Goal: Consume media (video, audio): Consume media (video, audio)

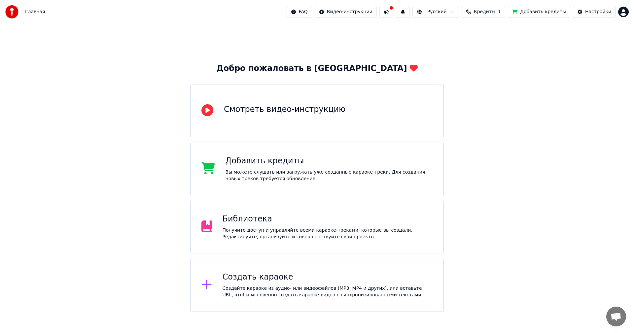
click at [274, 216] on div "Библиотека" at bounding box center [327, 219] width 210 height 11
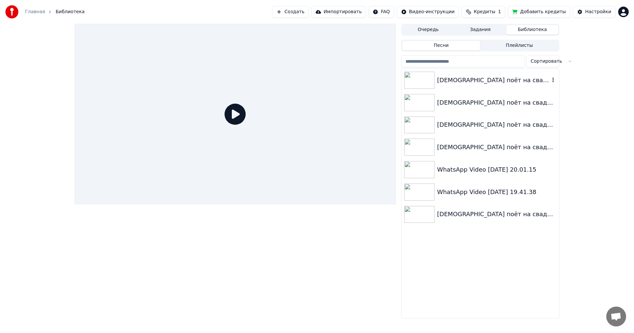
click at [421, 79] on img at bounding box center [419, 80] width 30 height 17
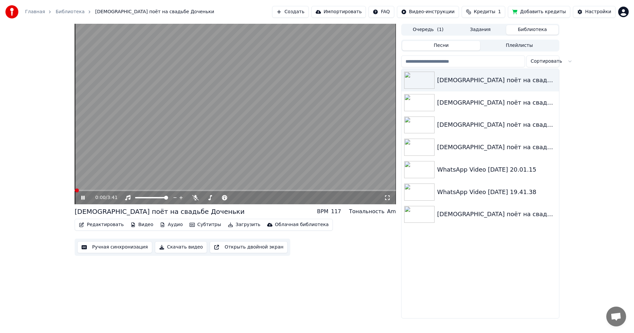
click at [267, 192] on div "0:00 / 3:41" at bounding box center [235, 197] width 321 height 13
click at [266, 189] on video at bounding box center [235, 114] width 321 height 180
click at [264, 190] on span at bounding box center [235, 190] width 321 height 1
click at [261, 163] on video at bounding box center [235, 114] width 321 height 180
click at [236, 198] on span at bounding box center [219, 197] width 33 height 1
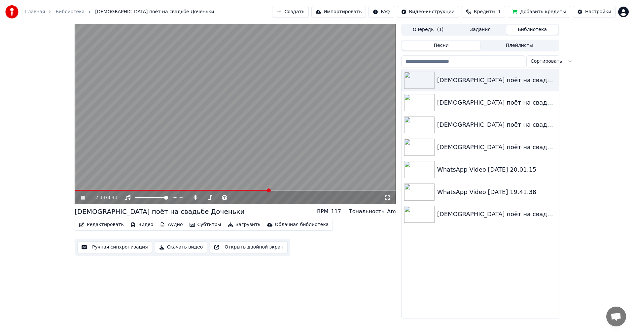
click at [285, 162] on video at bounding box center [235, 114] width 321 height 180
click at [297, 159] on video at bounding box center [235, 114] width 321 height 180
click at [387, 199] on icon at bounding box center [387, 197] width 7 height 5
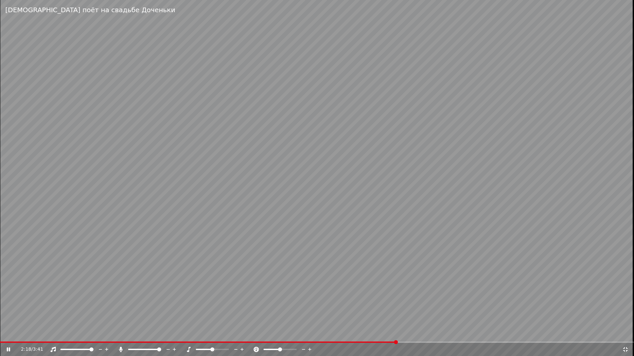
click at [413, 333] on video at bounding box center [317, 178] width 634 height 356
click at [411, 333] on span at bounding box center [317, 342] width 634 height 1
drag, startPoint x: 432, startPoint y: 323, endPoint x: 428, endPoint y: 323, distance: 4.0
click at [429, 323] on video at bounding box center [317, 178] width 634 height 356
click at [431, 333] on div "2:25 / 3:41" at bounding box center [317, 349] width 634 height 13
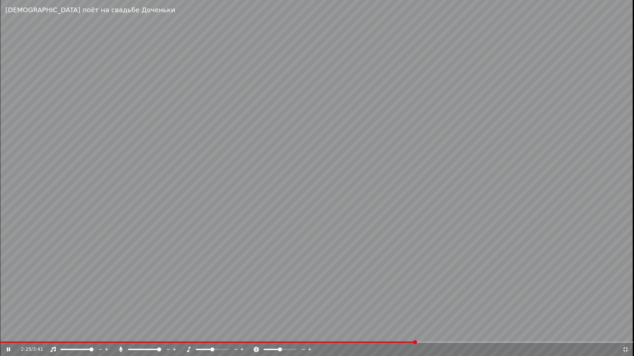
click at [433, 333] on video at bounding box center [317, 178] width 634 height 356
click at [429, 333] on div "2:25 / 3:41" at bounding box center [317, 349] width 634 height 13
click at [428, 333] on span at bounding box center [317, 342] width 634 height 1
click at [425, 321] on video at bounding box center [317, 178] width 634 height 356
click at [441, 333] on span at bounding box center [317, 342] width 634 height 1
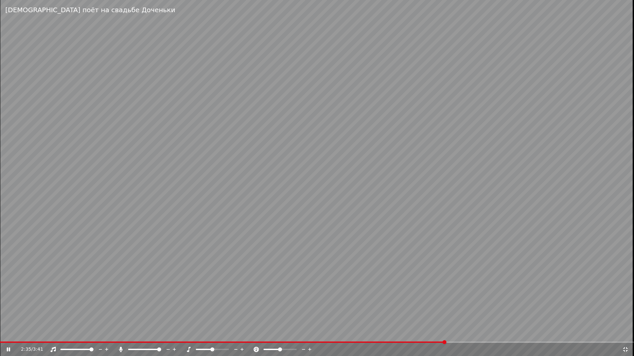
click at [458, 333] on video at bounding box center [317, 178] width 634 height 356
click at [457, 333] on span at bounding box center [317, 342] width 634 height 1
click at [456, 327] on video at bounding box center [317, 178] width 634 height 356
click at [296, 158] on video at bounding box center [317, 178] width 634 height 356
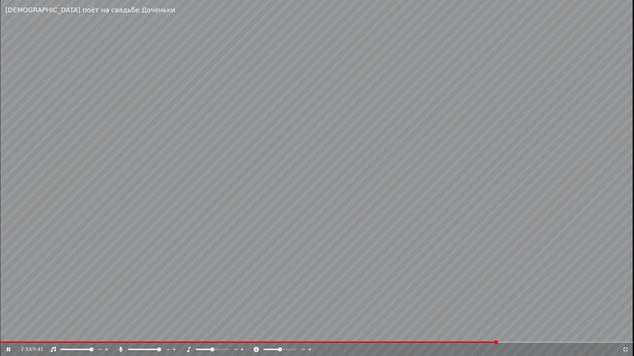
click at [296, 156] on video at bounding box center [317, 178] width 634 height 356
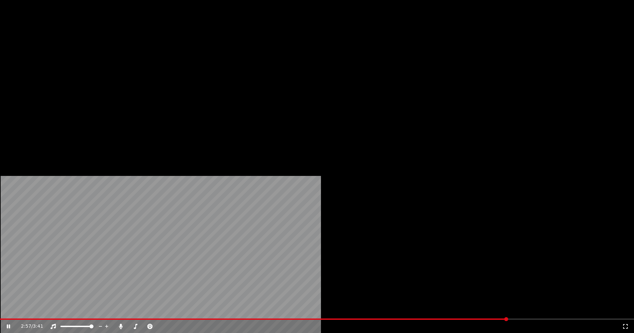
click at [300, 144] on video at bounding box center [317, 178] width 634 height 356
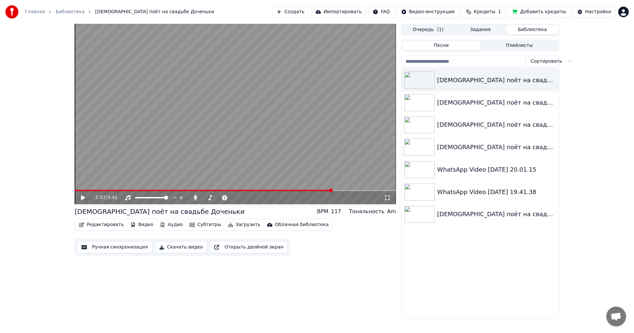
click at [124, 246] on button "Ручная синхронизация" at bounding box center [114, 247] width 75 height 12
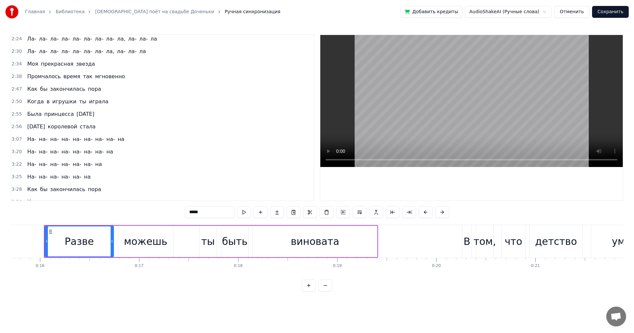
scroll to position [295, 0]
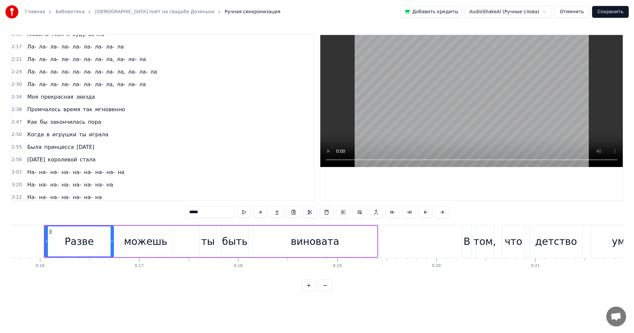
click at [28, 122] on span "Как" at bounding box center [32, 122] width 12 height 8
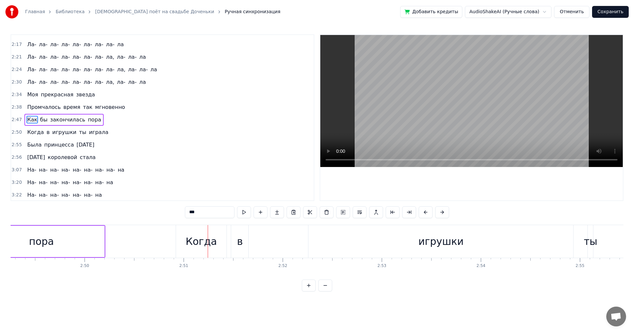
scroll to position [0, 16730]
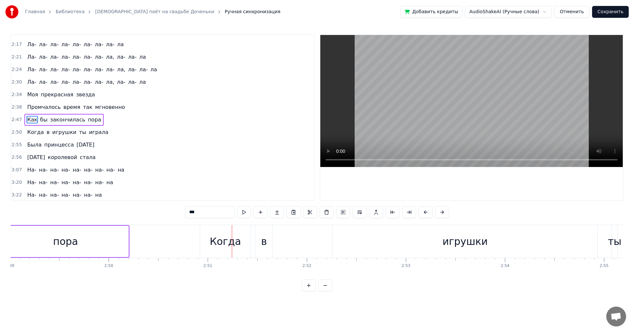
drag, startPoint x: 480, startPoint y: 250, endPoint x: 476, endPoint y: 250, distance: 3.3
click at [476, 250] on div "игрушки" at bounding box center [464, 241] width 265 height 33
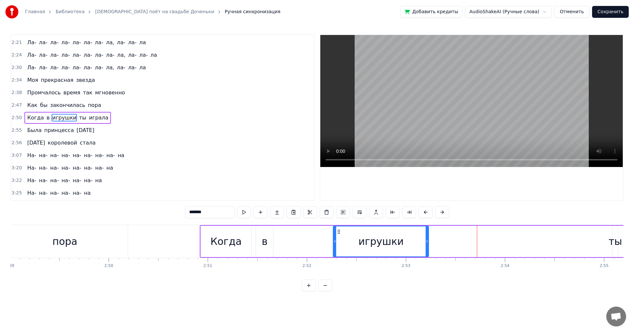
drag, startPoint x: 595, startPoint y: 240, endPoint x: 426, endPoint y: 245, distance: 169.3
click at [426, 245] on div at bounding box center [426, 241] width 3 height 30
click at [261, 242] on div "в" at bounding box center [264, 241] width 17 height 31
type input "*"
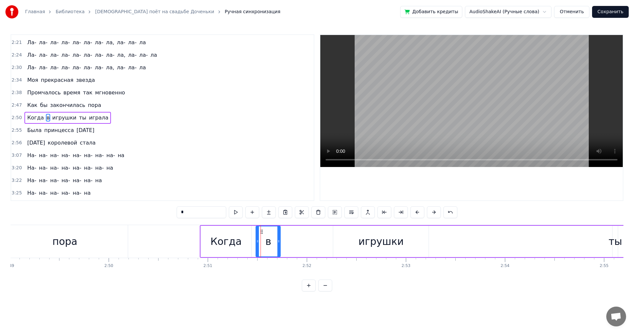
drag, startPoint x: 271, startPoint y: 242, endPoint x: 278, endPoint y: 242, distance: 7.3
click at [278, 242] on icon at bounding box center [278, 241] width 3 height 5
drag, startPoint x: 366, startPoint y: 245, endPoint x: 322, endPoint y: 247, distance: 43.9
click at [322, 247] on div "Когда в игрушки ты играла" at bounding box center [439, 241] width 478 height 33
drag, startPoint x: 340, startPoint y: 242, endPoint x: 349, endPoint y: 239, distance: 9.6
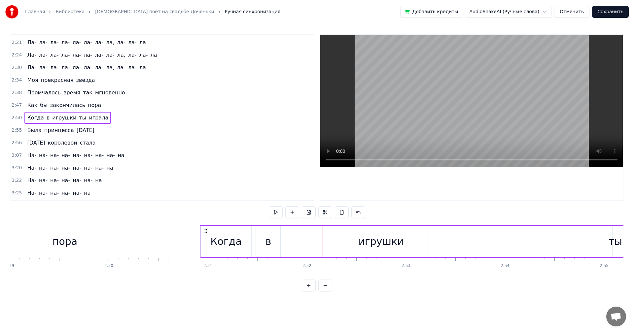
click at [323, 244] on div "Когда в игрушки ты играла" at bounding box center [439, 241] width 478 height 33
click at [356, 238] on div "игрушки" at bounding box center [380, 241] width 95 height 31
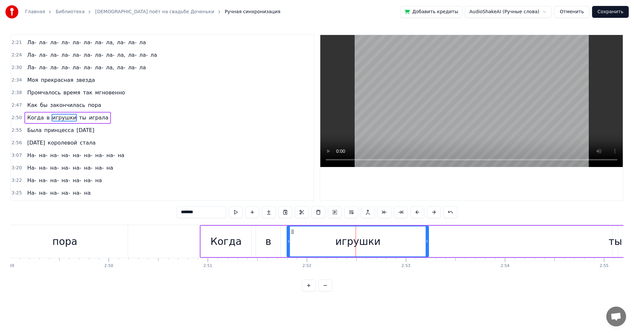
drag, startPoint x: 335, startPoint y: 243, endPoint x: 292, endPoint y: 244, distance: 42.6
click at [287, 246] on div at bounding box center [288, 241] width 3 height 30
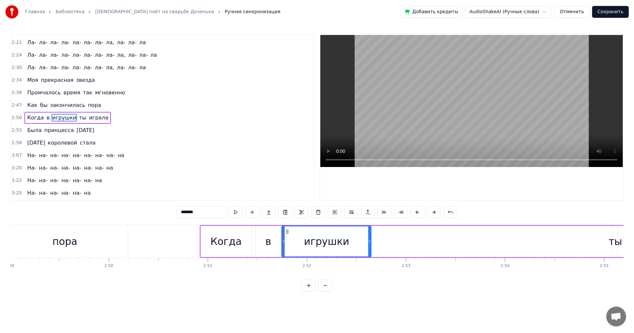
drag, startPoint x: 428, startPoint y: 241, endPoint x: 368, endPoint y: 244, distance: 59.4
click at [369, 244] on div at bounding box center [369, 241] width 3 height 30
click at [217, 238] on div "Когда" at bounding box center [225, 241] width 31 height 15
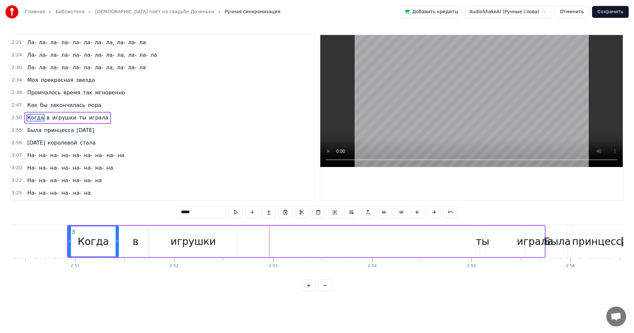
scroll to position [0, 16875]
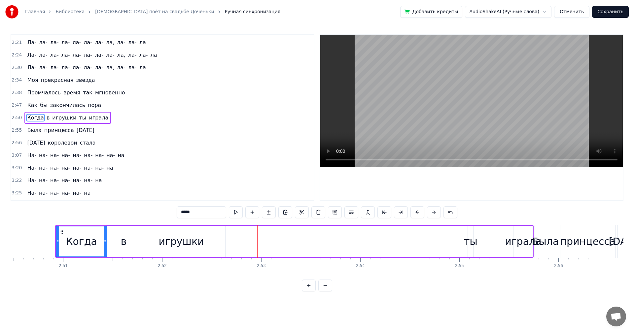
click at [475, 245] on div "ты" at bounding box center [471, 241] width 14 height 15
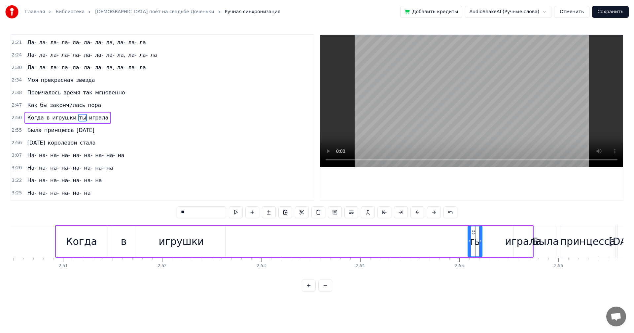
drag, startPoint x: 471, startPoint y: 244, endPoint x: 480, endPoint y: 244, distance: 8.9
click at [480, 244] on div at bounding box center [480, 241] width 3 height 30
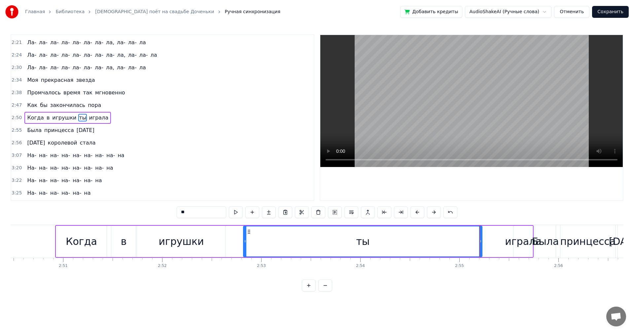
drag, startPoint x: 469, startPoint y: 244, endPoint x: 245, endPoint y: 245, distance: 224.4
click at [245, 245] on div at bounding box center [245, 241] width 3 height 30
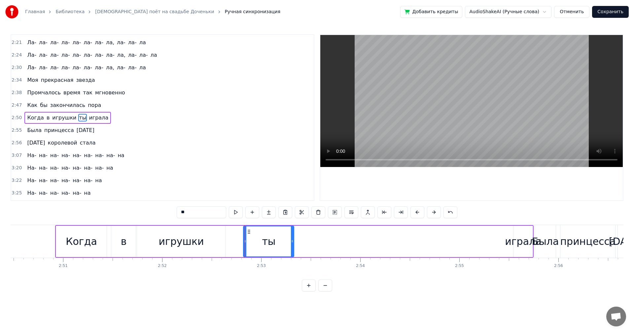
drag, startPoint x: 480, startPoint y: 245, endPoint x: 292, endPoint y: 245, distance: 188.1
click at [292, 245] on div at bounding box center [292, 241] width 3 height 30
click at [90, 241] on div "Когда" at bounding box center [81, 241] width 31 height 15
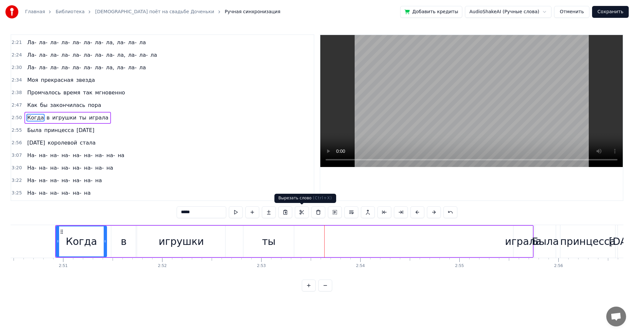
click at [277, 240] on div "ты" at bounding box center [268, 241] width 50 height 31
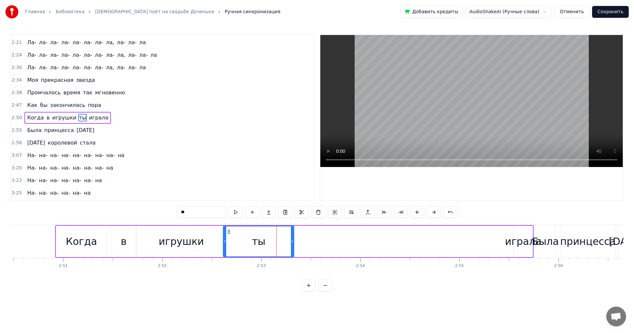
drag, startPoint x: 245, startPoint y: 240, endPoint x: 225, endPoint y: 244, distance: 20.5
click at [225, 244] on div at bounding box center [224, 241] width 3 height 30
drag, startPoint x: 293, startPoint y: 242, endPoint x: 270, endPoint y: 245, distance: 23.7
click at [270, 245] on div at bounding box center [268, 241] width 3 height 30
click at [542, 243] on div "Была" at bounding box center [545, 241] width 27 height 15
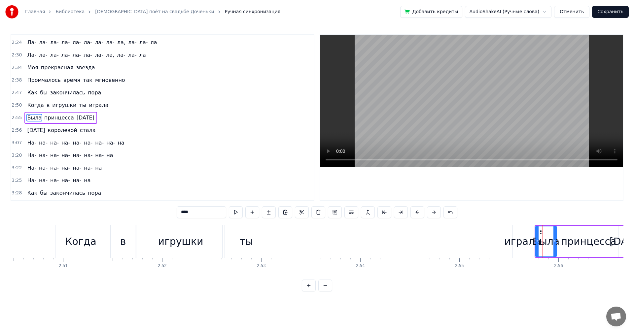
click at [523, 244] on div "играла" at bounding box center [522, 241] width 36 height 15
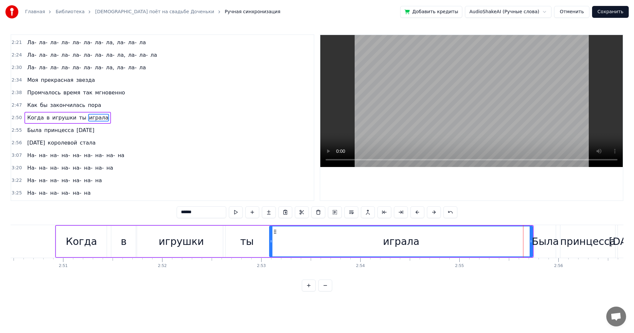
drag, startPoint x: 514, startPoint y: 241, endPoint x: 271, endPoint y: 239, distance: 243.2
click at [271, 239] on icon at bounding box center [271, 241] width 3 height 5
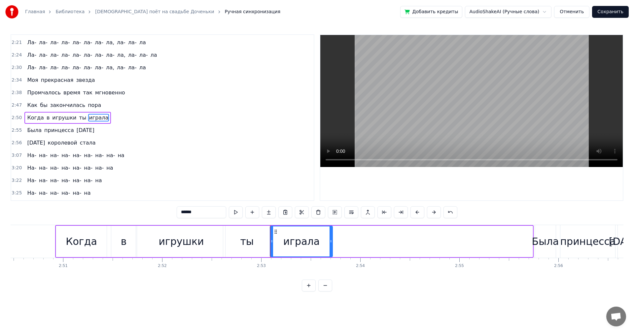
drag, startPoint x: 531, startPoint y: 241, endPoint x: 329, endPoint y: 244, distance: 202.0
click at [329, 244] on icon at bounding box center [330, 241] width 3 height 5
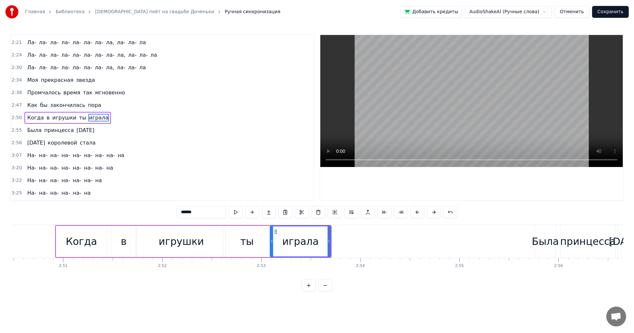
click at [87, 239] on div "Когда" at bounding box center [81, 241] width 31 height 15
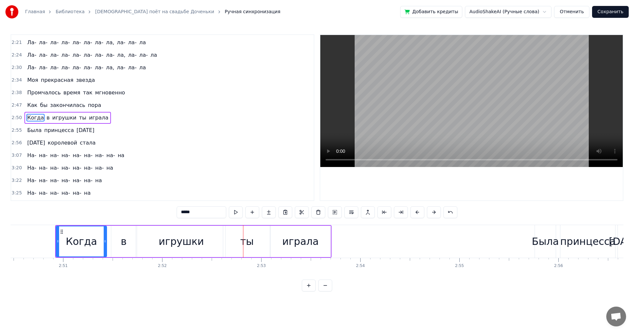
click at [155, 236] on div "игрушки" at bounding box center [181, 241] width 88 height 31
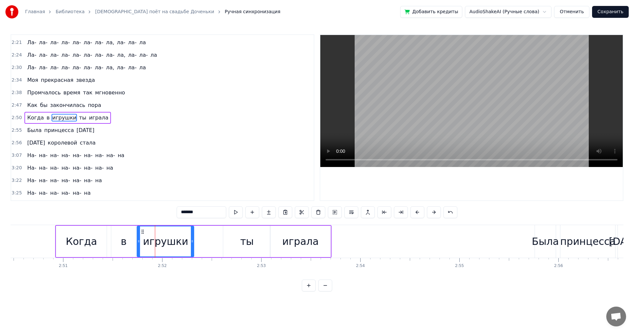
drag, startPoint x: 223, startPoint y: 242, endPoint x: 192, endPoint y: 244, distance: 31.5
click at [192, 244] on div at bounding box center [192, 241] width 3 height 30
click at [234, 240] on div "ты" at bounding box center [246, 241] width 47 height 31
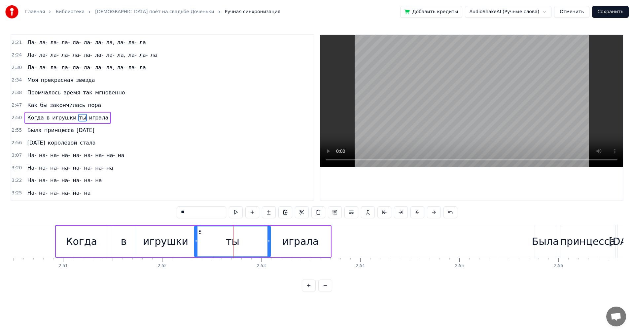
drag, startPoint x: 224, startPoint y: 242, endPoint x: 195, endPoint y: 245, distance: 28.9
click at [195, 245] on div at bounding box center [196, 241] width 3 height 30
drag, startPoint x: 269, startPoint y: 240, endPoint x: 233, endPoint y: 241, distance: 36.0
click at [233, 241] on icon at bounding box center [232, 241] width 3 height 5
click at [279, 240] on div "играла" at bounding box center [300, 241] width 60 height 31
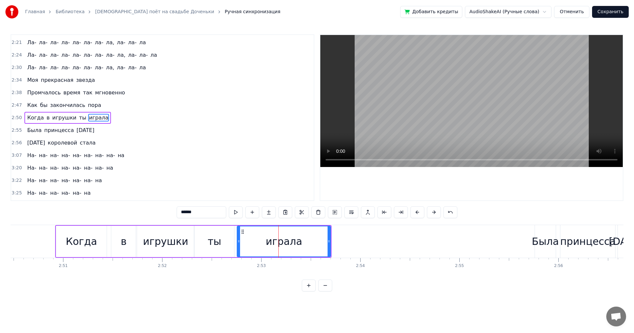
click at [238, 246] on div at bounding box center [238, 241] width 3 height 30
click at [76, 251] on div "Когда" at bounding box center [81, 241] width 51 height 31
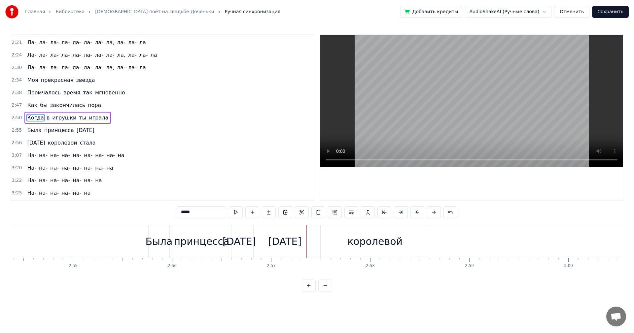
scroll to position [0, 17249]
click at [234, 248] on div "принцесса" at bounding box center [213, 241] width 55 height 15
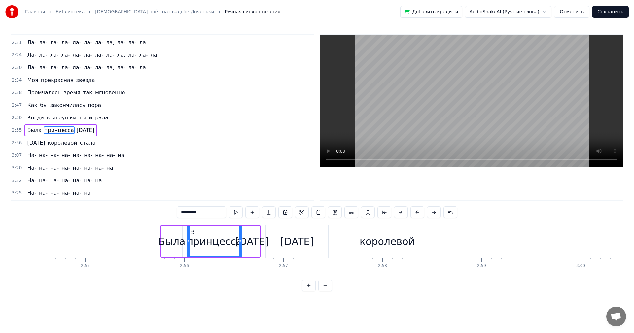
scroll to position [325, 0]
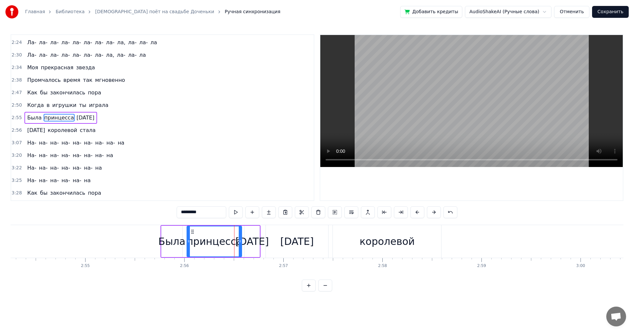
click at [165, 245] on div "Была" at bounding box center [171, 241] width 27 height 15
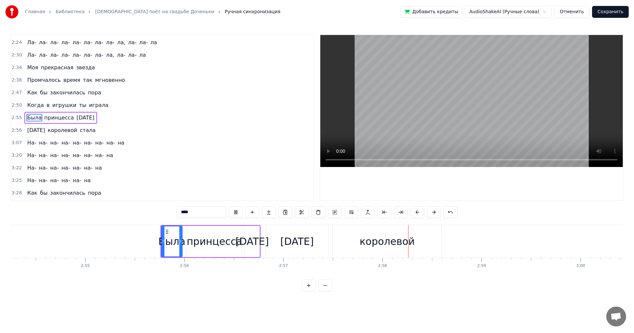
click at [177, 245] on div "Была" at bounding box center [171, 241] width 27 height 15
click at [178, 241] on div "Была" at bounding box center [171, 241] width 27 height 15
click at [203, 241] on div "принцесса" at bounding box center [213, 241] width 55 height 15
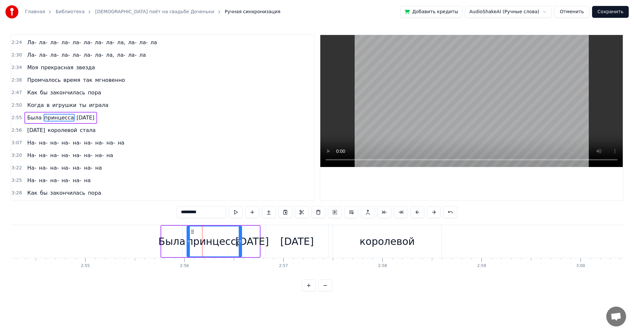
click at [208, 213] on input "*********" at bounding box center [201, 212] width 49 height 12
type input "**********"
drag, startPoint x: 310, startPoint y: 243, endPoint x: 403, endPoint y: 241, distance: 93.4
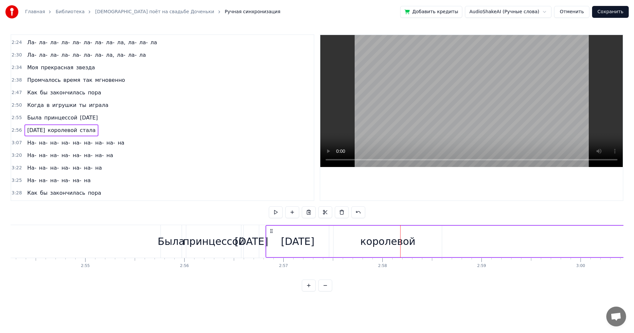
drag, startPoint x: 404, startPoint y: 240, endPoint x: 414, endPoint y: 240, distance: 10.2
click at [414, 240] on div "королевой" at bounding box center [387, 241] width 108 height 31
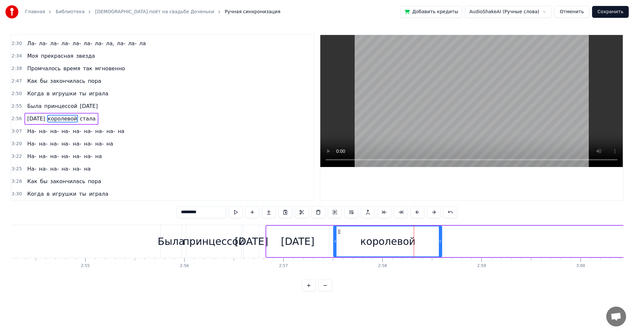
scroll to position [337, 0]
click at [440, 241] on div "королевой" at bounding box center [388, 241] width 108 height 30
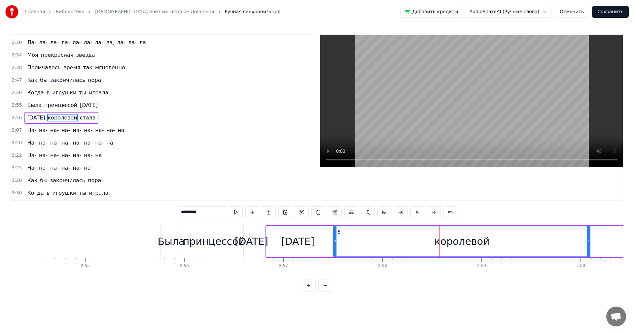
drag, startPoint x: 440, startPoint y: 240, endPoint x: 589, endPoint y: 241, distance: 149.8
click at [589, 241] on icon at bounding box center [588, 241] width 3 height 5
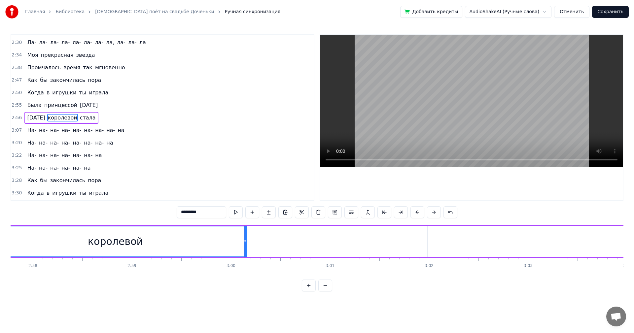
scroll to position [0, 17526]
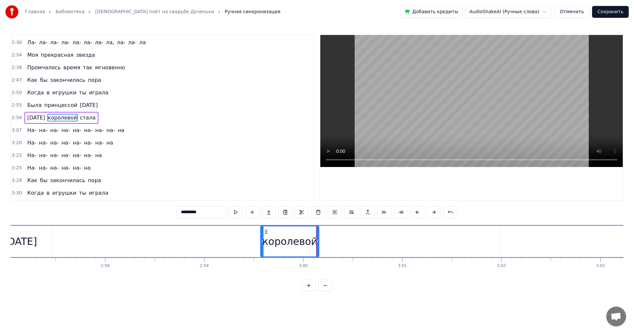
drag, startPoint x: 57, startPoint y: 243, endPoint x: 262, endPoint y: 243, distance: 204.6
click at [262, 243] on icon at bounding box center [262, 241] width 3 height 5
click at [319, 239] on div "королевой" at bounding box center [289, 241] width 59 height 31
click at [317, 239] on div "королевой" at bounding box center [289, 241] width 57 height 30
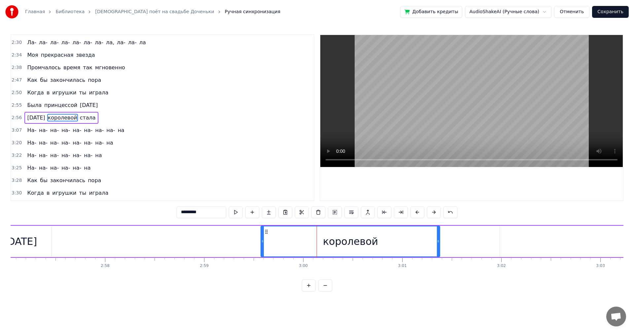
drag, startPoint x: 317, startPoint y: 239, endPoint x: 439, endPoint y: 240, distance: 121.8
click at [439, 240] on icon at bounding box center [438, 241] width 3 height 5
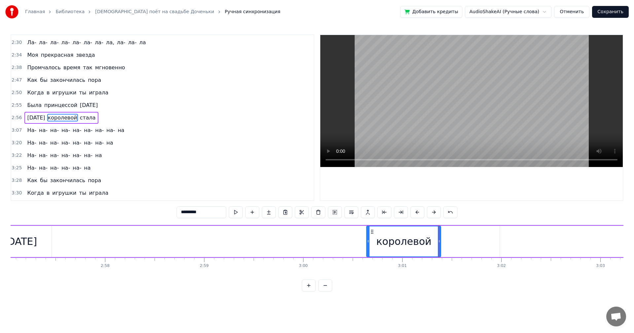
drag, startPoint x: 262, startPoint y: 242, endPoint x: 369, endPoint y: 233, distance: 107.3
click at [369, 233] on div at bounding box center [368, 241] width 3 height 30
click at [34, 236] on div "[DATE]" at bounding box center [20, 241] width 33 height 15
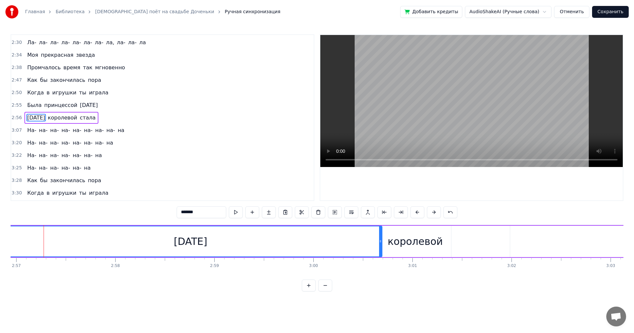
drag, startPoint x: 60, startPoint y: 242, endPoint x: 380, endPoint y: 242, distance: 319.7
click at [380, 242] on icon at bounding box center [380, 241] width 3 height 5
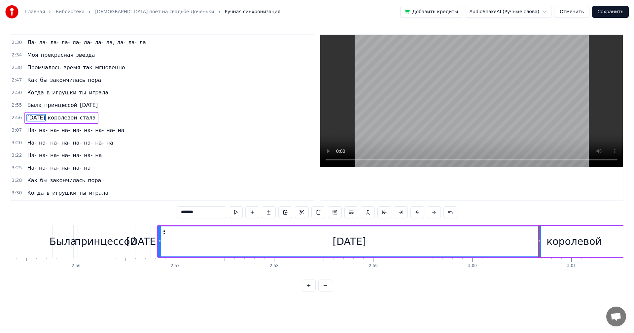
scroll to position [0, 17333]
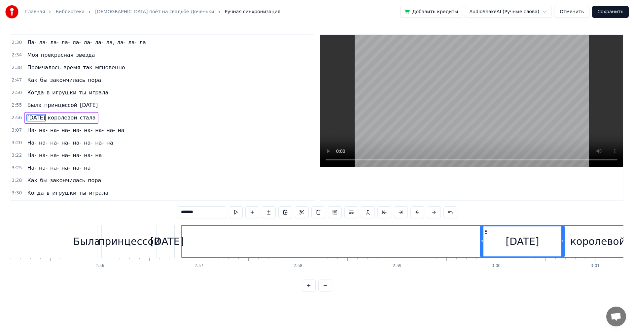
drag, startPoint x: 182, startPoint y: 247, endPoint x: 481, endPoint y: 245, distance: 298.3
click at [481, 245] on div at bounding box center [481, 241] width 3 height 30
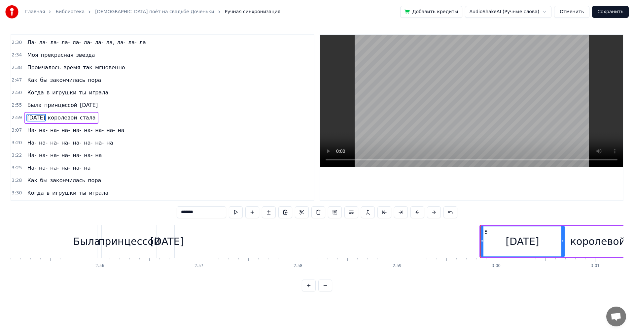
click at [170, 246] on div "[DATE]" at bounding box center [166, 241] width 33 height 15
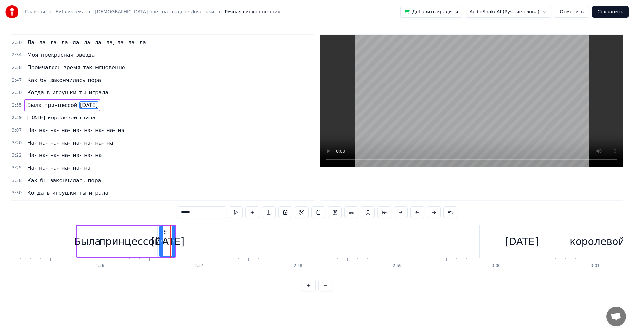
scroll to position [325, 0]
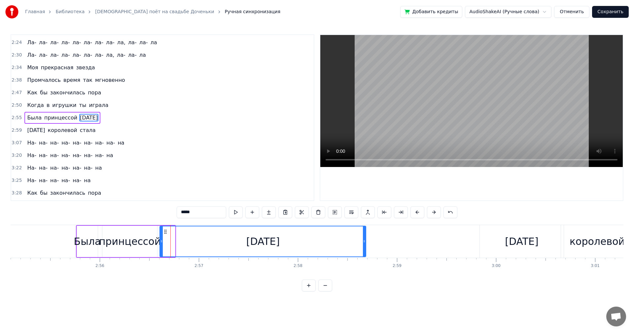
drag, startPoint x: 174, startPoint y: 243, endPoint x: 359, endPoint y: 249, distance: 184.6
click at [363, 249] on div at bounding box center [364, 241] width 3 height 30
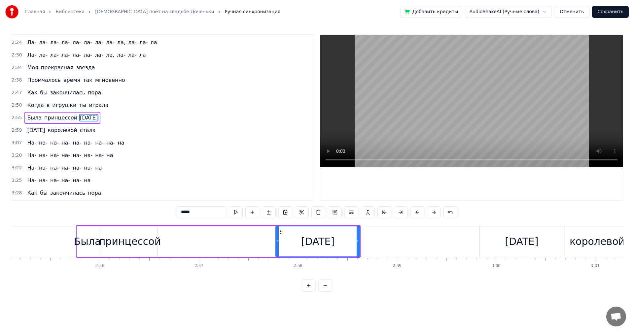
drag, startPoint x: 160, startPoint y: 240, endPoint x: 276, endPoint y: 242, distance: 115.8
click at [276, 242] on icon at bounding box center [277, 241] width 3 height 5
click at [152, 238] on div "принцессой" at bounding box center [130, 241] width 62 height 15
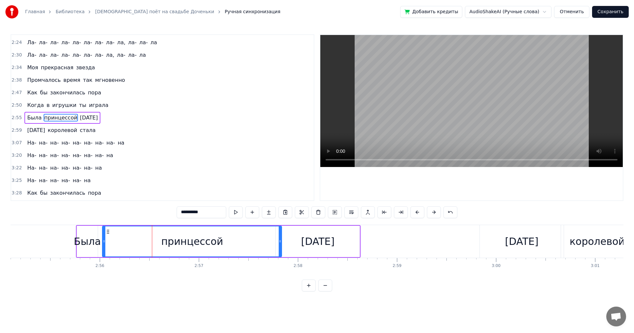
drag, startPoint x: 156, startPoint y: 239, endPoint x: 276, endPoint y: 248, distance: 120.8
click at [278, 248] on div at bounding box center [279, 241] width 3 height 30
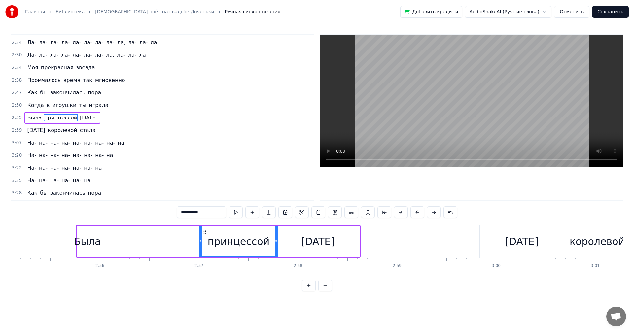
drag, startPoint x: 103, startPoint y: 242, endPoint x: 200, endPoint y: 241, distance: 96.7
click at [200, 241] on icon at bounding box center [200, 241] width 3 height 5
click at [93, 242] on div "Была" at bounding box center [87, 241] width 27 height 15
type input "****"
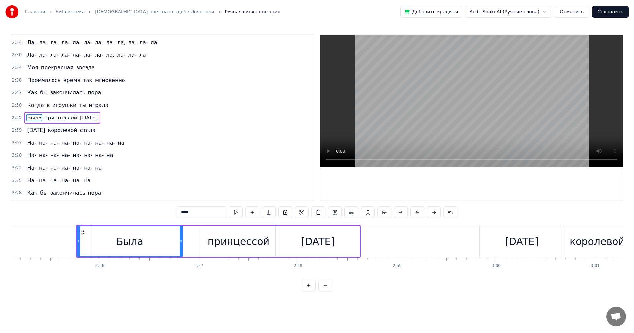
drag, startPoint x: 97, startPoint y: 241, endPoint x: 182, endPoint y: 248, distance: 85.1
click at [182, 248] on div at bounding box center [181, 241] width 3 height 30
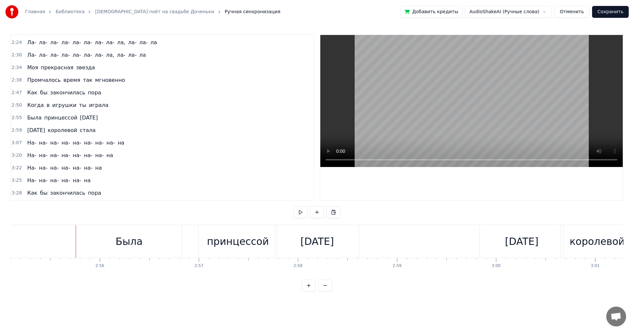
drag, startPoint x: 106, startPoint y: 246, endPoint x: 139, endPoint y: 232, distance: 35.9
click at [106, 246] on div "Была" at bounding box center [129, 241] width 106 height 33
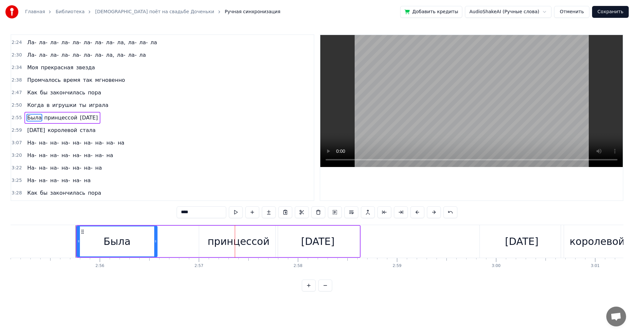
drag, startPoint x: 180, startPoint y: 242, endPoint x: 154, endPoint y: 247, distance: 27.3
click at [154, 247] on div at bounding box center [155, 241] width 3 height 30
click at [208, 241] on div "принцессой" at bounding box center [238, 241] width 79 height 31
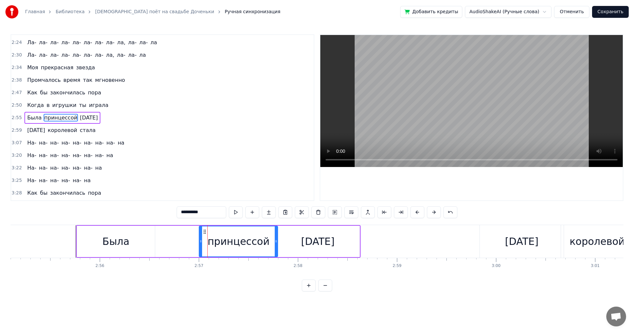
type input "**********"
drag, startPoint x: 199, startPoint y: 242, endPoint x: 171, endPoint y: 244, distance: 28.4
click at [170, 244] on div "Была принцессой [DATE]" at bounding box center [218, 241] width 285 height 33
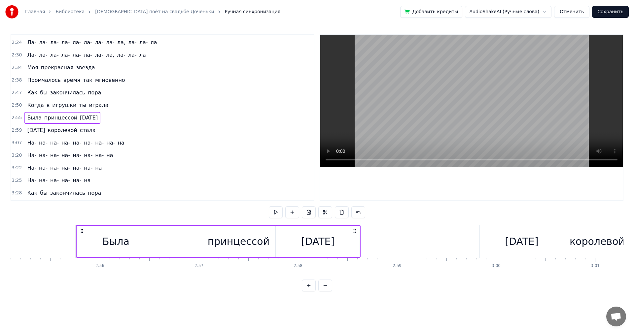
click at [213, 238] on div "принцессой" at bounding box center [239, 241] width 62 height 15
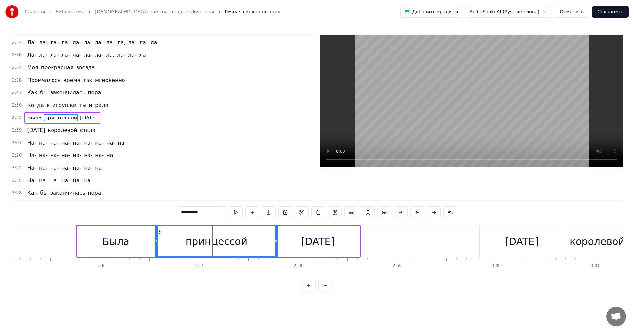
drag, startPoint x: 200, startPoint y: 243, endPoint x: 156, endPoint y: 244, distance: 44.2
click at [156, 244] on div at bounding box center [156, 241] width 3 height 30
drag, startPoint x: 276, startPoint y: 240, endPoint x: 240, endPoint y: 245, distance: 37.1
click at [240, 245] on div at bounding box center [239, 241] width 3 height 30
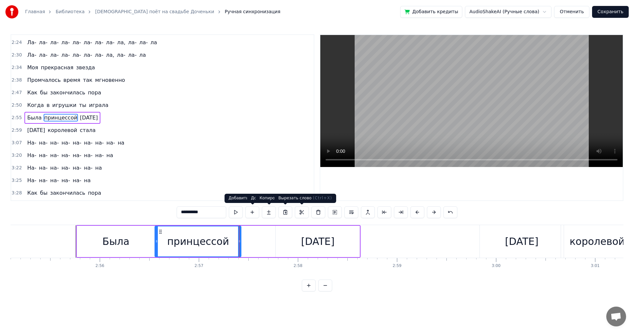
click at [295, 238] on div "[DATE]" at bounding box center [318, 241] width 84 height 31
type input "*****"
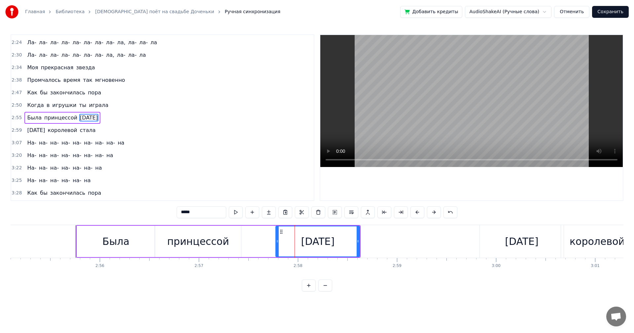
click at [275, 240] on div "Была принцессой [DATE]" at bounding box center [218, 241] width 285 height 33
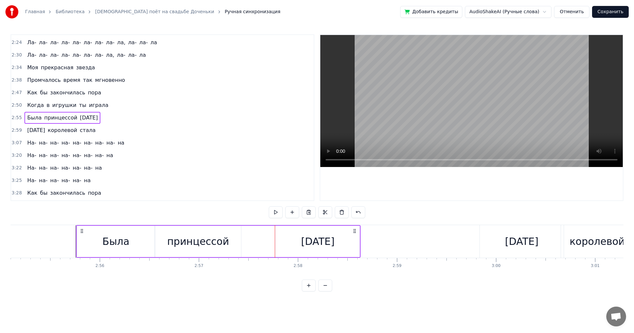
click at [277, 240] on div "[DATE]" at bounding box center [318, 241] width 84 height 31
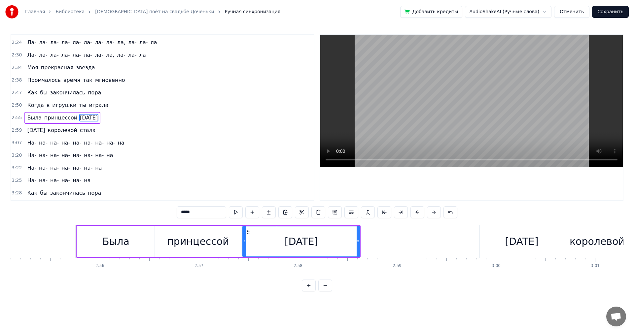
drag, startPoint x: 277, startPoint y: 240, endPoint x: 245, endPoint y: 245, distance: 33.5
click at [245, 245] on div at bounding box center [244, 241] width 3 height 30
click at [128, 247] on div "Была" at bounding box center [116, 241] width 78 height 31
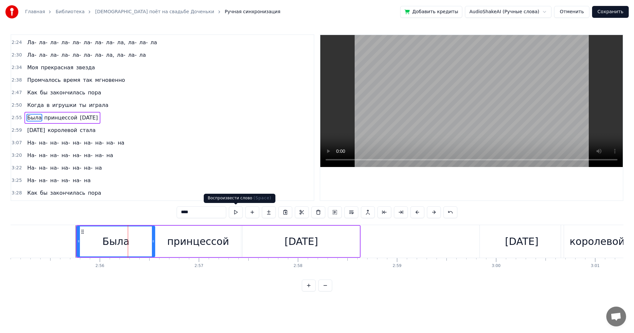
click at [235, 212] on button at bounding box center [236, 212] width 14 height 12
drag, startPoint x: 152, startPoint y: 246, endPoint x: 137, endPoint y: 249, distance: 15.4
click at [137, 249] on div at bounding box center [138, 241] width 3 height 30
click at [157, 246] on div "принцессой" at bounding box center [198, 241] width 86 height 31
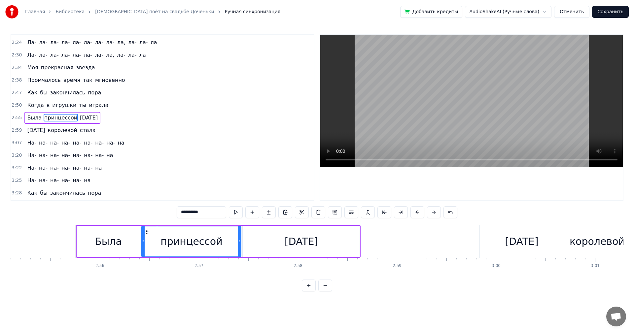
drag, startPoint x: 156, startPoint y: 244, endPoint x: 143, endPoint y: 247, distance: 13.7
click at [143, 247] on div at bounding box center [143, 241] width 3 height 30
click at [134, 235] on div "Была" at bounding box center [108, 241] width 63 height 31
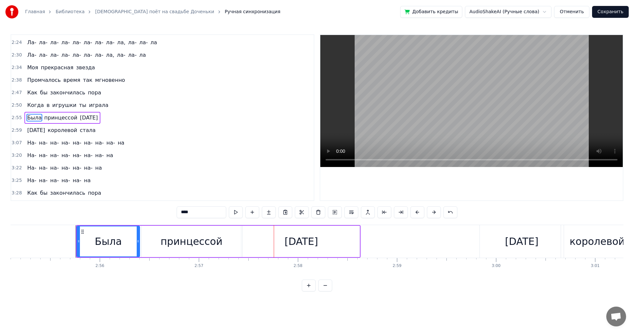
click at [157, 240] on div "принцессой" at bounding box center [191, 241] width 99 height 31
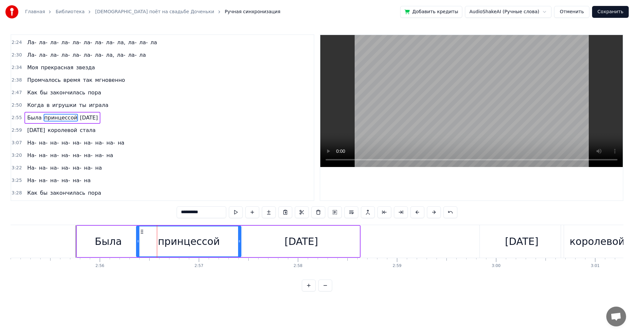
drag, startPoint x: 143, startPoint y: 240, endPoint x: 137, endPoint y: 244, distance: 6.2
click at [137, 244] on icon at bounding box center [138, 241] width 3 height 5
click at [109, 248] on div "Была" at bounding box center [108, 241] width 27 height 15
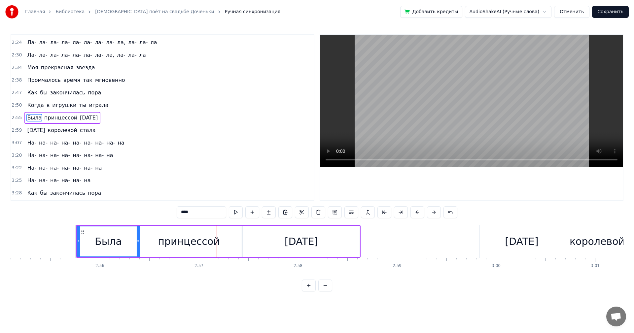
click at [140, 238] on div "Была" at bounding box center [109, 241] width 64 height 31
drag, startPoint x: 138, startPoint y: 238, endPoint x: 125, endPoint y: 246, distance: 15.0
click at [125, 246] on div at bounding box center [126, 241] width 3 height 30
click at [187, 240] on div "принцессой" at bounding box center [189, 241] width 62 height 15
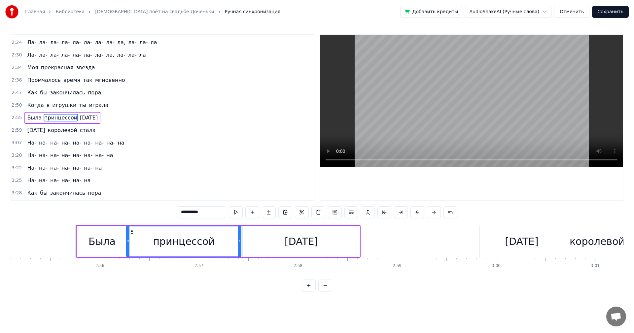
drag, startPoint x: 138, startPoint y: 244, endPoint x: 130, endPoint y: 246, distance: 8.2
click at [128, 246] on div at bounding box center [128, 241] width 3 height 30
click at [238, 241] on div "принцессой" at bounding box center [184, 241] width 114 height 30
click at [93, 246] on div "Была" at bounding box center [101, 241] width 27 height 15
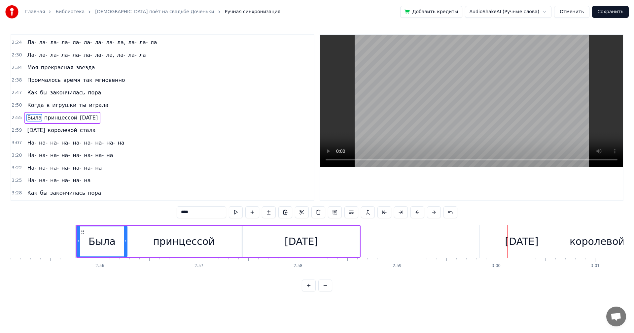
click at [499, 238] on div "[DATE]" at bounding box center [521, 241] width 84 height 33
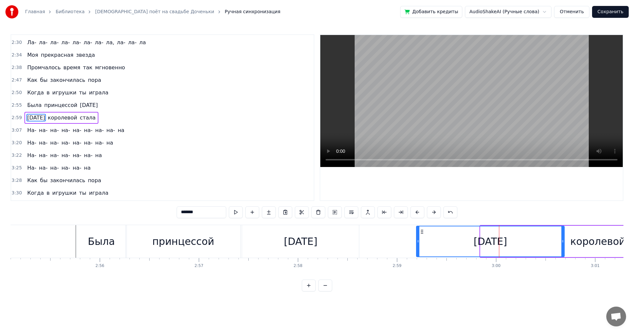
drag, startPoint x: 480, startPoint y: 244, endPoint x: 422, endPoint y: 242, distance: 58.1
click at [416, 242] on icon at bounding box center [417, 241] width 3 height 5
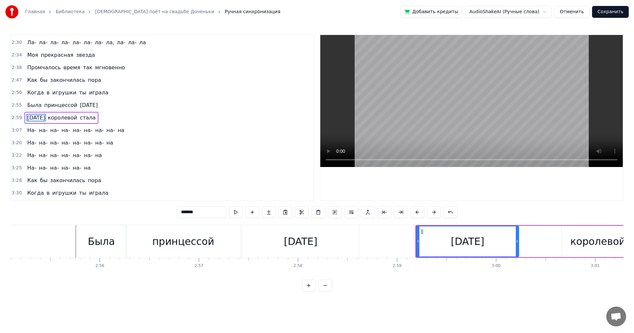
drag, startPoint x: 563, startPoint y: 241, endPoint x: 517, endPoint y: 243, distance: 45.6
click at [517, 243] on icon at bounding box center [516, 241] width 3 height 5
click at [580, 238] on div "королевой" at bounding box center [597, 241] width 55 height 15
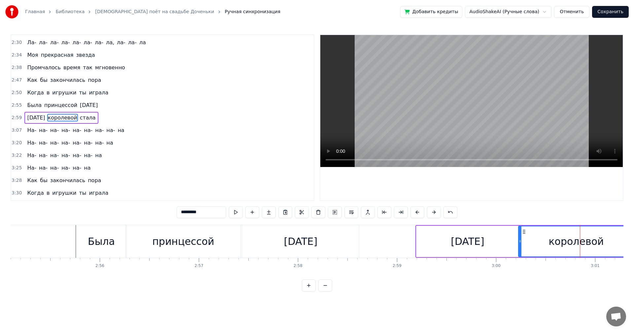
drag, startPoint x: 562, startPoint y: 240, endPoint x: 519, endPoint y: 245, distance: 43.5
click at [519, 245] on div at bounding box center [519, 241] width 3 height 30
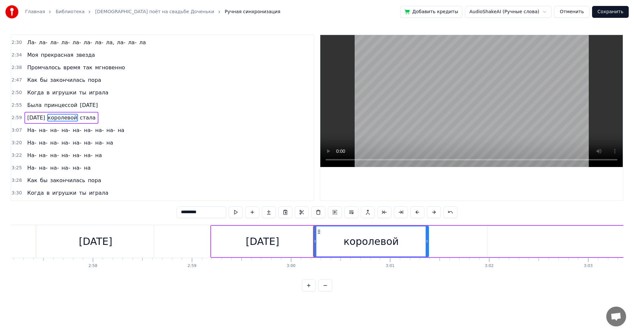
scroll to position [0, 17550]
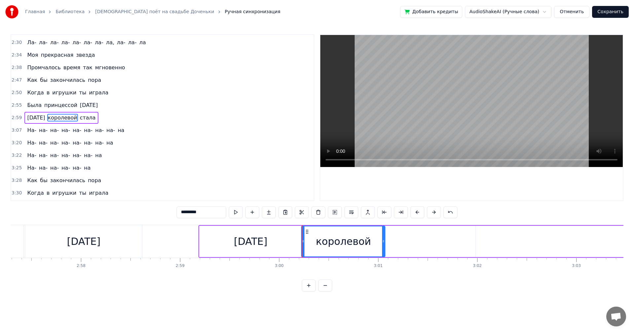
drag, startPoint x: 414, startPoint y: 243, endPoint x: 381, endPoint y: 245, distance: 33.1
click at [382, 245] on div at bounding box center [383, 241] width 3 height 30
click at [237, 242] on div "[DATE]" at bounding box center [250, 241] width 33 height 15
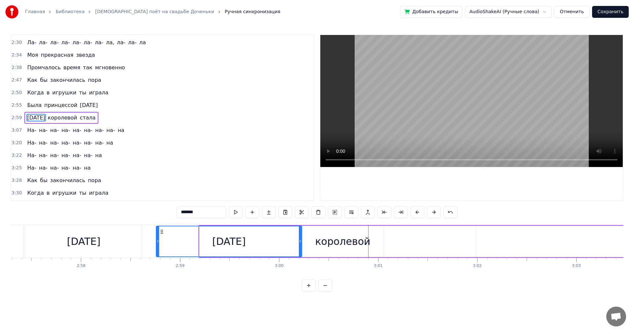
drag, startPoint x: 201, startPoint y: 243, endPoint x: 157, endPoint y: 250, distance: 44.1
click at [157, 250] on div at bounding box center [157, 241] width 3 height 30
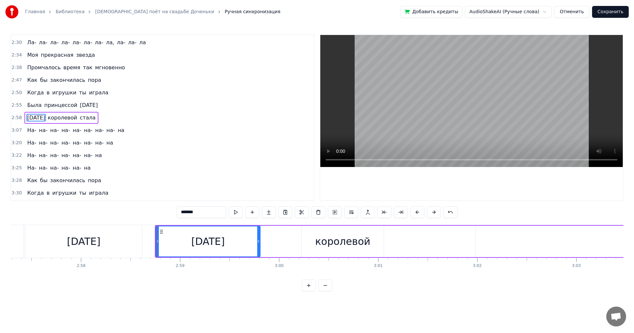
drag, startPoint x: 300, startPoint y: 243, endPoint x: 269, endPoint y: 243, distance: 31.3
click at [259, 250] on div at bounding box center [258, 241] width 3 height 30
click at [313, 243] on div "королевой" at bounding box center [342, 241] width 82 height 31
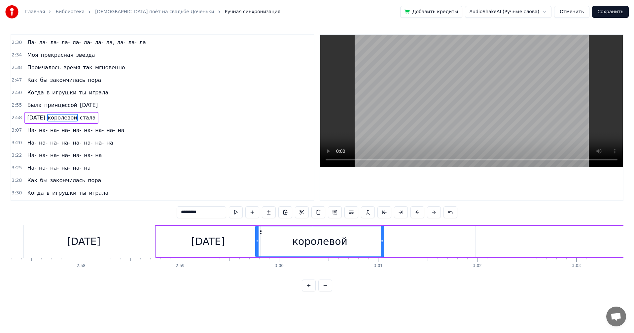
drag, startPoint x: 303, startPoint y: 245, endPoint x: 257, endPoint y: 248, distance: 46.0
click at [257, 248] on div at bounding box center [257, 241] width 3 height 30
drag, startPoint x: 381, startPoint y: 245, endPoint x: 346, endPoint y: 249, distance: 35.9
click at [346, 249] on div at bounding box center [345, 241] width 3 height 30
drag, startPoint x: 109, startPoint y: 234, endPoint x: 228, endPoint y: 176, distance: 132.4
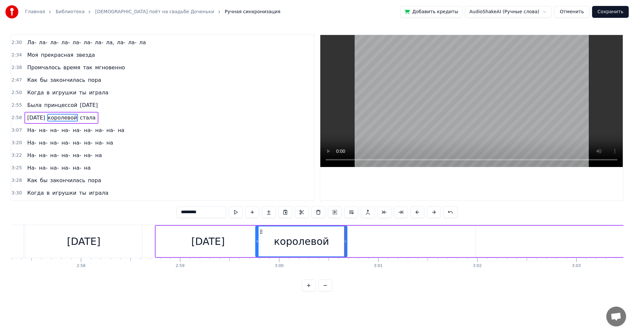
click at [109, 235] on div "[DATE]" at bounding box center [83, 241] width 117 height 33
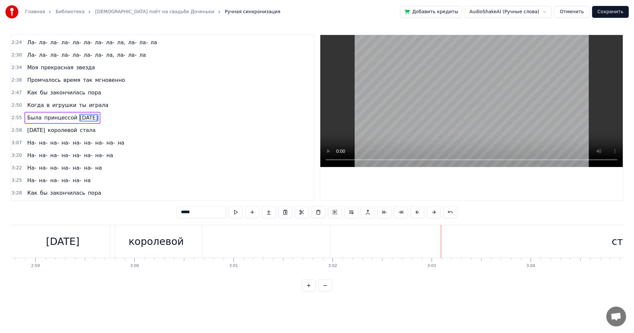
scroll to position [0, 17742]
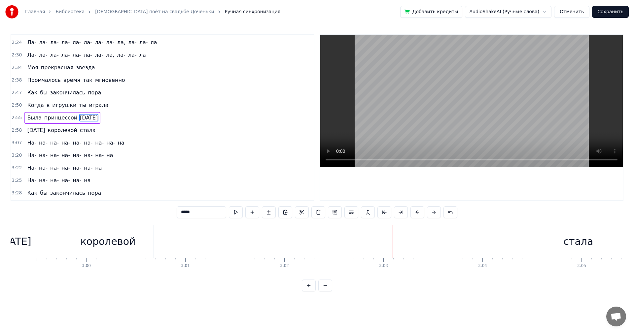
click at [558, 250] on div "стала" at bounding box center [577, 241] width 591 height 33
type input "*****"
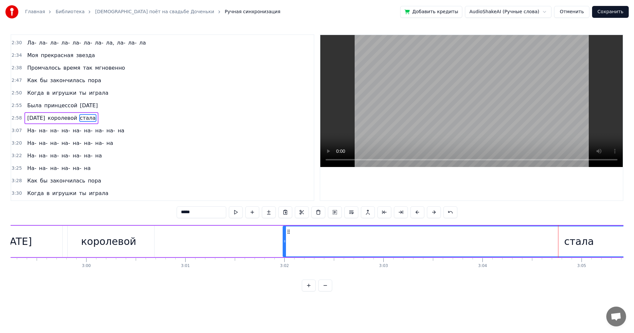
scroll to position [337, 0]
drag, startPoint x: 283, startPoint y: 242, endPoint x: 213, endPoint y: 245, distance: 70.3
click at [213, 245] on div at bounding box center [214, 241] width 3 height 30
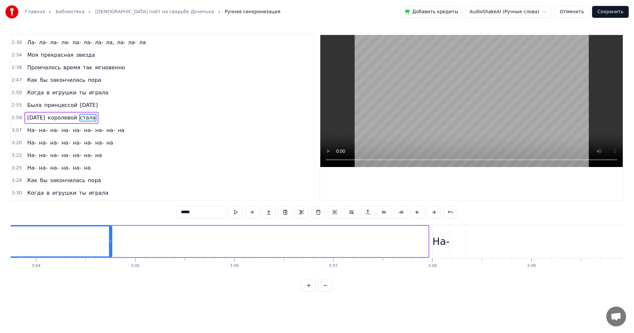
drag, startPoint x: 427, startPoint y: 243, endPoint x: 110, endPoint y: 237, distance: 316.8
click at [109, 237] on div at bounding box center [110, 241] width 3 height 30
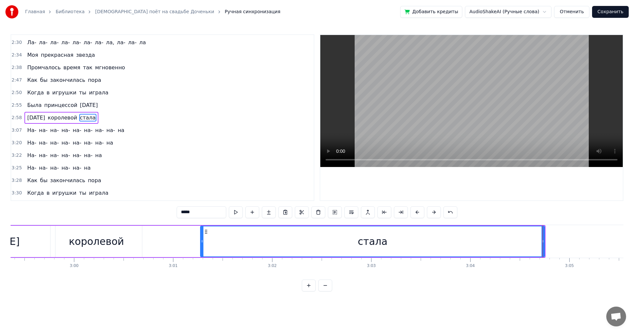
scroll to position [0, 17694]
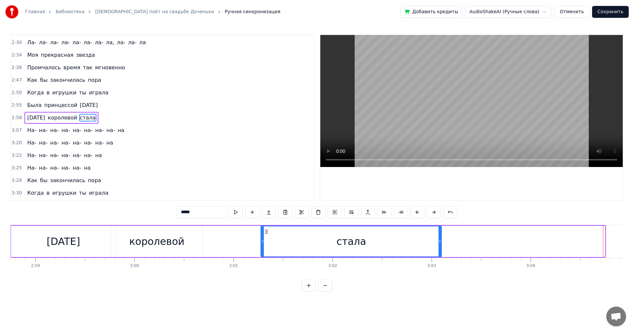
drag, startPoint x: 604, startPoint y: 243, endPoint x: 441, endPoint y: 247, distance: 163.4
click at [441, 247] on div at bounding box center [439, 241] width 3 height 30
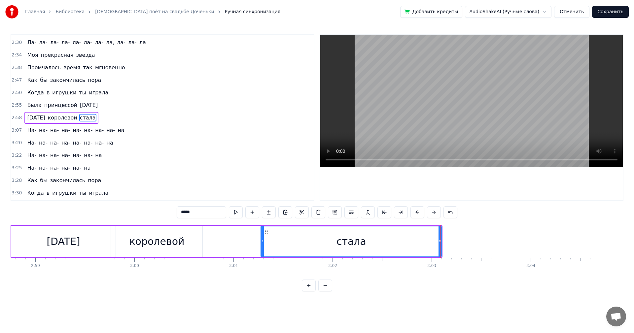
click at [225, 242] on div "[DATE] королевой стала" at bounding box center [226, 241] width 432 height 33
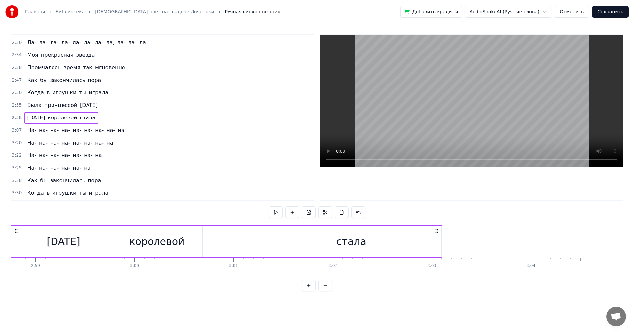
click at [167, 239] on div "королевой" at bounding box center [156, 241] width 55 height 15
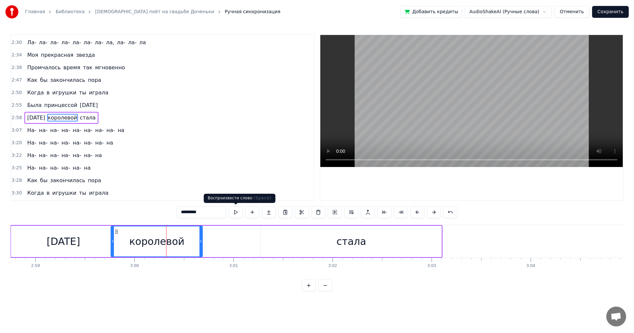
click at [238, 211] on button at bounding box center [236, 212] width 14 height 12
click at [238, 244] on div "[DATE] королевой стала" at bounding box center [226, 241] width 432 height 33
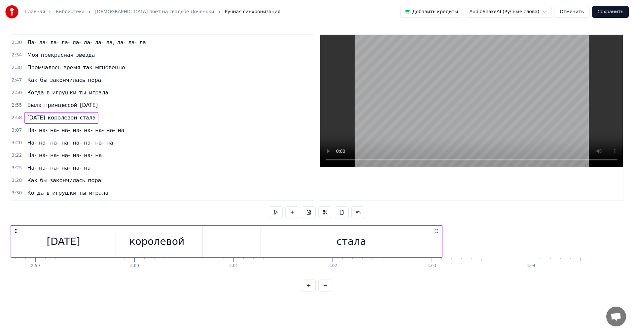
click at [68, 241] on div "[DATE]" at bounding box center [63, 241] width 33 height 15
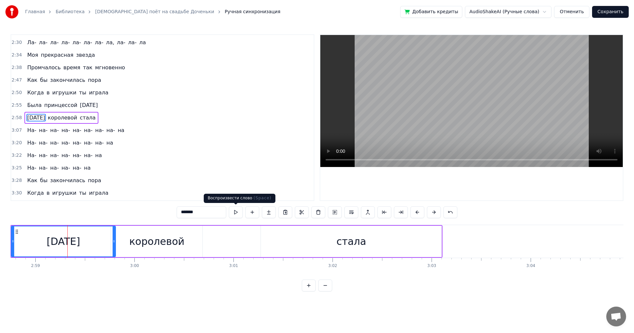
click at [237, 210] on button at bounding box center [236, 212] width 14 height 12
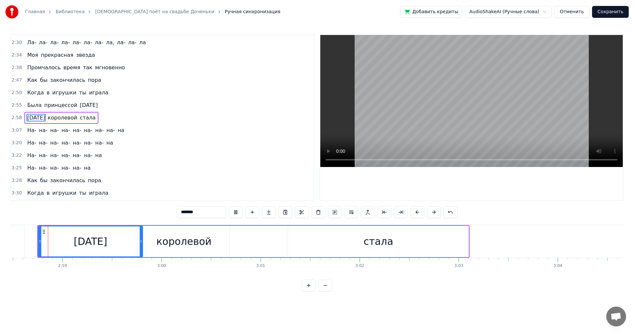
scroll to position [0, 17661]
click at [32, 107] on span "Была" at bounding box center [34, 105] width 16 height 8
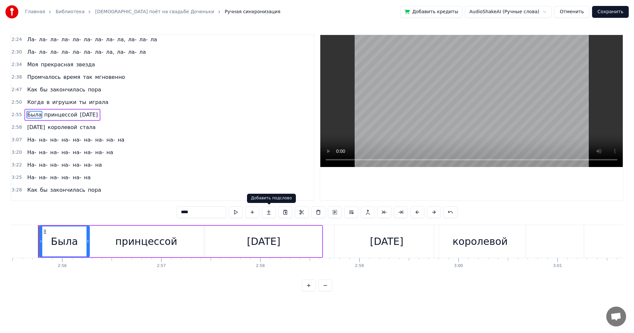
scroll to position [0, 17365]
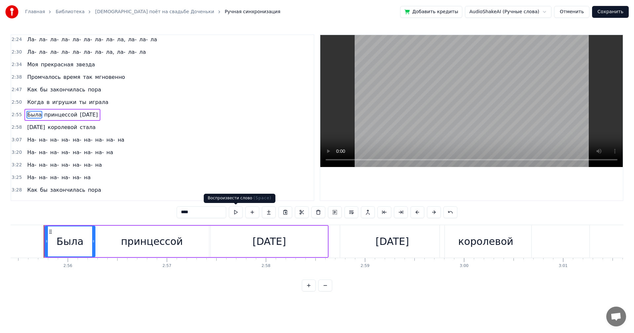
click at [234, 215] on button at bounding box center [236, 212] width 14 height 12
click at [265, 229] on div "[DATE]" at bounding box center [269, 241] width 117 height 31
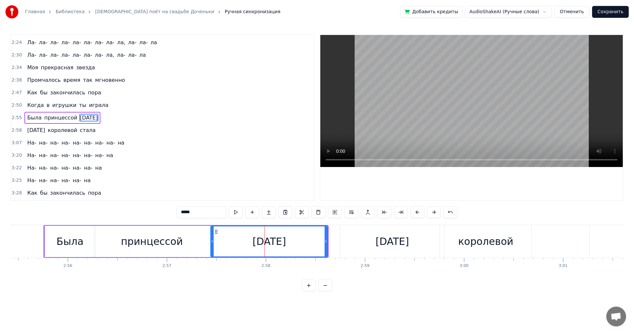
click at [426, 241] on div "[DATE]" at bounding box center [392, 241] width 105 height 33
type input "*******"
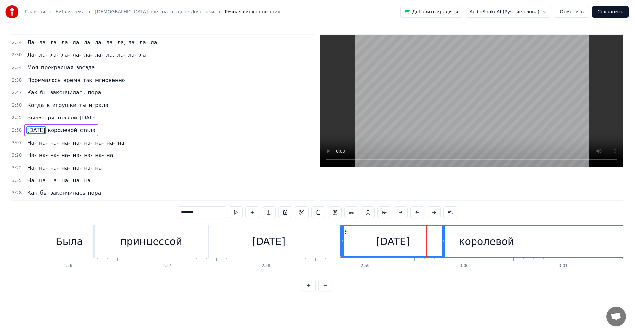
scroll to position [337, 0]
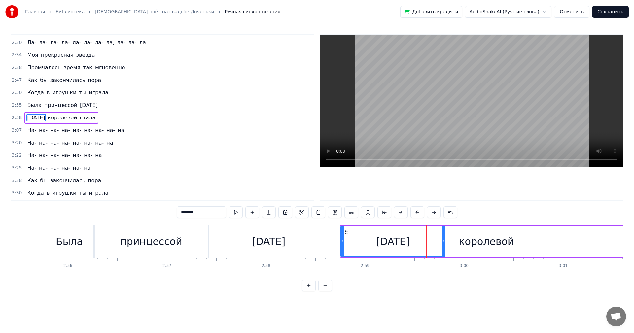
click at [231, 145] on div "3:20 На- на- на- на- на- на- на- на" at bounding box center [162, 143] width 302 height 13
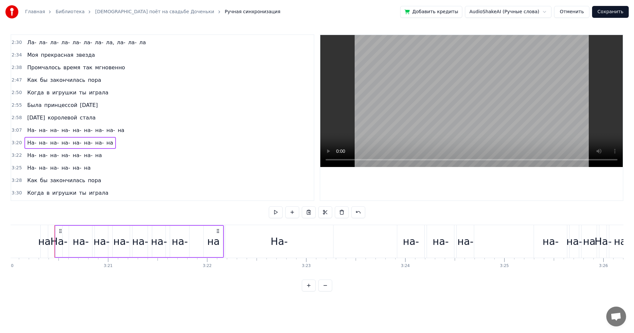
scroll to position [0, 19810]
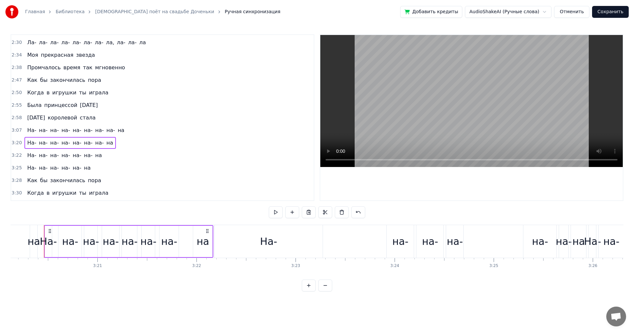
click at [88, 107] on div "Была принцессой [DATE]" at bounding box center [62, 105] width 76 height 12
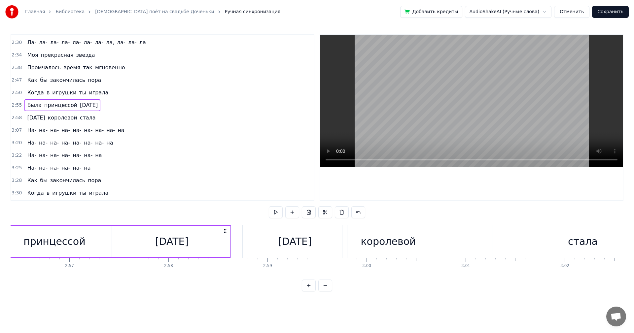
scroll to position [0, 17365]
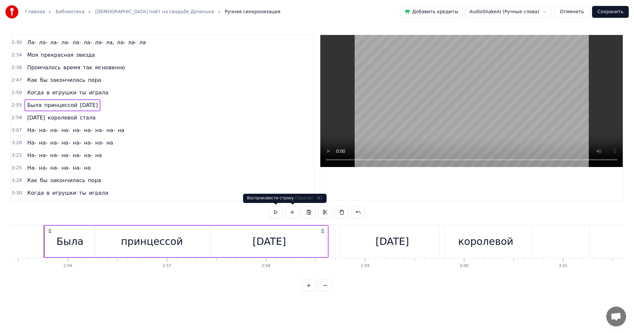
click at [278, 212] on button at bounding box center [276, 212] width 14 height 12
click at [387, 247] on div "[DATE]" at bounding box center [391, 241] width 33 height 15
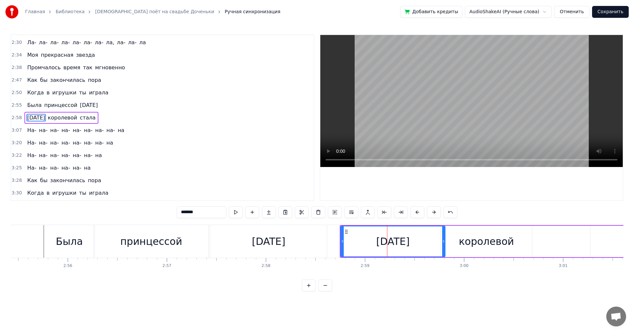
click at [466, 240] on div "королевой" at bounding box center [485, 241] width 55 height 15
type input "*********"
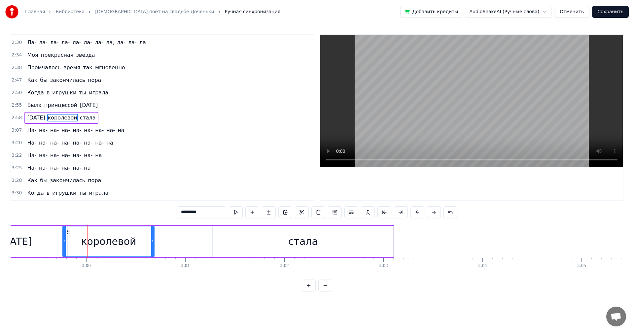
scroll to position [0, 17682]
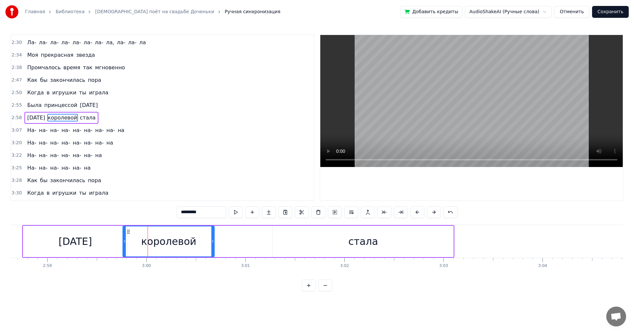
click at [256, 236] on div "[DATE] королевой стала" at bounding box center [238, 241] width 432 height 33
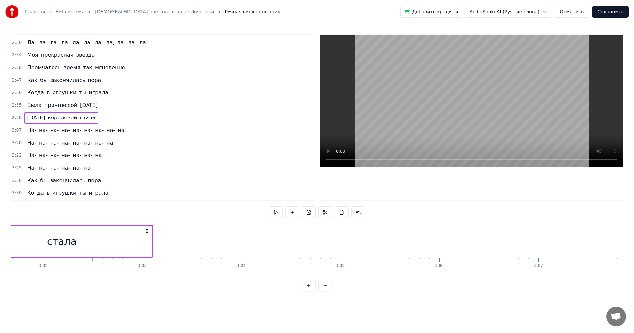
scroll to position [0, 18020]
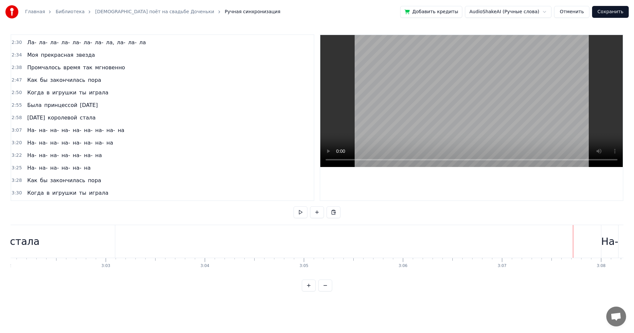
click at [607, 242] on div "На-" at bounding box center [609, 241] width 17 height 15
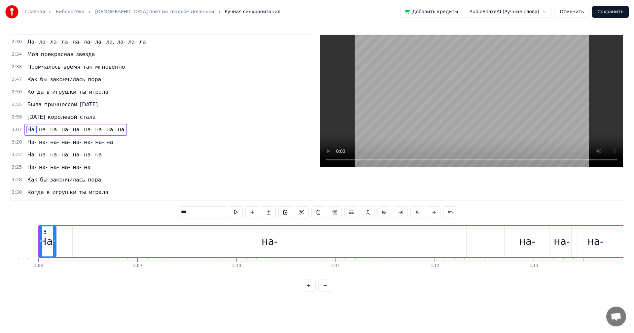
scroll to position [0, 18584]
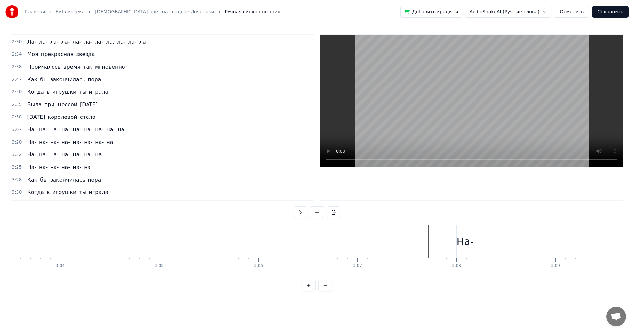
scroll to position [0, 18008]
click at [615, 241] on div "На-" at bounding box center [621, 241] width 17 height 15
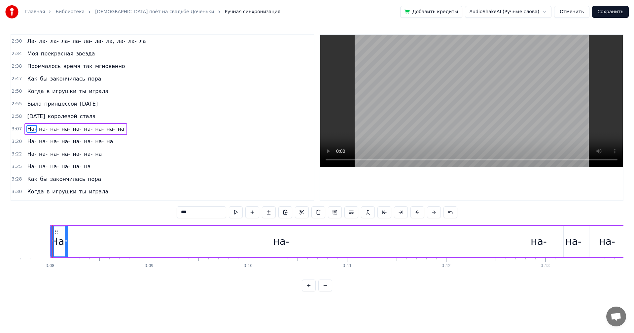
scroll to position [0, 18579]
click at [44, 242] on div at bounding box center [44, 241] width 0 height 33
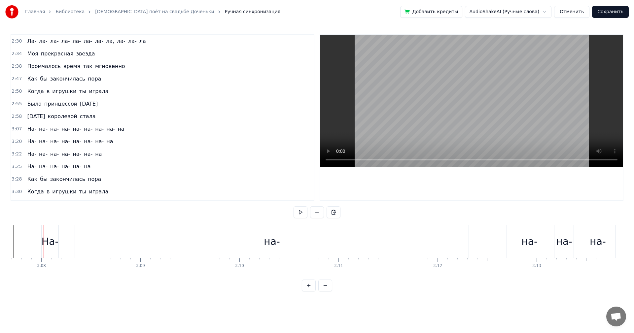
click at [54, 238] on div "На-" at bounding box center [50, 241] width 17 height 15
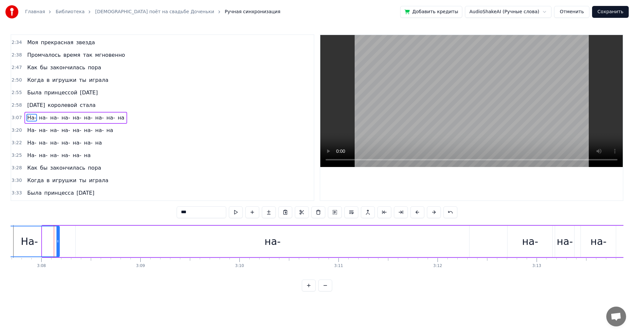
drag, startPoint x: 43, startPoint y: 240, endPoint x: 0, endPoint y: 244, distance: 42.7
click at [0, 244] on div "Главная Библиотека Папа поёт на свадьбе Доченьки Ручная синхронизация Добавить …" at bounding box center [317, 145] width 634 height 291
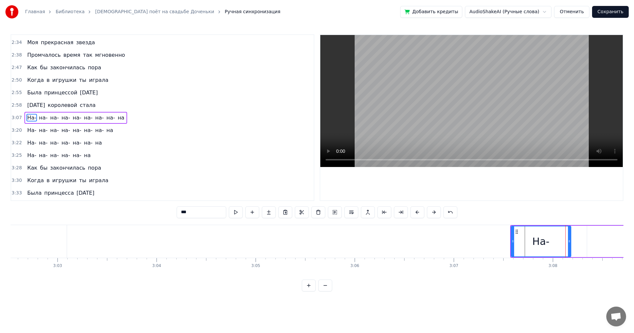
scroll to position [0, 18020]
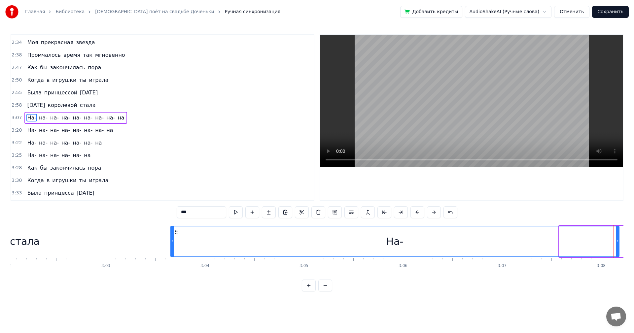
drag, startPoint x: 559, startPoint y: 244, endPoint x: 171, endPoint y: 243, distance: 388.4
click at [171, 243] on div at bounding box center [172, 241] width 3 height 30
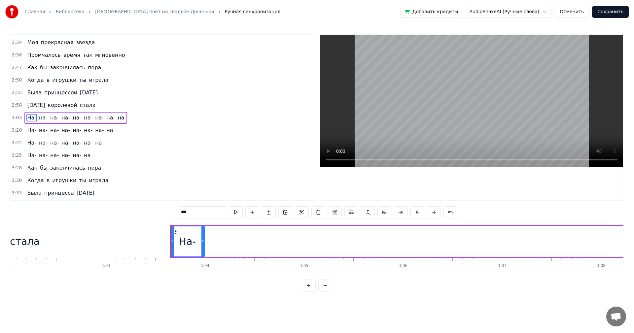
drag, startPoint x: 618, startPoint y: 247, endPoint x: 204, endPoint y: 249, distance: 414.4
click at [204, 249] on div at bounding box center [202, 241] width 3 height 30
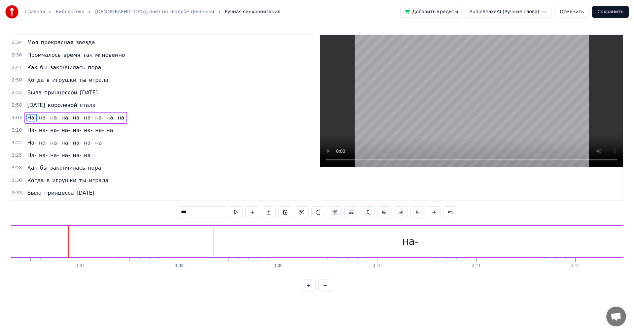
scroll to position [0, 18345]
click at [513, 251] on div "на-" at bounding box center [506, 241] width 393 height 31
type input "***"
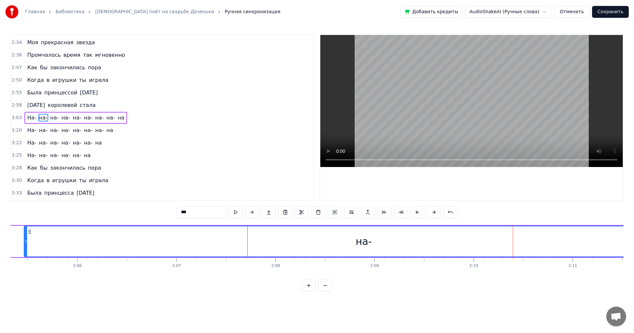
drag, startPoint x: 311, startPoint y: 245, endPoint x: 25, endPoint y: 245, distance: 286.4
click at [24, 245] on div at bounding box center [25, 241] width 3 height 30
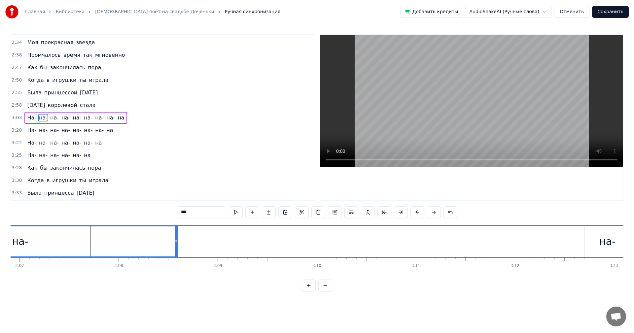
drag, startPoint x: 544, startPoint y: 240, endPoint x: 180, endPoint y: 235, distance: 364.3
click at [175, 235] on div at bounding box center [176, 241] width 3 height 30
click at [613, 239] on div "на-" at bounding box center [607, 241] width 16 height 15
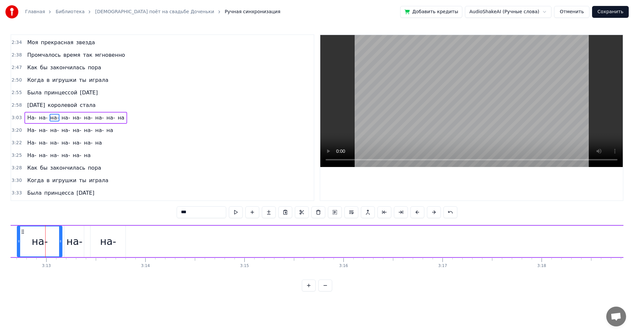
scroll to position [0, 19071]
drag, startPoint x: 17, startPoint y: 238, endPoint x: 0, endPoint y: 250, distance: 20.9
click at [0, 250] on div "Главная Библиотека Папа поёт на свадьбе Доченьки Ручная синхронизация Добавить …" at bounding box center [317, 145] width 634 height 291
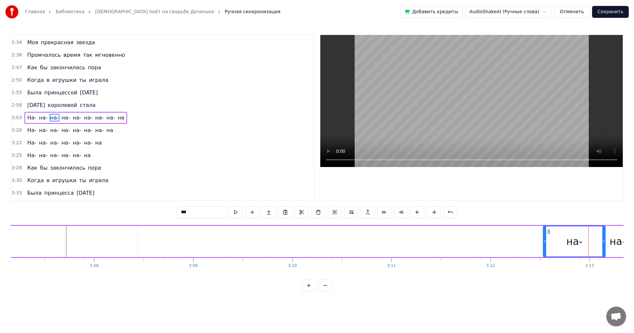
scroll to position [0, 18538]
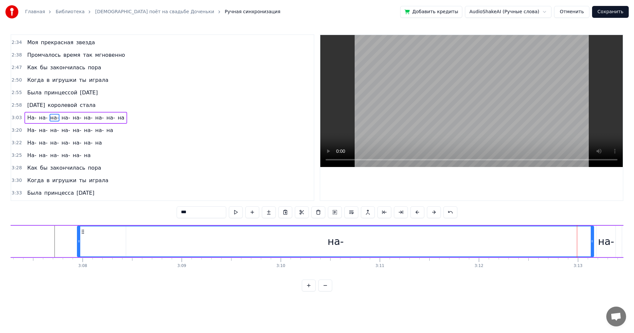
drag, startPoint x: 534, startPoint y: 246, endPoint x: 70, endPoint y: 251, distance: 463.3
click at [78, 251] on div at bounding box center [79, 241] width 3 height 30
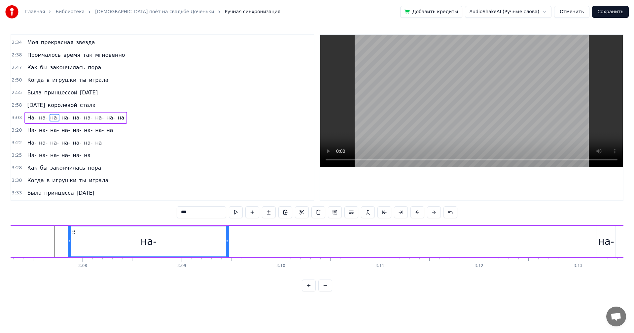
drag, startPoint x: 590, startPoint y: 246, endPoint x: 273, endPoint y: 247, distance: 317.8
click at [226, 252] on div at bounding box center [227, 241] width 3 height 30
click at [603, 245] on div "на-" at bounding box center [606, 241] width 16 height 15
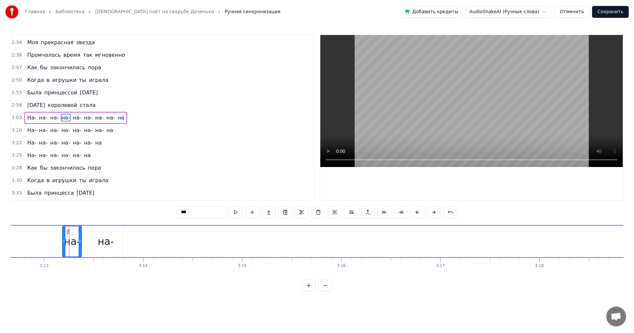
scroll to position [0, 19097]
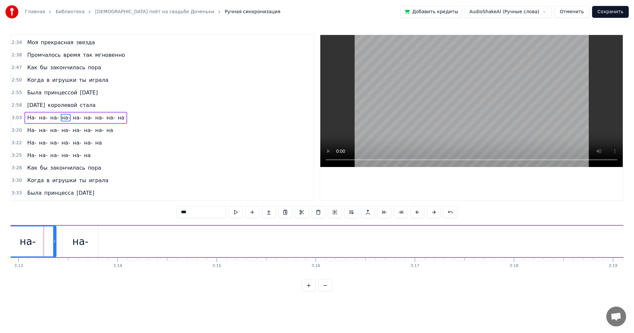
drag, startPoint x: 38, startPoint y: 244, endPoint x: 0, endPoint y: 248, distance: 38.1
click at [0, 248] on div "Главная Библиотека Папа поёт на свадьбе Доченьки Ручная синхронизация Добавить …" at bounding box center [317, 145] width 634 height 291
click at [52, 243] on div "на-" at bounding box center [27, 241] width 56 height 30
drag, startPoint x: 54, startPoint y: 242, endPoint x: 3, endPoint y: 248, distance: 51.2
click at [3, 248] on div "Главная Библиотека Папа поёт на свадьбе Доченьки Ручная синхронизация Добавить …" at bounding box center [317, 145] width 634 height 291
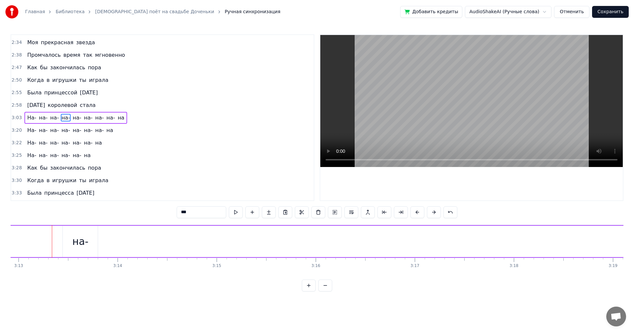
click at [73, 240] on div "на-" at bounding box center [80, 241] width 35 height 31
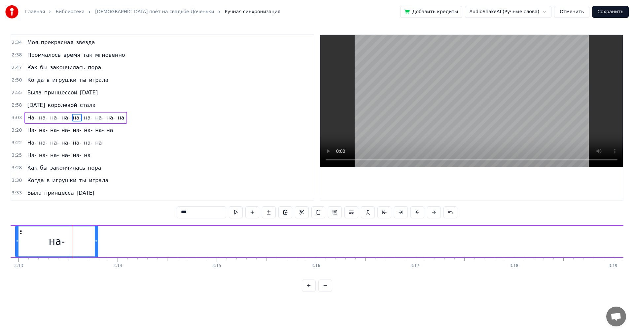
drag, startPoint x: 64, startPoint y: 242, endPoint x: 57, endPoint y: 241, distance: 7.0
click at [17, 245] on div at bounding box center [17, 241] width 3 height 30
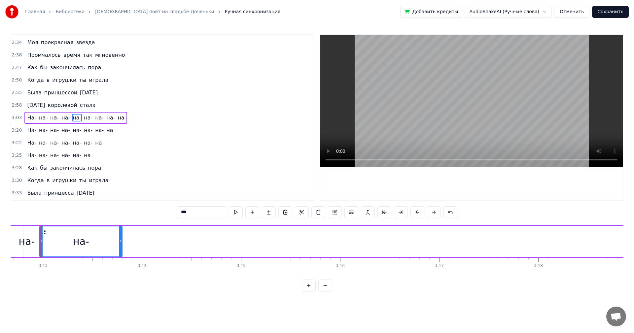
scroll to position [0, 19070]
drag, startPoint x: 122, startPoint y: 240, endPoint x: 68, endPoint y: 245, distance: 54.7
click at [69, 245] on div at bounding box center [70, 241] width 3 height 30
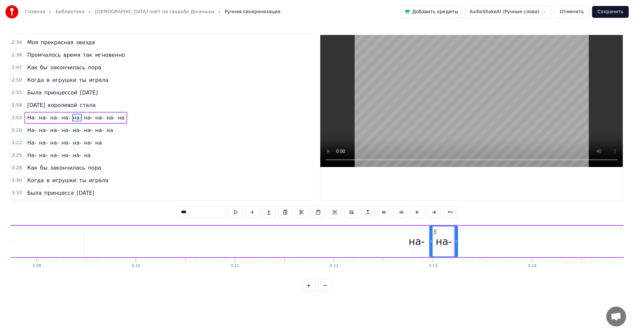
scroll to position [0, 18647]
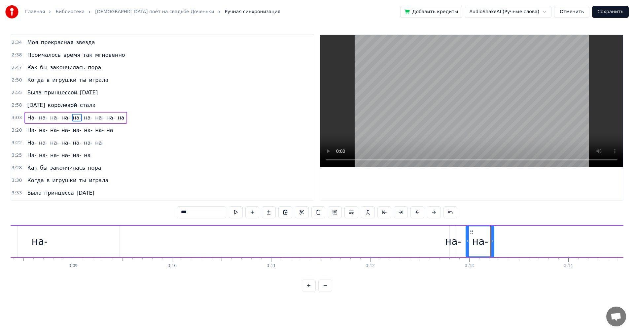
click at [450, 242] on div "на-" at bounding box center [453, 241] width 16 height 15
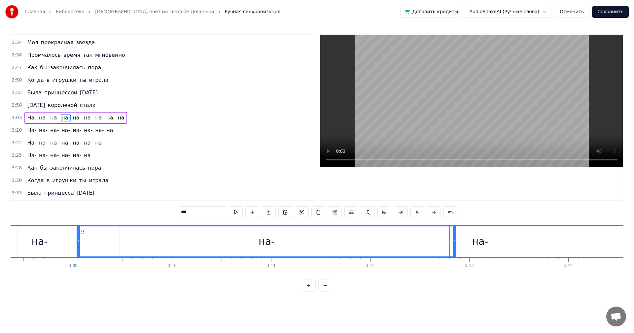
drag, startPoint x: 451, startPoint y: 242, endPoint x: 78, endPoint y: 246, distance: 372.6
click at [78, 246] on div at bounding box center [78, 241] width 3 height 30
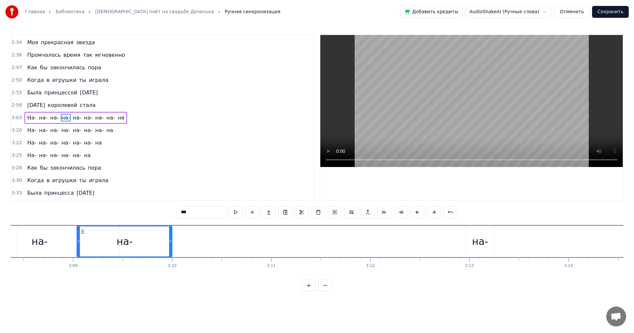
drag, startPoint x: 455, startPoint y: 244, endPoint x: 171, endPoint y: 245, distance: 283.8
click at [171, 245] on div at bounding box center [170, 241] width 3 height 30
click at [477, 246] on div "на-" at bounding box center [480, 241] width 16 height 15
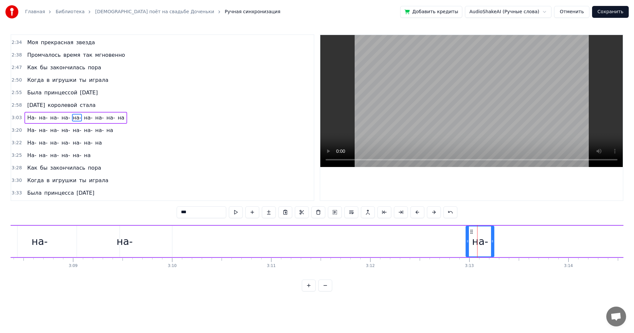
drag, startPoint x: 466, startPoint y: 244, endPoint x: 418, endPoint y: 244, distance: 47.2
click at [397, 244] on div "На- на- на- на- на- на- на- на- на" at bounding box center [373, 241] width 1660 height 33
click at [473, 243] on div "на-" at bounding box center [480, 241] width 16 height 15
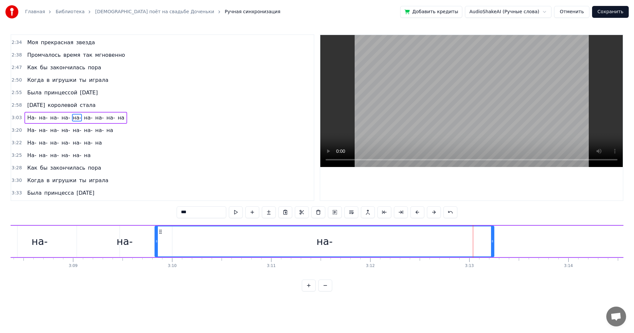
drag, startPoint x: 466, startPoint y: 240, endPoint x: 188, endPoint y: 237, distance: 278.5
click at [155, 237] on div at bounding box center [156, 241] width 3 height 30
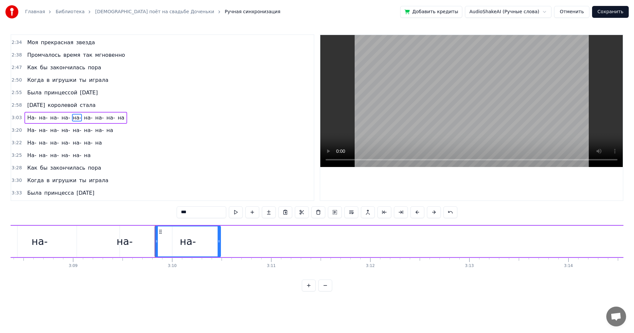
drag, startPoint x: 493, startPoint y: 241, endPoint x: 219, endPoint y: 239, distance: 273.2
click at [219, 239] on icon at bounding box center [218, 241] width 3 height 5
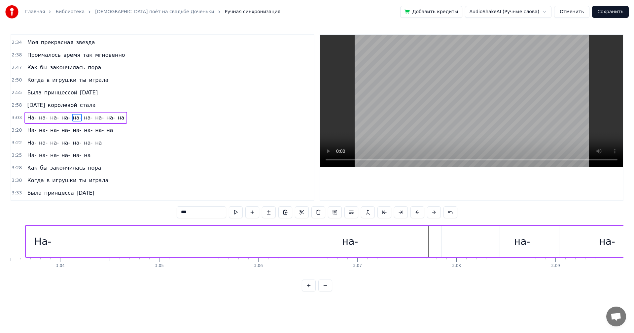
scroll to position [0, 17984]
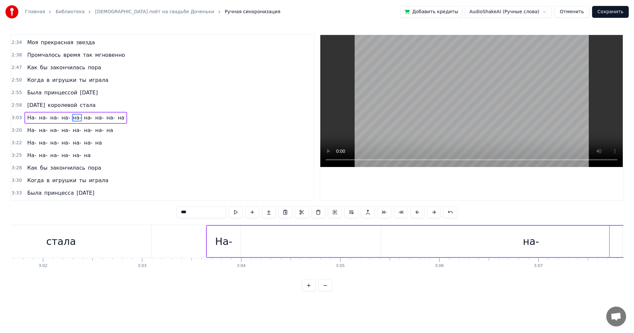
click at [529, 243] on div "на-" at bounding box center [531, 241] width 16 height 15
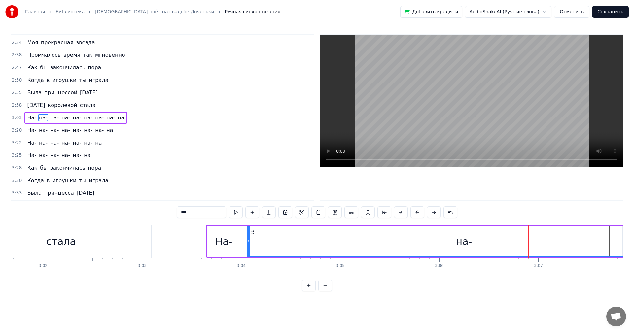
drag, startPoint x: 381, startPoint y: 239, endPoint x: 250, endPoint y: 241, distance: 131.7
click at [250, 241] on icon at bounding box center [248, 241] width 3 height 5
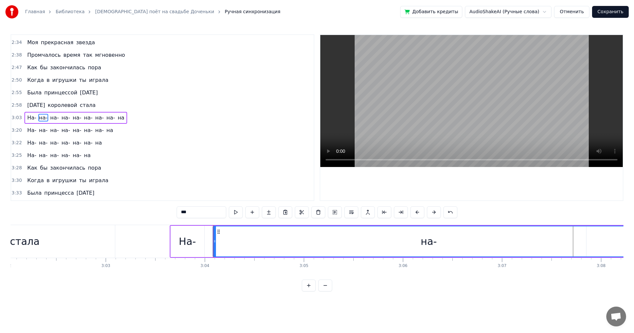
scroll to position [0, 18056]
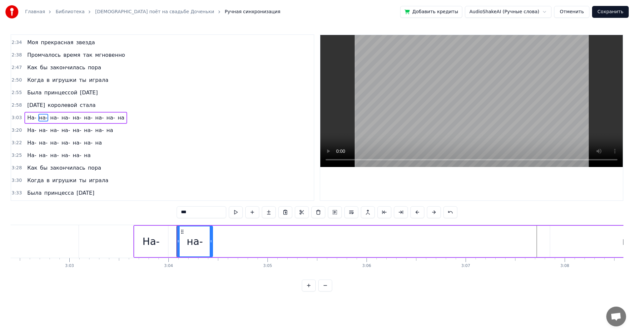
drag, startPoint x: 605, startPoint y: 244, endPoint x: 211, endPoint y: 248, distance: 395.0
click at [211, 248] on div at bounding box center [211, 241] width 3 height 30
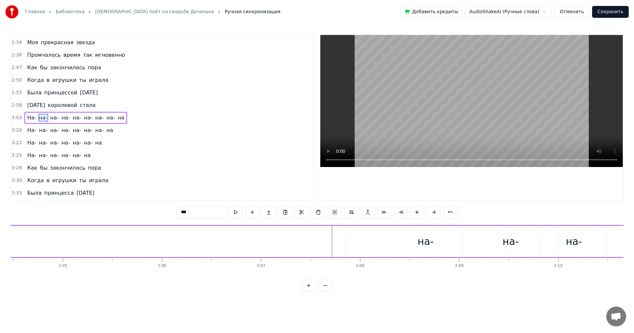
scroll to position [0, 18273]
click at [428, 245] on div "на-" at bounding box center [413, 241] width 160 height 31
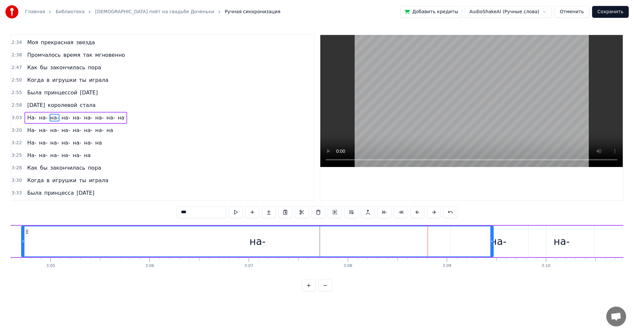
drag, startPoint x: 334, startPoint y: 245, endPoint x: 23, endPoint y: 252, distance: 311.6
click at [23, 252] on div at bounding box center [23, 241] width 3 height 30
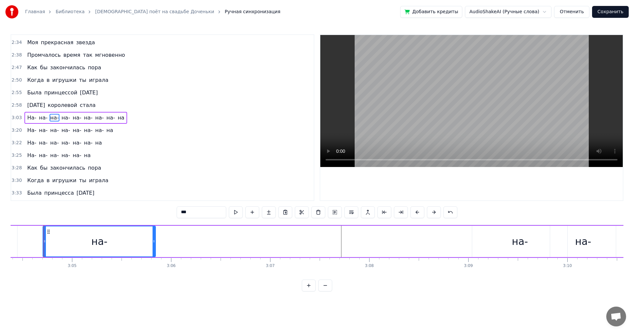
drag, startPoint x: 513, startPoint y: 242, endPoint x: 154, endPoint y: 245, distance: 359.0
click at [154, 245] on div at bounding box center [153, 241] width 3 height 30
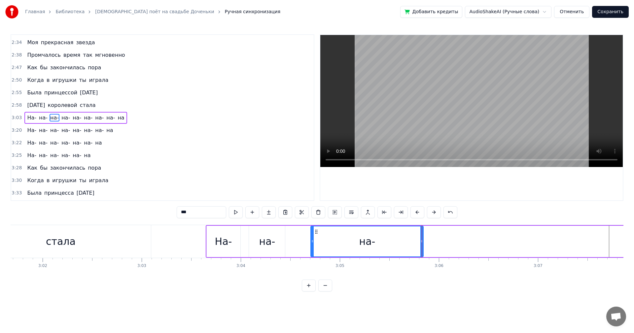
scroll to position [0, 17887]
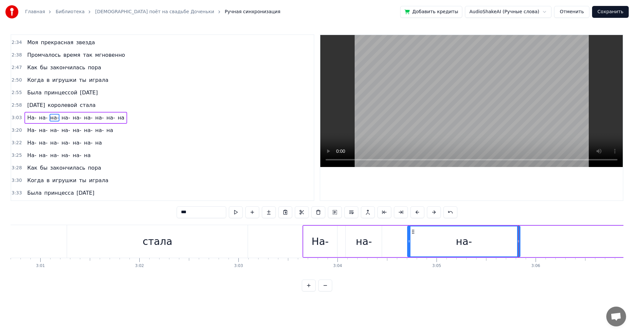
click at [409, 244] on div "на-" at bounding box center [464, 241] width 112 height 30
click at [406, 244] on div at bounding box center [406, 241] width 3 height 30
click at [516, 243] on div "на-" at bounding box center [462, 241] width 115 height 30
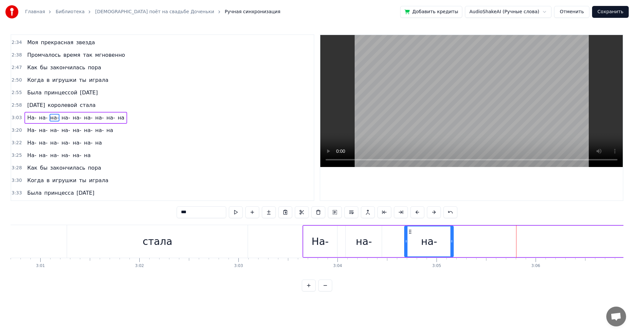
drag, startPoint x: 519, startPoint y: 243, endPoint x: 452, endPoint y: 244, distance: 66.7
click at [452, 244] on icon at bounding box center [451, 241] width 3 height 5
click at [325, 234] on div "На-" at bounding box center [319, 241] width 17 height 15
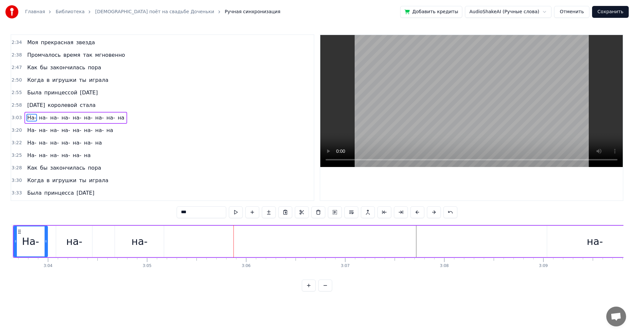
scroll to position [0, 18189]
click at [558, 245] on div "на-" at bounding box center [582, 241] width 95 height 31
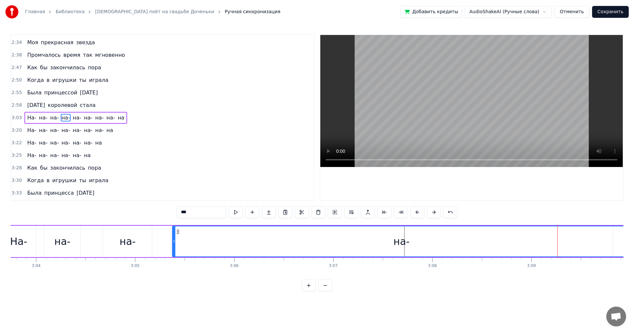
drag, startPoint x: 537, startPoint y: 246, endPoint x: 174, endPoint y: 240, distance: 362.7
click at [174, 240] on div at bounding box center [174, 241] width 3 height 30
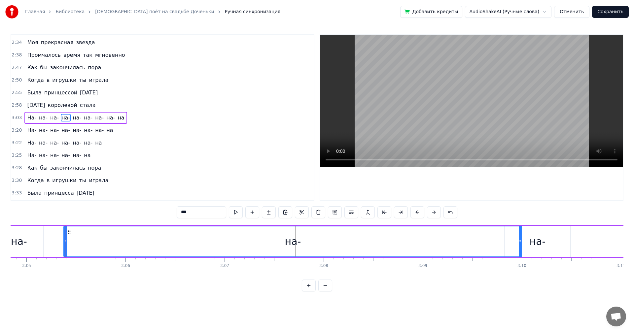
scroll to position [0, 18261]
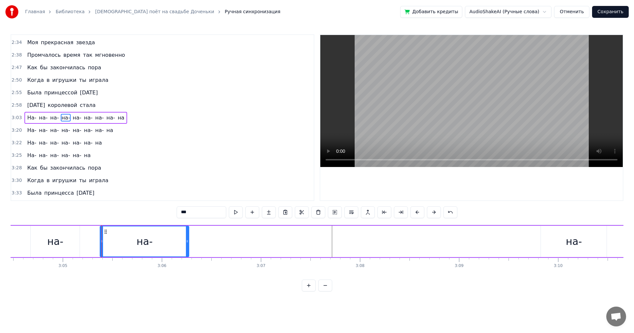
drag, startPoint x: 557, startPoint y: 243, endPoint x: 186, endPoint y: 255, distance: 371.1
click at [188, 258] on div "Разве можешь ты быть виновата В том, что детство умчалось куда- то Незаметно со…" at bounding box center [317, 249] width 612 height 49
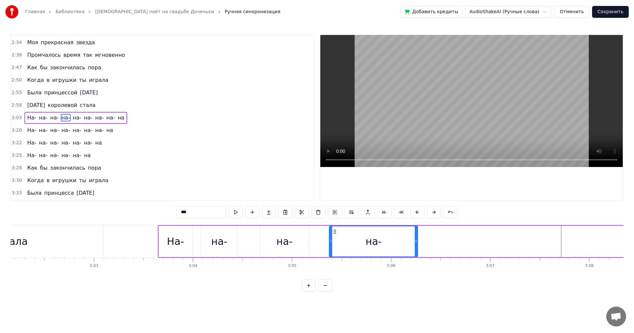
scroll to position [0, 17996]
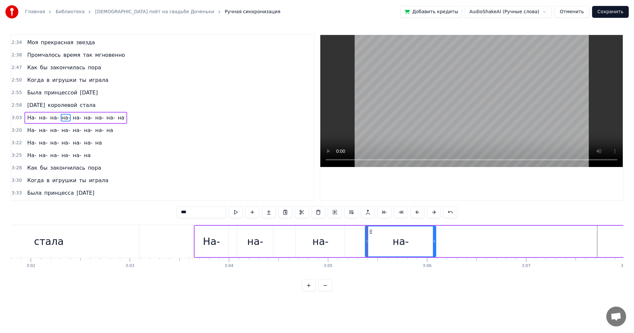
drag, startPoint x: 450, startPoint y: 244, endPoint x: 433, endPoint y: 249, distance: 18.6
click at [433, 249] on div at bounding box center [434, 241] width 3 height 30
click at [206, 236] on div "На-" at bounding box center [211, 241] width 17 height 15
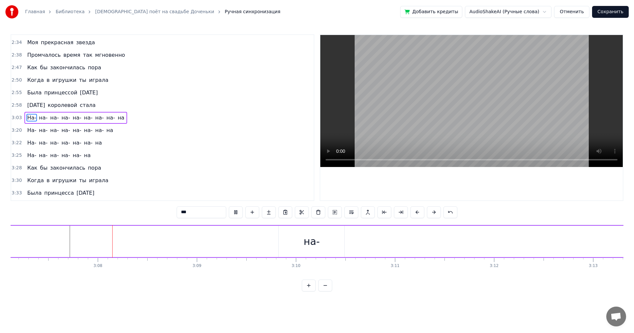
scroll to position [0, 18545]
click at [294, 237] on div "на-" at bounding box center [289, 241] width 16 height 15
type input "***"
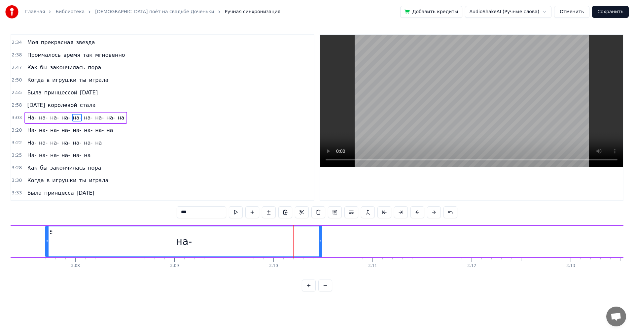
drag, startPoint x: 257, startPoint y: 246, endPoint x: 46, endPoint y: 259, distance: 210.9
click at [46, 259] on div "Разве можешь ты быть виновата В том, что детство умчалось куда- то Незаметно со…" at bounding box center [317, 249] width 612 height 49
drag, startPoint x: 536, startPoint y: 279, endPoint x: 530, endPoint y: 279, distance: 5.9
click at [527, 282] on div "0:16 Разве можешь ты быть виновата 0:20 В том, что детство умчалось куда- то 0:…" at bounding box center [317, 162] width 612 height 257
click at [534, 274] on div "Разве можешь ты быть виновата В том, что детство умчалось куда- то Незаметно со…" at bounding box center [317, 249] width 612 height 49
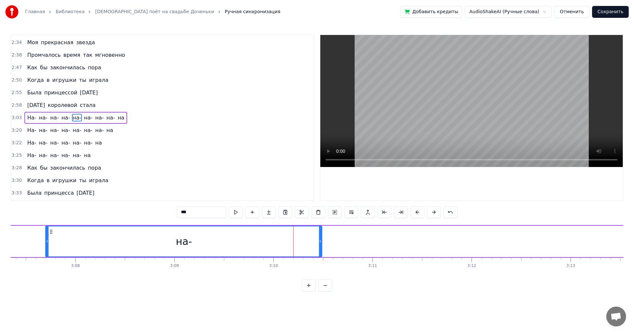
scroll to position [0, 18345]
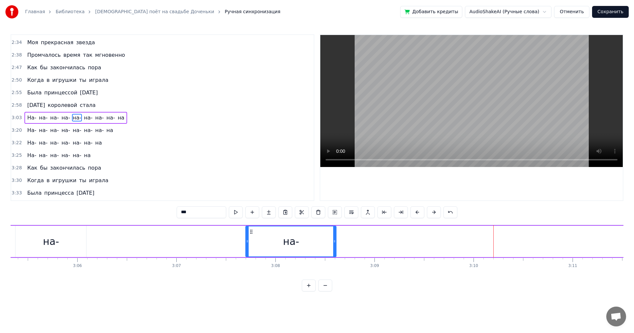
drag, startPoint x: 520, startPoint y: 242, endPoint x: 300, endPoint y: 243, distance: 219.8
click at [334, 245] on div at bounding box center [334, 241] width 3 height 30
drag, startPoint x: 248, startPoint y: 244, endPoint x: 210, endPoint y: 245, distance: 38.6
click at [211, 245] on div at bounding box center [212, 241] width 3 height 30
click at [58, 235] on div "на-" at bounding box center [51, 241] width 16 height 15
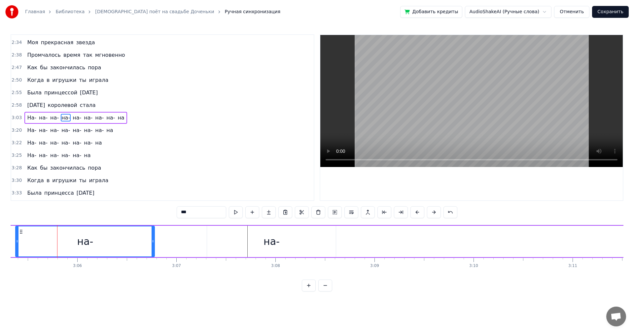
drag, startPoint x: 84, startPoint y: 242, endPoint x: 152, endPoint y: 243, distance: 68.0
click at [152, 243] on icon at bounding box center [152, 241] width 3 height 5
click at [85, 242] on div "на-" at bounding box center [85, 241] width 16 height 15
click at [291, 241] on div "на-" at bounding box center [271, 241] width 129 height 31
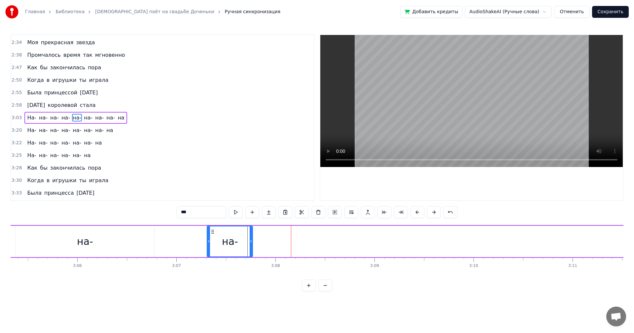
drag, startPoint x: 334, startPoint y: 241, endPoint x: 251, endPoint y: 242, distance: 83.2
click at [251, 242] on icon at bounding box center [250, 241] width 3 height 5
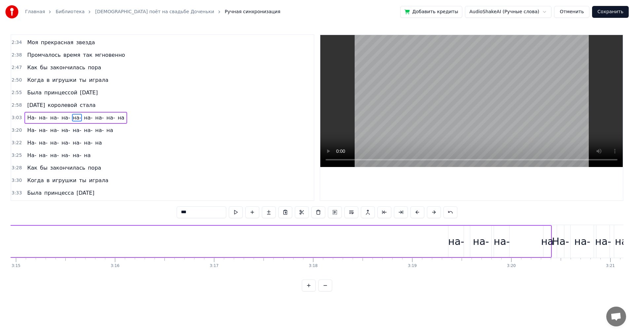
scroll to position [0, 19310]
drag, startPoint x: 449, startPoint y: 242, endPoint x: 397, endPoint y: 242, distance: 51.8
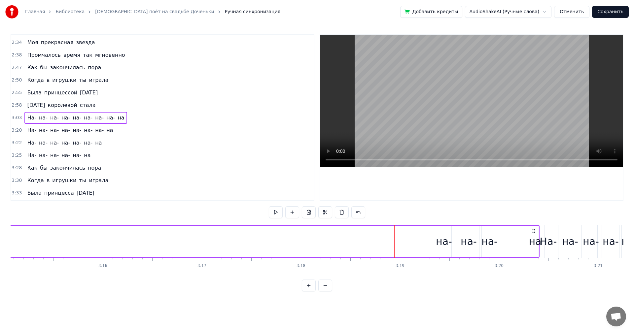
drag, startPoint x: 441, startPoint y: 241, endPoint x: 398, endPoint y: 241, distance: 42.9
click at [439, 241] on div "на-" at bounding box center [444, 241] width 16 height 15
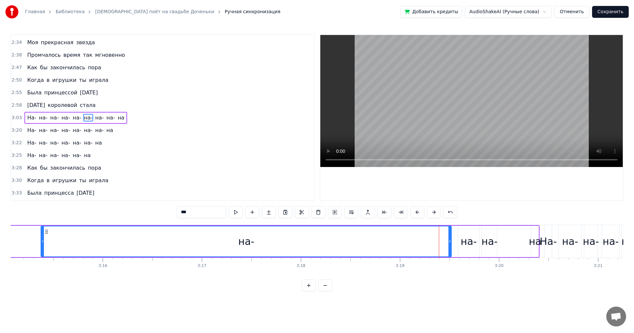
drag, startPoint x: 437, startPoint y: 241, endPoint x: 63, endPoint y: 236, distance: 374.2
click at [41, 238] on div at bounding box center [42, 241] width 3 height 30
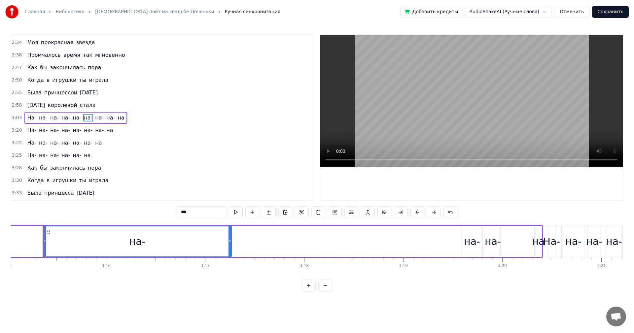
drag, startPoint x: 453, startPoint y: 243, endPoint x: 152, endPoint y: 239, distance: 301.6
click at [228, 239] on icon at bounding box center [229, 241] width 3 height 5
click at [467, 244] on div "на-" at bounding box center [472, 241] width 16 height 15
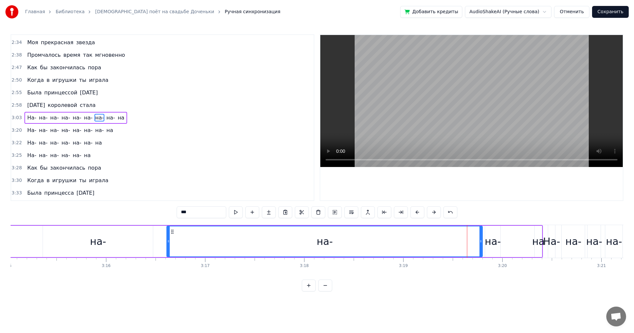
drag, startPoint x: 463, startPoint y: 243, endPoint x: 152, endPoint y: 245, distance: 310.2
click at [167, 245] on div at bounding box center [168, 241] width 3 height 30
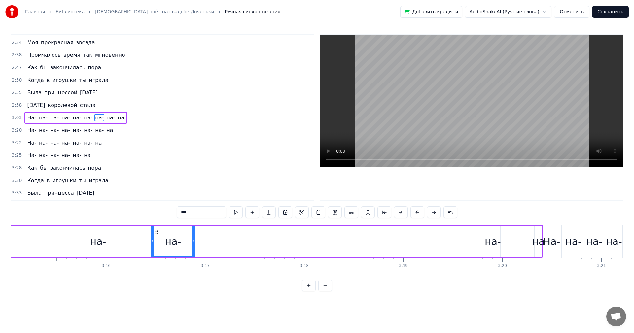
drag, startPoint x: 481, startPoint y: 243, endPoint x: 194, endPoint y: 240, distance: 287.4
click at [194, 240] on icon at bounding box center [193, 241] width 3 height 5
click at [494, 240] on div "на-" at bounding box center [492, 241] width 16 height 15
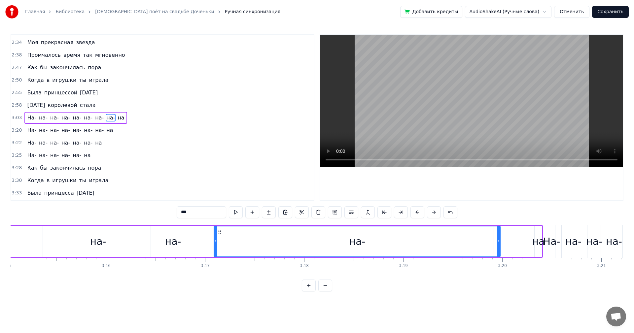
drag, startPoint x: 487, startPoint y: 241, endPoint x: 325, endPoint y: 236, distance: 162.1
click at [215, 242] on icon at bounding box center [215, 241] width 3 height 5
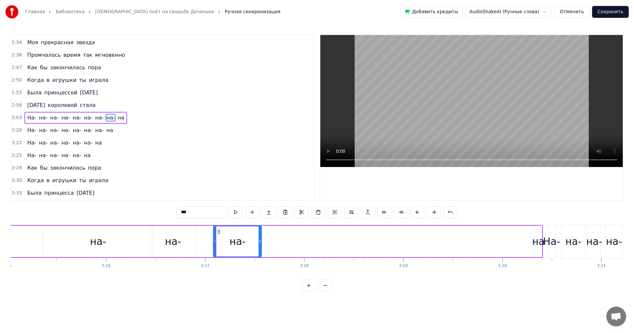
drag, startPoint x: 499, startPoint y: 243, endPoint x: 284, endPoint y: 242, distance: 214.5
click at [259, 245] on div at bounding box center [259, 241] width 3 height 30
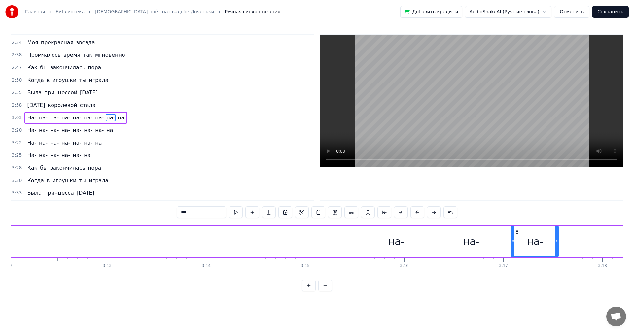
scroll to position [0, 18996]
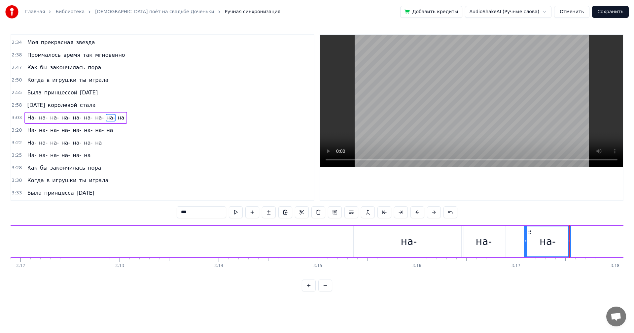
click at [433, 244] on div "на-" at bounding box center [408, 241] width 110 height 31
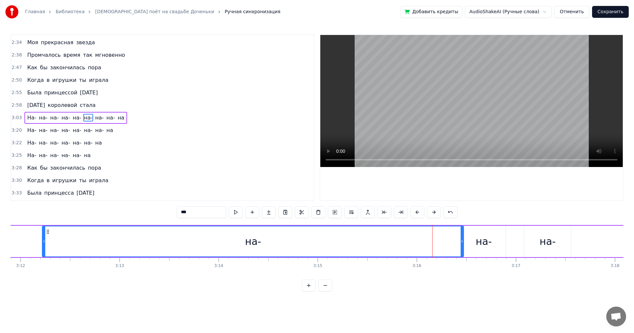
drag, startPoint x: 354, startPoint y: 241, endPoint x: 47, endPoint y: 246, distance: 307.9
click at [43, 249] on div at bounding box center [44, 241] width 3 height 30
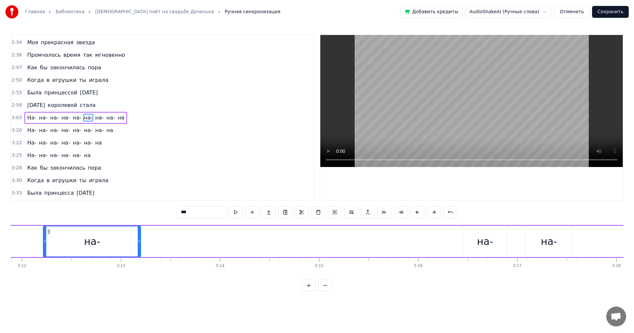
drag, startPoint x: 463, startPoint y: 241, endPoint x: 109, endPoint y: 235, distance: 353.8
click at [138, 236] on div at bounding box center [139, 241] width 3 height 30
click at [471, 236] on div "на-" at bounding box center [485, 241] width 44 height 31
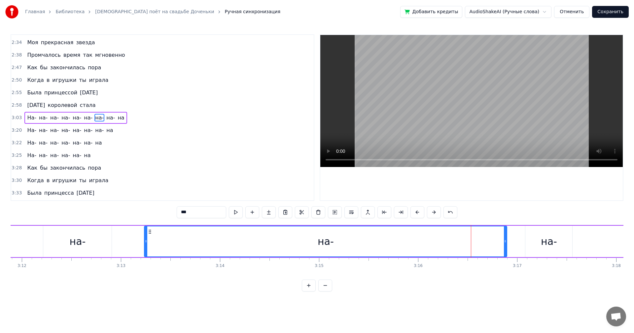
drag, startPoint x: 465, startPoint y: 241, endPoint x: 140, endPoint y: 237, distance: 325.0
click at [145, 236] on div at bounding box center [146, 241] width 3 height 30
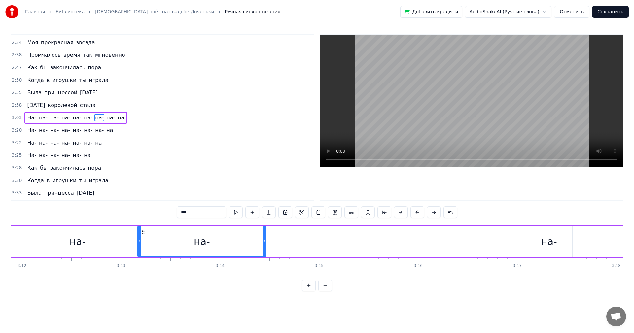
drag, startPoint x: 505, startPoint y: 238, endPoint x: 224, endPoint y: 228, distance: 281.3
click at [263, 230] on div at bounding box center [264, 241] width 3 height 30
click at [555, 245] on div "на-" at bounding box center [548, 241] width 16 height 15
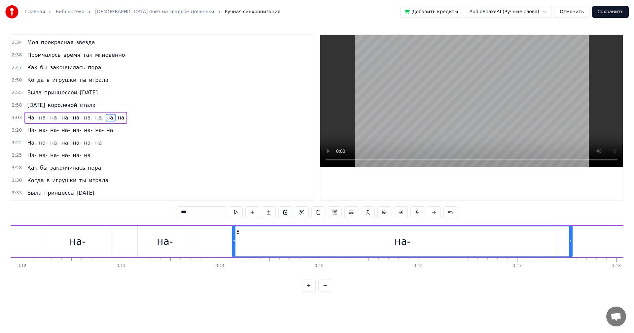
drag, startPoint x: 527, startPoint y: 243, endPoint x: 205, endPoint y: 249, distance: 322.1
click at [233, 249] on div at bounding box center [234, 241] width 3 height 30
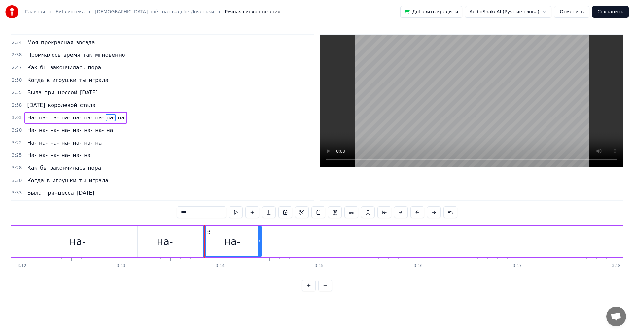
drag, startPoint x: 570, startPoint y: 246, endPoint x: 259, endPoint y: 243, distance: 310.8
click at [259, 243] on div at bounding box center [259, 241] width 3 height 30
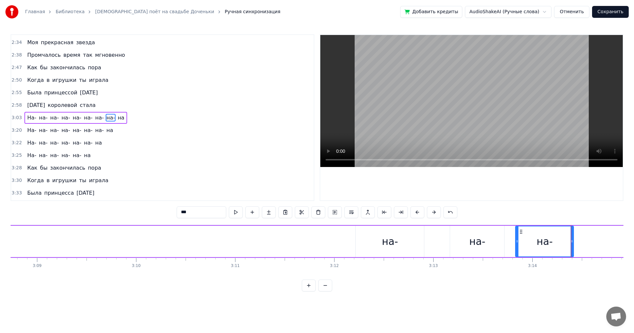
scroll to position [0, 18623]
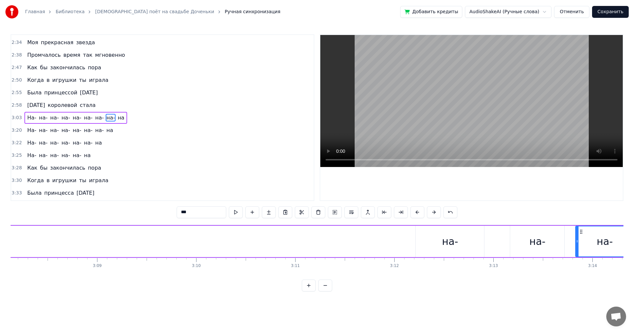
click at [442, 242] on div "на-" at bounding box center [450, 241] width 16 height 15
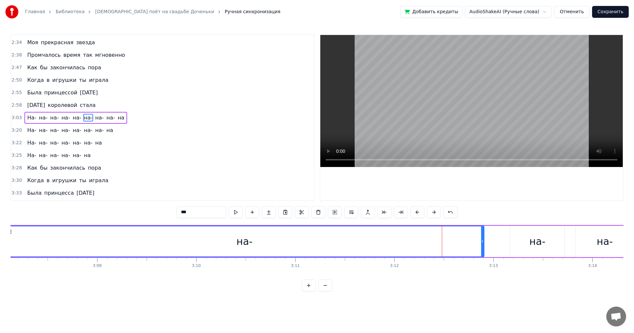
drag, startPoint x: 418, startPoint y: 242, endPoint x: 7, endPoint y: 236, distance: 410.9
click at [7, 236] on div "Главная Библиотека Папа поёт на свадьбе Доченьки Ручная синхронизация Добавить …" at bounding box center [317, 145] width 634 height 291
click at [481, 243] on div "на-" at bounding box center [244, 241] width 478 height 30
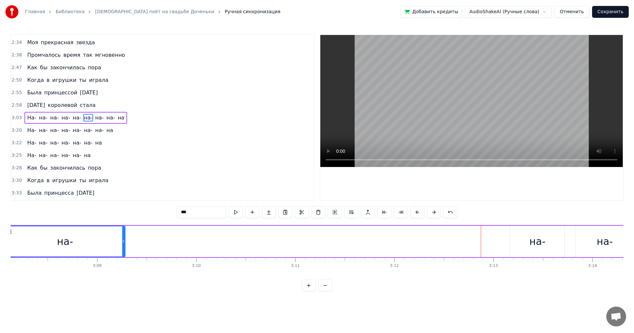
drag, startPoint x: 481, startPoint y: 243, endPoint x: 146, endPoint y: 240, distance: 334.6
click at [122, 242] on icon at bounding box center [123, 241] width 3 height 5
click at [520, 240] on div "на-" at bounding box center [537, 241] width 54 height 31
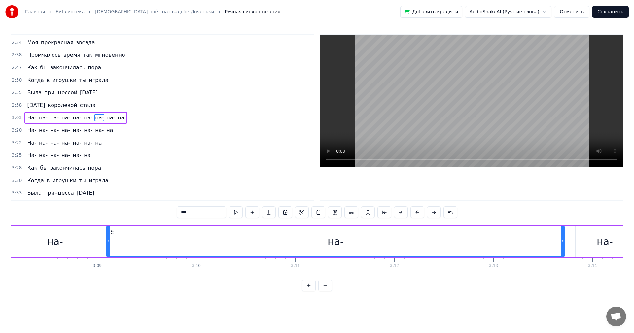
drag, startPoint x: 511, startPoint y: 241, endPoint x: 108, endPoint y: 237, distance: 402.9
click at [108, 237] on div at bounding box center [108, 241] width 3 height 30
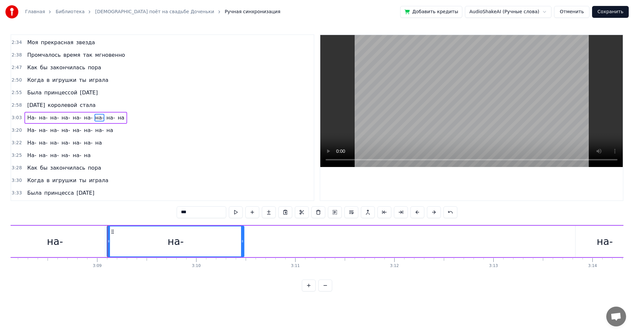
drag, startPoint x: 563, startPoint y: 240, endPoint x: 224, endPoint y: 236, distance: 338.9
click at [241, 238] on div at bounding box center [242, 241] width 3 height 30
click at [596, 238] on div "на-" at bounding box center [604, 241] width 58 height 31
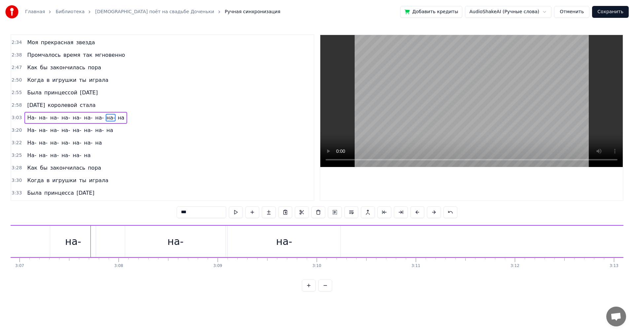
scroll to position [0, 18478]
click at [532, 284] on div "0:16 Разве можешь ты быть виновата 0:20 В том, что детство умчалось куда- то 0:…" at bounding box center [317, 162] width 612 height 257
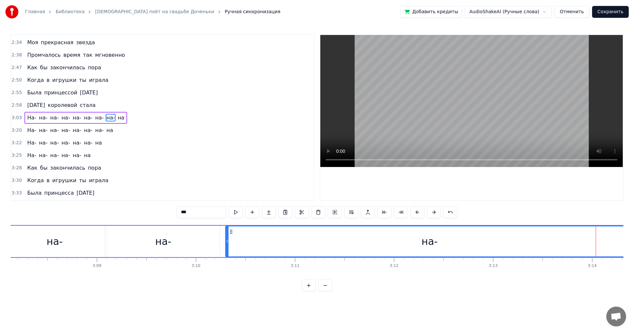
drag, startPoint x: 576, startPoint y: 243, endPoint x: 226, endPoint y: 239, distance: 349.5
click at [226, 239] on icon at bounding box center [227, 241] width 3 height 5
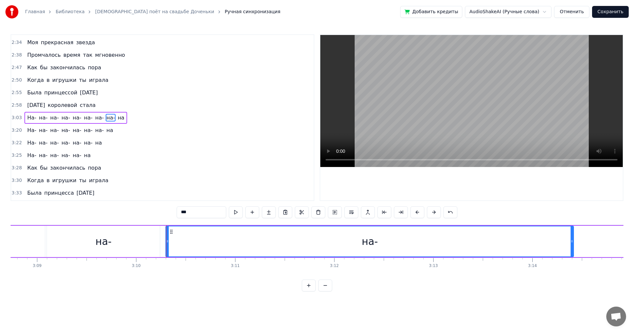
click at [573, 242] on div "на-" at bounding box center [369, 241] width 408 height 31
drag, startPoint x: 572, startPoint y: 241, endPoint x: 567, endPoint y: 243, distance: 5.4
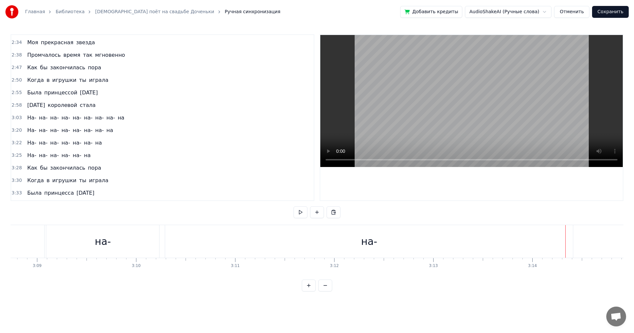
click at [572, 241] on div "на-" at bounding box center [369, 241] width 408 height 33
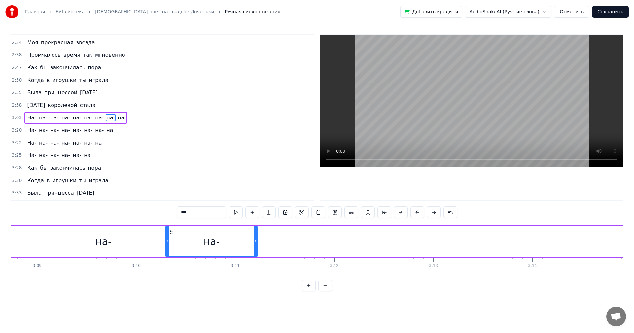
drag, startPoint x: 571, startPoint y: 242, endPoint x: 283, endPoint y: 237, distance: 288.1
click at [242, 234] on div "на-" at bounding box center [211, 241] width 92 height 31
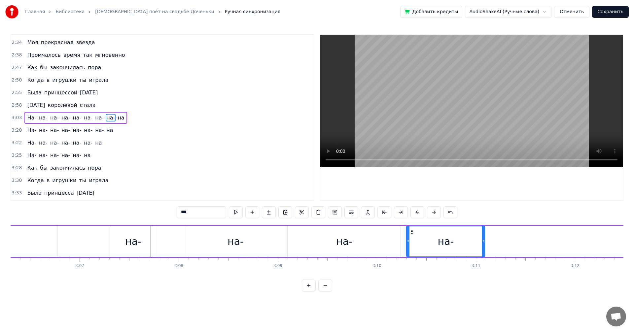
scroll to position [0, 18297]
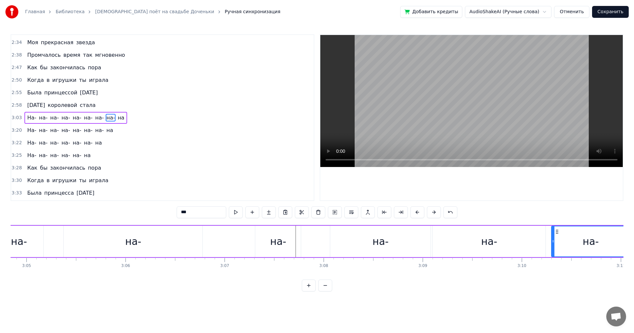
click at [281, 245] on div "на-" at bounding box center [278, 241] width 16 height 15
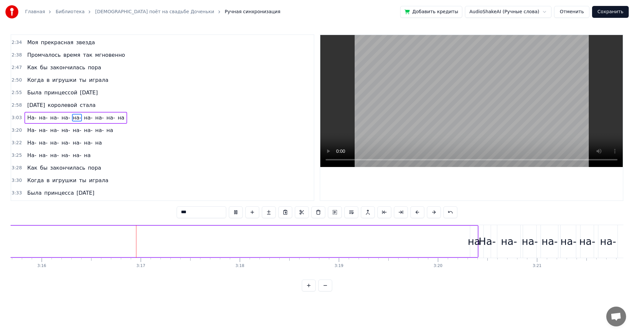
scroll to position [0, 19393]
click at [451, 247] on div "на" at bounding box center [451, 241] width 13 height 15
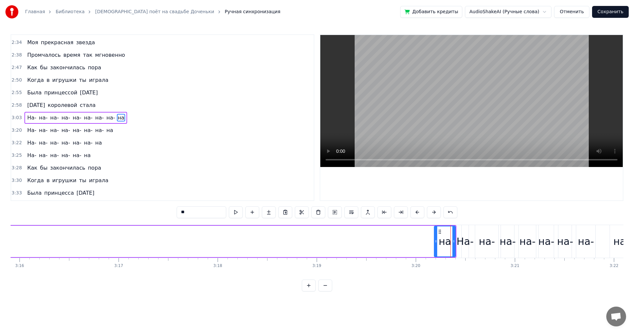
drag, startPoint x: 450, startPoint y: 244, endPoint x: 436, endPoint y: 247, distance: 14.2
click at [436, 247] on div at bounding box center [435, 241] width 3 height 30
click at [421, 214] on button at bounding box center [417, 212] width 14 height 12
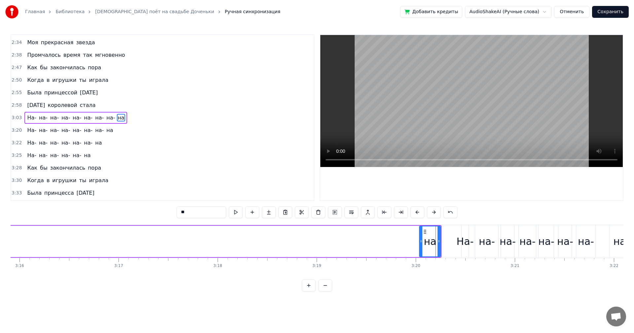
click at [421, 214] on button at bounding box center [417, 212] width 14 height 12
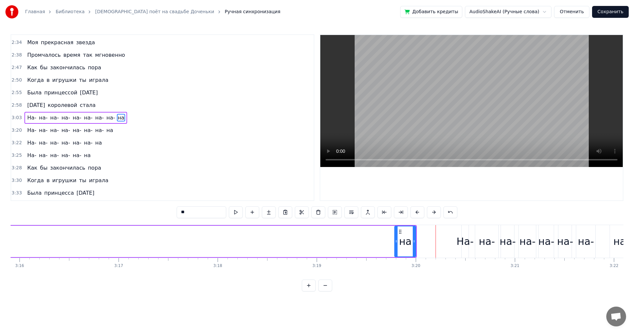
click at [421, 214] on button at bounding box center [417, 212] width 14 height 12
click at [419, 216] on button at bounding box center [417, 212] width 14 height 12
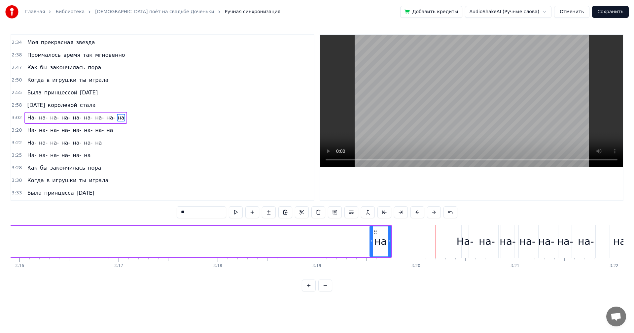
click at [419, 216] on button at bounding box center [417, 212] width 14 height 12
click at [419, 215] on button at bounding box center [417, 212] width 14 height 12
click at [418, 214] on button at bounding box center [417, 212] width 14 height 12
click at [418, 213] on button at bounding box center [417, 212] width 14 height 12
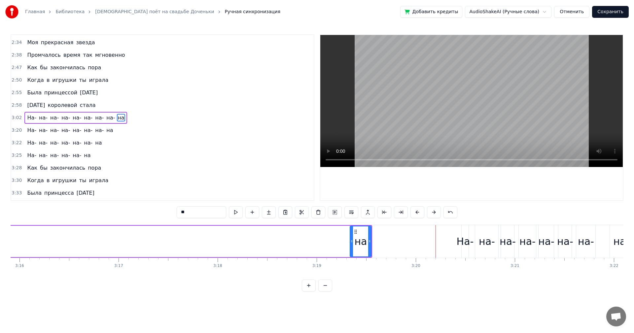
click at [418, 213] on button at bounding box center [417, 212] width 14 height 12
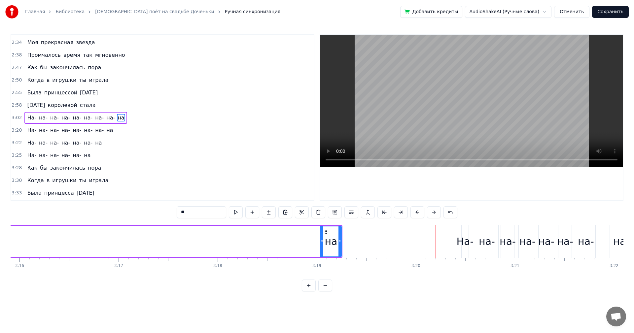
click at [418, 213] on button at bounding box center [417, 212] width 14 height 12
click at [419, 217] on button at bounding box center [417, 212] width 14 height 12
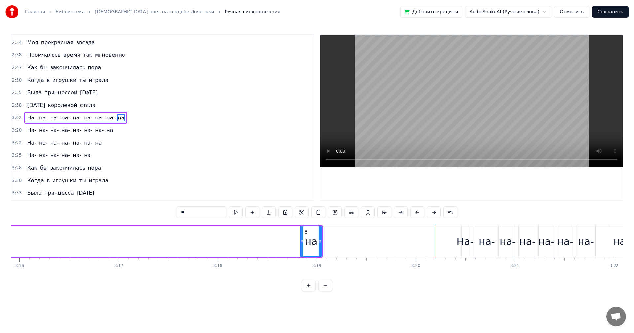
click at [419, 217] on button at bounding box center [417, 212] width 14 height 12
click at [459, 248] on div "На-" at bounding box center [464, 241] width 17 height 15
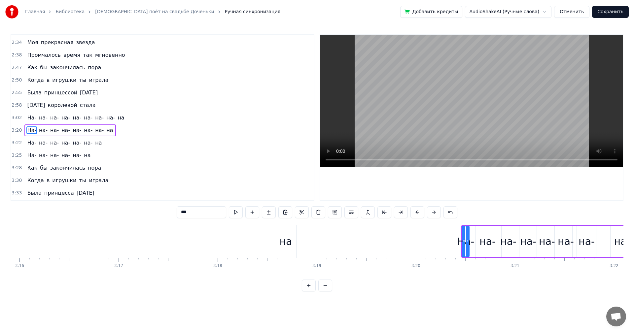
scroll to position [361, 0]
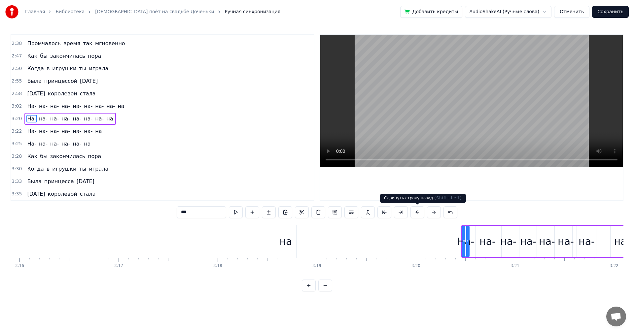
click at [419, 214] on button at bounding box center [417, 212] width 14 height 12
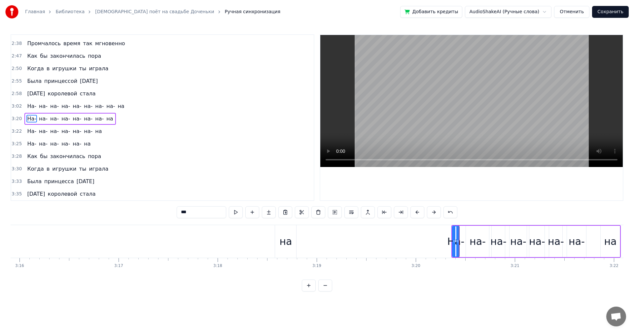
click at [419, 214] on button at bounding box center [417, 212] width 14 height 12
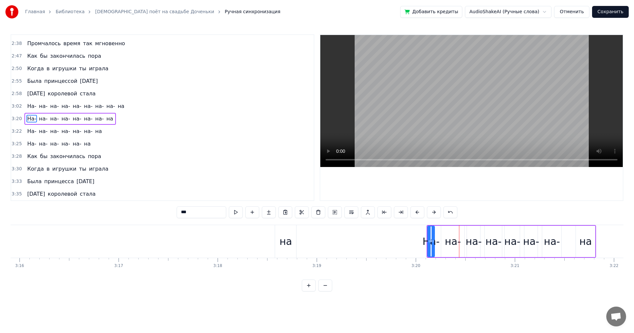
click at [419, 214] on button at bounding box center [417, 212] width 14 height 12
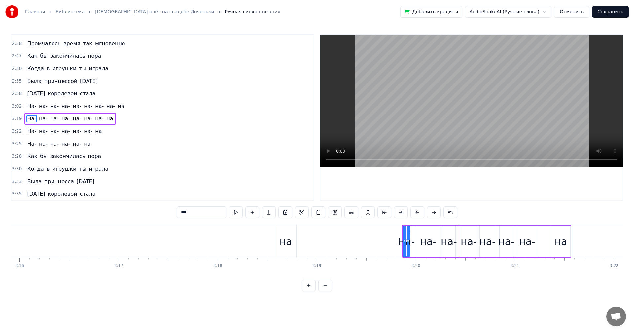
click at [419, 214] on button at bounding box center [417, 212] width 14 height 12
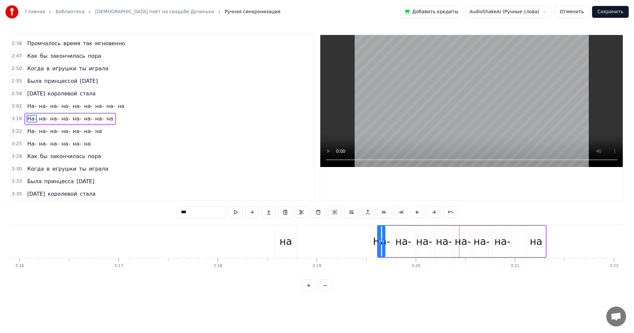
click at [419, 214] on button at bounding box center [417, 212] width 14 height 12
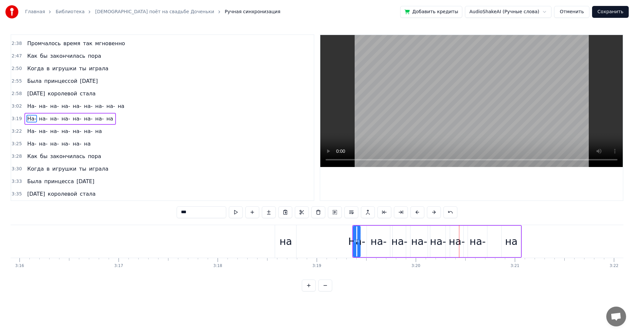
click at [419, 214] on button at bounding box center [417, 212] width 14 height 12
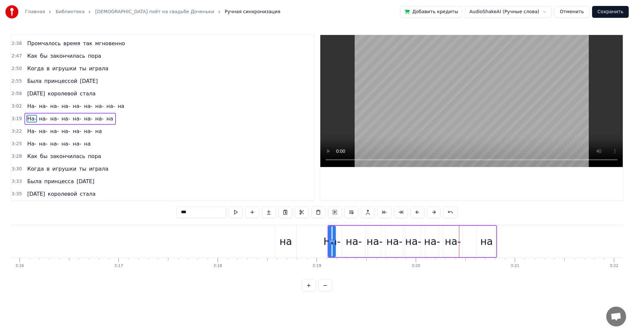
click at [419, 214] on button at bounding box center [417, 212] width 14 height 12
click at [290, 247] on div "на" at bounding box center [285, 241] width 13 height 15
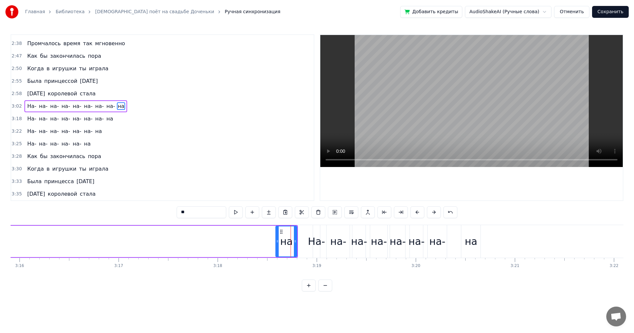
scroll to position [350, 0]
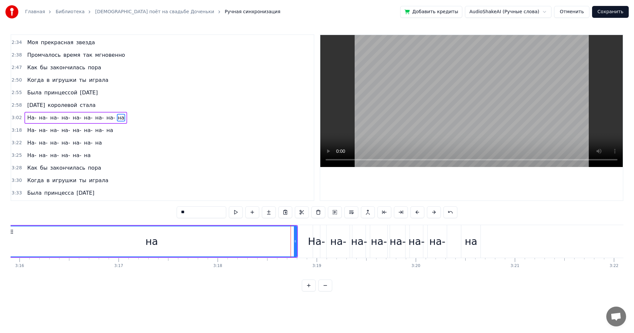
drag, startPoint x: 276, startPoint y: 244, endPoint x: 5, endPoint y: 245, distance: 271.2
click at [5, 246] on div "Главная Библиотека Папа поёт на свадьбе Доченьки Ручная синхронизация Добавить …" at bounding box center [317, 145] width 634 height 291
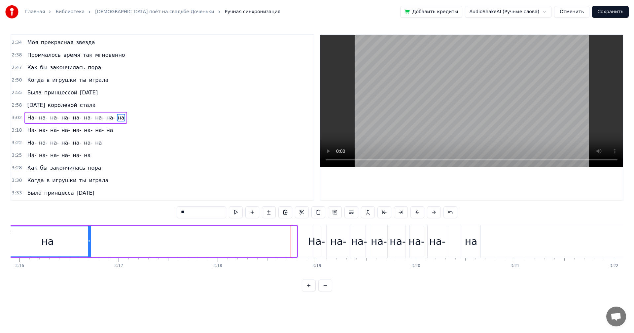
drag, startPoint x: 296, startPoint y: 242, endPoint x: 82, endPoint y: 236, distance: 213.9
click at [88, 236] on div at bounding box center [89, 241] width 3 height 30
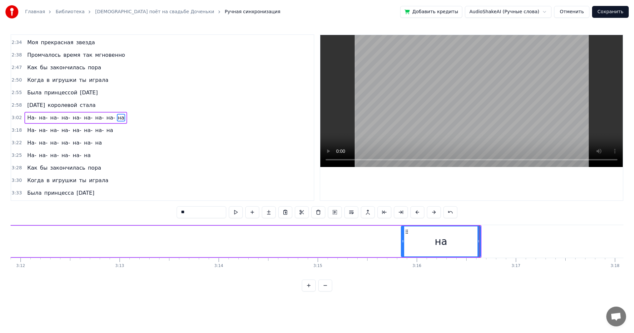
scroll to position [0, 18779]
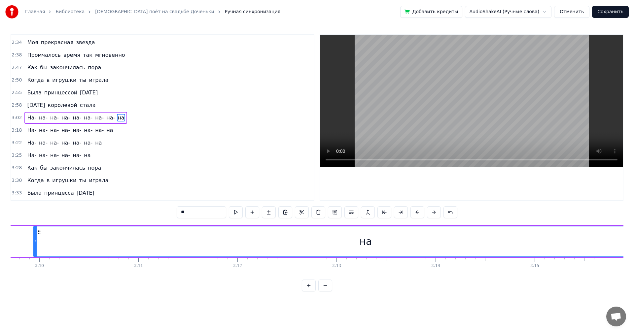
drag, startPoint x: 619, startPoint y: 245, endPoint x: 39, endPoint y: 239, distance: 580.1
click at [34, 239] on div at bounding box center [35, 241] width 3 height 30
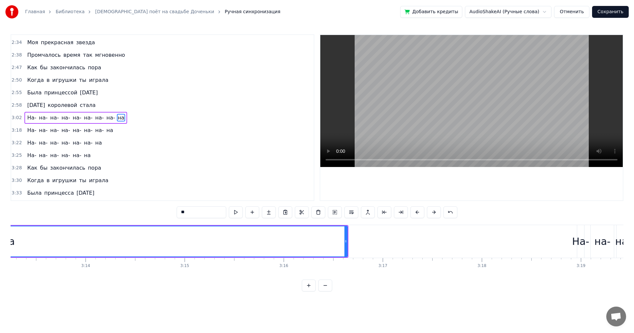
scroll to position [0, 19141]
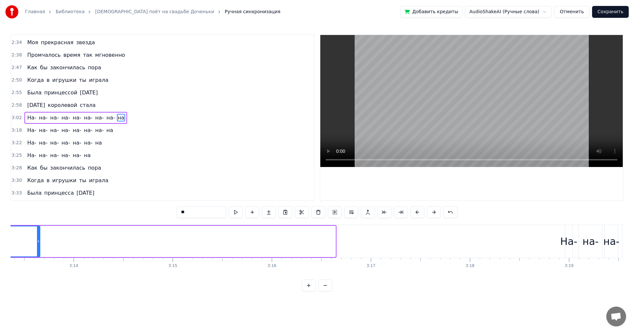
drag, startPoint x: 335, startPoint y: 241, endPoint x: 25, endPoint y: 248, distance: 309.2
click at [37, 248] on div at bounding box center [38, 241] width 3 height 30
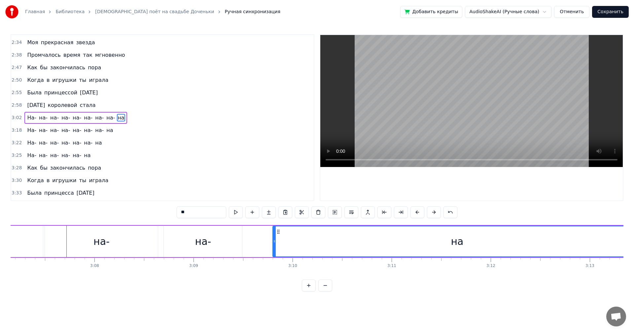
scroll to position [0, 18551]
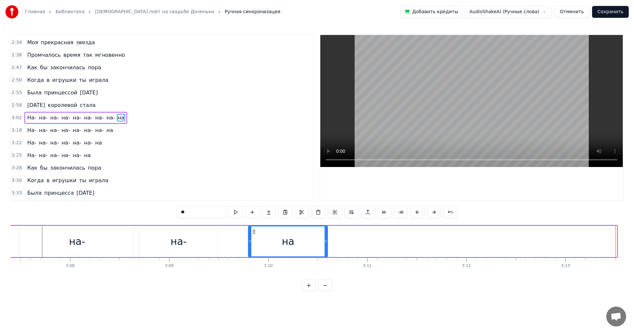
drag, startPoint x: 614, startPoint y: 245, endPoint x: 325, endPoint y: 253, distance: 289.2
click at [325, 253] on div at bounding box center [325, 241] width 3 height 30
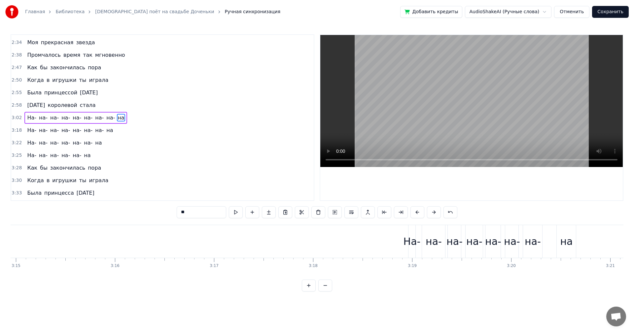
scroll to position [0, 19309]
click at [466, 244] on div "на-" at bounding box center [462, 241] width 16 height 15
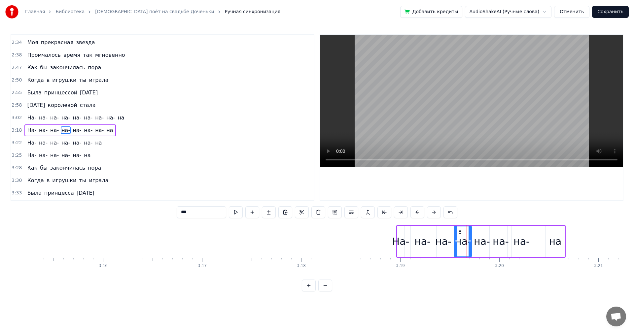
scroll to position [361, 0]
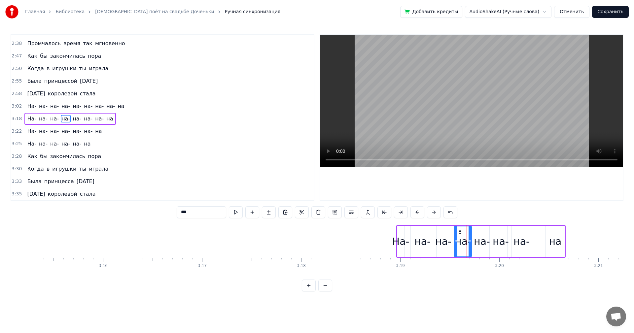
click at [396, 244] on div "На-" at bounding box center [400, 241] width 17 height 15
type input "***"
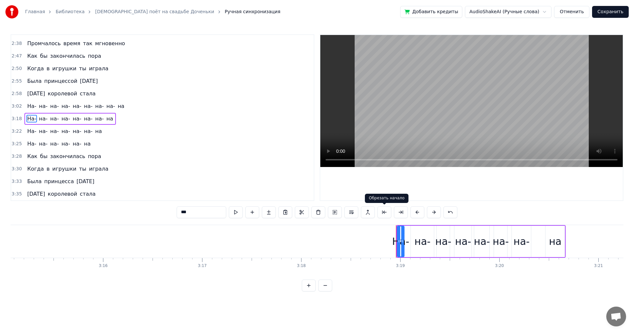
click at [384, 212] on button at bounding box center [384, 212] width 14 height 12
click at [492, 250] on div "На- на- на- на- на- на- на- на" at bounding box center [481, 241] width 170 height 33
click at [524, 245] on div "на-" at bounding box center [521, 241] width 16 height 15
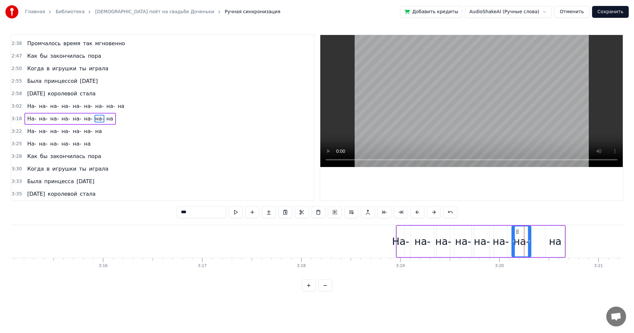
click at [542, 243] on div "На- на- на- на- на- на- на- на" at bounding box center [481, 241] width 170 height 33
click at [461, 241] on div "на-" at bounding box center [463, 241] width 16 height 15
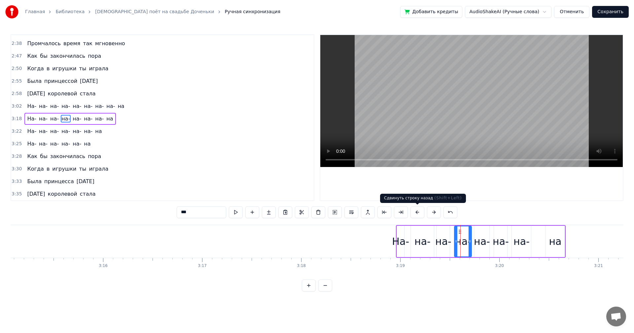
click at [419, 213] on button at bounding box center [417, 212] width 14 height 12
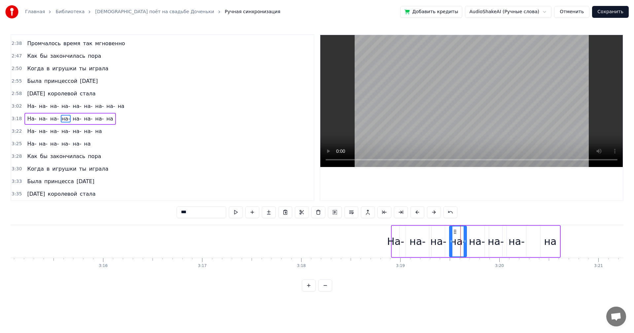
click at [419, 213] on button at bounding box center [417, 212] width 14 height 12
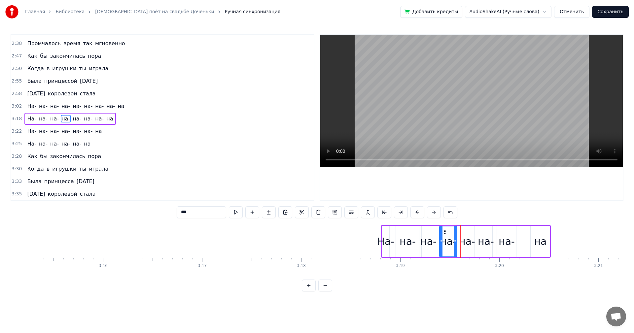
click at [419, 213] on button at bounding box center [417, 212] width 14 height 12
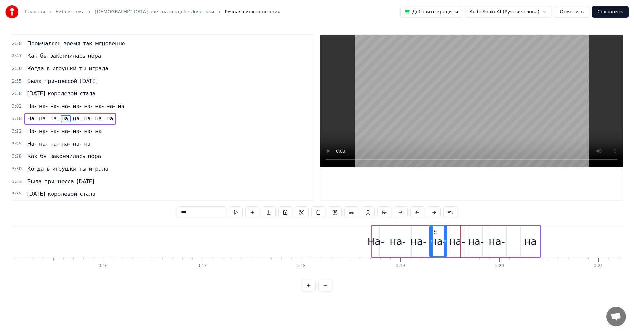
click at [419, 213] on button at bounding box center [417, 212] width 14 height 12
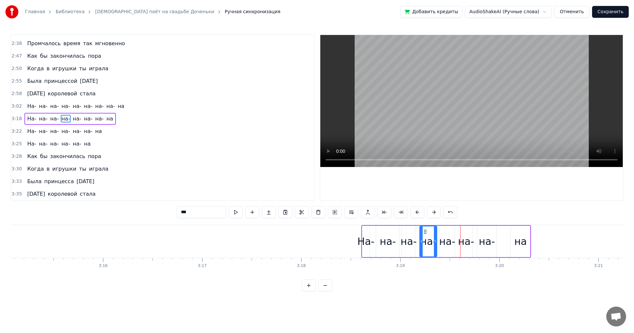
click at [419, 214] on button at bounding box center [417, 212] width 14 height 12
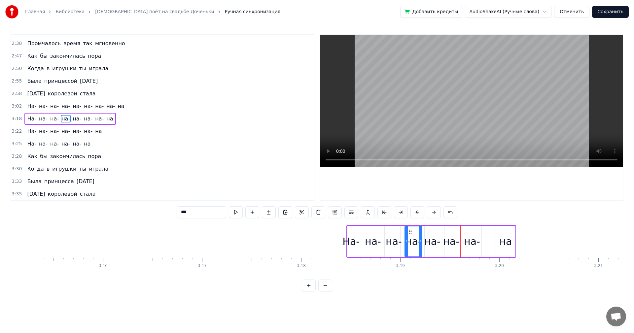
click at [419, 214] on button at bounding box center [417, 212] width 14 height 12
click at [420, 212] on button at bounding box center [417, 212] width 14 height 12
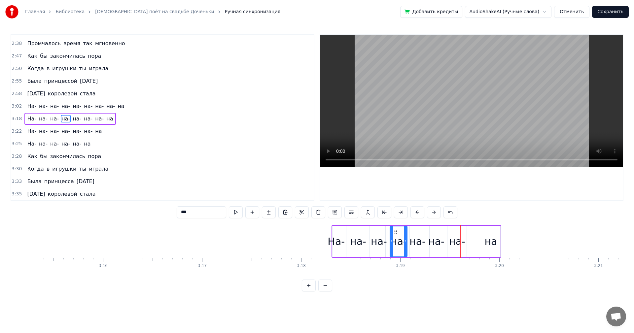
click at [420, 212] on button at bounding box center [417, 212] width 14 height 12
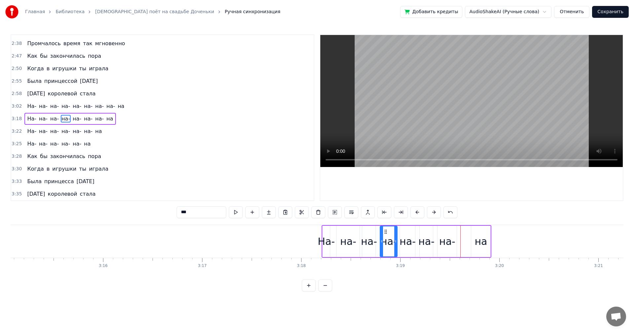
click at [420, 212] on button at bounding box center [417, 212] width 14 height 12
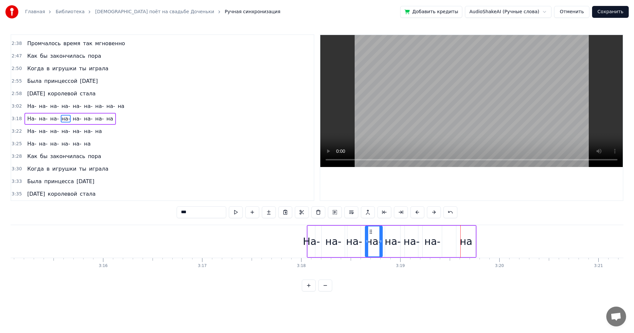
click at [420, 212] on button at bounding box center [417, 212] width 14 height 12
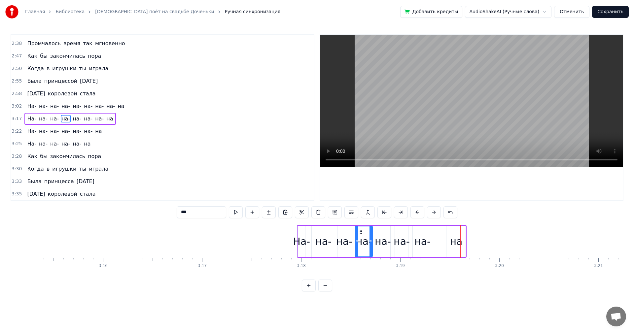
click at [420, 212] on button at bounding box center [417, 212] width 14 height 12
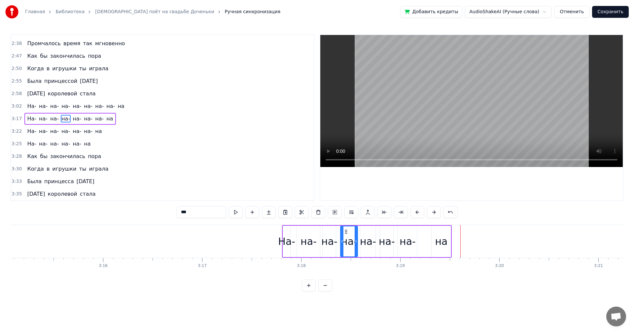
click at [420, 212] on button at bounding box center [417, 212] width 14 height 12
click at [421, 212] on button at bounding box center [417, 212] width 14 height 12
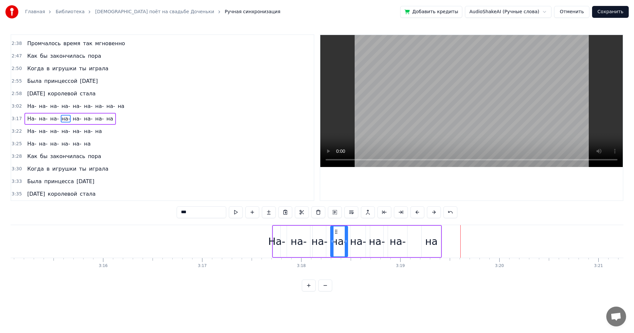
click at [421, 212] on button at bounding box center [417, 212] width 14 height 12
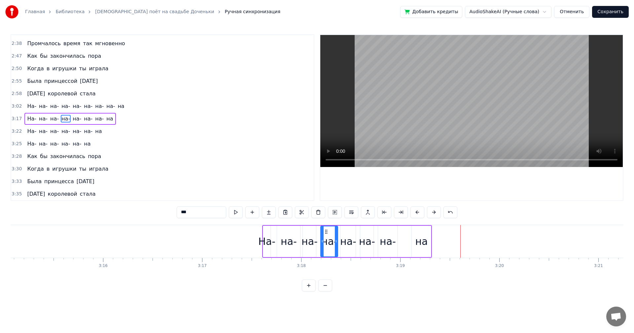
click at [421, 212] on button at bounding box center [417, 212] width 14 height 12
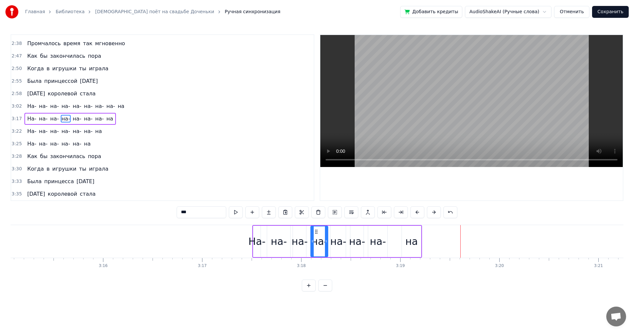
click at [421, 212] on button at bounding box center [417, 212] width 14 height 12
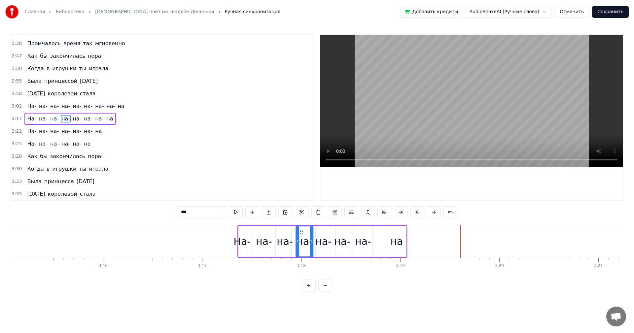
click at [421, 212] on button at bounding box center [417, 212] width 14 height 12
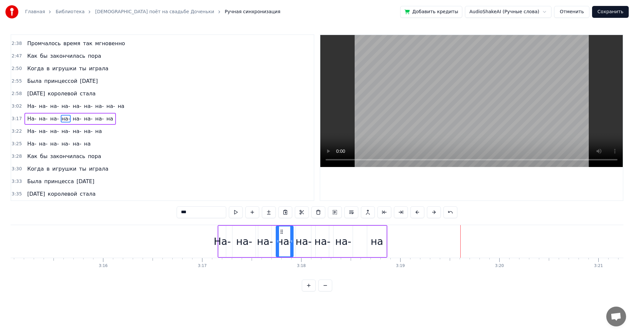
click at [421, 212] on button at bounding box center [417, 212] width 14 height 12
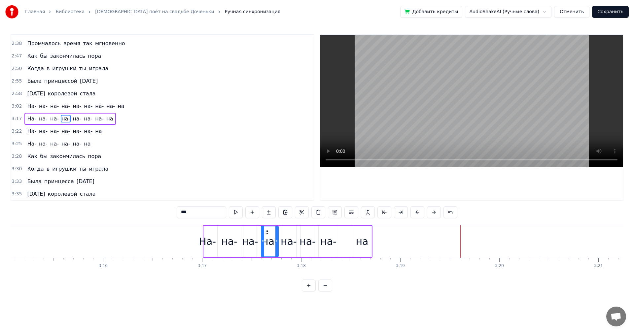
click at [421, 212] on button at bounding box center [417, 212] width 14 height 12
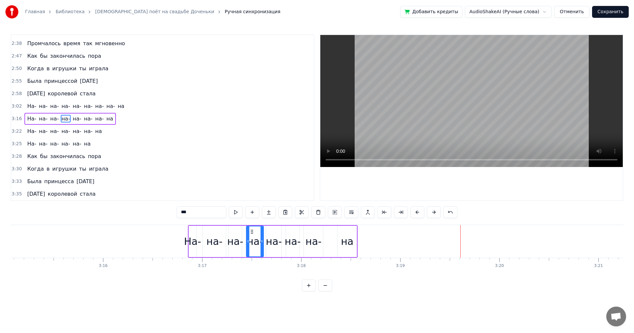
click at [421, 212] on button at bounding box center [417, 212] width 14 height 12
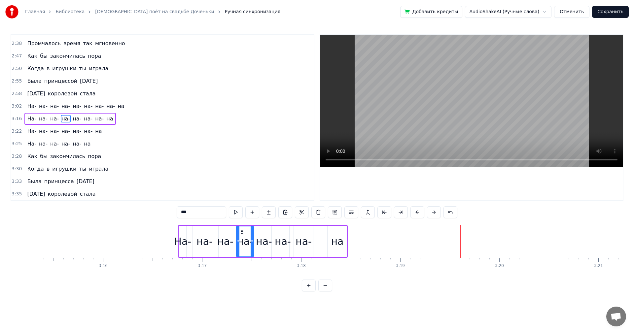
click at [421, 212] on button at bounding box center [417, 212] width 14 height 12
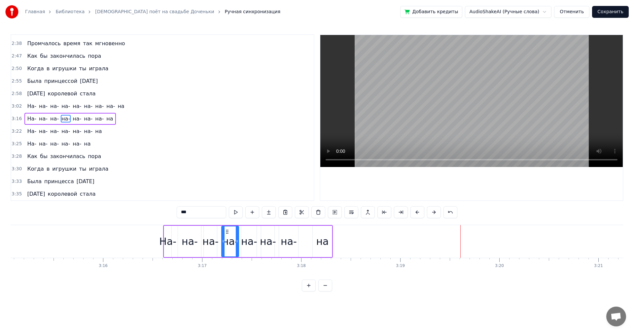
click at [421, 212] on button at bounding box center [417, 212] width 14 height 12
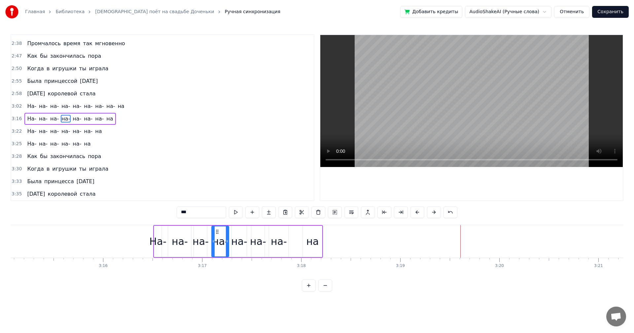
click at [421, 212] on button at bounding box center [417, 212] width 14 height 12
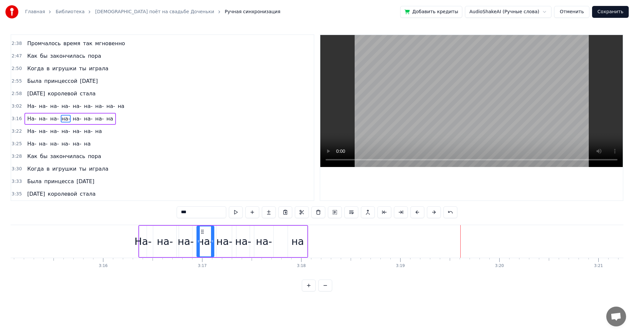
click at [421, 212] on button at bounding box center [417, 212] width 14 height 12
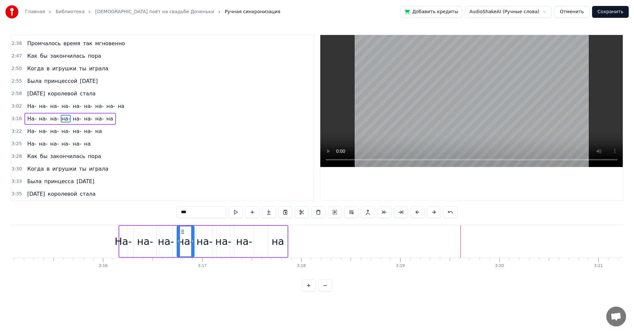
click at [421, 212] on button at bounding box center [417, 212] width 14 height 12
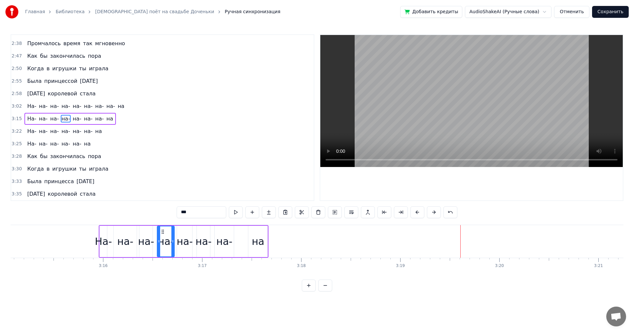
click at [421, 212] on button at bounding box center [417, 212] width 14 height 12
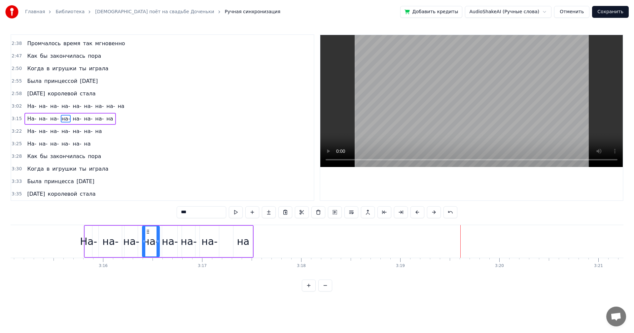
click at [421, 212] on button at bounding box center [417, 212] width 14 height 12
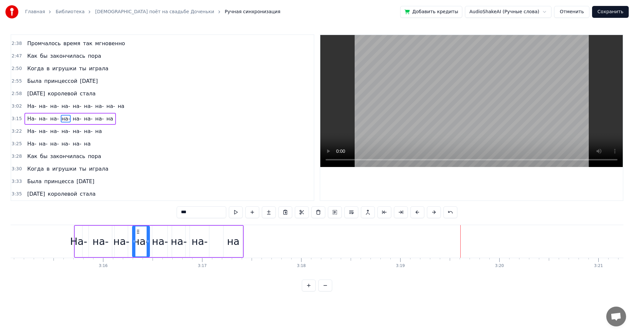
click at [421, 212] on button at bounding box center [417, 212] width 14 height 12
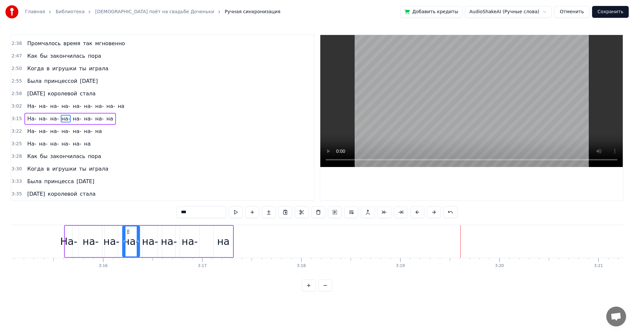
click at [421, 212] on button at bounding box center [417, 212] width 14 height 12
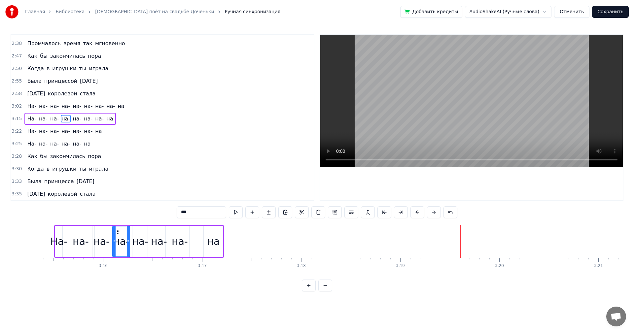
click at [421, 212] on button at bounding box center [417, 212] width 14 height 12
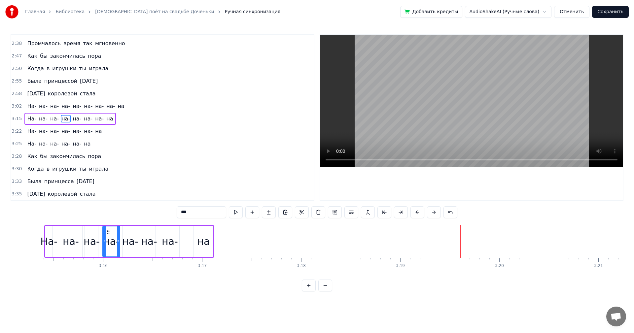
click at [421, 212] on button at bounding box center [417, 212] width 14 height 12
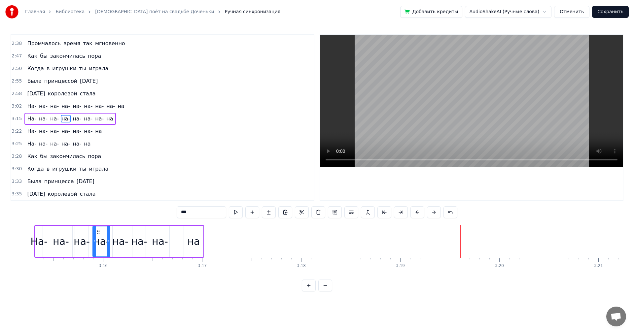
click at [421, 212] on button at bounding box center [417, 212] width 14 height 12
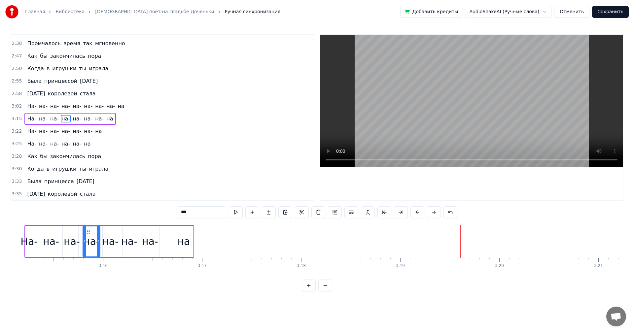
click at [421, 212] on button at bounding box center [417, 212] width 14 height 12
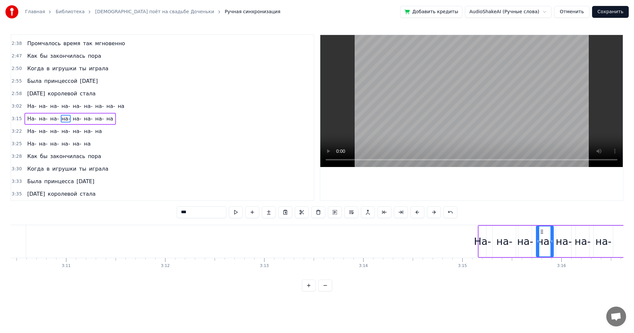
scroll to position [0, 18803]
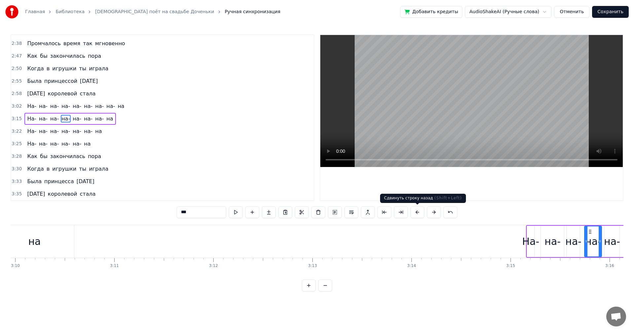
click at [420, 213] on button at bounding box center [417, 212] width 14 height 12
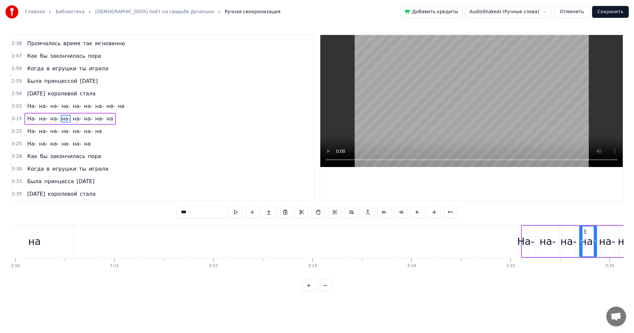
click at [420, 213] on button at bounding box center [417, 212] width 14 height 12
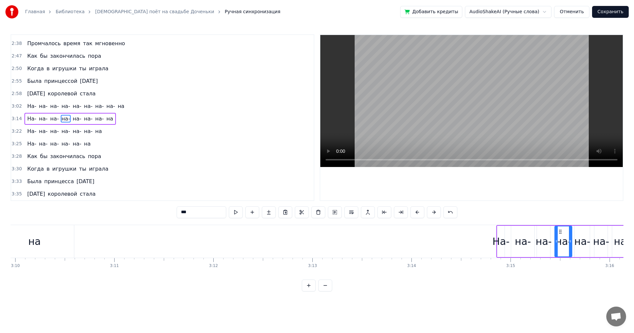
click at [420, 213] on button at bounding box center [417, 212] width 14 height 12
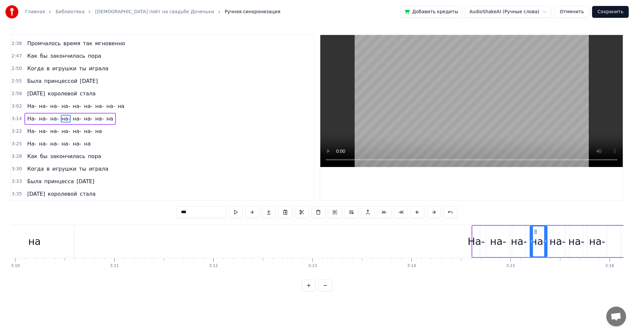
click at [420, 213] on button at bounding box center [417, 212] width 14 height 12
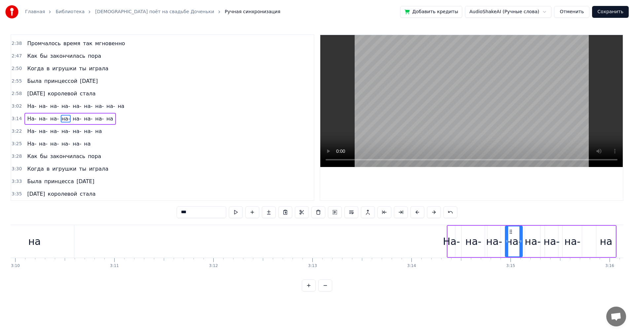
click at [420, 213] on button at bounding box center [417, 212] width 14 height 12
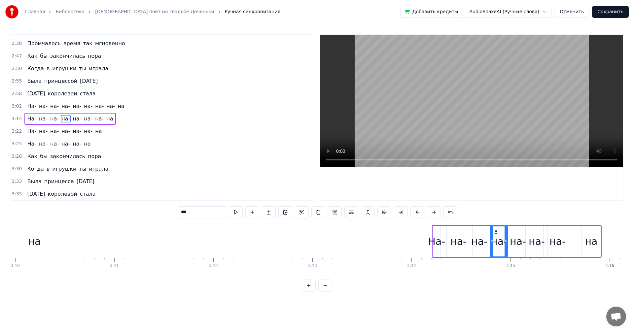
click at [420, 213] on button at bounding box center [417, 212] width 14 height 12
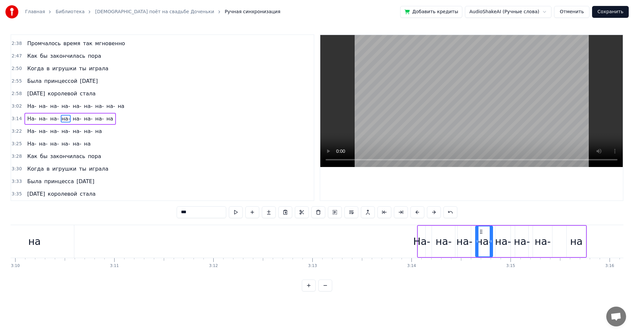
click at [420, 213] on button at bounding box center [417, 212] width 14 height 12
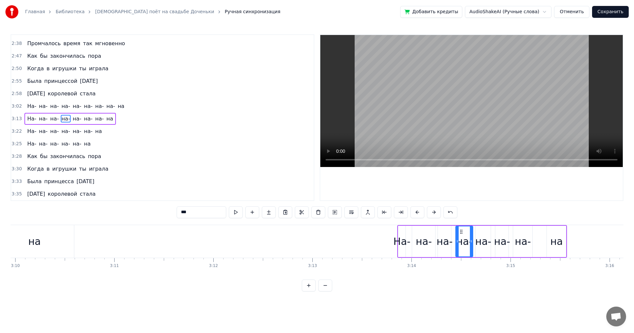
click at [420, 213] on button at bounding box center [417, 212] width 14 height 12
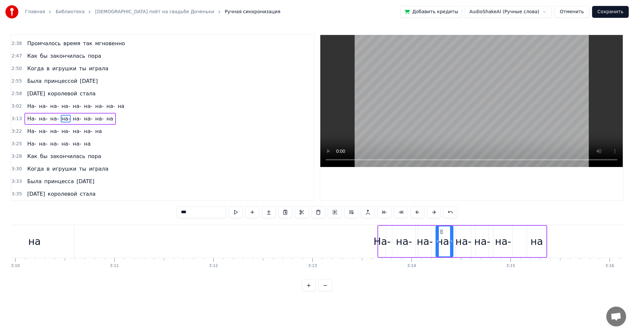
click at [420, 211] on button at bounding box center [417, 212] width 14 height 12
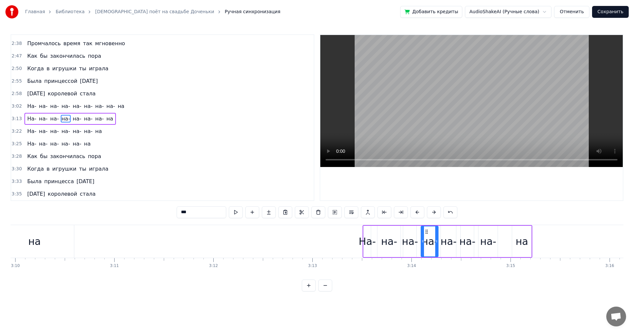
click at [420, 211] on button at bounding box center [417, 212] width 14 height 12
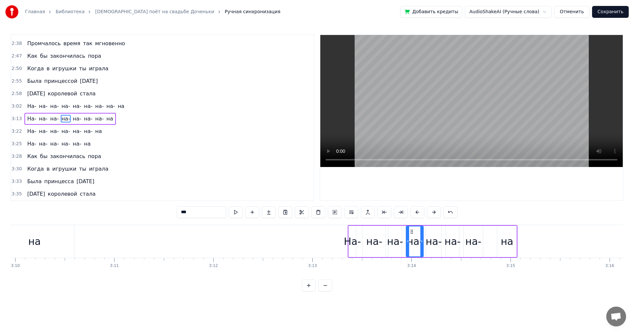
click at [420, 211] on button at bounding box center [417, 212] width 14 height 12
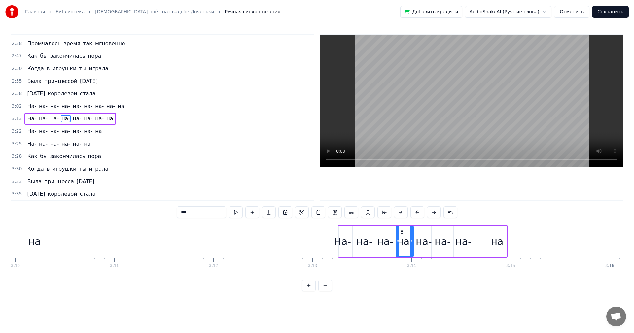
click at [420, 211] on button at bounding box center [417, 212] width 14 height 12
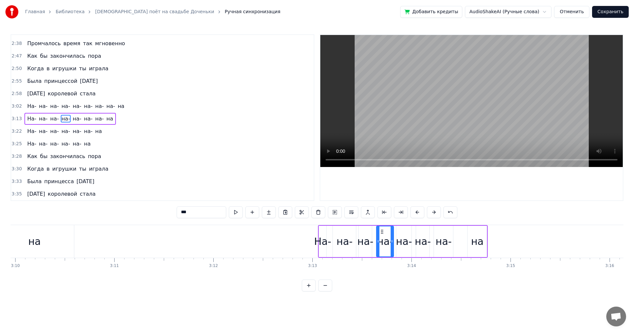
click at [420, 211] on button at bounding box center [417, 212] width 14 height 12
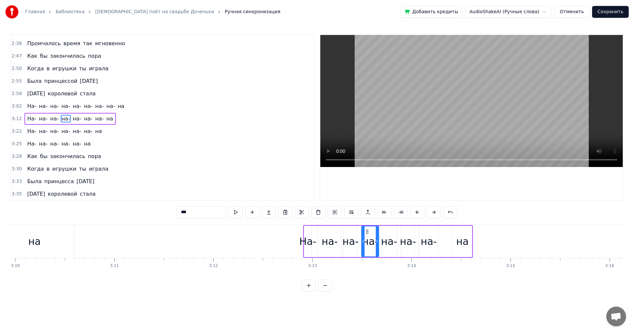
click at [420, 211] on button at bounding box center [417, 212] width 14 height 12
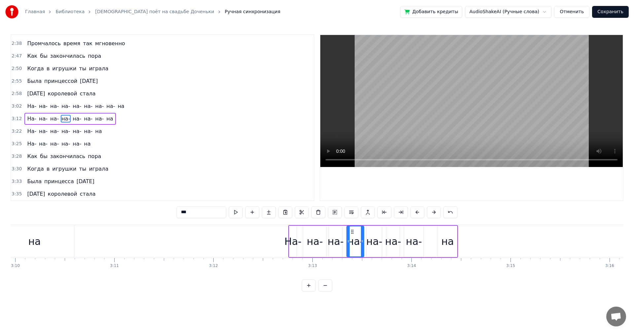
click at [420, 211] on button at bounding box center [417, 212] width 14 height 12
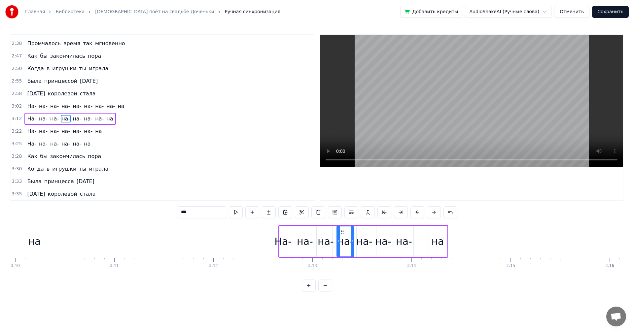
click at [420, 211] on button at bounding box center [417, 212] width 14 height 12
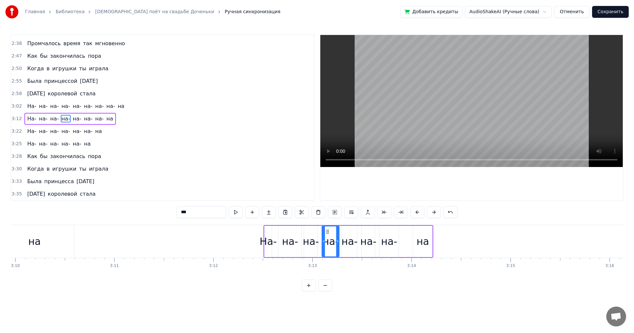
click at [420, 211] on button at bounding box center [417, 212] width 14 height 12
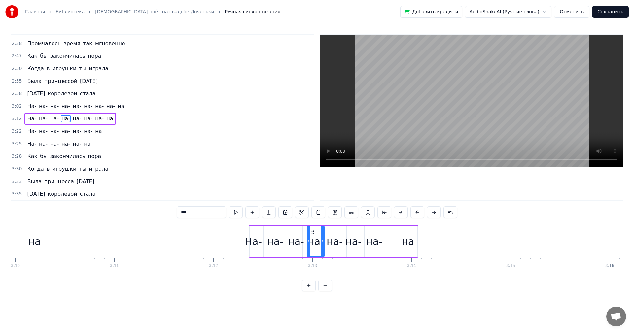
click at [420, 211] on button at bounding box center [417, 212] width 14 height 12
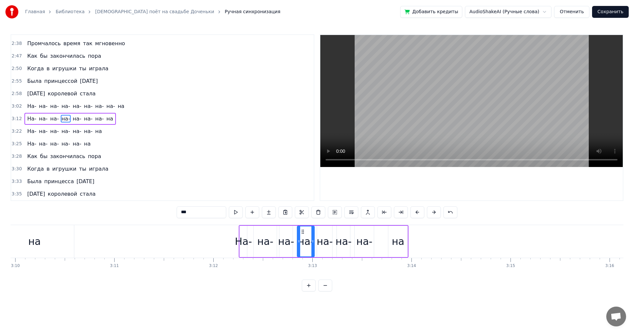
click at [420, 211] on button at bounding box center [417, 212] width 14 height 12
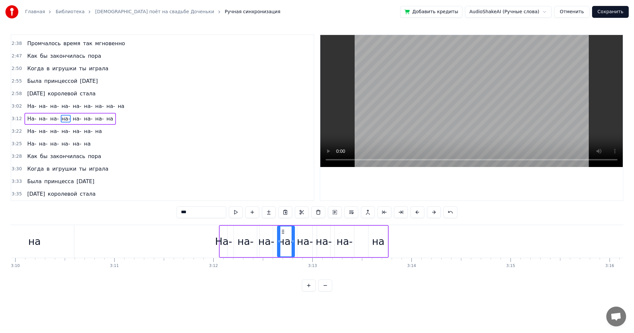
click at [420, 211] on button at bounding box center [417, 212] width 14 height 12
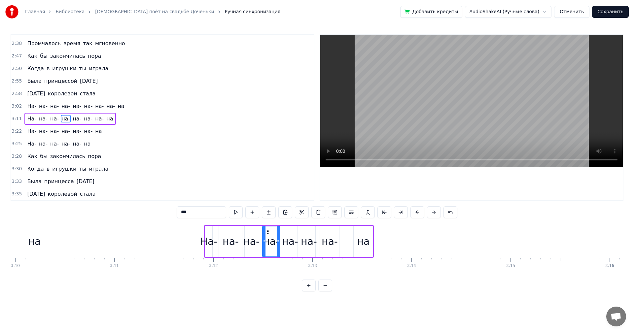
click at [420, 211] on button at bounding box center [417, 212] width 14 height 12
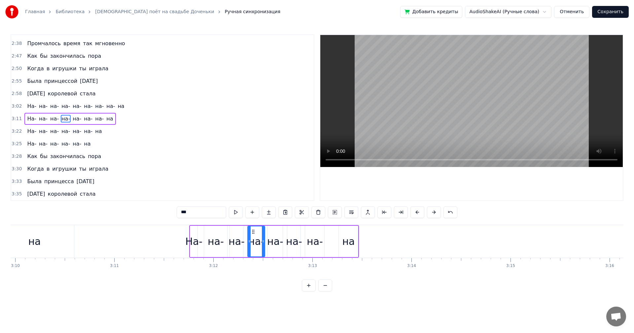
click at [420, 211] on button at bounding box center [417, 212] width 14 height 12
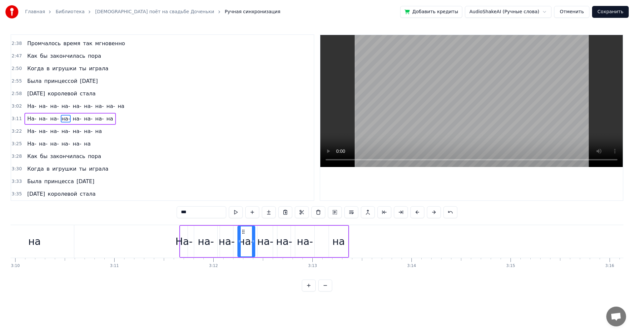
click at [420, 211] on button at bounding box center [417, 212] width 14 height 12
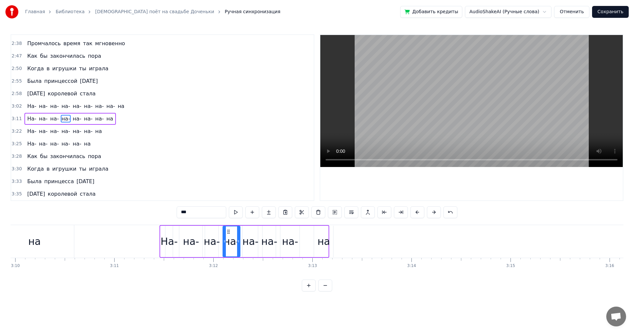
click at [420, 211] on button at bounding box center [417, 212] width 14 height 12
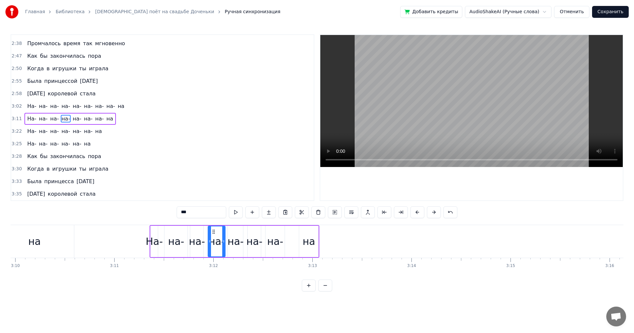
click at [420, 211] on button at bounding box center [417, 212] width 14 height 12
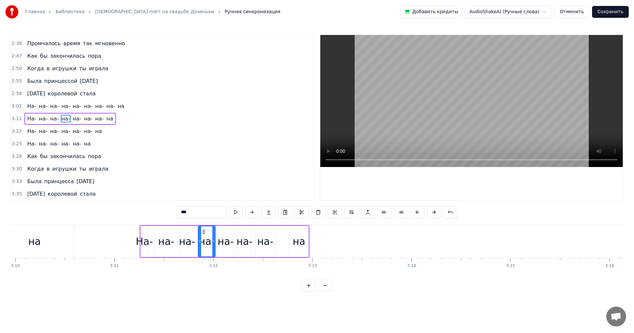
click at [420, 211] on button at bounding box center [417, 212] width 14 height 12
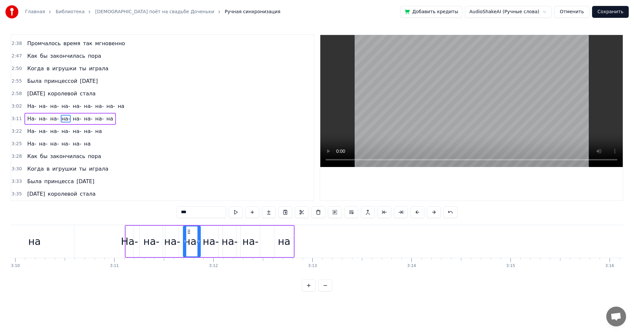
click at [420, 211] on button at bounding box center [417, 212] width 14 height 12
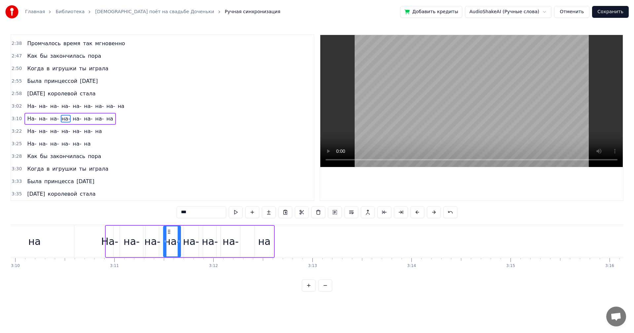
click at [420, 211] on button at bounding box center [417, 212] width 14 height 12
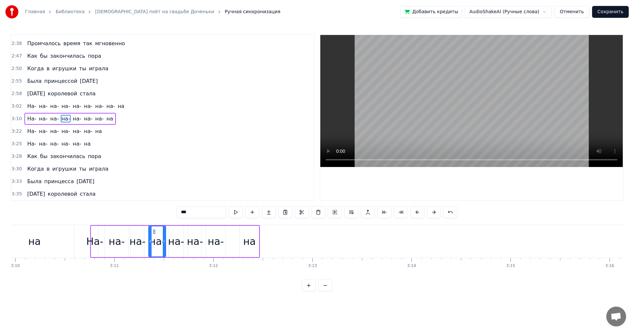
click at [420, 211] on button at bounding box center [417, 212] width 14 height 12
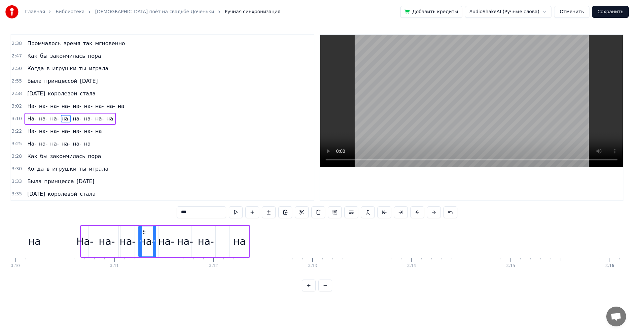
click at [420, 211] on button at bounding box center [417, 212] width 14 height 12
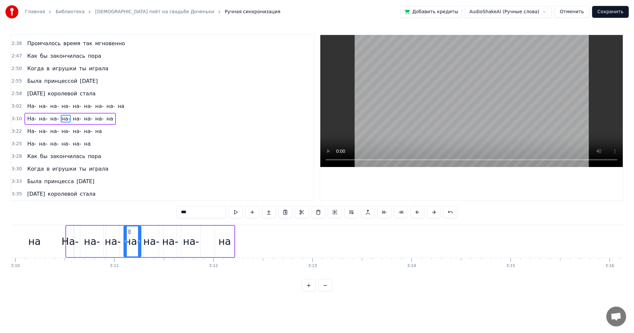
click at [420, 211] on button at bounding box center [417, 212] width 14 height 12
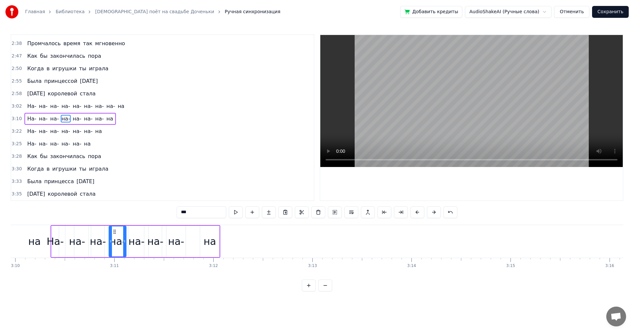
click at [420, 211] on button at bounding box center [417, 212] width 14 height 12
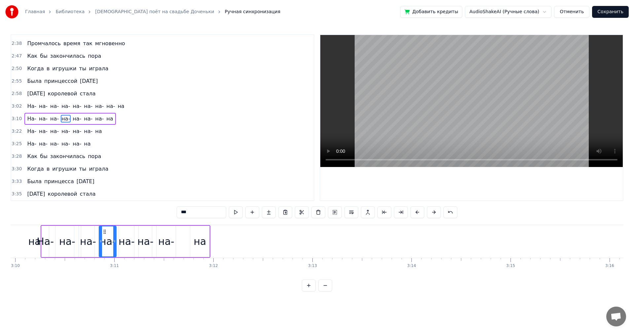
click at [48, 245] on div "На-" at bounding box center [45, 241] width 17 height 15
drag, startPoint x: 49, startPoint y: 245, endPoint x: 60, endPoint y: 246, distance: 11.3
click at [59, 245] on div at bounding box center [57, 241] width 3 height 30
click at [67, 245] on div "на-" at bounding box center [67, 241] width 16 height 15
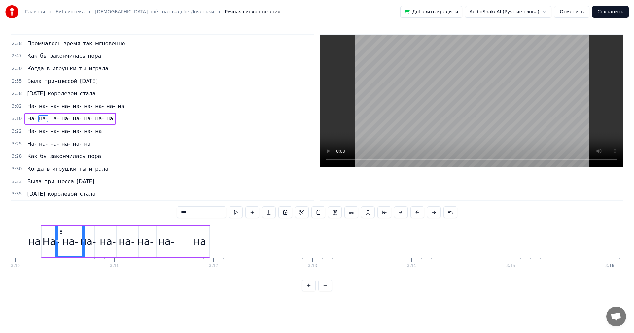
drag, startPoint x: 77, startPoint y: 242, endPoint x: 83, endPoint y: 242, distance: 6.3
click at [83, 242] on icon at bounding box center [83, 241] width 3 height 5
click at [88, 243] on div "на-" at bounding box center [88, 241] width 16 height 15
drag, startPoint x: 94, startPoint y: 243, endPoint x: 102, endPoint y: 244, distance: 8.4
click at [102, 244] on div at bounding box center [101, 241] width 3 height 30
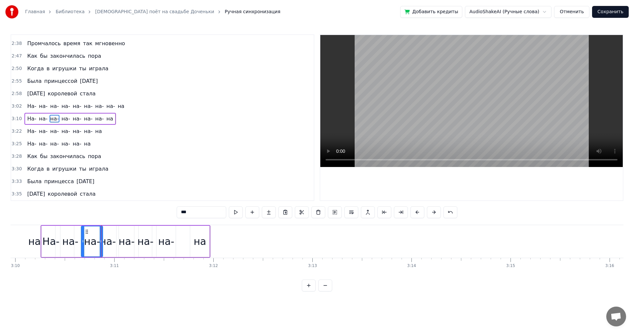
click at [106, 245] on div "на-" at bounding box center [108, 241] width 16 height 15
drag, startPoint x: 115, startPoint y: 245, endPoint x: 121, endPoint y: 247, distance: 6.5
click at [121, 247] on div at bounding box center [119, 241] width 3 height 30
click at [127, 246] on div "на-" at bounding box center [126, 241] width 16 height 15
drag, startPoint x: 131, startPoint y: 245, endPoint x: 139, endPoint y: 247, distance: 7.8
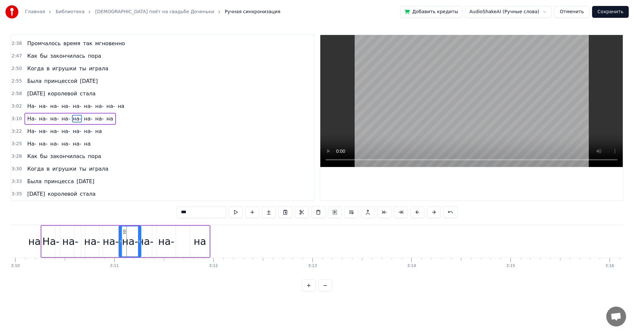
click at [139, 247] on div at bounding box center [139, 241] width 3 height 30
click at [144, 246] on div "на-" at bounding box center [145, 241] width 16 height 15
drag, startPoint x: 149, startPoint y: 245, endPoint x: 154, endPoint y: 247, distance: 5.1
click at [153, 247] on div at bounding box center [153, 241] width 3 height 30
click at [160, 245] on div "на-" at bounding box center [166, 241] width 16 height 15
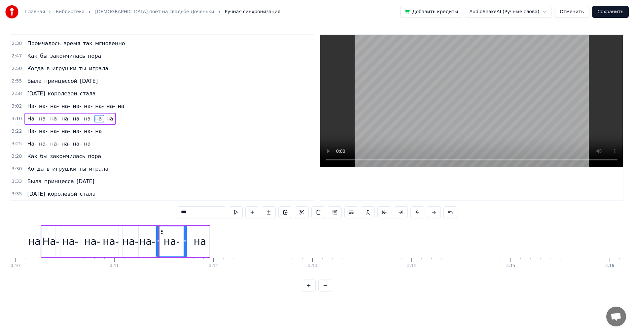
drag, startPoint x: 174, startPoint y: 244, endPoint x: 184, endPoint y: 244, distance: 10.2
click at [184, 244] on div at bounding box center [184, 241] width 3 height 30
click at [193, 243] on div "на" at bounding box center [199, 241] width 19 height 31
drag, startPoint x: 208, startPoint y: 243, endPoint x: 245, endPoint y: 244, distance: 36.3
click at [240, 244] on icon at bounding box center [238, 241] width 3 height 5
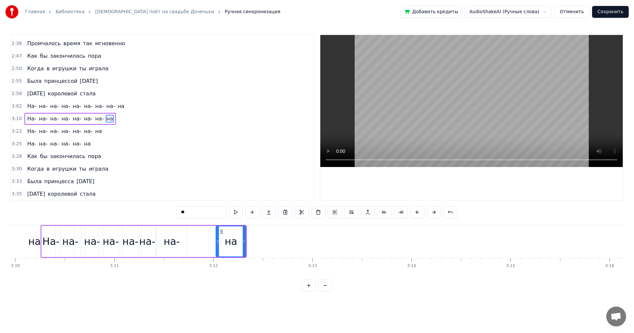
drag, startPoint x: 190, startPoint y: 243, endPoint x: 216, endPoint y: 244, distance: 25.8
click at [216, 244] on div at bounding box center [217, 241] width 3 height 30
click at [175, 245] on div "на-" at bounding box center [172, 241] width 16 height 15
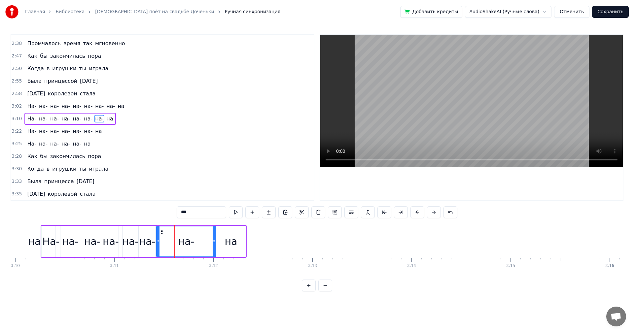
drag, startPoint x: 184, startPoint y: 243, endPoint x: 212, endPoint y: 243, distance: 28.0
click at [214, 243] on icon at bounding box center [213, 241] width 3 height 5
click at [161, 243] on icon at bounding box center [161, 241] width 3 height 5
click at [149, 244] on div "на-" at bounding box center [147, 241] width 16 height 15
drag, startPoint x: 154, startPoint y: 244, endPoint x: 164, endPoint y: 244, distance: 9.6
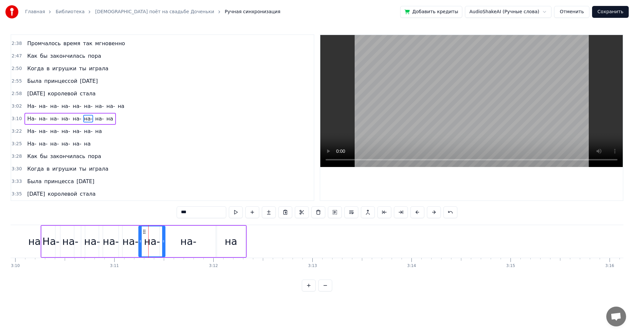
click at [164, 244] on div at bounding box center [163, 241] width 3 height 30
click at [137, 242] on div "на-" at bounding box center [130, 241] width 16 height 15
drag, startPoint x: 140, startPoint y: 242, endPoint x: 145, endPoint y: 242, distance: 4.6
click at [145, 242] on icon at bounding box center [144, 241] width 3 height 5
click at [40, 242] on div "на" at bounding box center [34, 241] width 13 height 15
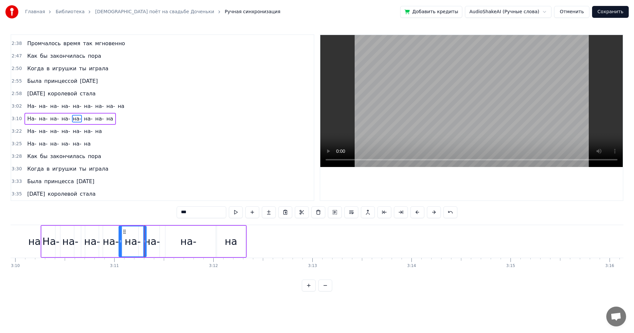
type input "**"
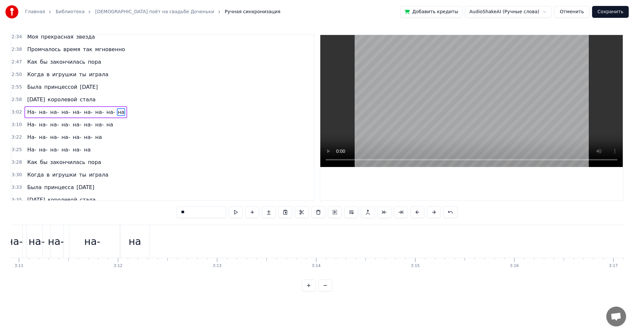
scroll to position [0, 18778]
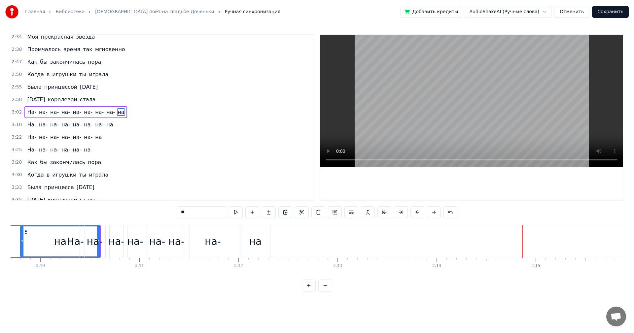
click at [258, 250] on div "на" at bounding box center [255, 241] width 30 height 33
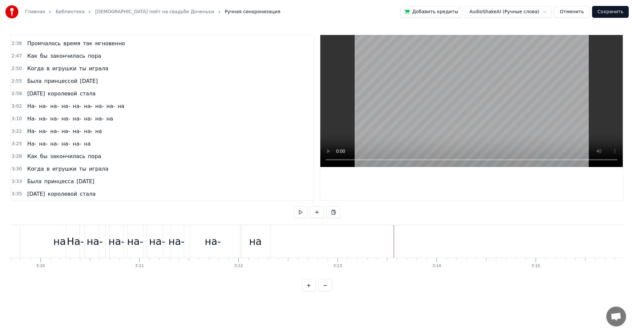
click at [266, 240] on div "на" at bounding box center [255, 241] width 30 height 33
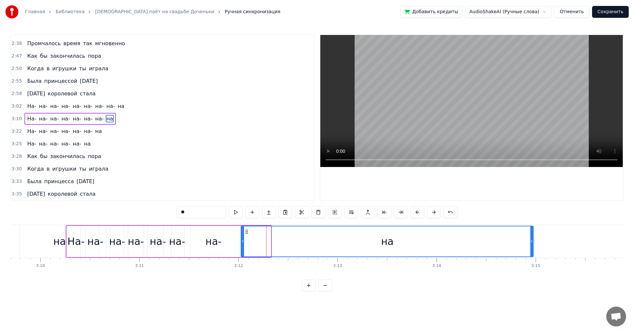
drag, startPoint x: 270, startPoint y: 239, endPoint x: 531, endPoint y: 235, distance: 261.0
click at [531, 235] on div at bounding box center [531, 241] width 3 height 30
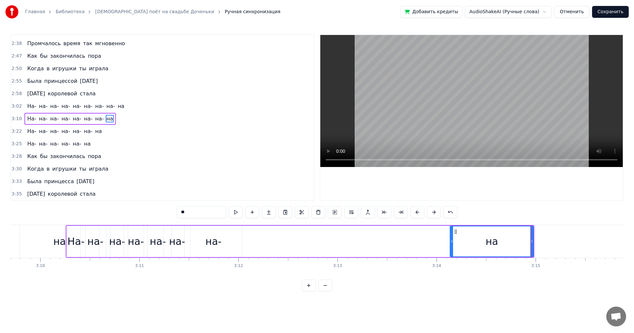
drag, startPoint x: 243, startPoint y: 248, endPoint x: 455, endPoint y: 248, distance: 211.5
click at [453, 248] on div at bounding box center [451, 241] width 3 height 30
click at [226, 248] on div "на-" at bounding box center [213, 241] width 57 height 31
type input "***"
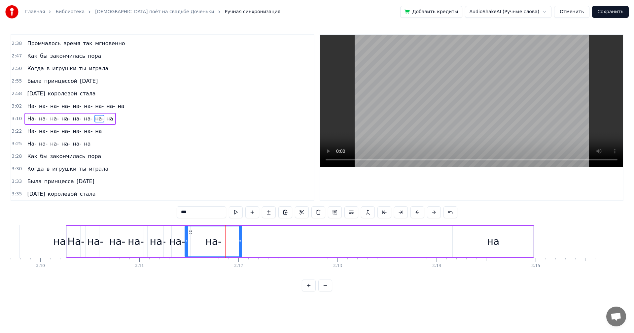
click at [245, 245] on div "На- на- на- на- на- на- на- на" at bounding box center [300, 241] width 468 height 33
click at [228, 245] on div "на-" at bounding box center [213, 241] width 57 height 31
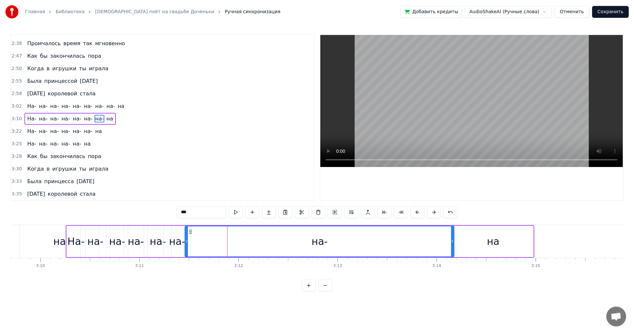
drag, startPoint x: 240, startPoint y: 244, endPoint x: 450, endPoint y: 248, distance: 210.9
click at [453, 248] on div at bounding box center [452, 241] width 3 height 30
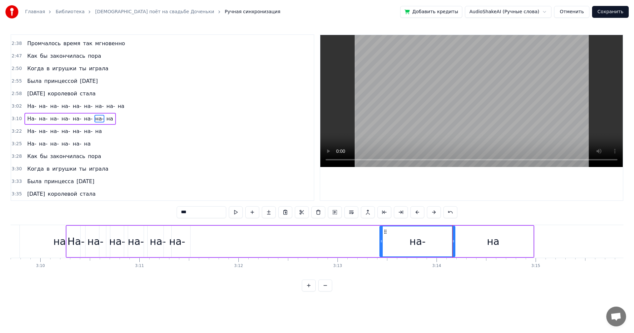
drag, startPoint x: 186, startPoint y: 244, endPoint x: 381, endPoint y: 243, distance: 195.7
click at [381, 243] on div at bounding box center [381, 241] width 3 height 30
click at [172, 245] on div "на-" at bounding box center [177, 241] width 16 height 15
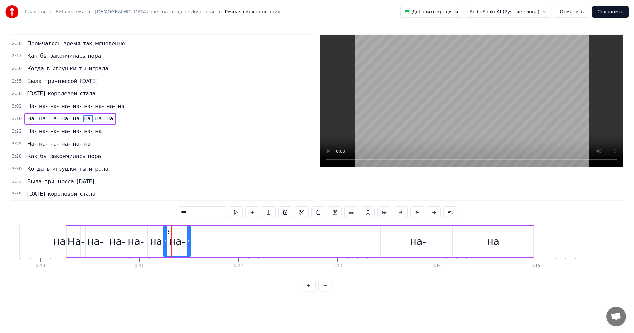
click at [192, 243] on div "На- на- на- на- на- на- на- на" at bounding box center [300, 241] width 468 height 33
click at [180, 245] on div "на-" at bounding box center [177, 241] width 16 height 15
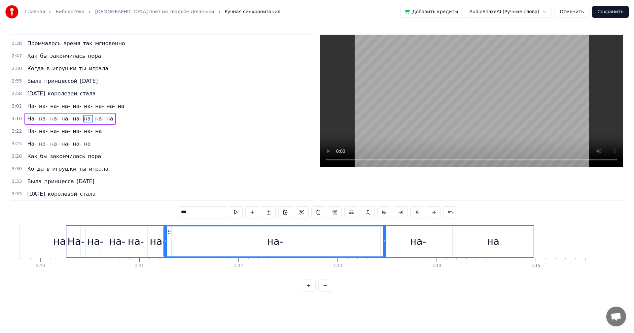
drag, startPoint x: 189, startPoint y: 242, endPoint x: 385, endPoint y: 245, distance: 195.7
click at [385, 245] on div at bounding box center [384, 241] width 3 height 30
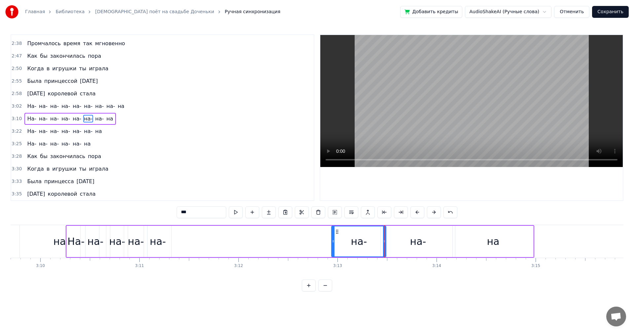
drag, startPoint x: 166, startPoint y: 244, endPoint x: 334, endPoint y: 241, distance: 167.3
click at [334, 242] on icon at bounding box center [333, 241] width 3 height 5
click at [163, 238] on div "на-" at bounding box center [158, 241] width 16 height 15
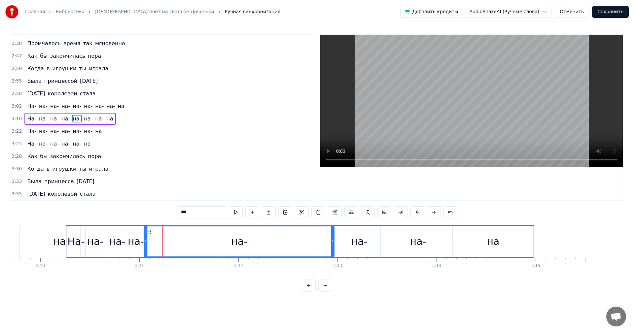
drag, startPoint x: 170, startPoint y: 238, endPoint x: 333, endPoint y: 242, distance: 162.4
click at [333, 242] on div at bounding box center [332, 241] width 3 height 30
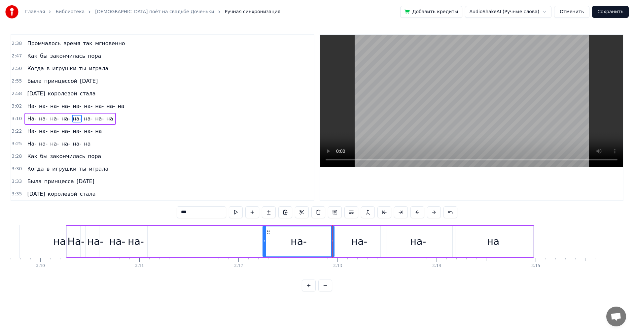
drag, startPoint x: 146, startPoint y: 241, endPoint x: 264, endPoint y: 242, distance: 118.8
click at [264, 242] on icon at bounding box center [264, 241] width 3 height 5
click at [138, 240] on div "на-" at bounding box center [136, 241] width 16 height 15
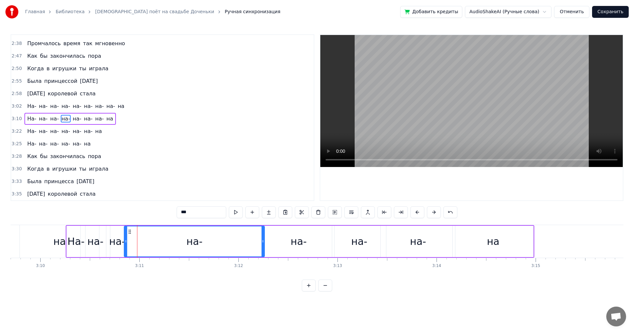
drag, startPoint x: 146, startPoint y: 245, endPoint x: 263, endPoint y: 249, distance: 117.2
click at [263, 249] on div at bounding box center [262, 241] width 3 height 30
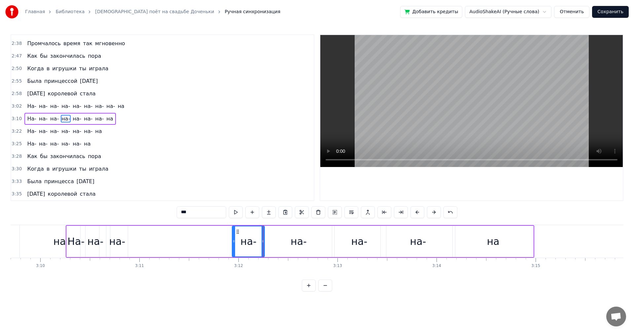
drag, startPoint x: 126, startPoint y: 246, endPoint x: 234, endPoint y: 245, distance: 107.9
click at [234, 245] on div at bounding box center [233, 241] width 3 height 30
click at [114, 245] on div "на-" at bounding box center [117, 241] width 16 height 15
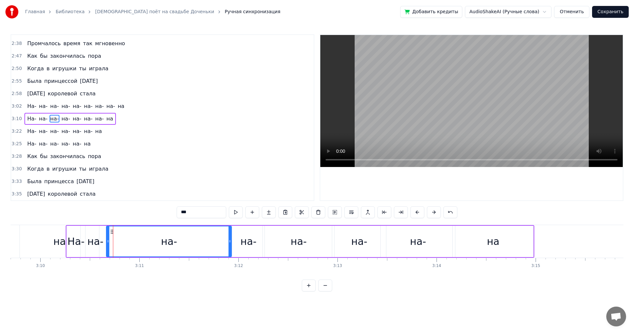
drag, startPoint x: 126, startPoint y: 244, endPoint x: 229, endPoint y: 245, distance: 103.6
click at [229, 245] on div at bounding box center [229, 241] width 3 height 30
drag, startPoint x: 109, startPoint y: 244, endPoint x: 193, endPoint y: 246, distance: 84.5
click at [191, 246] on div at bounding box center [190, 241] width 3 height 30
click at [103, 239] on div "на-" at bounding box center [95, 241] width 16 height 15
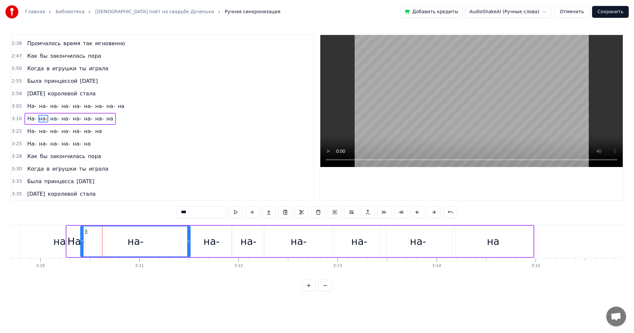
drag, startPoint x: 116, startPoint y: 239, endPoint x: 188, endPoint y: 242, distance: 72.3
click at [188, 242] on icon at bounding box center [188, 241] width 3 height 5
drag, startPoint x: 82, startPoint y: 242, endPoint x: 156, endPoint y: 246, distance: 74.4
click at [156, 246] on div at bounding box center [156, 241] width 3 height 30
click at [81, 244] on div "На-" at bounding box center [75, 241] width 17 height 15
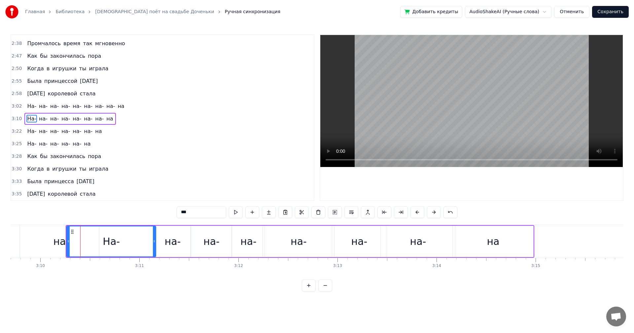
drag, startPoint x: 81, startPoint y: 244, endPoint x: 156, endPoint y: 247, distance: 75.0
click at [155, 247] on div at bounding box center [154, 241] width 3 height 30
drag, startPoint x: 68, startPoint y: 246, endPoint x: 107, endPoint y: 247, distance: 39.3
click at [107, 247] on div at bounding box center [107, 241] width 3 height 30
click at [58, 243] on div "на" at bounding box center [59, 241] width 13 height 15
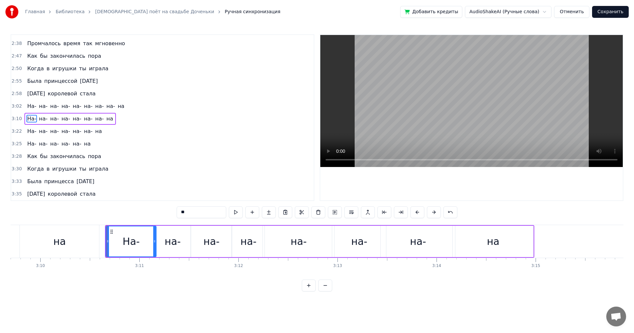
scroll to position [350, 0]
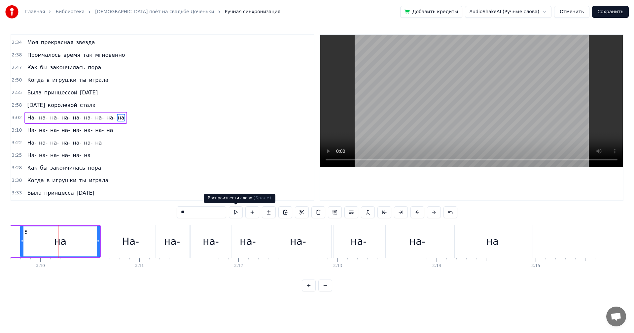
click at [233, 214] on button at bounding box center [236, 212] width 14 height 12
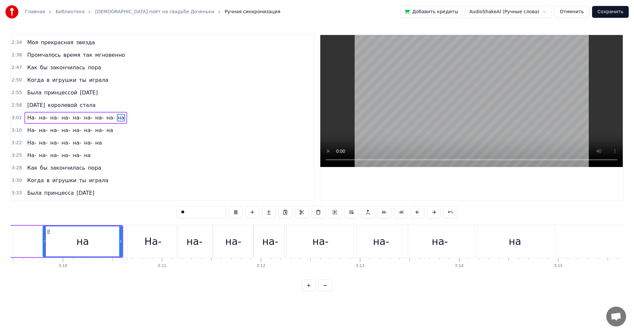
scroll to position [0, 18754]
click at [134, 240] on div "На-" at bounding box center [154, 241] width 50 height 33
type input "***"
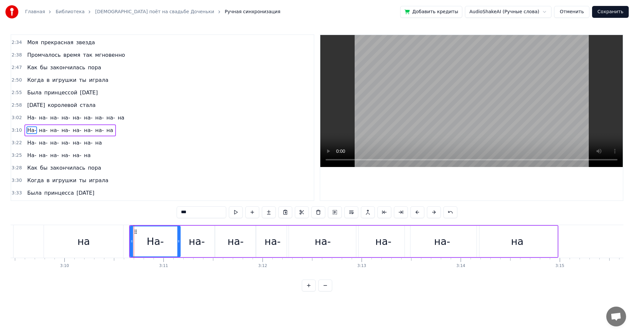
scroll to position [361, 0]
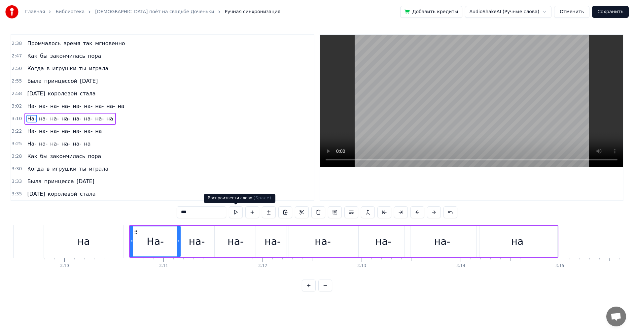
click at [236, 213] on button at bounding box center [236, 212] width 14 height 12
click at [187, 178] on div "3:33 Была принцесса [DATE]" at bounding box center [162, 181] width 302 height 13
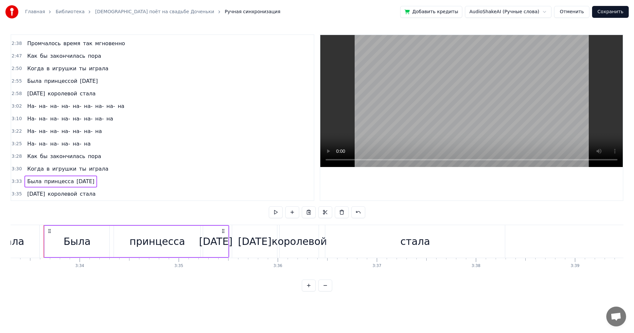
click at [136, 140] on div "3:25 На- на- на- на- на- на" at bounding box center [162, 144] width 302 height 13
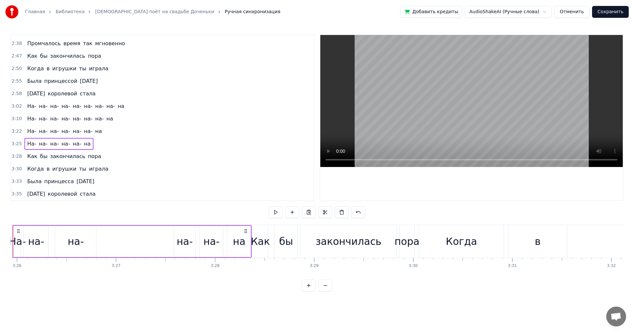
scroll to position [0, 20354]
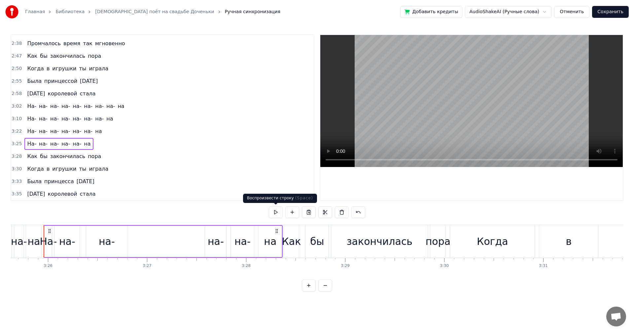
click at [274, 212] on button at bounding box center [276, 212] width 14 height 12
click at [271, 210] on button at bounding box center [276, 212] width 14 height 12
click at [270, 209] on button at bounding box center [276, 212] width 14 height 12
click at [292, 242] on div "Как" at bounding box center [290, 241] width 19 height 15
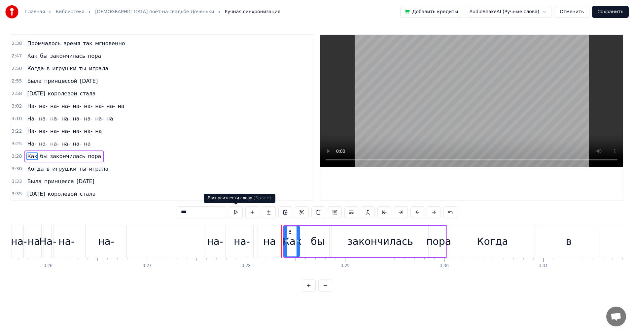
click at [235, 214] on button at bounding box center [236, 212] width 14 height 12
click at [236, 213] on button at bounding box center [236, 212] width 14 height 12
click at [256, 160] on div "0:16 Разве можешь ты быть виновата 0:20 В том, что детство умчалось куда- то 0:…" at bounding box center [163, 117] width 304 height 167
click at [269, 194] on div "3:35 [DATE] королевой стала" at bounding box center [162, 194] width 302 height 13
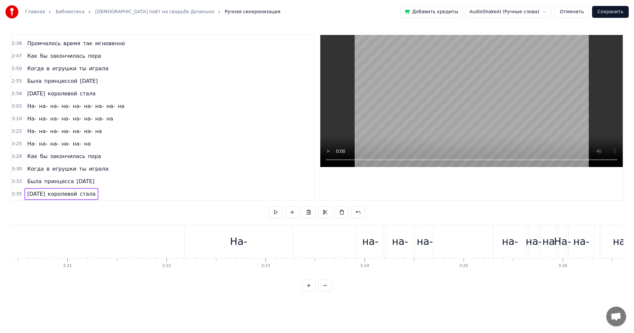
scroll to position [0, 19828]
click at [254, 247] on div "На-" at bounding box center [250, 241] width 17 height 15
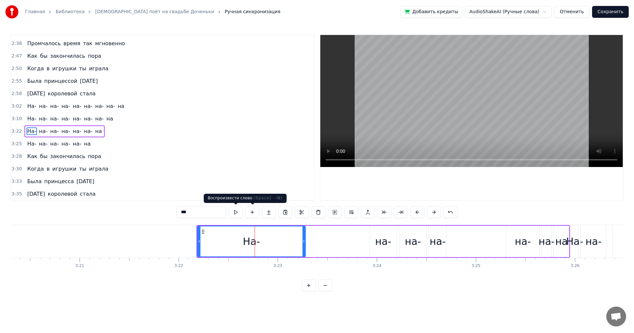
click at [232, 213] on button at bounding box center [236, 212] width 14 height 12
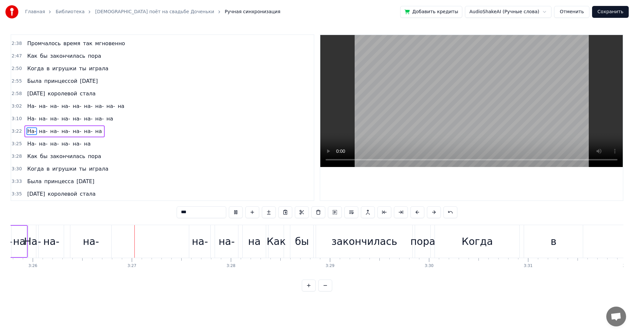
scroll to position [0, 20398]
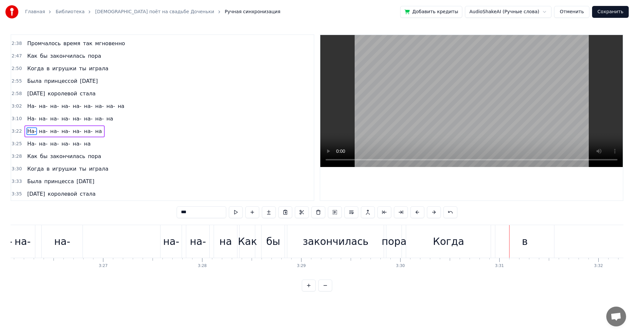
click at [535, 14] on html "Главная Библиотека Папа поёт на свадьбе Доченьки Ручная синхронизация Добавить …" at bounding box center [317, 151] width 634 height 302
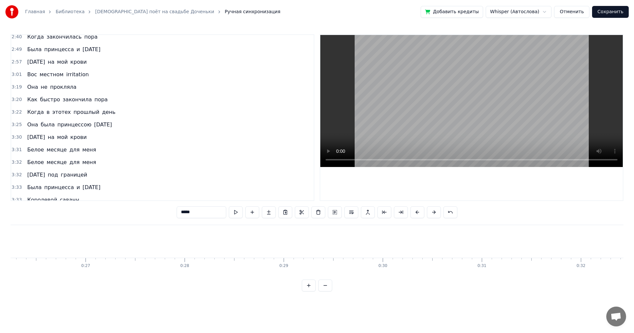
scroll to position [0, 1539]
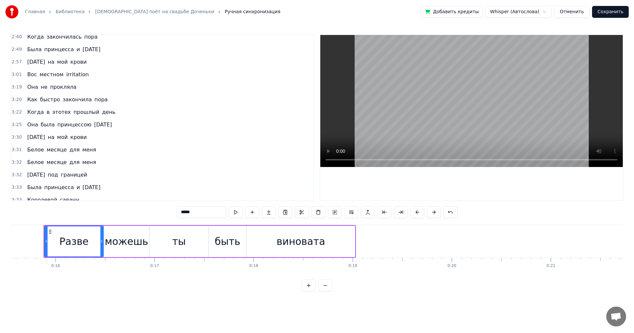
click at [533, 15] on html "Главная Библиотека Папа поёт на свадьбе Доченьки Ручная синхронизация Добавить …" at bounding box center [317, 151] width 634 height 302
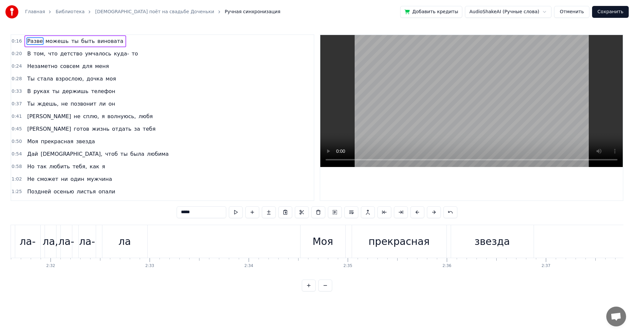
scroll to position [0, 15019]
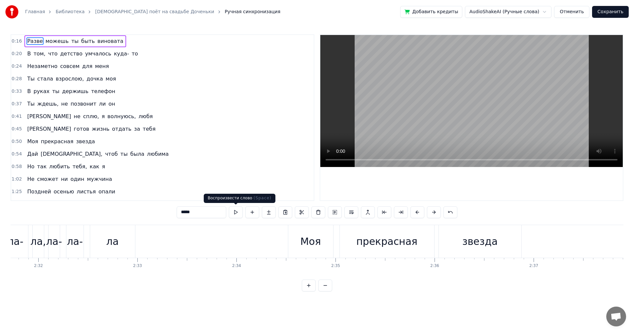
click at [237, 216] on button at bounding box center [236, 212] width 14 height 12
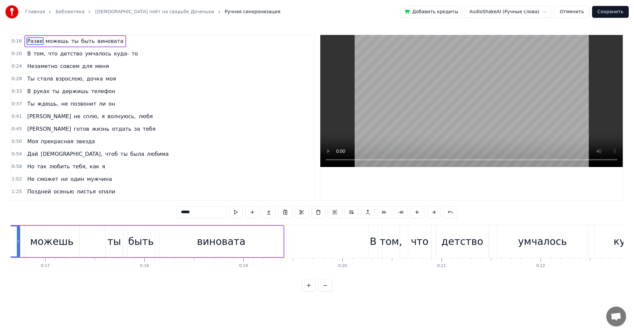
scroll to position [0, 1624]
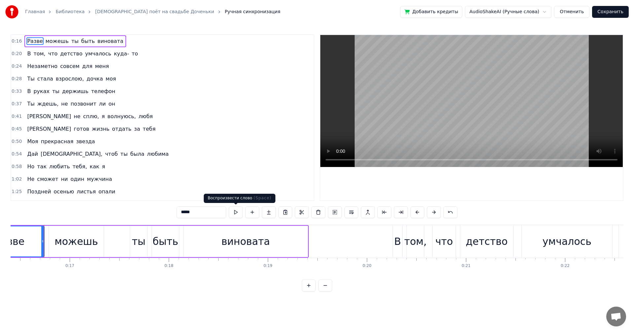
click at [238, 215] on button at bounding box center [236, 212] width 14 height 12
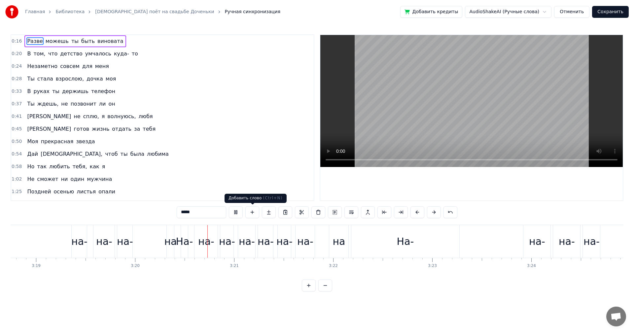
scroll to position [0, 19788]
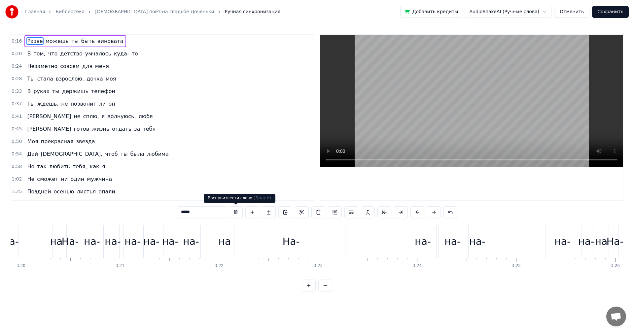
click at [240, 210] on button at bounding box center [236, 212] width 14 height 12
click at [527, 12] on html "Главная Библиотека Папа поёт на свадьбе Доченьки Ручная синхронизация Добавить …" at bounding box center [317, 151] width 634 height 302
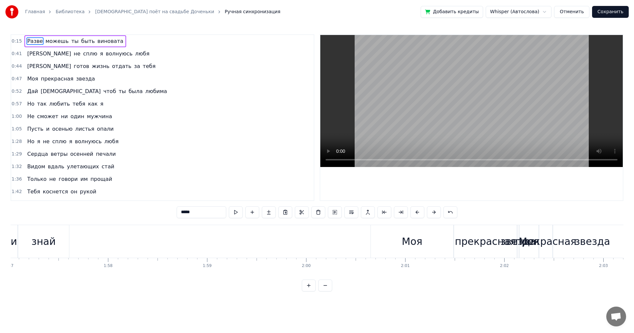
scroll to position [0, 11764]
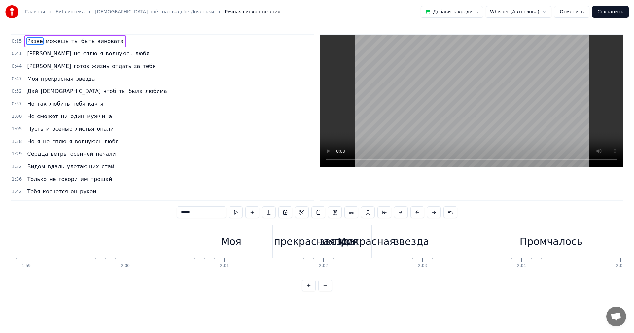
click at [232, 247] on div "Моя" at bounding box center [231, 241] width 20 height 15
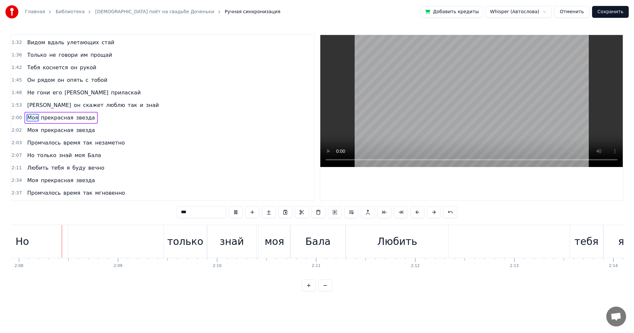
scroll to position [0, 12662]
click at [239, 211] on button at bounding box center [236, 212] width 14 height 12
drag, startPoint x: 377, startPoint y: 279, endPoint x: 426, endPoint y: 279, distance: 48.8
click at [426, 274] on div "Разве можешь ты быть виновата Я не сплю я волнуюсь любя Я готов жизнь отдать за…" at bounding box center [317, 249] width 612 height 49
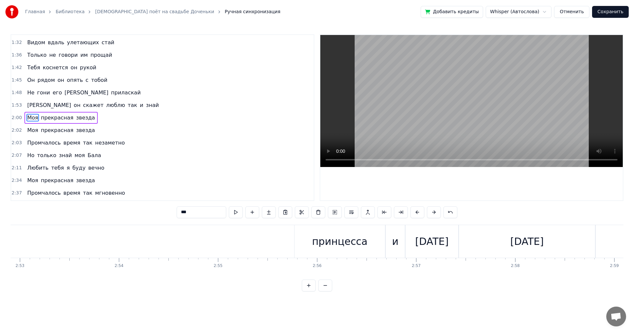
scroll to position [0, 17128]
click at [343, 246] on div "принцесса" at bounding box center [327, 241] width 55 height 15
type input "*********"
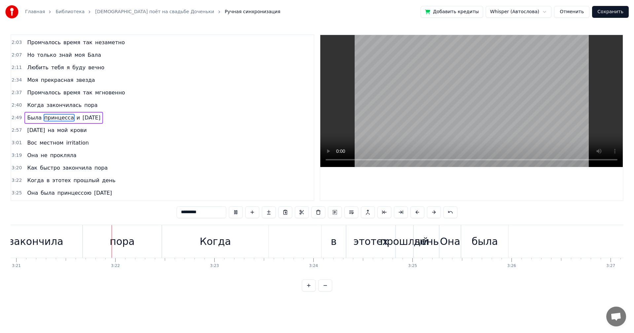
scroll to position [0, 19892]
click at [536, 12] on html "Главная Библиотека Папа поёт на свадьбе Доченьки Ручная синхронизация Добавить …" at bounding box center [317, 151] width 634 height 302
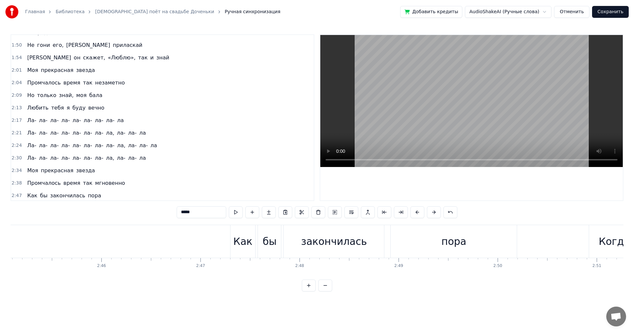
scroll to position [0, 16559]
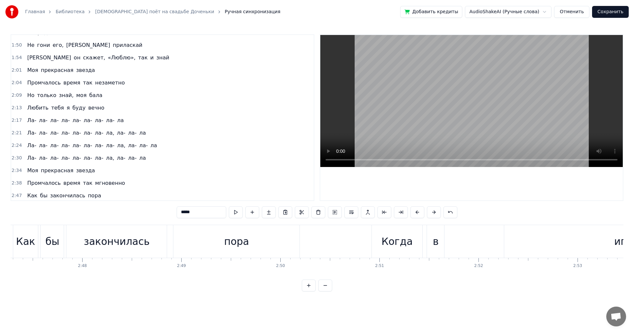
click at [90, 244] on div "закончилась" at bounding box center [117, 241] width 66 height 15
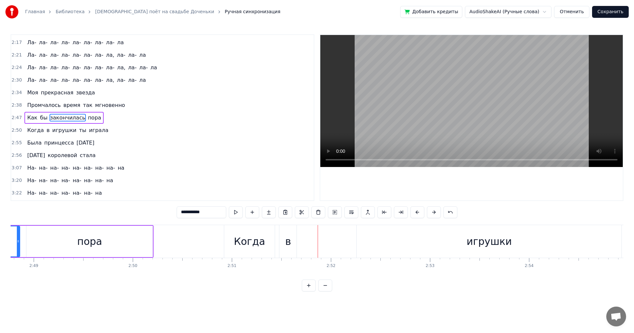
scroll to position [0, 16718]
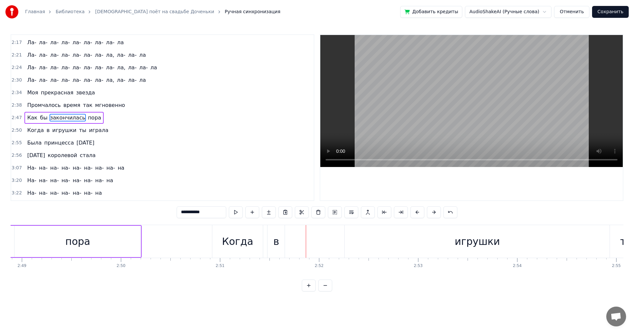
click at [473, 245] on div "игрушки" at bounding box center [476, 241] width 45 height 15
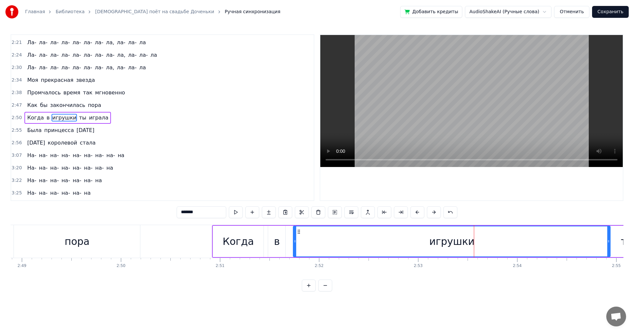
drag, startPoint x: 346, startPoint y: 245, endPoint x: 334, endPoint y: 243, distance: 12.6
click at [293, 246] on div at bounding box center [294, 241] width 3 height 30
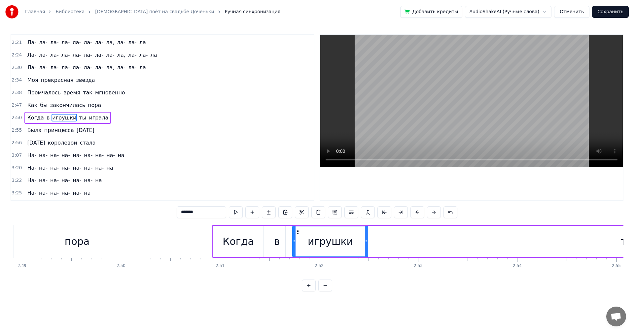
drag, startPoint x: 608, startPoint y: 241, endPoint x: 366, endPoint y: 244, distance: 242.2
click at [366, 244] on div at bounding box center [366, 241] width 3 height 30
click at [251, 242] on div "Когда" at bounding box center [237, 241] width 31 height 15
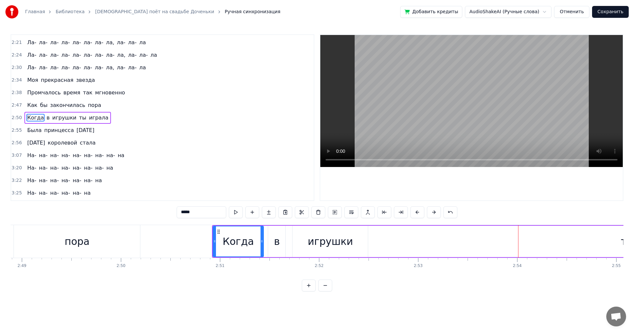
click at [329, 236] on div "игрушки" at bounding box center [330, 241] width 45 height 15
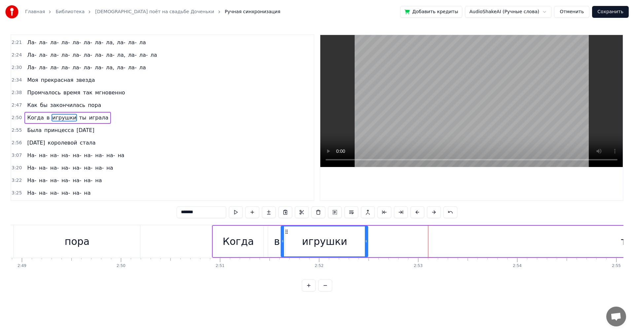
click at [283, 237] on div at bounding box center [282, 241] width 3 height 30
click at [366, 240] on div "игрушки" at bounding box center [324, 241] width 87 height 31
drag, startPoint x: 366, startPoint y: 240, endPoint x: 328, endPoint y: 240, distance: 37.6
click at [332, 243] on icon at bounding box center [333, 241] width 3 height 5
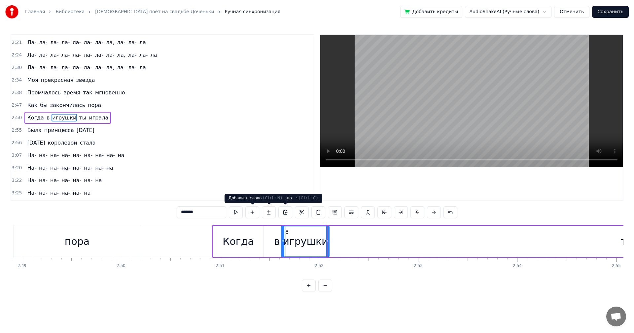
click at [240, 239] on div "Когда" at bounding box center [237, 241] width 31 height 15
type input "*****"
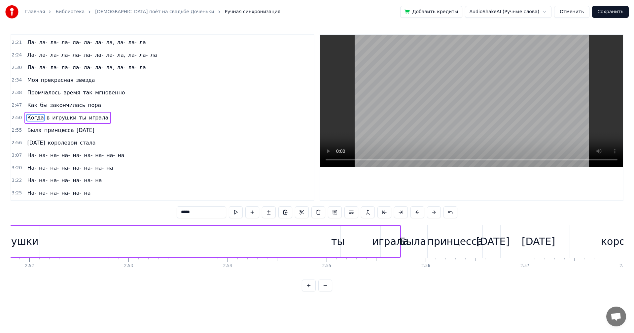
scroll to position [0, 17008]
drag, startPoint x: 339, startPoint y: 242, endPoint x: 312, endPoint y: 240, distance: 27.2
click at [294, 240] on div "Когда в игрушки ты играла" at bounding box center [161, 241] width 478 height 33
drag, startPoint x: 336, startPoint y: 241, endPoint x: 323, endPoint y: 240, distance: 12.9
click at [321, 240] on div "Когда в игрушки ты играла" at bounding box center [161, 241] width 478 height 33
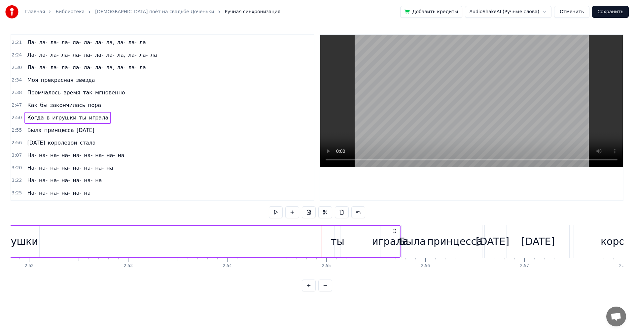
click at [330, 244] on div "Когда в игрушки ты играла" at bounding box center [161, 241] width 478 height 33
click at [339, 244] on div "ты" at bounding box center [338, 241] width 14 height 15
drag, startPoint x: 338, startPoint y: 243, endPoint x: 346, endPoint y: 245, distance: 8.1
click at [346, 245] on div at bounding box center [344, 241] width 3 height 30
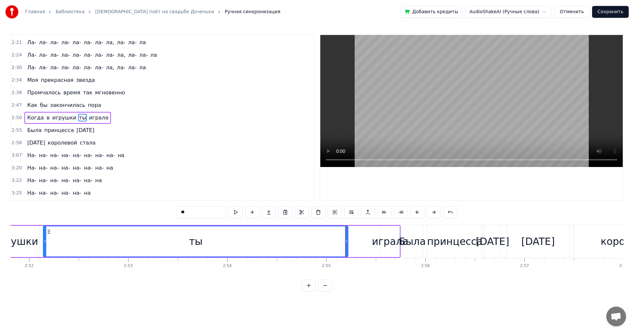
drag, startPoint x: 336, startPoint y: 243, endPoint x: 45, endPoint y: 247, distance: 291.4
click at [45, 247] on div at bounding box center [45, 241] width 3 height 30
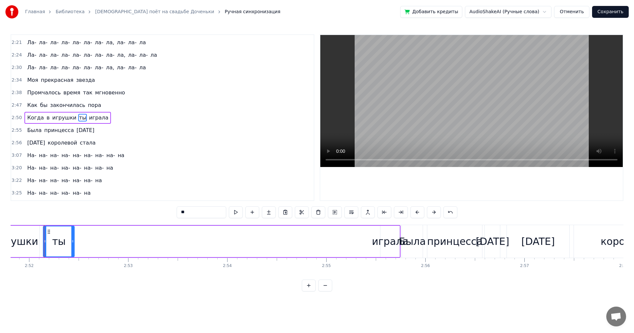
drag, startPoint x: 347, startPoint y: 239, endPoint x: 74, endPoint y: 251, distance: 273.8
click at [74, 251] on div at bounding box center [72, 241] width 3 height 30
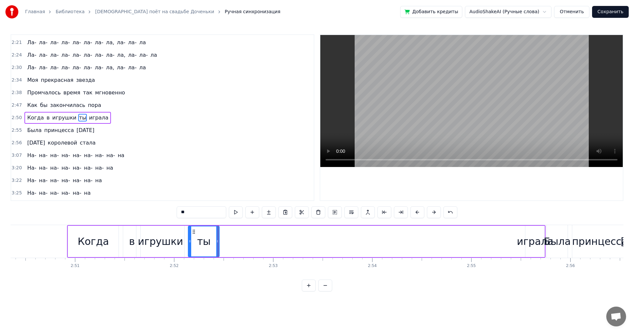
scroll to position [0, 16827]
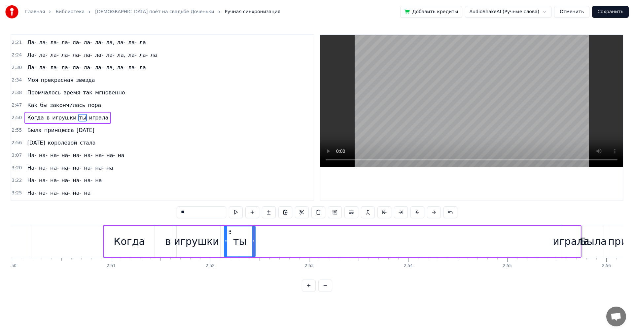
click at [140, 238] on div "Когда" at bounding box center [129, 241] width 31 height 15
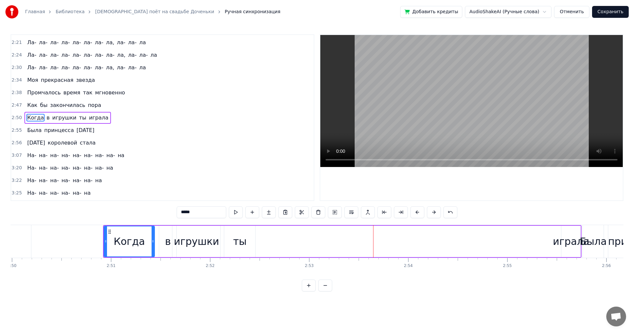
click at [573, 251] on div "играла" at bounding box center [570, 241] width 19 height 31
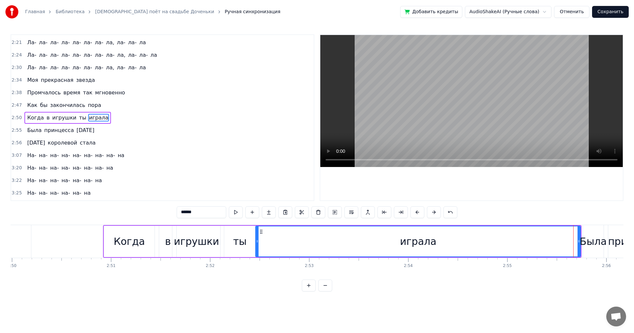
drag, startPoint x: 562, startPoint y: 245, endPoint x: 256, endPoint y: 251, distance: 305.6
click at [256, 251] on div at bounding box center [257, 241] width 3 height 30
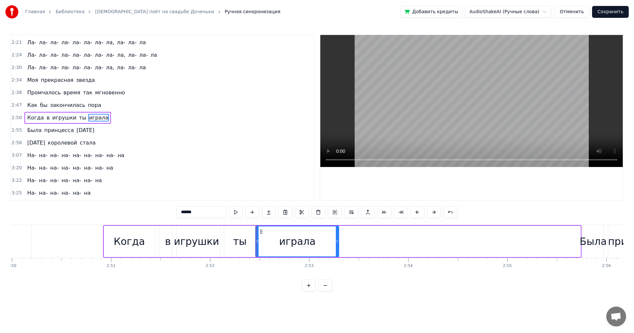
drag, startPoint x: 579, startPoint y: 242, endPoint x: 338, endPoint y: 242, distance: 241.5
click at [338, 242] on icon at bounding box center [337, 241] width 3 height 5
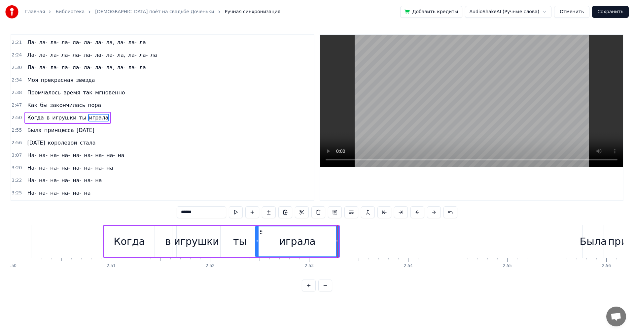
click at [144, 244] on div "Когда" at bounding box center [129, 241] width 51 height 31
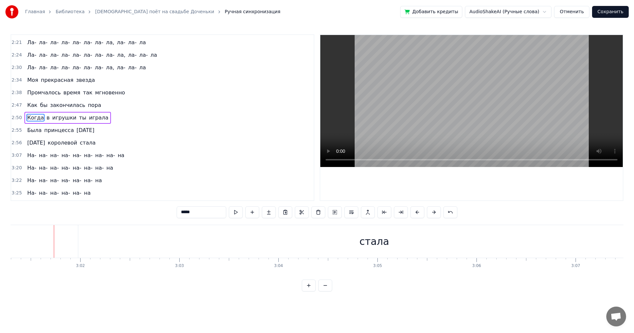
scroll to position [0, 17957]
drag, startPoint x: 518, startPoint y: 280, endPoint x: 510, endPoint y: 280, distance: 8.6
click at [510, 280] on div "0:16 Разве можешь ты быть виновата 0:20 В том, что детство умчалось куда- то 0:…" at bounding box center [317, 162] width 612 height 257
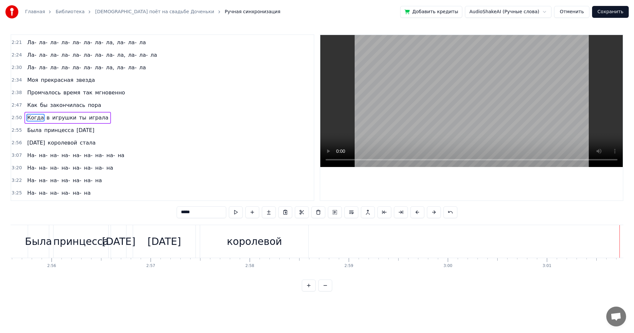
scroll to position [0, 17369]
click at [203, 245] on div "[DATE]" at bounding box center [176, 241] width 63 height 33
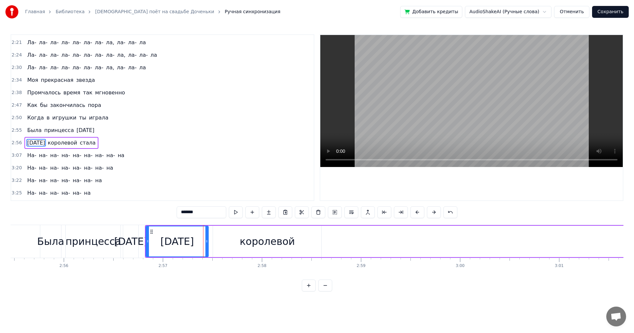
scroll to position [337, 0]
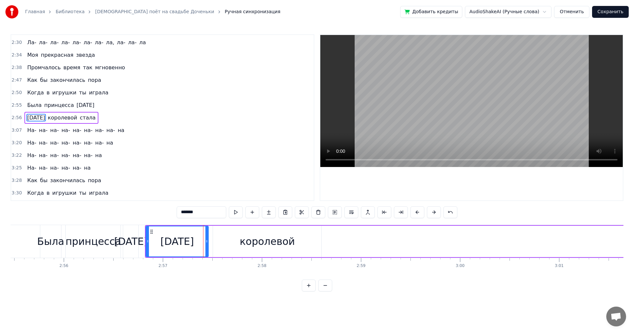
click at [286, 245] on div "королевой" at bounding box center [267, 241] width 55 height 15
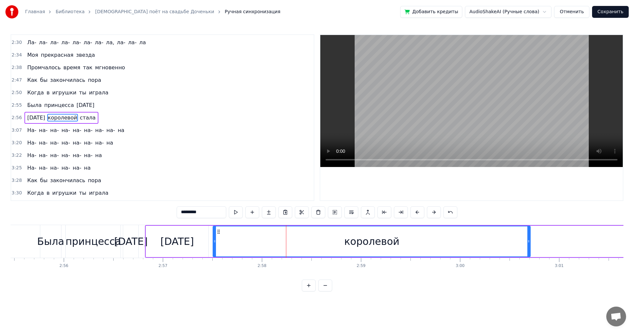
drag, startPoint x: 320, startPoint y: 244, endPoint x: 529, endPoint y: 241, distance: 208.9
click at [529, 241] on icon at bounding box center [528, 241] width 3 height 5
click at [216, 246] on div "королевой" at bounding box center [371, 241] width 316 height 30
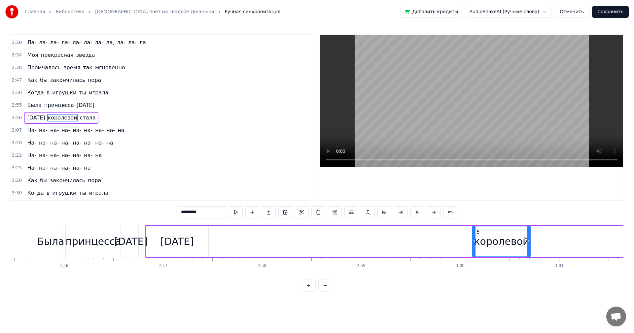
drag, startPoint x: 213, startPoint y: 245, endPoint x: 473, endPoint y: 240, distance: 259.4
click at [473, 240] on div at bounding box center [474, 241] width 3 height 30
click at [175, 240] on div "[DATE]" at bounding box center [176, 241] width 33 height 15
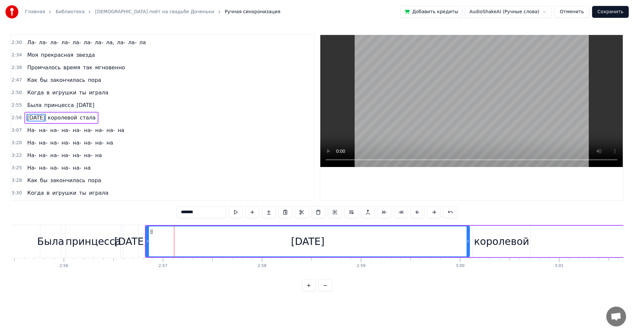
drag, startPoint x: 209, startPoint y: 241, endPoint x: 467, endPoint y: 240, distance: 258.0
click at [467, 240] on icon at bounding box center [467, 241] width 3 height 5
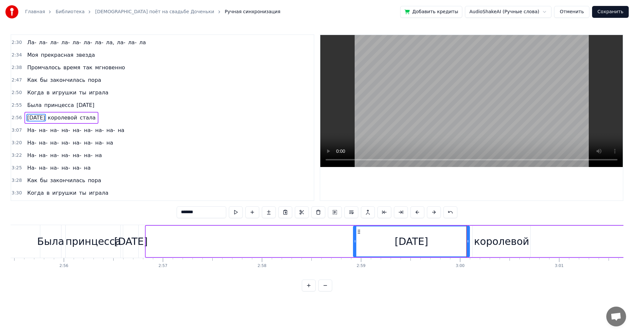
drag, startPoint x: 147, startPoint y: 243, endPoint x: 355, endPoint y: 240, distance: 207.2
click at [355, 240] on icon at bounding box center [354, 241] width 3 height 5
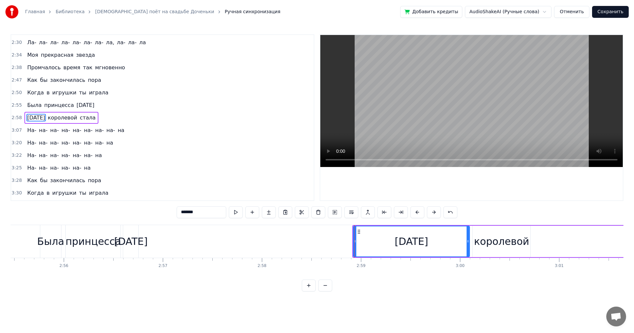
click at [130, 244] on div "[DATE]" at bounding box center [130, 241] width 33 height 15
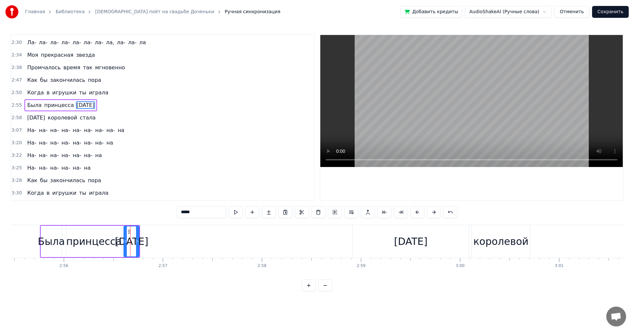
scroll to position [325, 0]
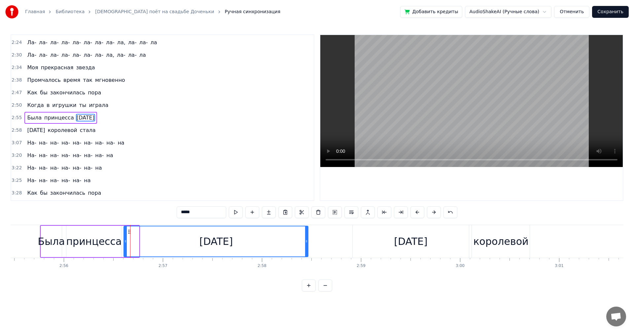
drag, startPoint x: 138, startPoint y: 244, endPoint x: 307, endPoint y: 242, distance: 168.9
click at [307, 242] on icon at bounding box center [306, 241] width 3 height 5
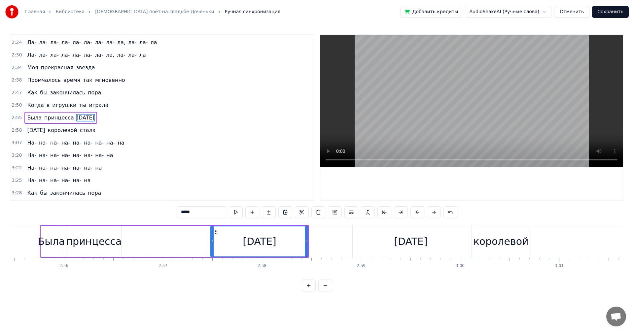
drag, startPoint x: 125, startPoint y: 244, endPoint x: 205, endPoint y: 244, distance: 79.5
click at [212, 244] on div at bounding box center [212, 241] width 3 height 30
click at [110, 243] on div "принцесса" at bounding box center [93, 241] width 55 height 15
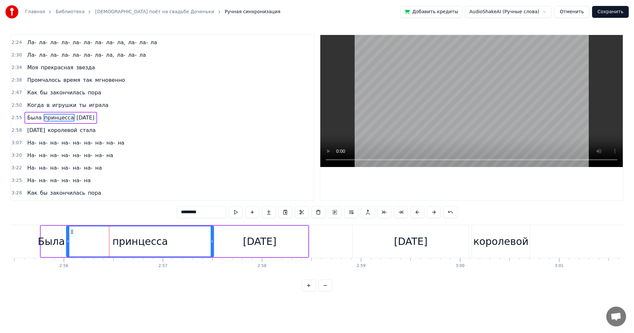
drag, startPoint x: 119, startPoint y: 242, endPoint x: 212, endPoint y: 242, distance: 92.4
click at [212, 242] on icon at bounding box center [212, 241] width 3 height 5
drag, startPoint x: 69, startPoint y: 243, endPoint x: 83, endPoint y: 245, distance: 14.4
click at [137, 244] on div at bounding box center [137, 241] width 3 height 30
click at [49, 244] on div "Была" at bounding box center [51, 241] width 27 height 15
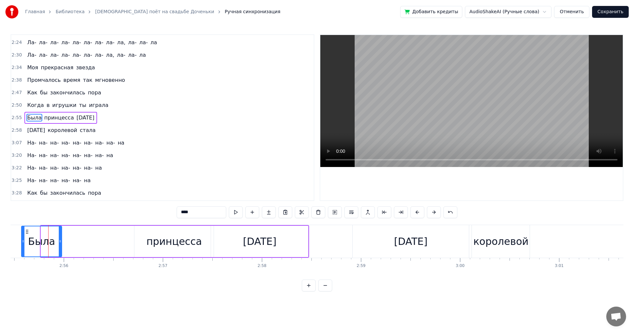
drag, startPoint x: 42, startPoint y: 244, endPoint x: 22, endPoint y: 245, distance: 20.5
click at [22, 245] on div at bounding box center [23, 241] width 3 height 30
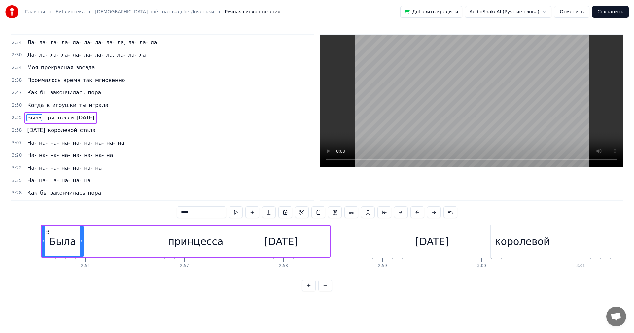
scroll to position [0, 17347]
drag, startPoint x: 82, startPoint y: 244, endPoint x: 146, endPoint y: 244, distance: 63.4
click at [146, 244] on div at bounding box center [146, 241] width 3 height 30
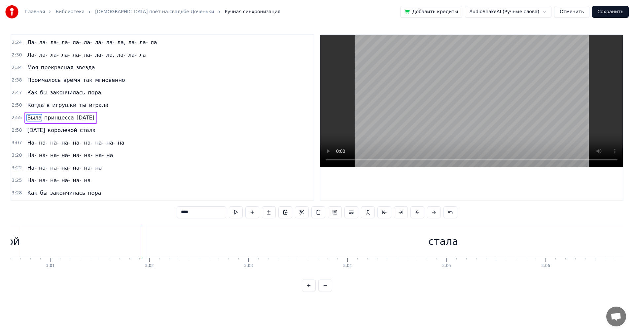
scroll to position [0, 17916]
click at [391, 246] on div "стала" at bounding box center [404, 241] width 591 height 33
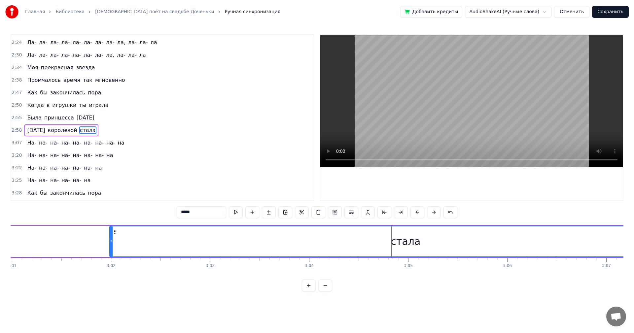
scroll to position [337, 0]
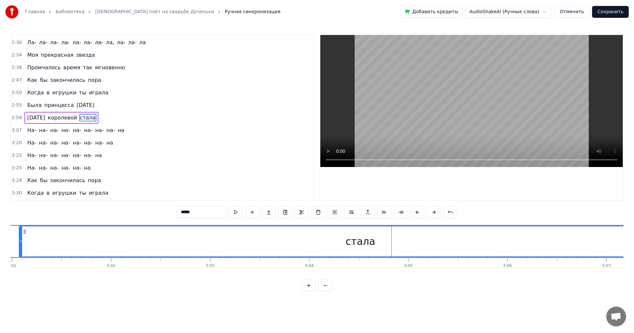
drag, startPoint x: 112, startPoint y: 247, endPoint x: 31, endPoint y: 249, distance: 80.9
click at [21, 249] on div at bounding box center [20, 241] width 3 height 30
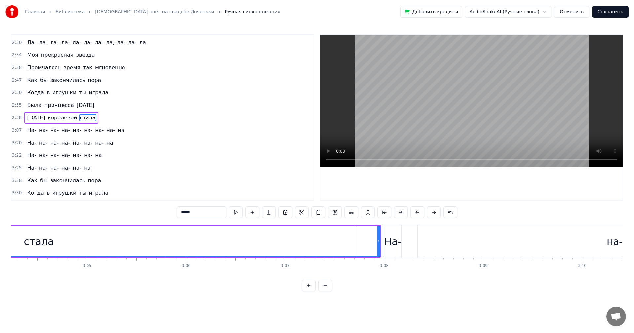
scroll to position [0, 18213]
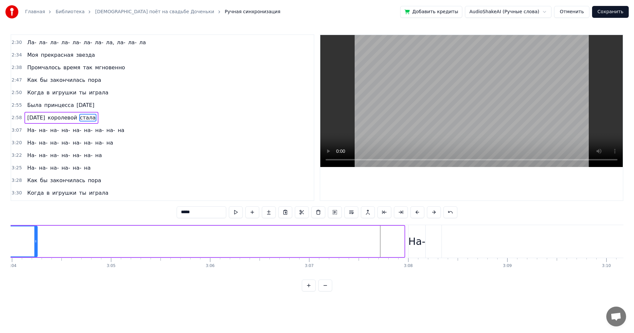
drag, startPoint x: 402, startPoint y: 247, endPoint x: 23, endPoint y: 247, distance: 378.8
click at [34, 247] on div at bounding box center [35, 241] width 3 height 30
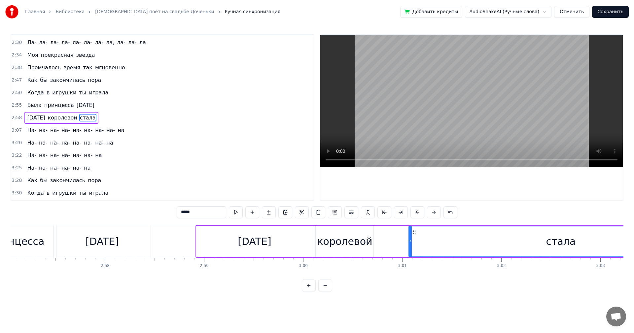
scroll to position [0, 17550]
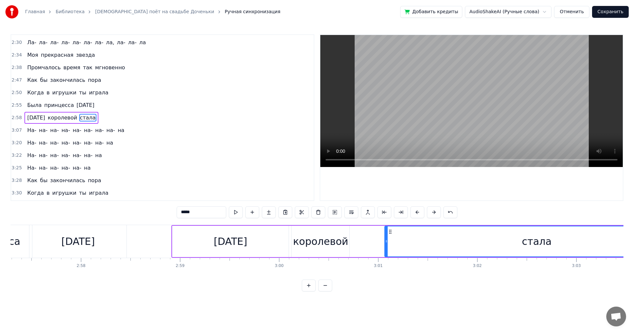
click at [514, 280] on div "0:16 Разве можешь ты быть виновата 0:20 В том, что детство умчалось куда- то 0:…" at bounding box center [317, 162] width 612 height 257
click at [513, 280] on div "0:16 Разве можешь ты быть виновата 0:20 В том, что детство умчалось куда- то 0:…" at bounding box center [317, 162] width 612 height 257
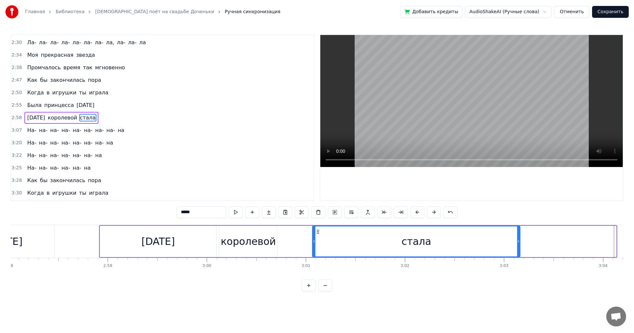
drag, startPoint x: 614, startPoint y: 245, endPoint x: 518, endPoint y: 254, distance: 96.4
click at [518, 254] on div at bounding box center [518, 241] width 3 height 30
click at [142, 247] on div "[DATE]" at bounding box center [157, 241] width 33 height 15
type input "*******"
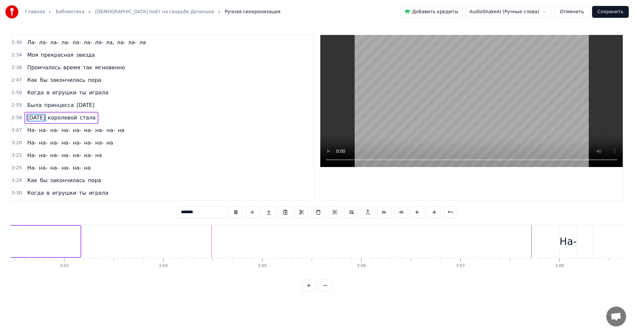
scroll to position [0, 18180]
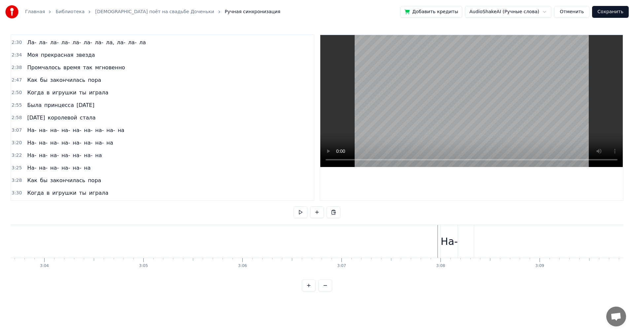
click at [444, 242] on div "На-" at bounding box center [449, 241] width 17 height 15
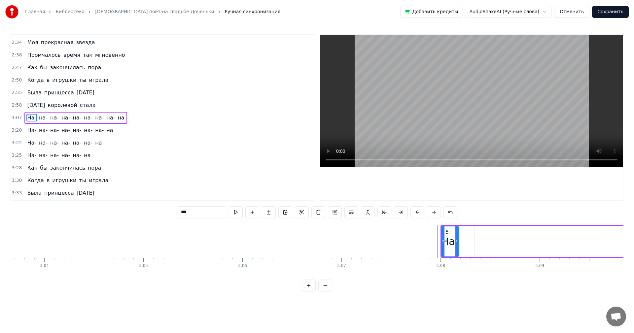
click at [416, 211] on button at bounding box center [417, 212] width 14 height 12
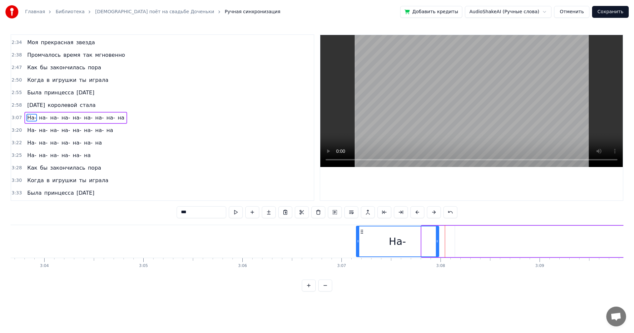
drag, startPoint x: 423, startPoint y: 245, endPoint x: 358, endPoint y: 245, distance: 65.3
click at [358, 245] on div at bounding box center [357, 241] width 3 height 30
click at [415, 214] on button at bounding box center [417, 212] width 14 height 12
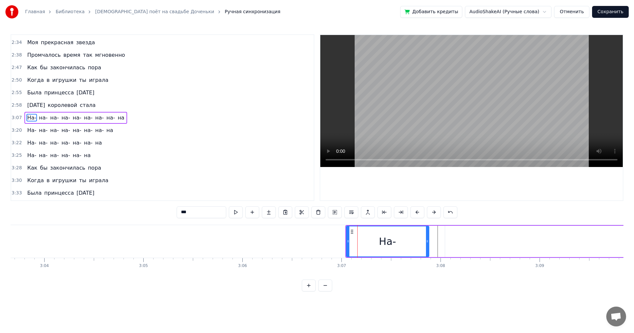
click at [415, 214] on button at bounding box center [417, 212] width 14 height 12
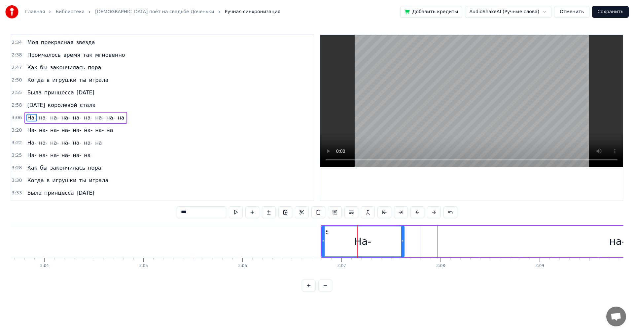
click at [415, 214] on button at bounding box center [417, 212] width 14 height 12
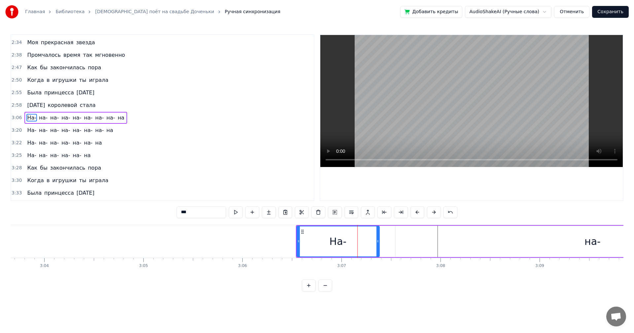
click at [415, 214] on button at bounding box center [417, 212] width 14 height 12
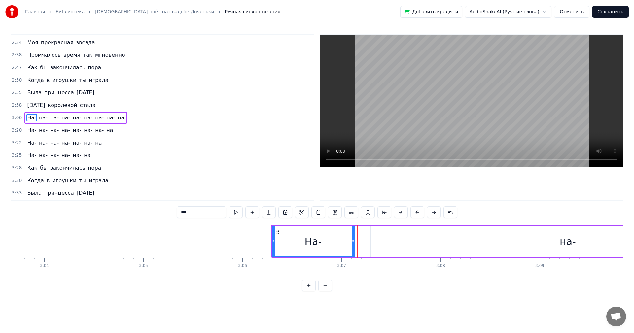
click at [415, 214] on button at bounding box center [417, 212] width 14 height 12
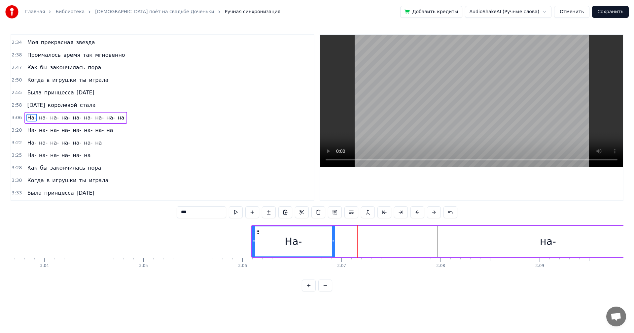
click at [415, 214] on button at bounding box center [417, 212] width 14 height 12
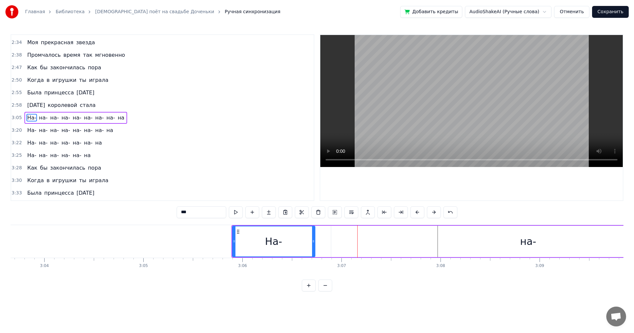
click at [415, 214] on button at bounding box center [417, 212] width 14 height 12
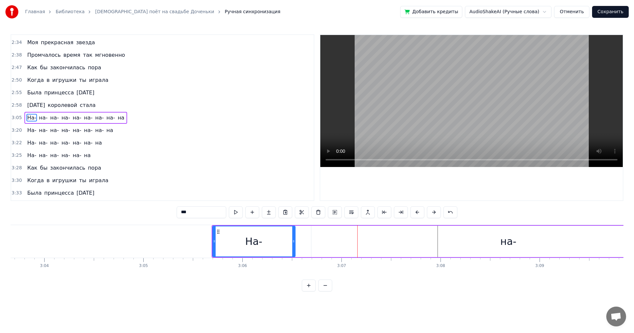
click at [415, 214] on button at bounding box center [417, 212] width 14 height 12
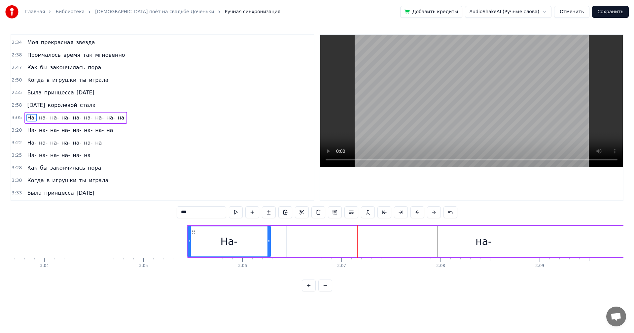
click at [415, 214] on button at bounding box center [417, 212] width 14 height 12
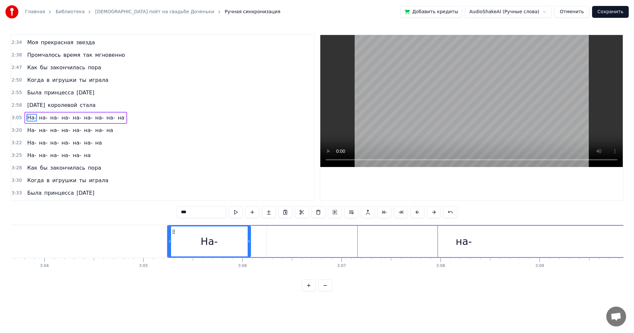
click at [415, 214] on button at bounding box center [417, 212] width 14 height 12
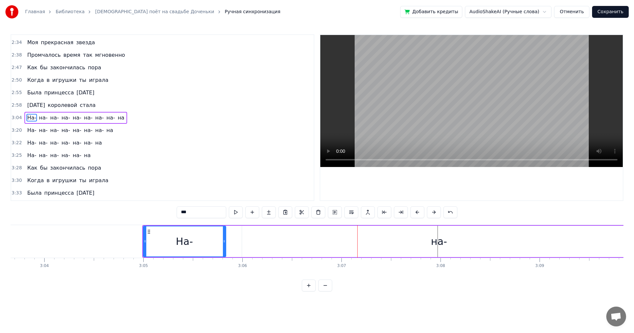
click at [415, 214] on button at bounding box center [417, 212] width 14 height 12
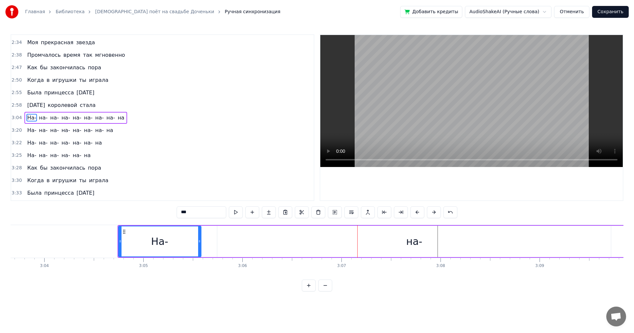
click at [415, 214] on button at bounding box center [417, 212] width 14 height 12
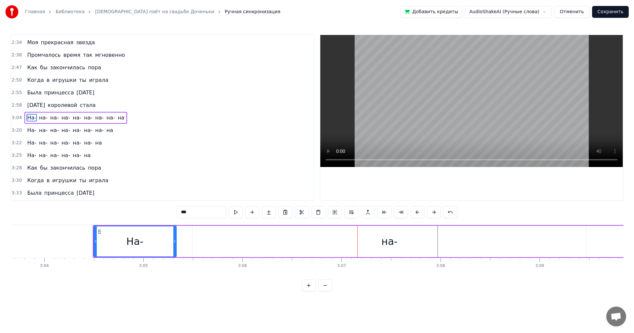
click at [415, 214] on button at bounding box center [417, 212] width 14 height 12
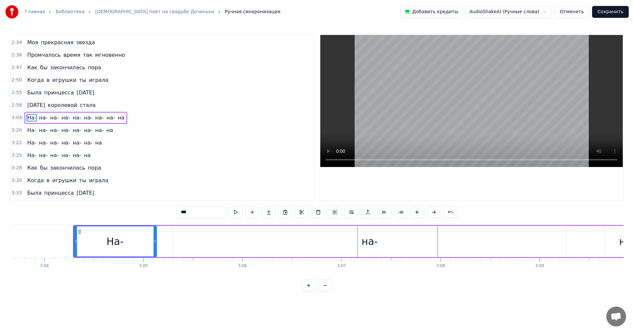
click at [415, 214] on button at bounding box center [417, 212] width 14 height 12
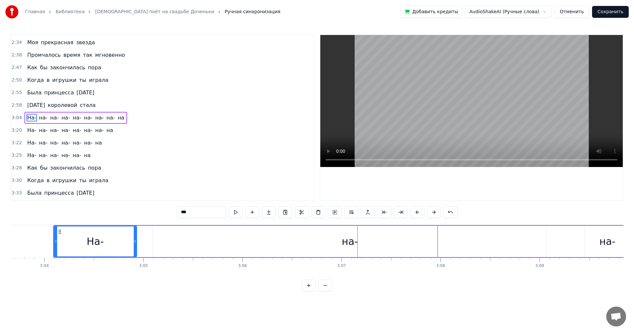
click at [415, 214] on button at bounding box center [417, 212] width 14 height 12
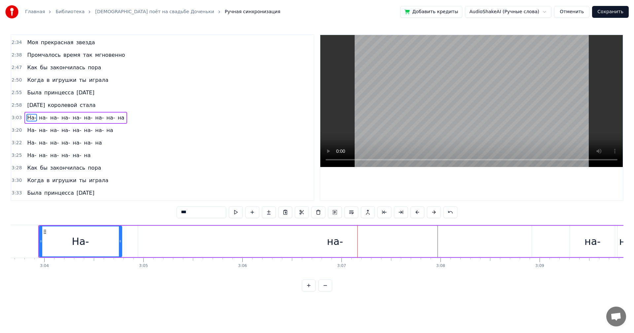
click at [415, 214] on button at bounding box center [417, 212] width 14 height 12
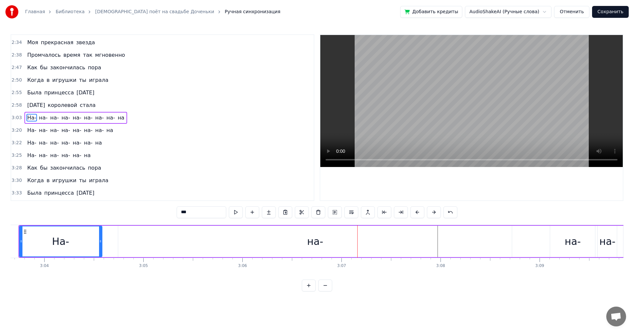
click at [415, 214] on button at bounding box center [417, 212] width 14 height 12
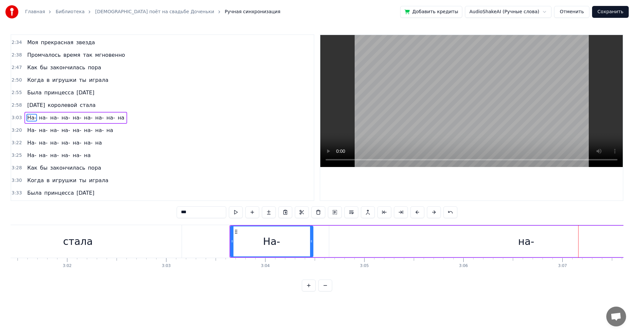
scroll to position [0, 17936]
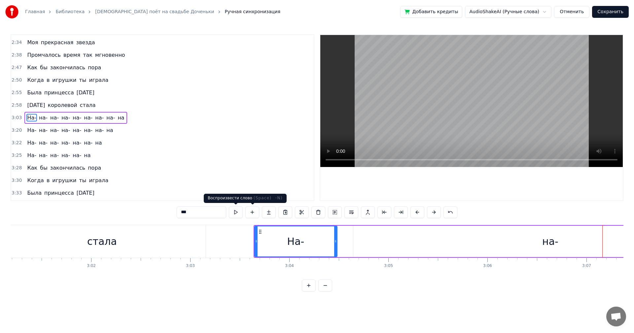
click at [239, 214] on button at bounding box center [236, 212] width 14 height 12
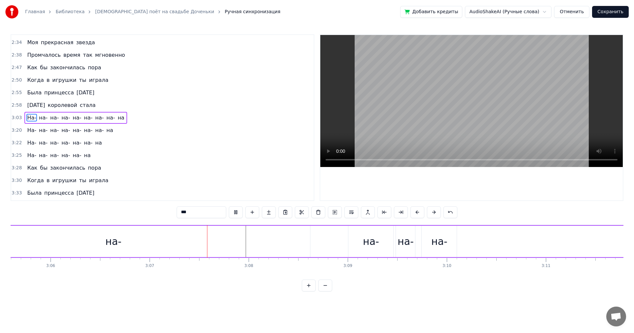
scroll to position [0, 18485]
click at [255, 239] on div "на-" at bounding box center [258, 241] width 16 height 15
type input "***"
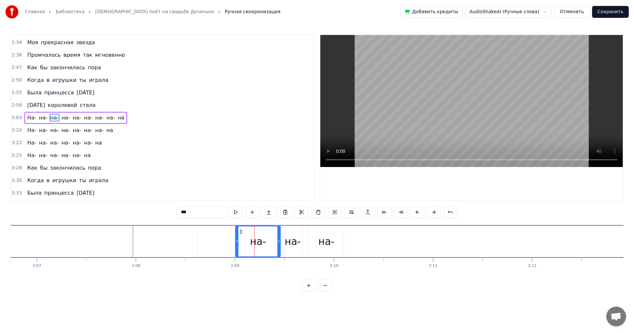
click at [240, 239] on div "на-" at bounding box center [258, 241] width 44 height 30
click at [302, 236] on div "на-" at bounding box center [292, 241] width 20 height 31
click at [265, 239] on div "на-" at bounding box center [258, 241] width 16 height 15
click at [412, 215] on button at bounding box center [417, 212] width 14 height 12
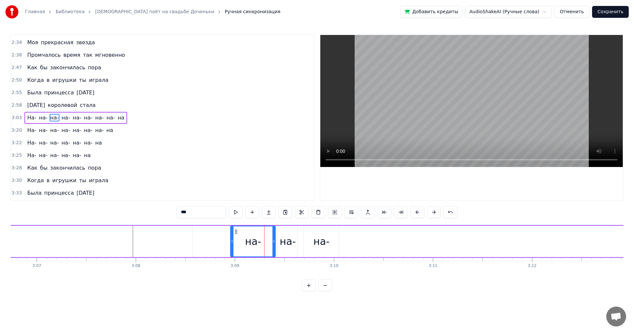
click at [412, 215] on button at bounding box center [417, 212] width 14 height 12
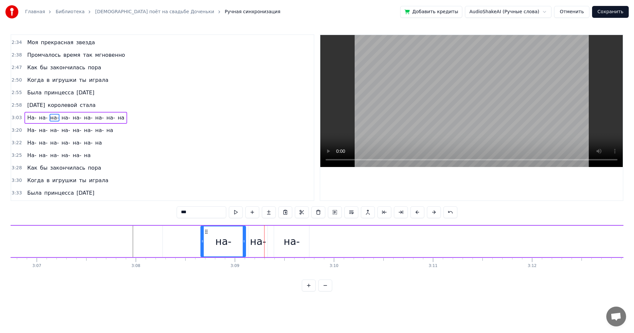
click at [412, 215] on button at bounding box center [417, 212] width 14 height 12
click at [413, 215] on button at bounding box center [417, 212] width 14 height 12
click at [413, 217] on button at bounding box center [417, 212] width 14 height 12
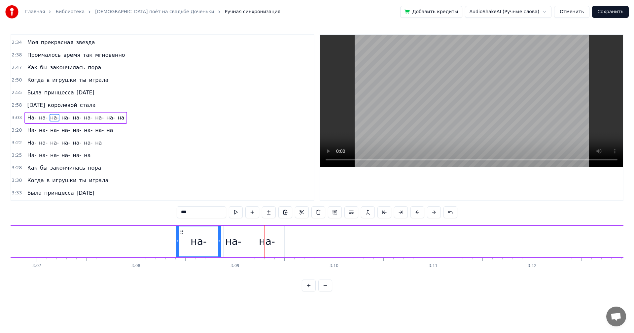
click at [413, 217] on button at bounding box center [417, 212] width 14 height 12
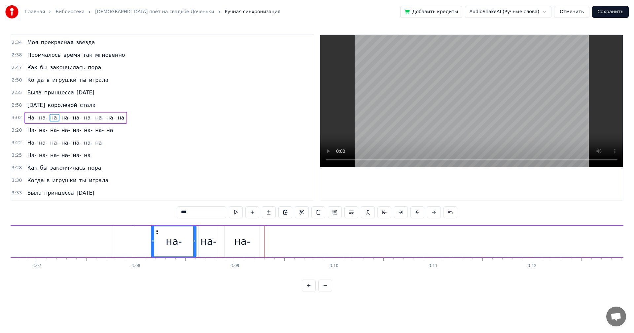
click at [413, 217] on button at bounding box center [417, 212] width 14 height 12
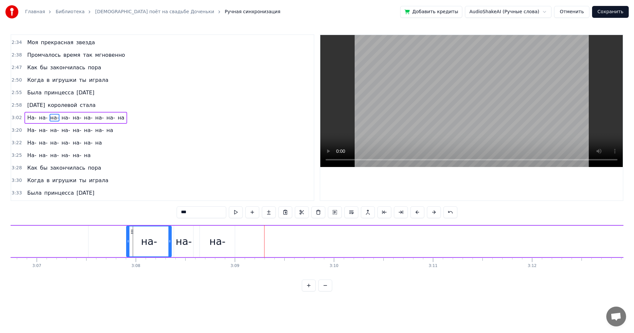
click at [413, 217] on button at bounding box center [417, 212] width 14 height 12
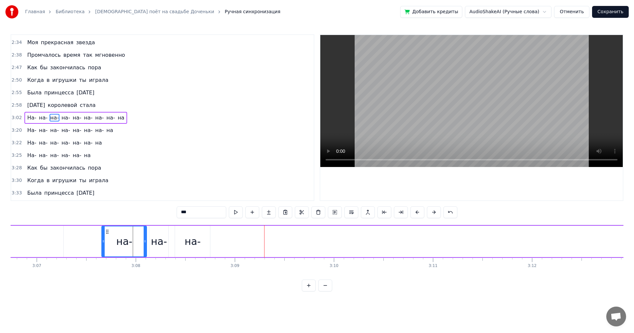
click at [413, 217] on button at bounding box center [417, 212] width 14 height 12
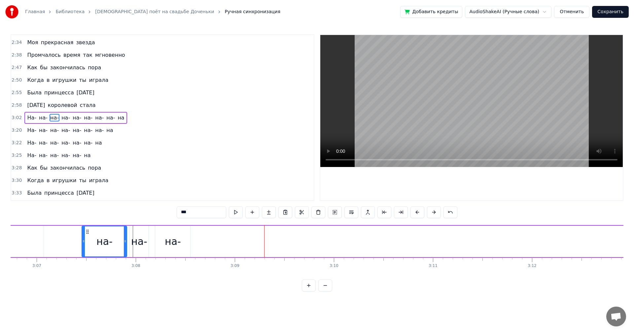
click at [413, 217] on button at bounding box center [417, 212] width 14 height 12
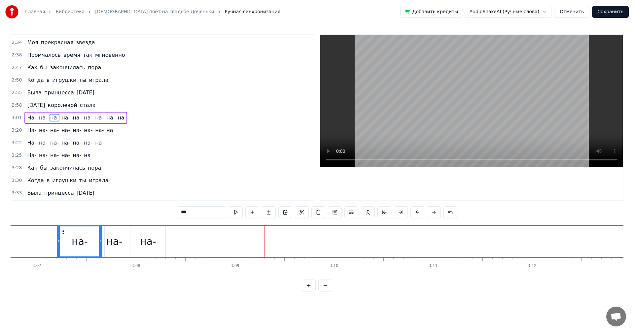
click at [413, 217] on button at bounding box center [417, 212] width 14 height 12
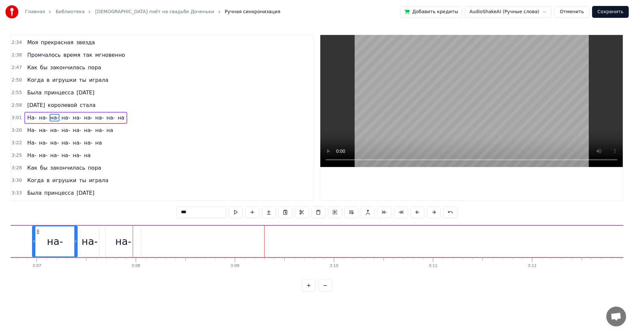
click at [413, 217] on button at bounding box center [417, 212] width 14 height 12
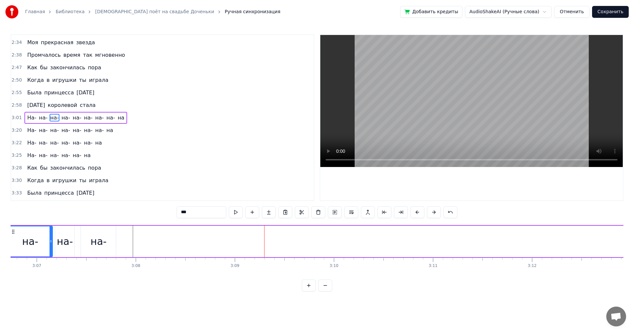
click at [413, 217] on button at bounding box center [417, 212] width 14 height 12
click
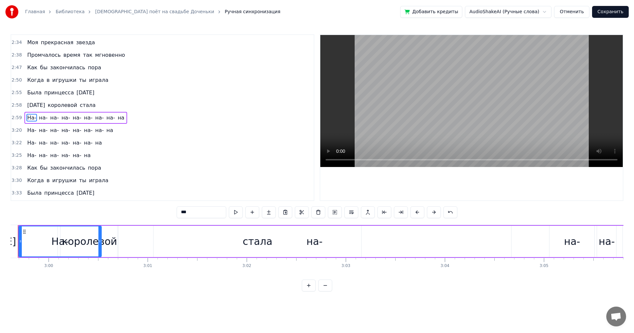
scroll to position [0, 17754]
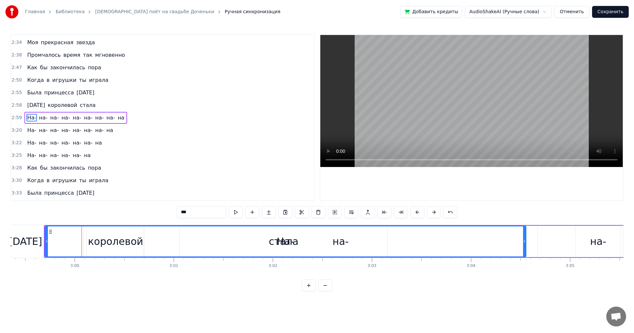
drag, startPoint x: 126, startPoint y: 243, endPoint x: 529, endPoint y: 243, distance: 402.6
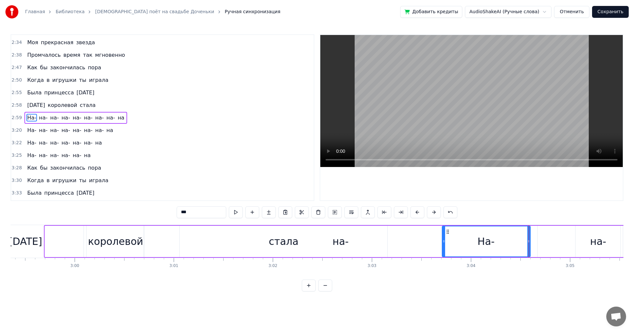
drag, startPoint x: 45, startPoint y: 242, endPoint x: 447, endPoint y: 245, distance: 401.9
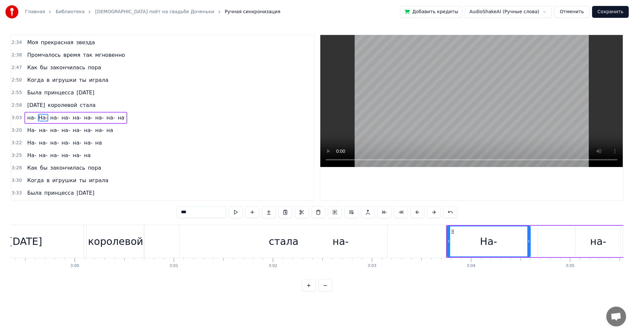
type input "***"
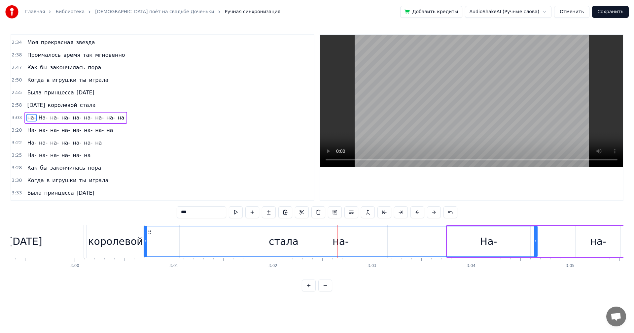
drag, startPoint x: 338, startPoint y: 240, endPoint x: 333, endPoint y: 243, distance: 5.8
drag, startPoint x: 536, startPoint y: 243, endPoint x: 517, endPoint y: 245, distance: 19.3
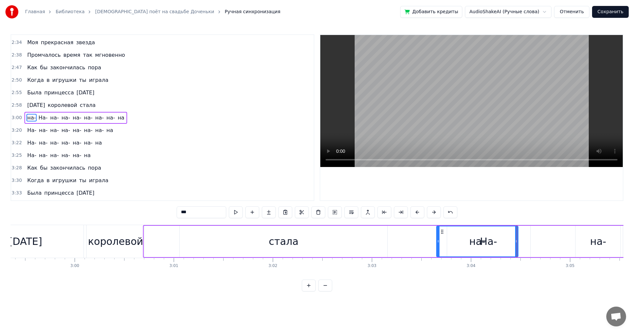
drag, startPoint x: 144, startPoint y: 241, endPoint x: 449, endPoint y: 244, distance: 304.6
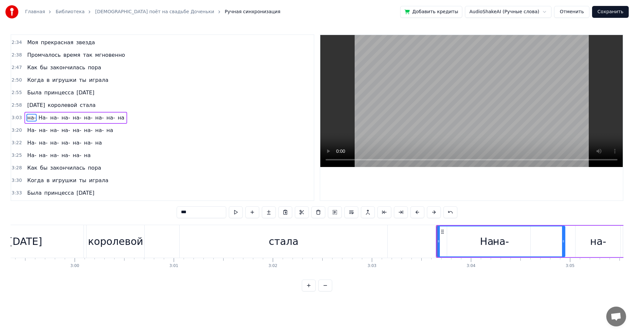
drag, startPoint x: 516, startPoint y: 244, endPoint x: 570, endPoint y: 244, distance: 54.1
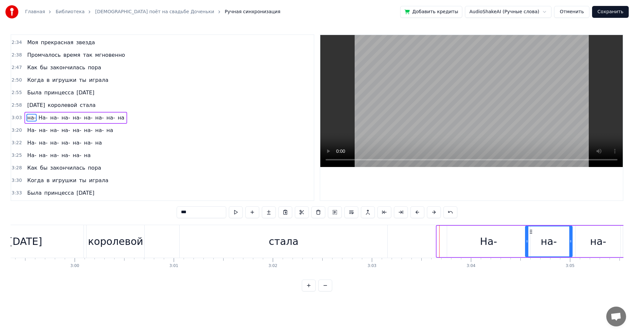
drag, startPoint x: 437, startPoint y: 243, endPoint x: 525, endPoint y: 243, distance: 87.8
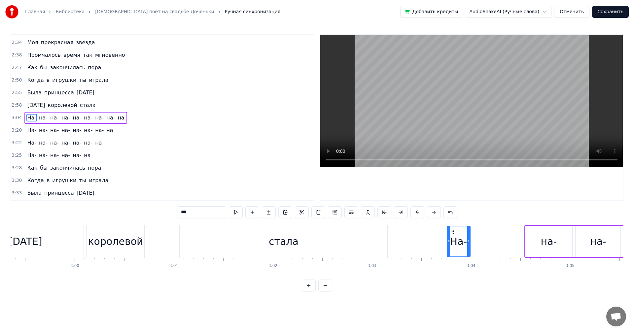
drag, startPoint x: 528, startPoint y: 242, endPoint x: 467, endPoint y: 240, distance: 61.1
drag, startPoint x: 449, startPoint y: 241, endPoint x: 445, endPoint y: 240, distance: 4.3
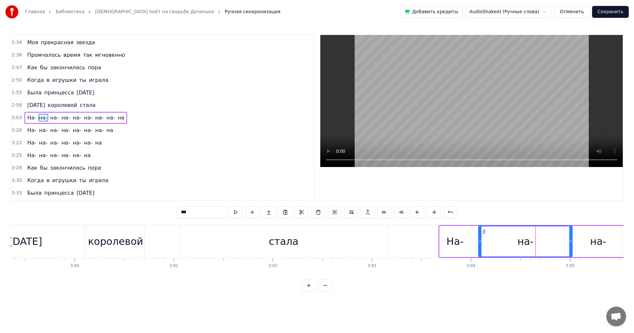
drag, startPoint x: 526, startPoint y: 241, endPoint x: 479, endPoint y: 240, distance: 46.5
drag, startPoint x: 570, startPoint y: 243, endPoint x: 524, endPoint y: 244, distance: 45.9
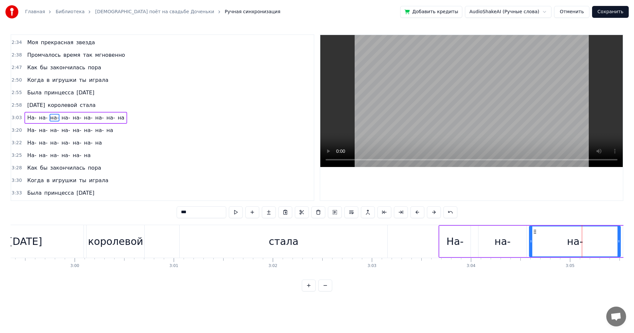
drag, startPoint x: 575, startPoint y: 242, endPoint x: 533, endPoint y: 247, distance: 42.5
drag, startPoint x: 618, startPoint y: 242, endPoint x: 576, endPoint y: 246, distance: 42.1
type input "***"
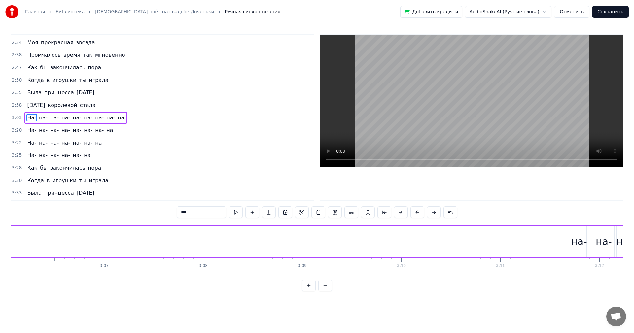
scroll to position [0, 18502]
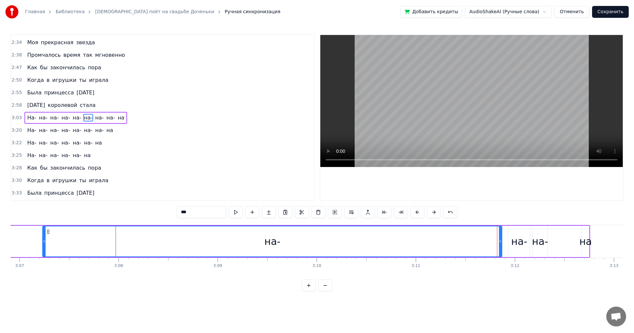
drag, startPoint x: 489, startPoint y: 243, endPoint x: 44, endPoint y: 257, distance: 445.0
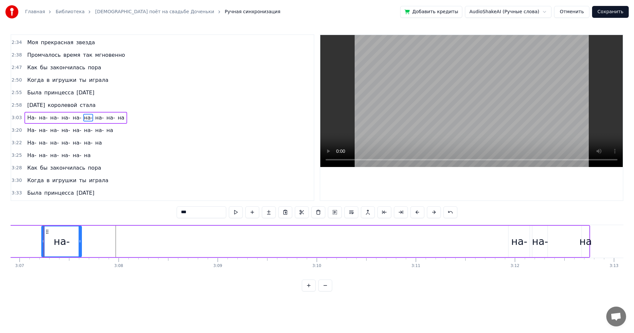
drag, startPoint x: 501, startPoint y: 245, endPoint x: 81, endPoint y: 255, distance: 420.2
drag, startPoint x: 508, startPoint y: 239, endPoint x: 502, endPoint y: 241, distance: 6.6
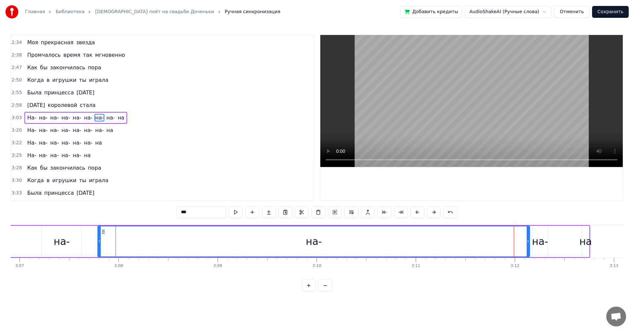
drag, startPoint x: 510, startPoint y: 242, endPoint x: 98, endPoint y: 253, distance: 411.6
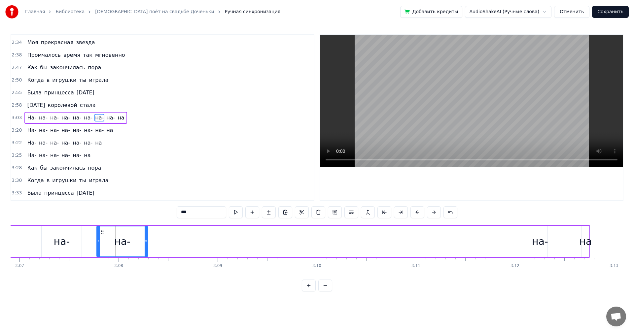
drag, startPoint x: 528, startPoint y: 243, endPoint x: 146, endPoint y: 249, distance: 381.8
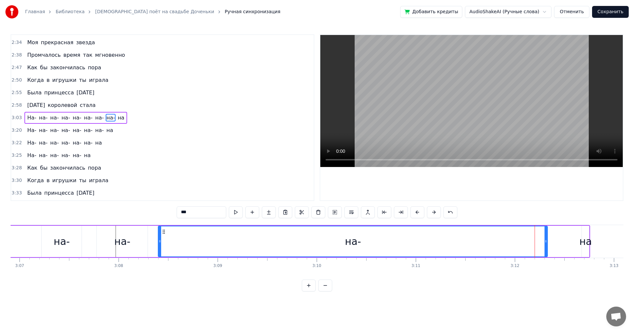
drag, startPoint x: 534, startPoint y: 241, endPoint x: 158, endPoint y: 245, distance: 376.2
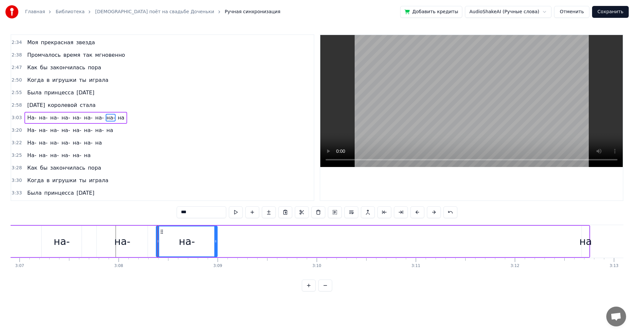
drag, startPoint x: 546, startPoint y: 244, endPoint x: 216, endPoint y: 238, distance: 330.0
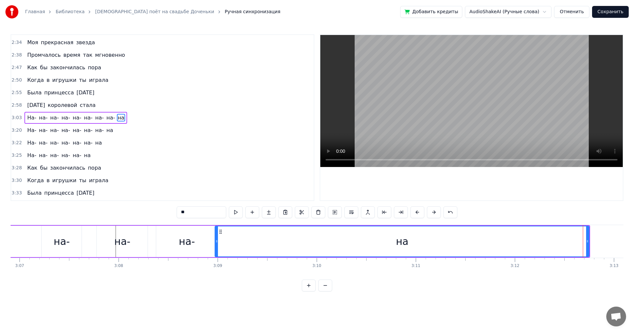
drag, startPoint x: 582, startPoint y: 240, endPoint x: 216, endPoint y: 246, distance: 365.6
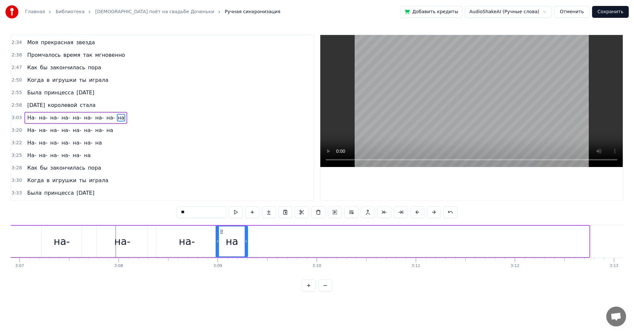
drag, startPoint x: 586, startPoint y: 243, endPoint x: 241, endPoint y: 250, distance: 345.5
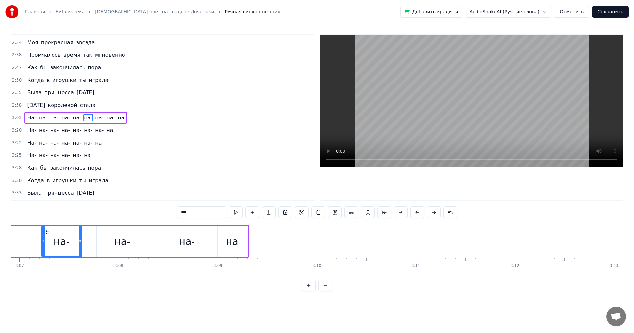
scroll to position [0, 18500]
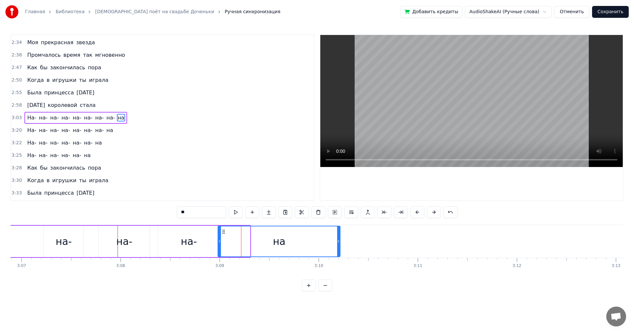
drag, startPoint x: 247, startPoint y: 240, endPoint x: 338, endPoint y: 243, distance: 90.1
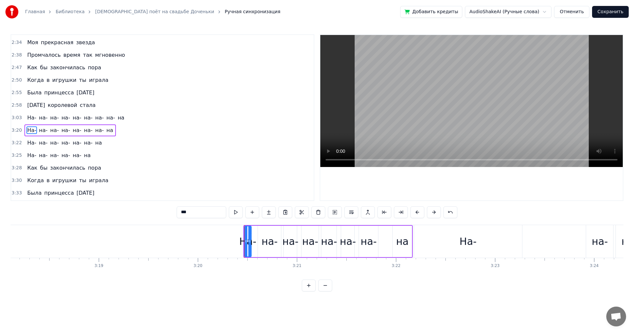
scroll to position [361, 0]
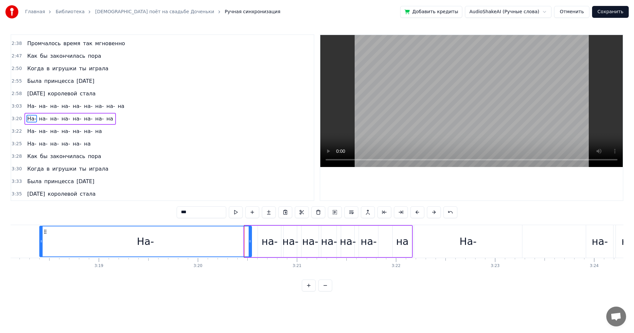
drag, startPoint x: 245, startPoint y: 243, endPoint x: 29, endPoint y: 241, distance: 215.8
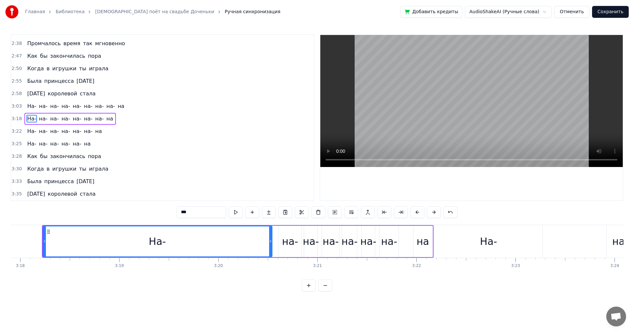
scroll to position [0, 19590]
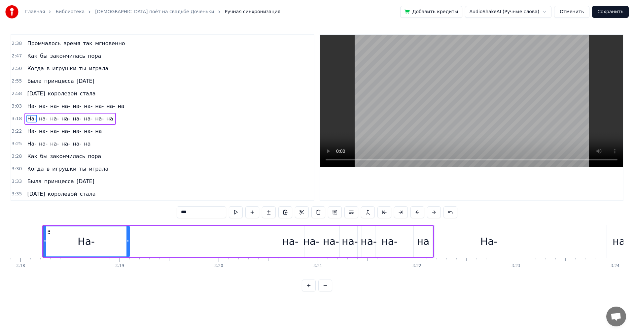
drag, startPoint x: 270, startPoint y: 240, endPoint x: 126, endPoint y: 240, distance: 143.9
type input "***"
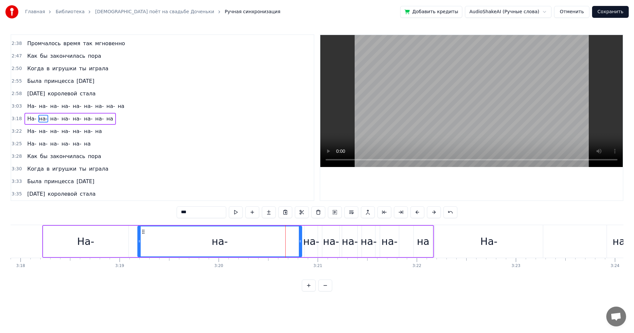
drag, startPoint x: 281, startPoint y: 241, endPoint x: 164, endPoint y: 238, distance: 117.2
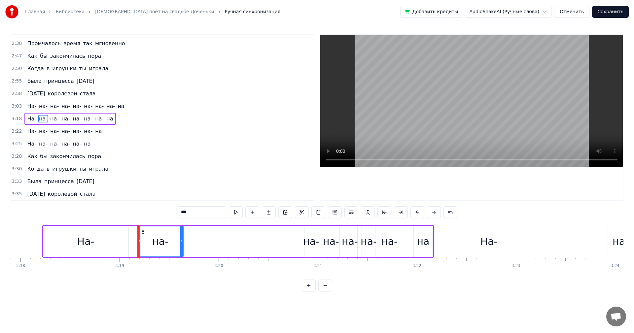
drag, startPoint x: 299, startPoint y: 241, endPoint x: 221, endPoint y: 237, distance: 77.9
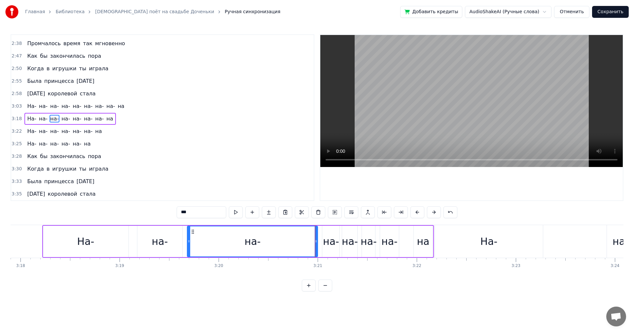
drag, startPoint x: 306, startPoint y: 242, endPoint x: 185, endPoint y: 246, distance: 121.5
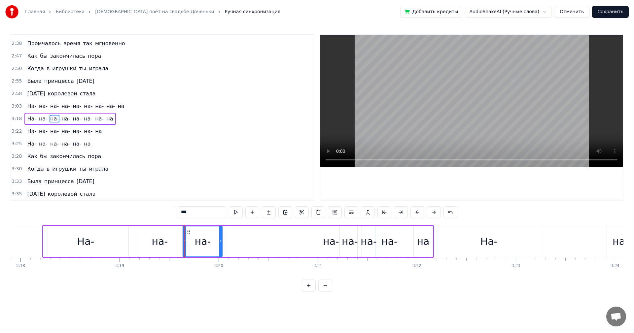
drag, startPoint x: 315, startPoint y: 244, endPoint x: 216, endPoint y: 245, distance: 99.0
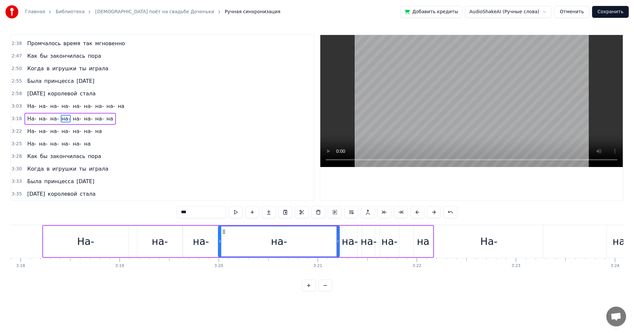
drag, startPoint x: 323, startPoint y: 242, endPoint x: 219, endPoint y: 241, distance: 103.9
drag, startPoint x: 338, startPoint y: 241, endPoint x: 258, endPoint y: 242, distance: 79.9
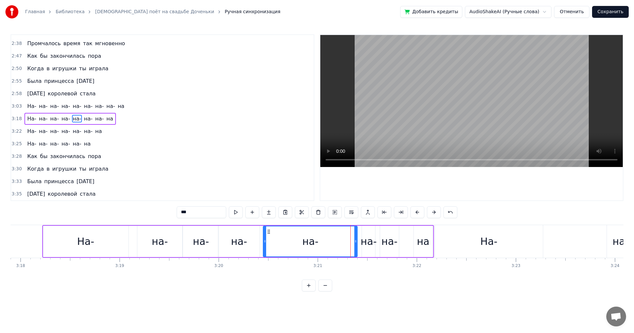
drag, startPoint x: 344, startPoint y: 241, endPoint x: 261, endPoint y: 243, distance: 83.5
drag, startPoint x: 355, startPoint y: 239, endPoint x: 293, endPoint y: 239, distance: 62.4
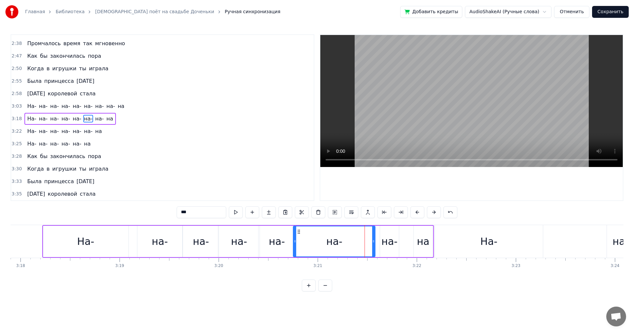
drag, startPoint x: 362, startPoint y: 241, endPoint x: 308, endPoint y: 240, distance: 54.5
drag, startPoint x: 374, startPoint y: 241, endPoint x: 321, endPoint y: 241, distance: 52.8
drag, startPoint x: 380, startPoint y: 243, endPoint x: 325, endPoint y: 244, distance: 55.4
drag, startPoint x: 397, startPoint y: 242, endPoint x: 356, endPoint y: 243, distance: 40.9
drag, startPoint x: 420, startPoint y: 245, endPoint x: 417, endPoint y: 244, distance: 3.3
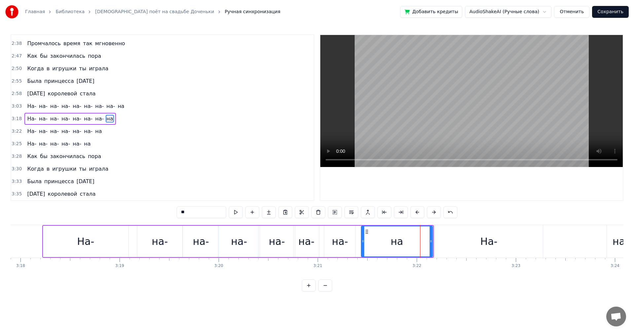
drag, startPoint x: 414, startPoint y: 244, endPoint x: 361, endPoint y: 242, distance: 53.2
drag, startPoint x: 431, startPoint y: 245, endPoint x: 382, endPoint y: 245, distance: 48.2
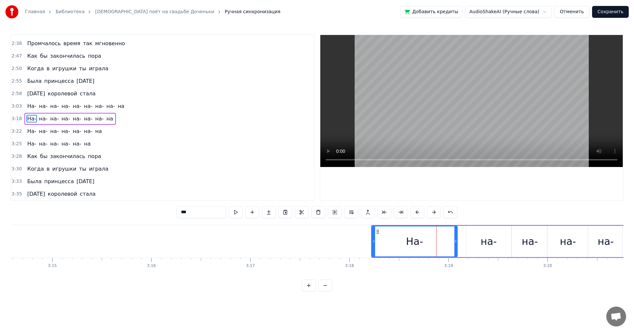
scroll to position [0, 19213]
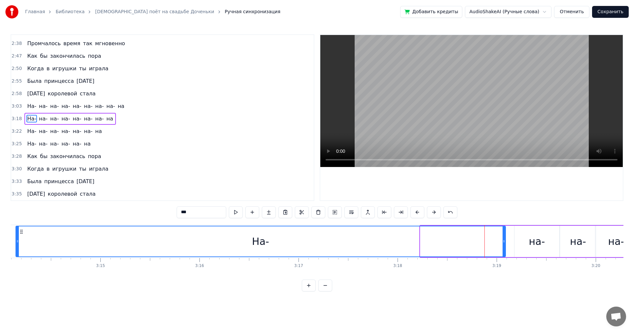
drag, startPoint x: 422, startPoint y: 243, endPoint x: 17, endPoint y: 246, distance: 404.9
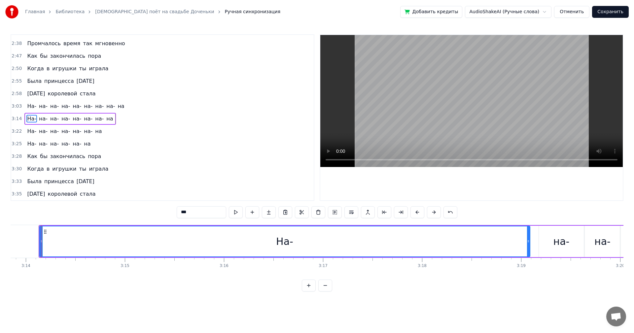
scroll to position [0, 19186]
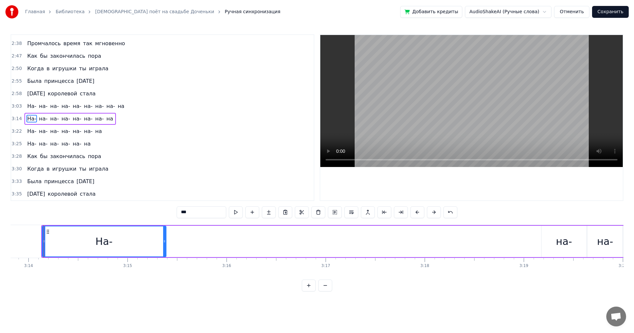
drag, startPoint x: 531, startPoint y: 242, endPoint x: 104, endPoint y: 243, distance: 426.3
type input "***"
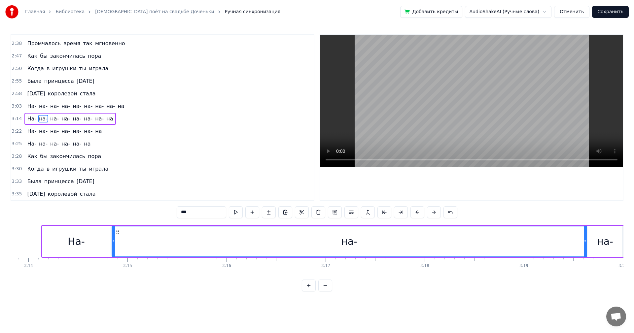
drag, startPoint x: 543, startPoint y: 242, endPoint x: 115, endPoint y: 240, distance: 428.6
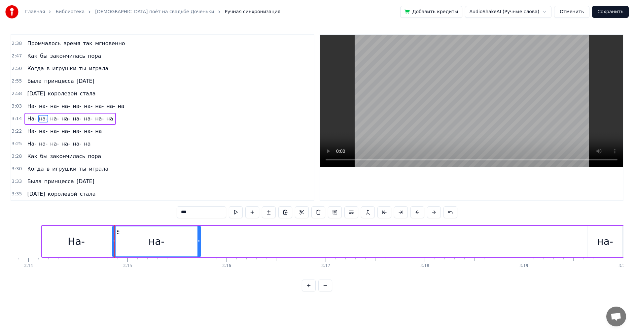
drag, startPoint x: 585, startPoint y: 241, endPoint x: 184, endPoint y: 249, distance: 401.7
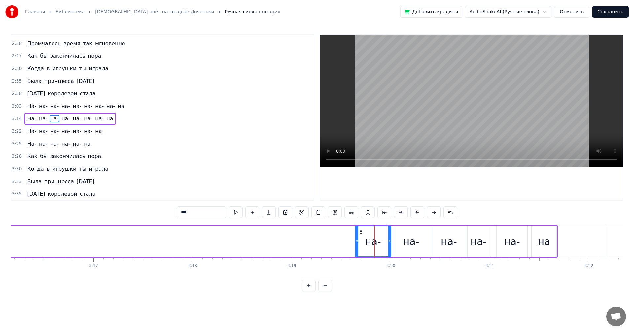
scroll to position [0, 19298]
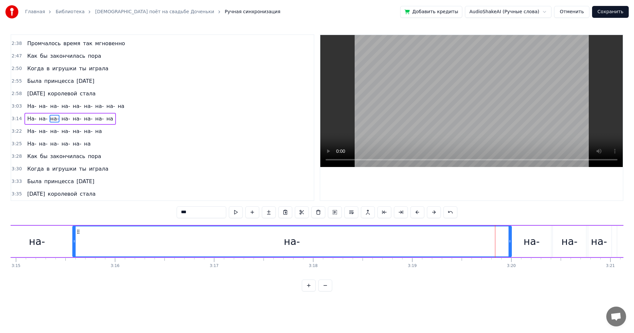
drag, startPoint x: 478, startPoint y: 241, endPoint x: 75, endPoint y: 214, distance: 403.7
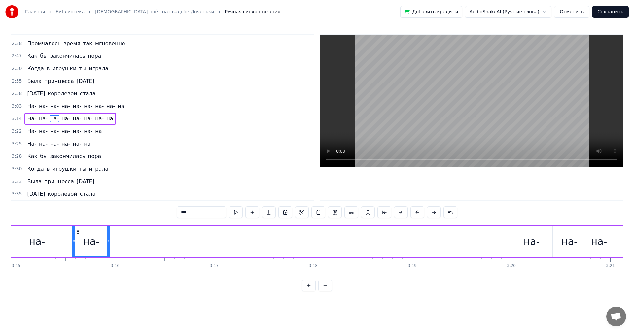
drag, startPoint x: 510, startPoint y: 240, endPoint x: 114, endPoint y: 230, distance: 396.7
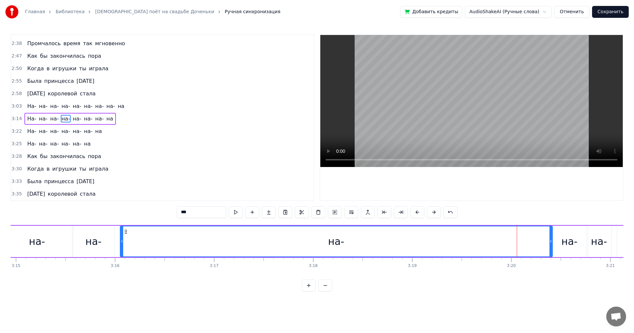
drag, startPoint x: 511, startPoint y: 245, endPoint x: 115, endPoint y: 245, distance: 396.0
drag, startPoint x: 552, startPoint y: 242, endPoint x: 548, endPoint y: 245, distance: 4.8
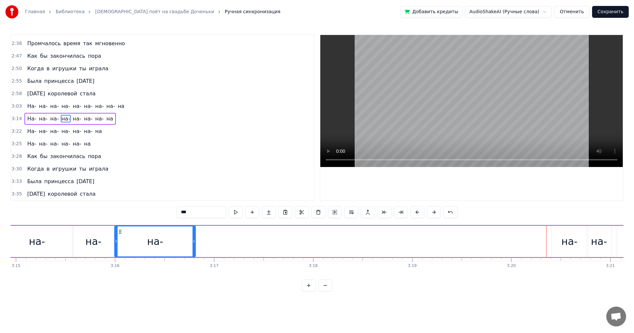
drag, startPoint x: 551, startPoint y: 245, endPoint x: 190, endPoint y: 238, distance: 361.0
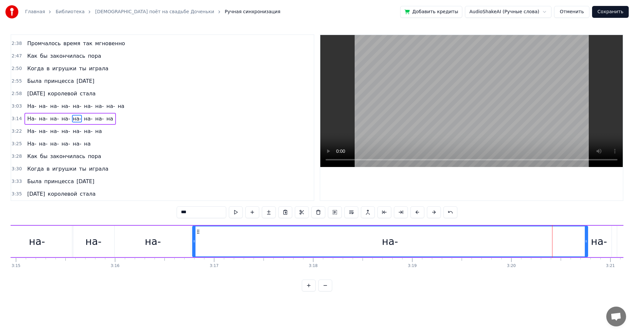
drag, startPoint x: 551, startPoint y: 241, endPoint x: 193, endPoint y: 251, distance: 358.8
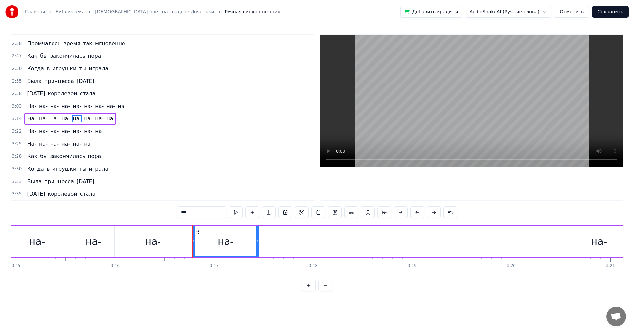
drag, startPoint x: 586, startPoint y: 241, endPoint x: 255, endPoint y: 239, distance: 331.6
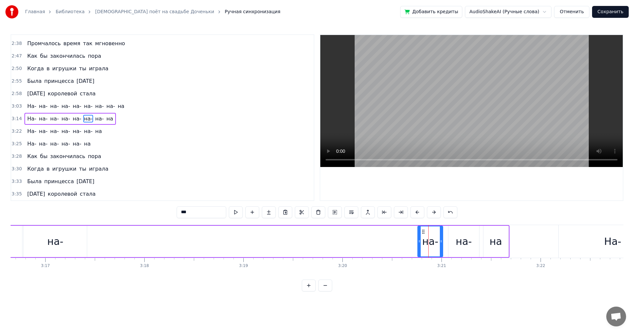
scroll to position [0, 19346]
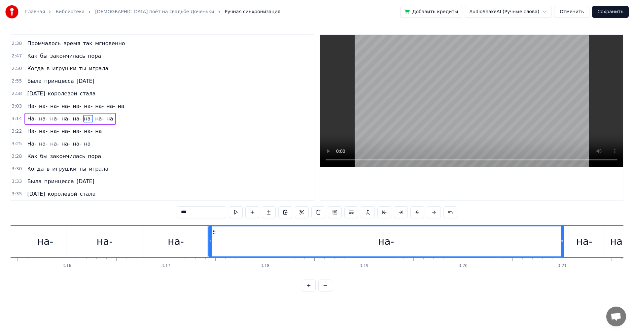
drag, startPoint x: 539, startPoint y: 248, endPoint x: 210, endPoint y: 250, distance: 329.3
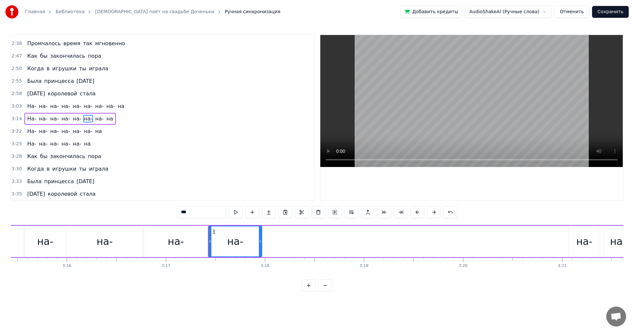
drag, startPoint x: 562, startPoint y: 243, endPoint x: 258, endPoint y: 246, distance: 303.2
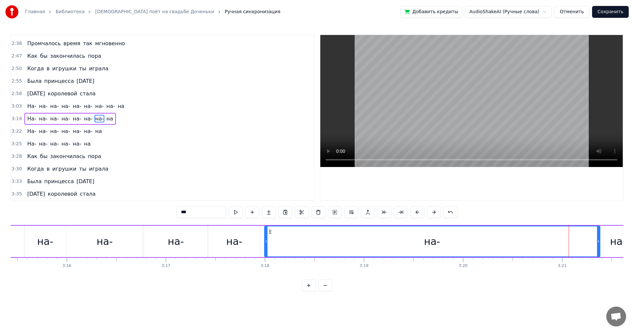
drag, startPoint x: 570, startPoint y: 243, endPoint x: 266, endPoint y: 250, distance: 304.3
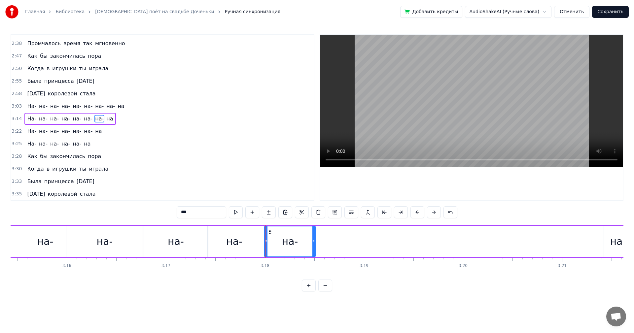
drag, startPoint x: 598, startPoint y: 241, endPoint x: 381, endPoint y: 242, distance: 217.1
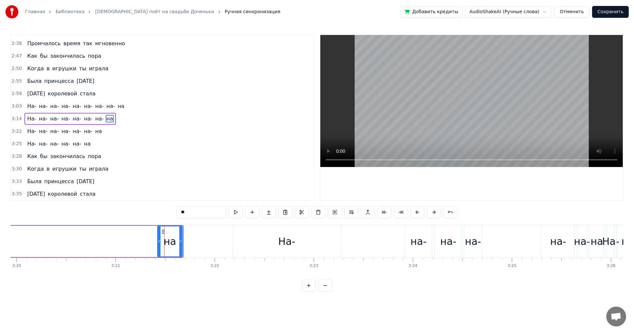
scroll to position [0, 19527]
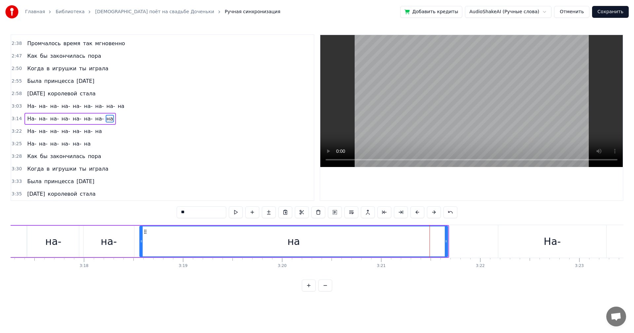
drag, startPoint x: 424, startPoint y: 243, endPoint x: 141, endPoint y: 242, distance: 282.8
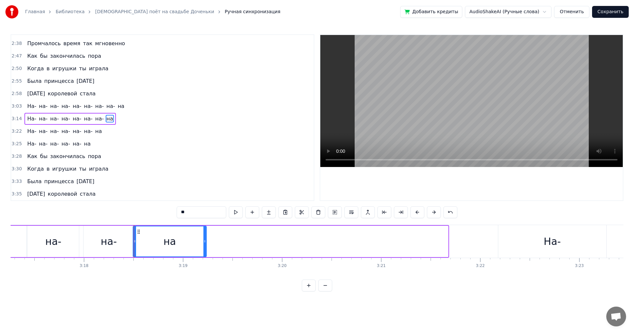
drag, startPoint x: 446, startPoint y: 239, endPoint x: 191, endPoint y: 244, distance: 255.1
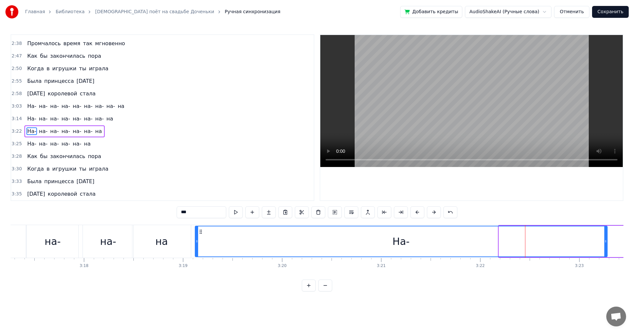
drag, startPoint x: 500, startPoint y: 247, endPoint x: 196, endPoint y: 247, distance: 303.6
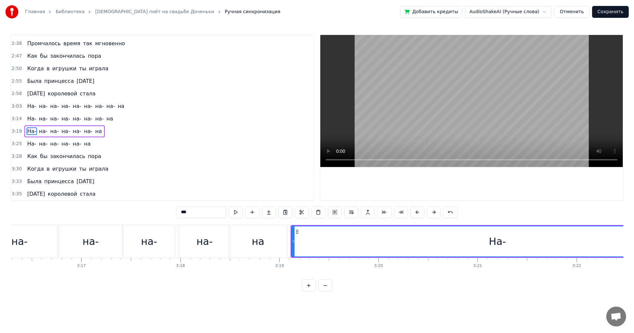
scroll to position [0, 19539]
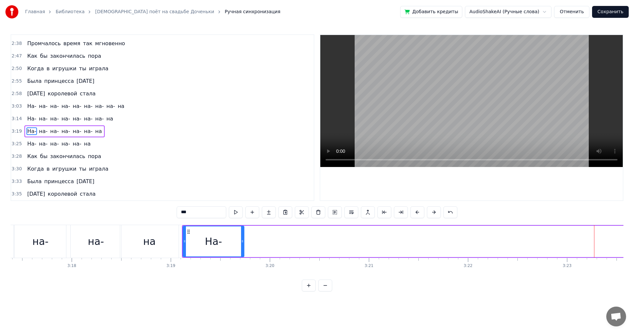
drag, startPoint x: 592, startPoint y: 247, endPoint x: 238, endPoint y: 244, distance: 354.1
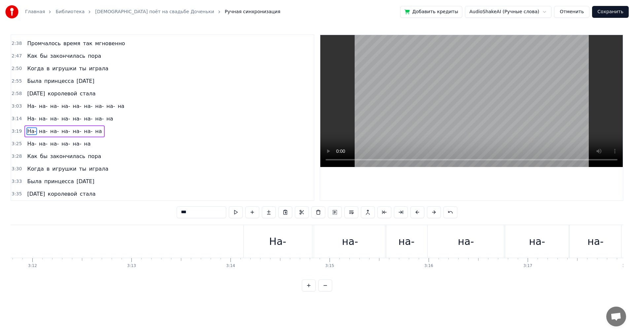
scroll to position [0, 18671]
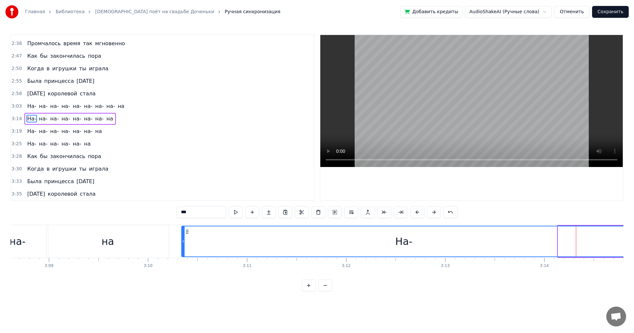
drag, startPoint x: 559, startPoint y: 245, endPoint x: 183, endPoint y: 254, distance: 376.3
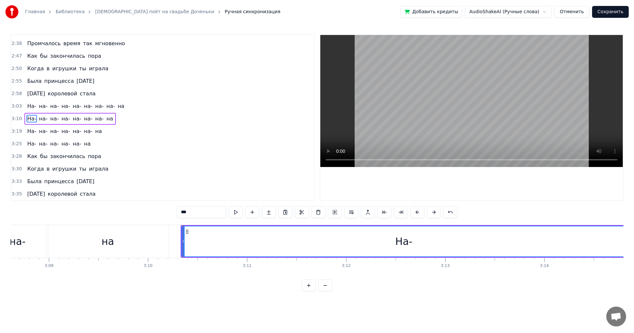
drag, startPoint x: 38, startPoint y: 246, endPoint x: 45, endPoint y: 244, distance: 7.4
drag, startPoint x: 188, startPoint y: 246, endPoint x: 176, endPoint y: 245, distance: 12.2
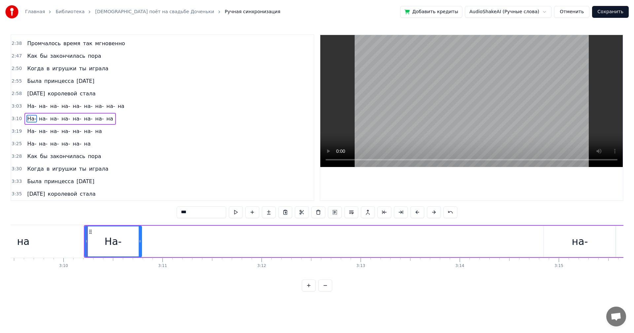
drag, startPoint x: 540, startPoint y: 246, endPoint x: 137, endPoint y: 249, distance: 402.9
type input "***"
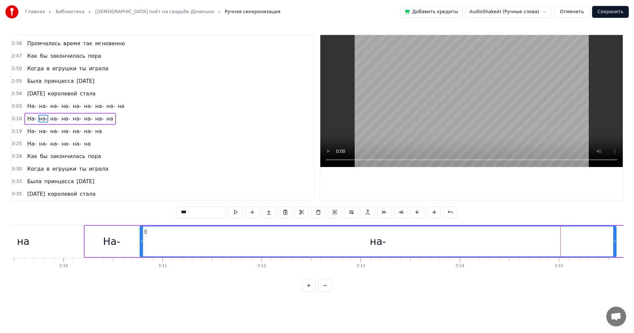
drag, startPoint x: 544, startPoint y: 245, endPoint x: 140, endPoint y: 255, distance: 404.7
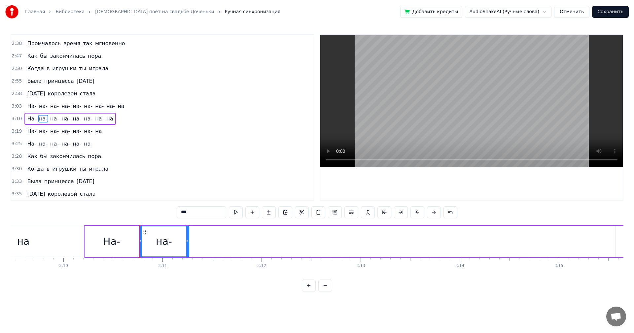
drag, startPoint x: 614, startPoint y: 244, endPoint x: 188, endPoint y: 248, distance: 426.7
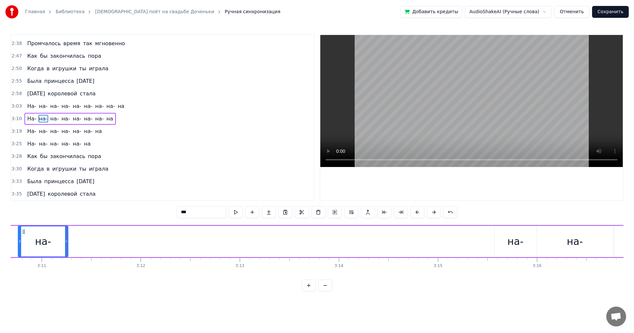
scroll to position [0, 18948]
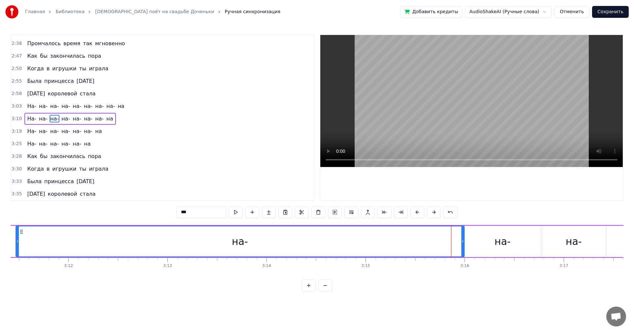
drag, startPoint x: 422, startPoint y: 243, endPoint x: 11, endPoint y: 251, distance: 411.5
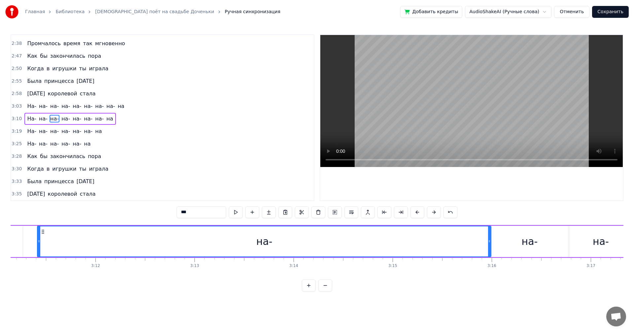
scroll to position [0, 18915]
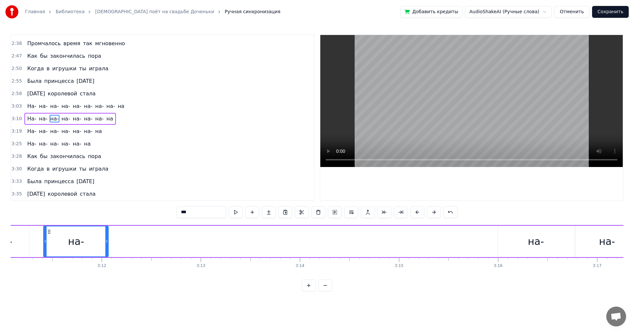
drag, startPoint x: 496, startPoint y: 244, endPoint x: 108, endPoint y: 253, distance: 388.8
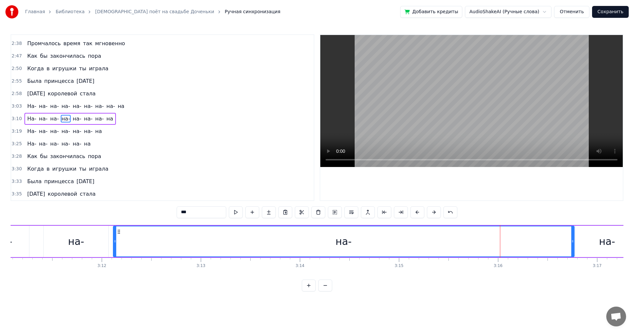
drag, startPoint x: 498, startPoint y: 244, endPoint x: 114, endPoint y: 251, distance: 384.5
drag, startPoint x: 573, startPoint y: 245, endPoint x: 563, endPoint y: 241, distance: 11.6
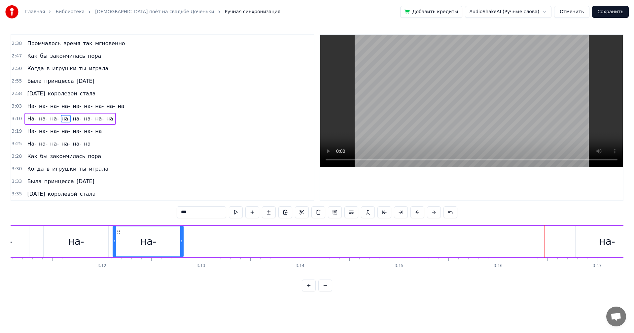
drag, startPoint x: 572, startPoint y: 240, endPoint x: 177, endPoint y: 257, distance: 395.0
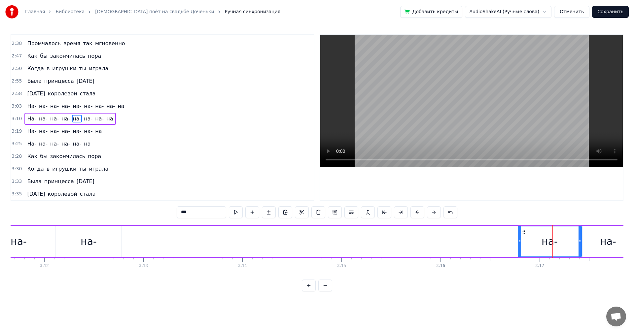
scroll to position [0, 18996]
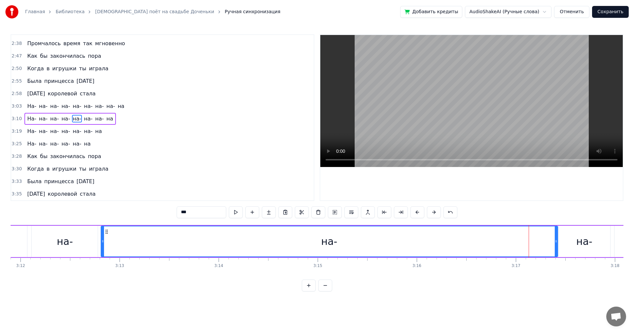
drag, startPoint x: 495, startPoint y: 247, endPoint x: 102, endPoint y: 253, distance: 393.7
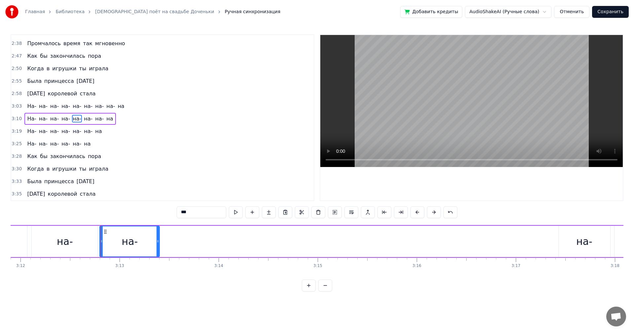
drag, startPoint x: 556, startPoint y: 242, endPoint x: 143, endPoint y: 252, distance: 413.2
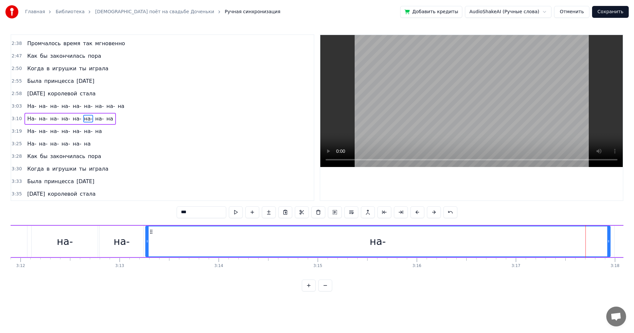
drag, startPoint x: 558, startPoint y: 243, endPoint x: 146, endPoint y: 255, distance: 412.9
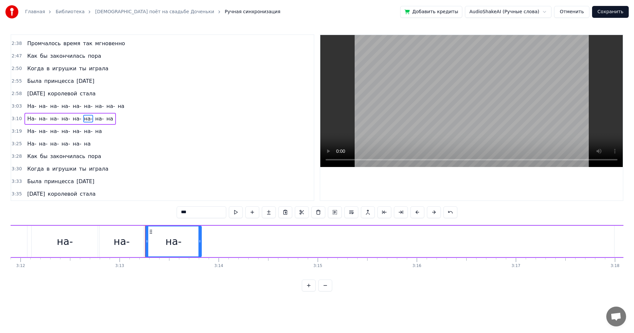
drag, startPoint x: 609, startPoint y: 240, endPoint x: 201, endPoint y: 248, distance: 408.2
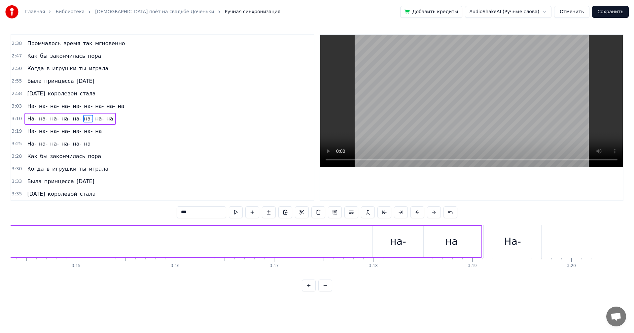
scroll to position [0, 19249]
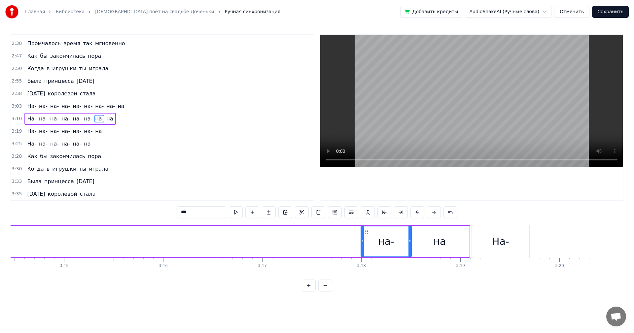
drag, startPoint x: 360, startPoint y: 243, endPoint x: 342, endPoint y: 241, distance: 18.9
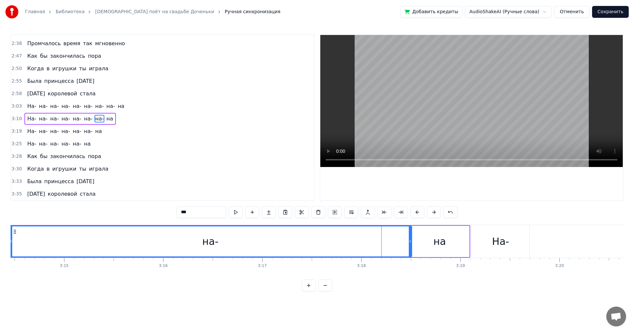
drag, startPoint x: 362, startPoint y: 241, endPoint x: 11, endPoint y: 247, distance: 351.5
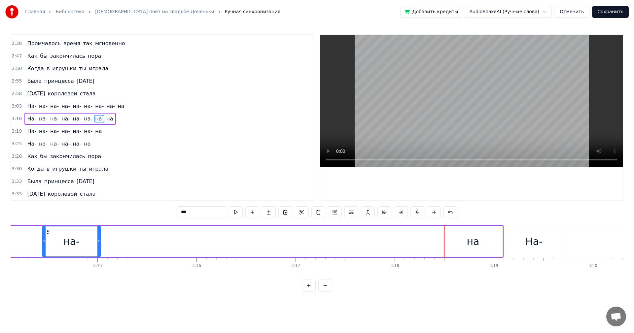
drag, startPoint x: 443, startPoint y: 241, endPoint x: 90, endPoint y: 248, distance: 353.5
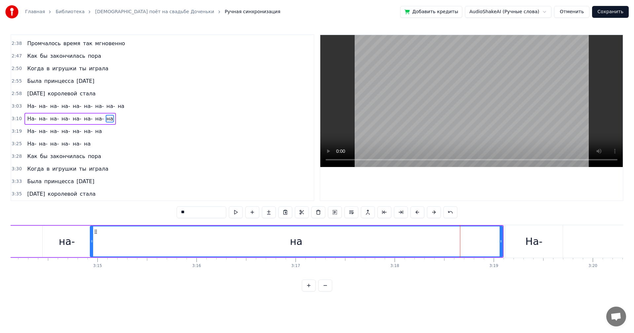
drag, startPoint x: 445, startPoint y: 242, endPoint x: 91, endPoint y: 251, distance: 353.5
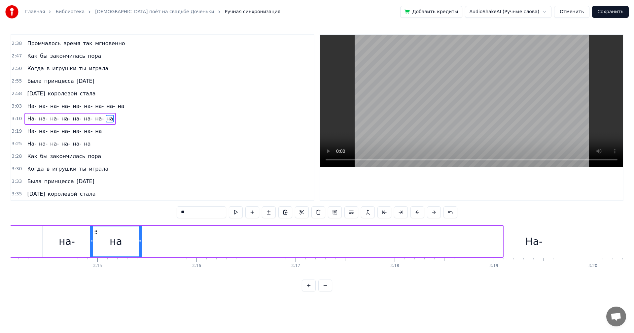
drag, startPoint x: 500, startPoint y: 244, endPoint x: 133, endPoint y: 250, distance: 367.3
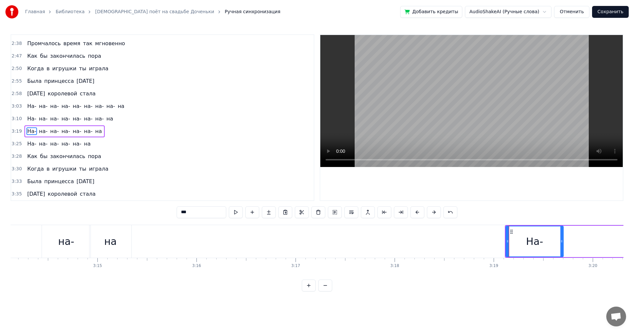
drag, startPoint x: 505, startPoint y: 237, endPoint x: 507, endPoint y: 244, distance: 6.7
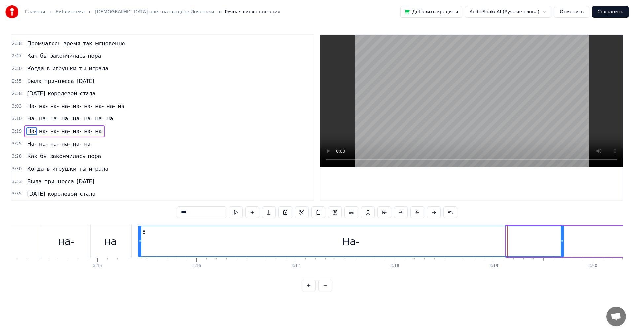
drag, startPoint x: 507, startPoint y: 244, endPoint x: 140, endPoint y: 250, distance: 368.0
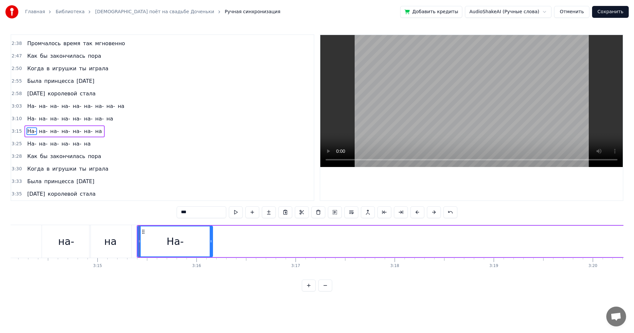
drag, startPoint x: 561, startPoint y: 246, endPoint x: 227, endPoint y: 258, distance: 333.8
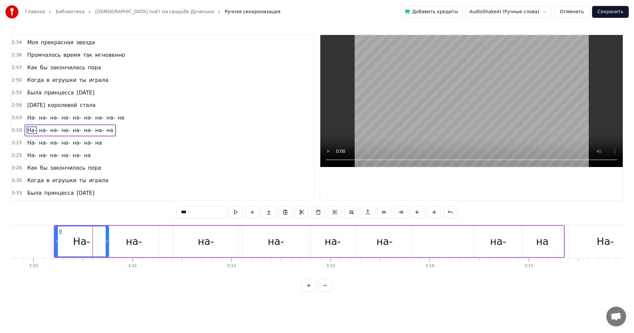
scroll to position [361, 0]
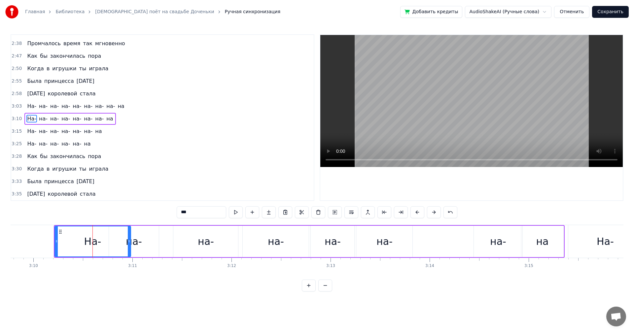
drag, startPoint x: 108, startPoint y: 245, endPoint x: 130, endPoint y: 247, distance: 22.1
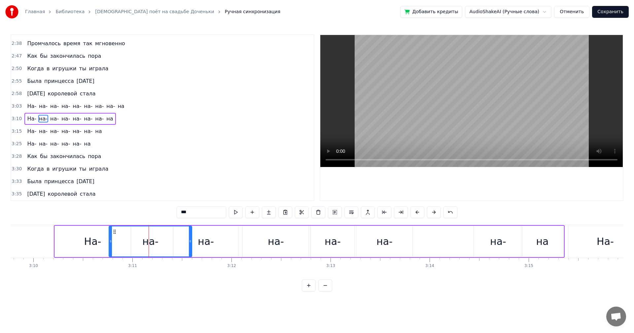
drag, startPoint x: 157, startPoint y: 246, endPoint x: 190, endPoint y: 246, distance: 33.0
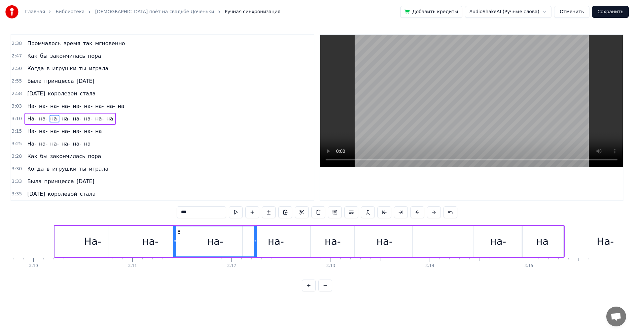
drag, startPoint x: 236, startPoint y: 245, endPoint x: 257, endPoint y: 245, distance: 21.1
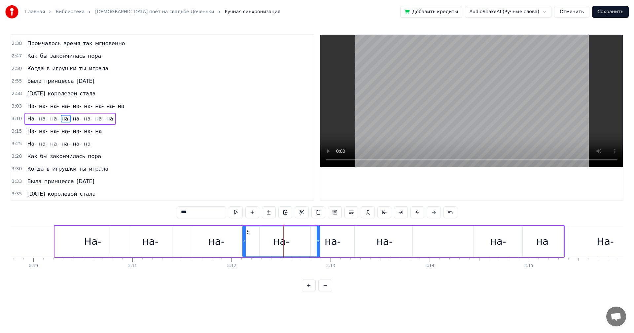
drag, startPoint x: 307, startPoint y: 245, endPoint x: 321, endPoint y: 245, distance: 14.2
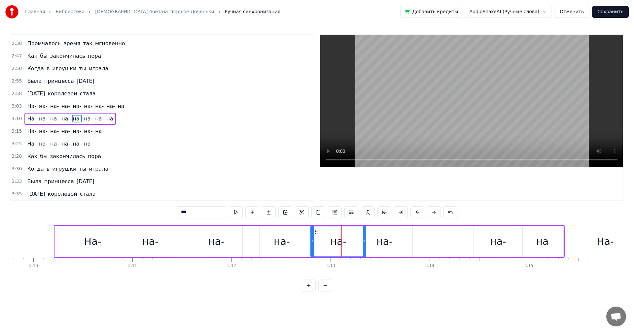
drag, startPoint x: 354, startPoint y: 243, endPoint x: 370, endPoint y: 243, distance: 15.8
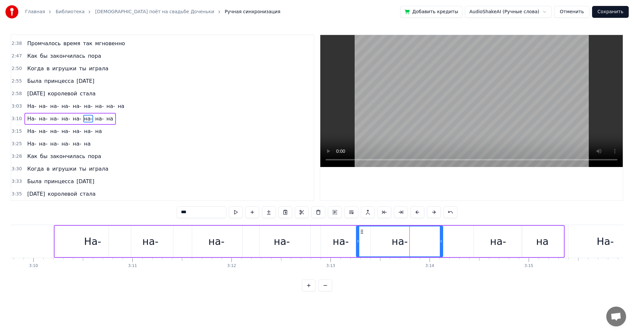
drag, startPoint x: 410, startPoint y: 242, endPoint x: 447, endPoint y: 243, distance: 37.6
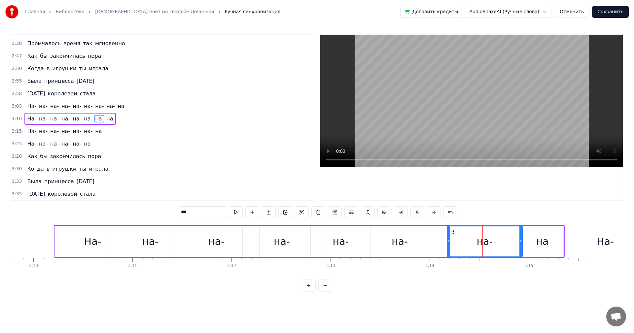
drag, startPoint x: 475, startPoint y: 245, endPoint x: 449, endPoint y: 247, distance: 26.8
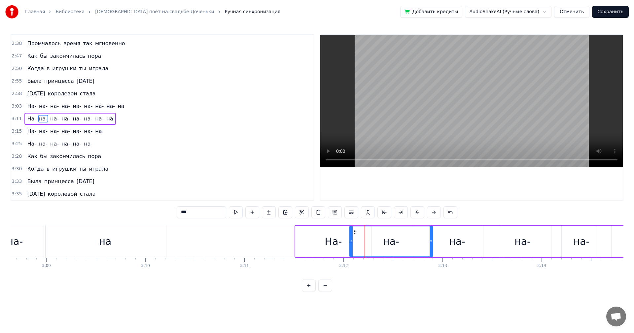
type input "**"
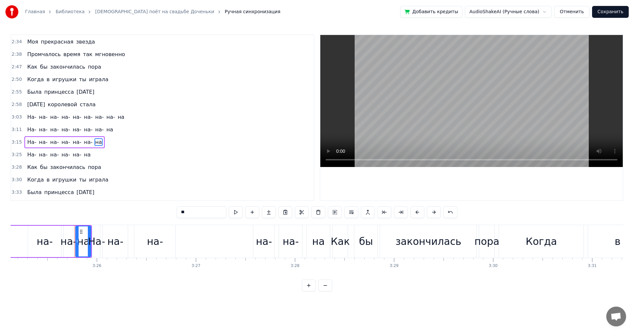
scroll to position [0, 20337]
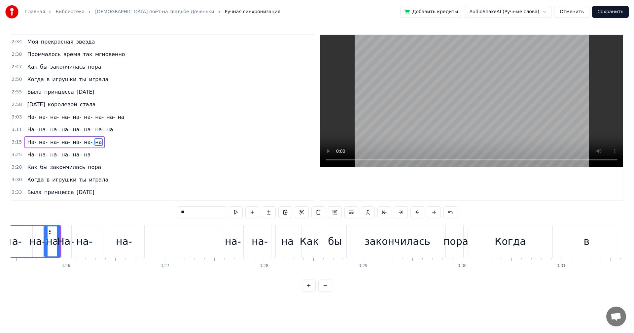
type input "***"
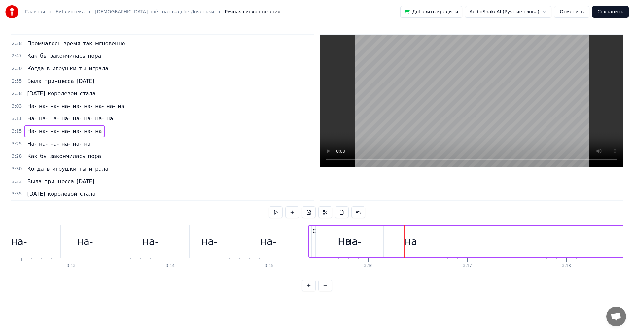
scroll to position [0, 19033]
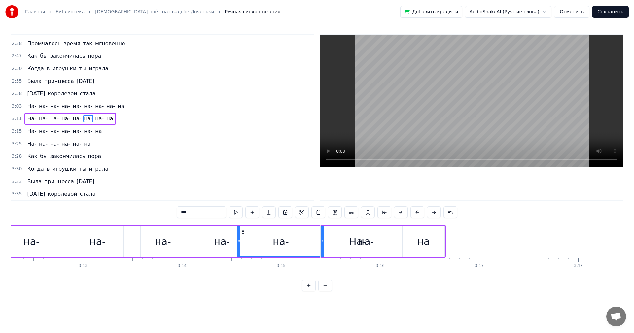
drag, startPoint x: 322, startPoint y: 242, endPoint x: 319, endPoint y: 246, distance: 5.3
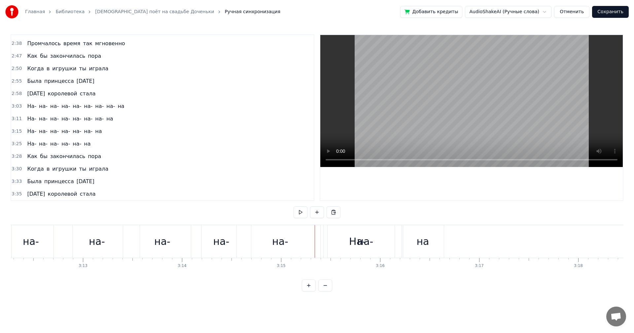
drag, startPoint x: 269, startPoint y: 242, endPoint x: 295, endPoint y: 242, distance: 26.4
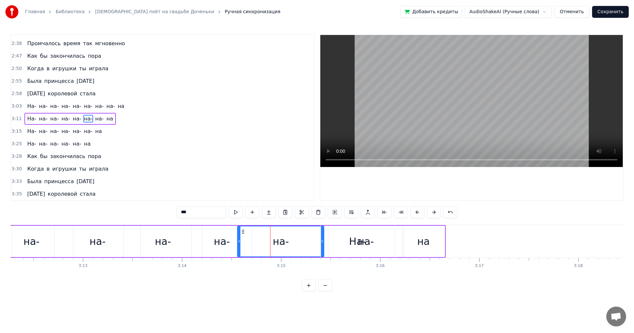
drag, startPoint x: 322, startPoint y: 240, endPoint x: 307, endPoint y: 242, distance: 14.7
drag, startPoint x: 239, startPoint y: 241, endPoint x: 253, endPoint y: 242, distance: 14.5
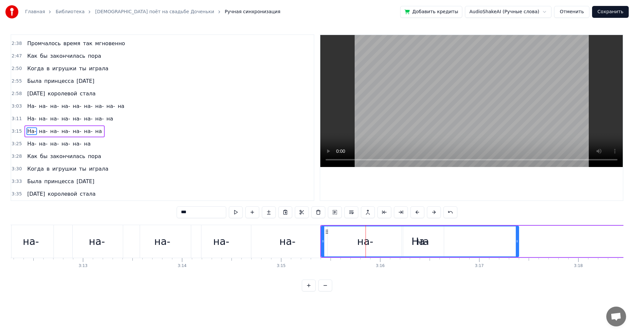
drag, startPoint x: 394, startPoint y: 242, endPoint x: 518, endPoint y: 242, distance: 124.1
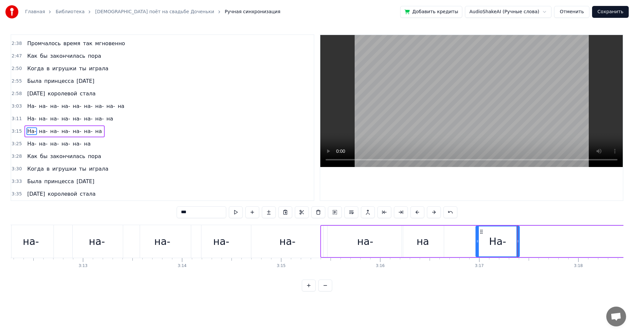
drag, startPoint x: 322, startPoint y: 242, endPoint x: 479, endPoint y: 243, distance: 157.7
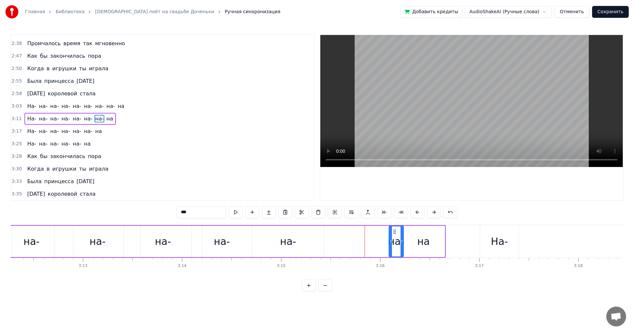
drag, startPoint x: 330, startPoint y: 241, endPoint x: 391, endPoint y: 246, distance: 60.9
drag, startPoint x: 41, startPoint y: 245, endPoint x: 51, endPoint y: 245, distance: 9.6
drag, startPoint x: 254, startPoint y: 243, endPoint x: 302, endPoint y: 240, distance: 47.9
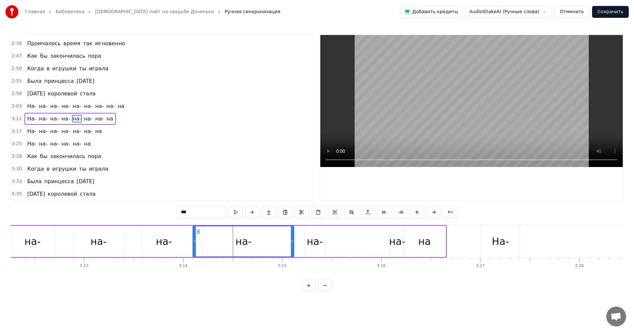
drag, startPoint x: 251, startPoint y: 241, endPoint x: 292, endPoint y: 242, distance: 41.3
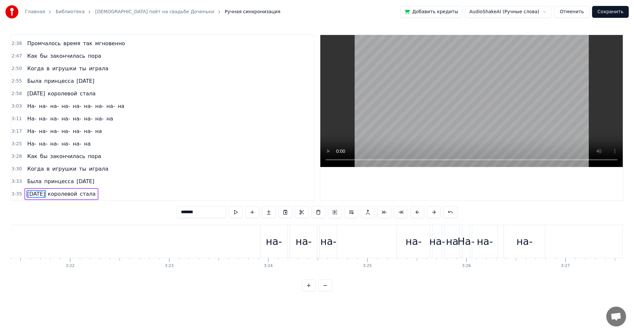
scroll to position [0, 19900]
type input "***"
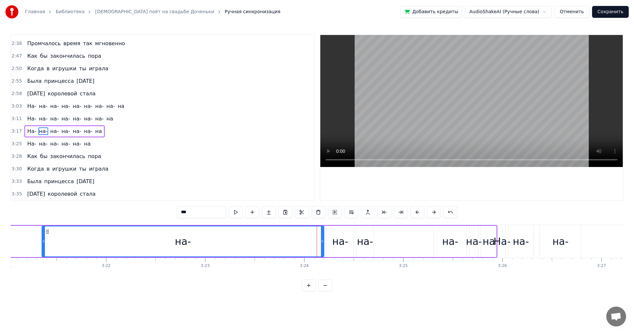
drag, startPoint x: 298, startPoint y: 243, endPoint x: 34, endPoint y: 240, distance: 263.3
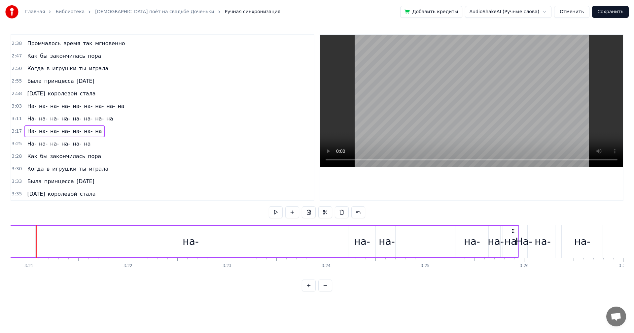
scroll to position [0, 19871]
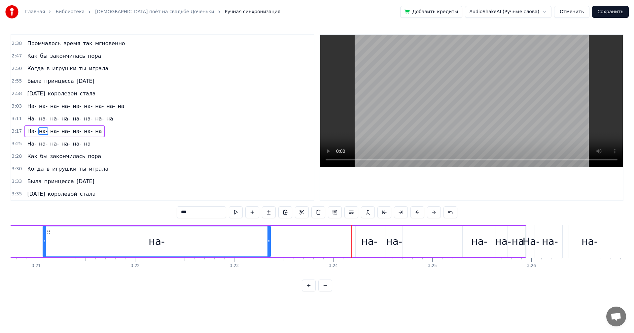
drag, startPoint x: 352, startPoint y: 241, endPoint x: 269, endPoint y: 247, distance: 82.7
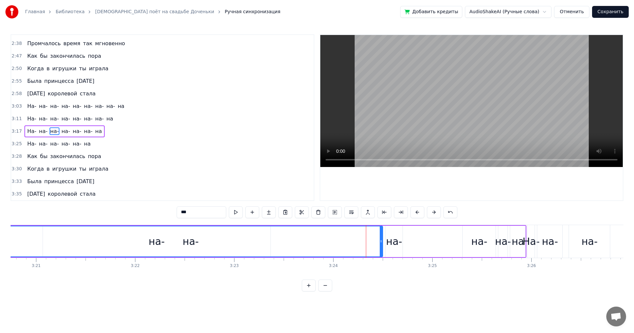
drag, startPoint x: 357, startPoint y: 245, endPoint x: 0, endPoint y: 250, distance: 357.1
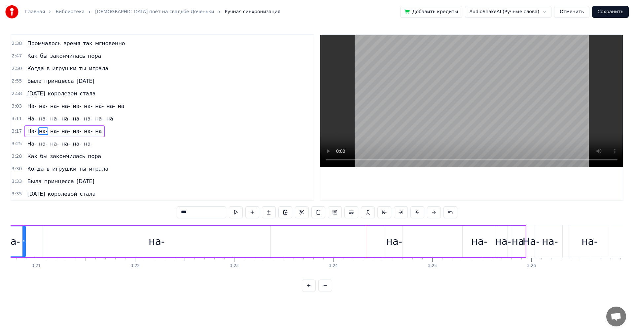
drag, startPoint x: 381, startPoint y: 240, endPoint x: 24, endPoint y: 238, distance: 357.0
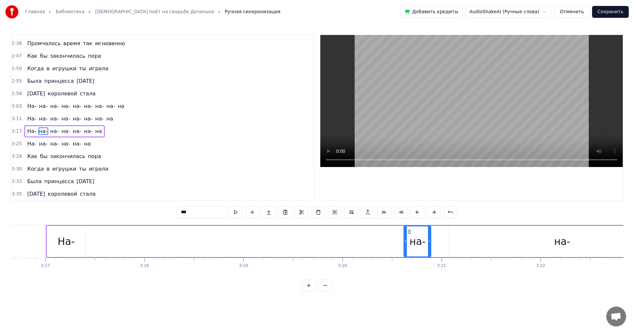
scroll to position [0, 19394]
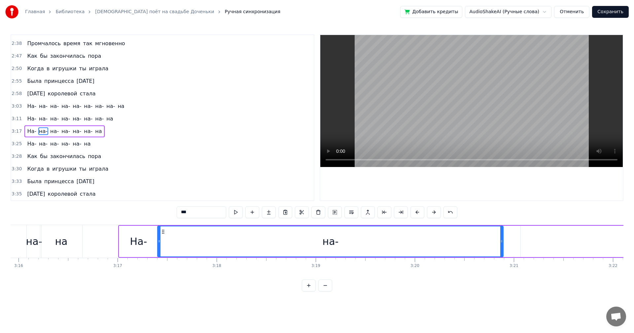
drag, startPoint x: 477, startPoint y: 246, endPoint x: 158, endPoint y: 254, distance: 318.5
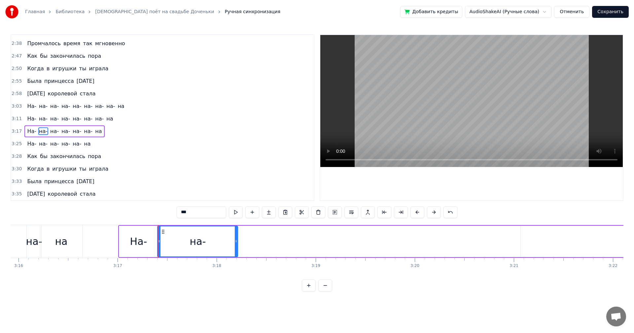
drag, startPoint x: 502, startPoint y: 243, endPoint x: 261, endPoint y: 242, distance: 240.5
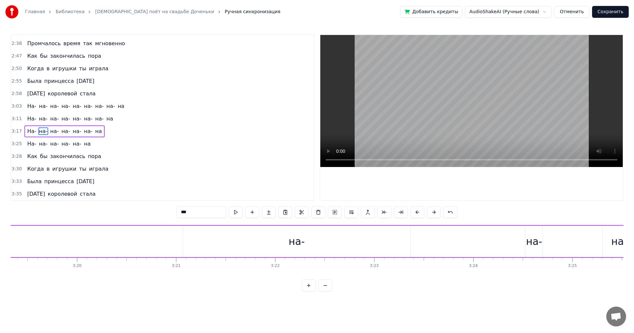
scroll to position [0, 19804]
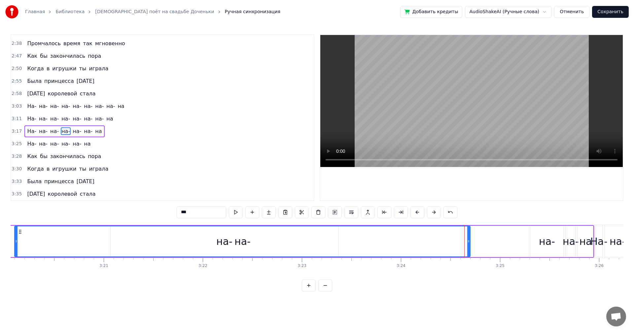
drag, startPoint x: 455, startPoint y: 242, endPoint x: 23, endPoint y: 242, distance: 432.3
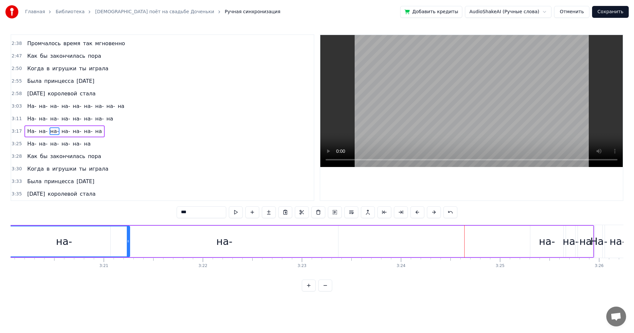
drag, startPoint x: 469, startPoint y: 243, endPoint x: 123, endPoint y: 245, distance: 345.5
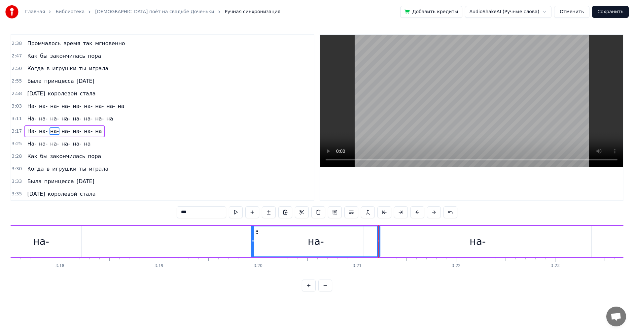
scroll to position [0, 19370]
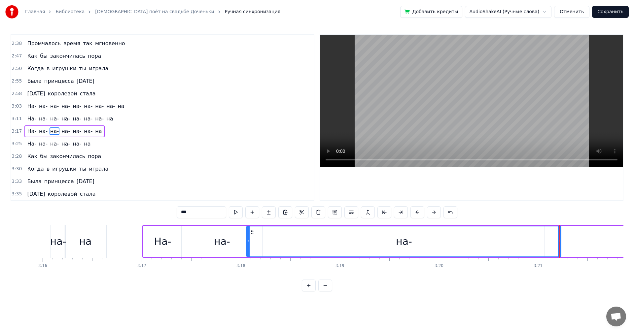
drag, startPoint x: 432, startPoint y: 243, endPoint x: 247, endPoint y: 246, distance: 185.5
drag, startPoint x: 560, startPoint y: 244, endPoint x: 457, endPoint y: 244, distance: 102.6
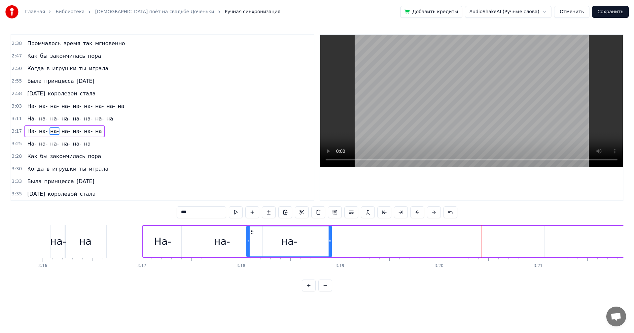
drag, startPoint x: 560, startPoint y: 238, endPoint x: 308, endPoint y: 238, distance: 251.8
drag, startPoint x: 172, startPoint y: 237, endPoint x: 184, endPoint y: 227, distance: 15.3
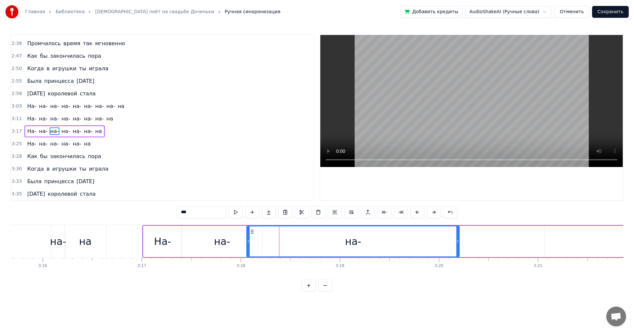
drag, startPoint x: 321, startPoint y: 244, endPoint x: 458, endPoint y: 243, distance: 136.9
drag, startPoint x: 250, startPoint y: 242, endPoint x: 307, endPoint y: 243, distance: 57.1
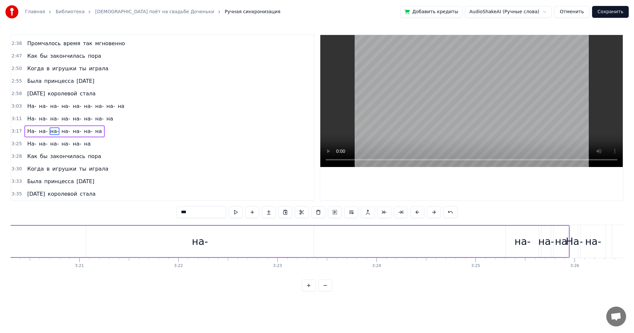
scroll to position [0, 19864]
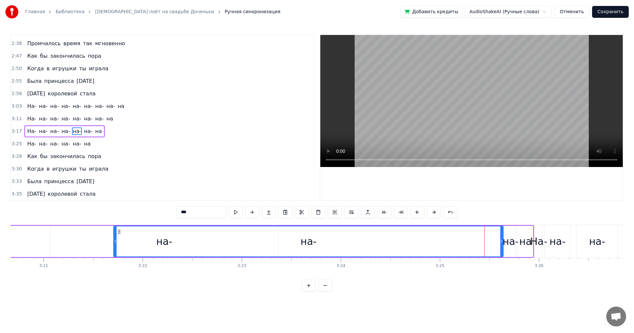
drag, startPoint x: 472, startPoint y: 243, endPoint x: 48, endPoint y: 235, distance: 424.1
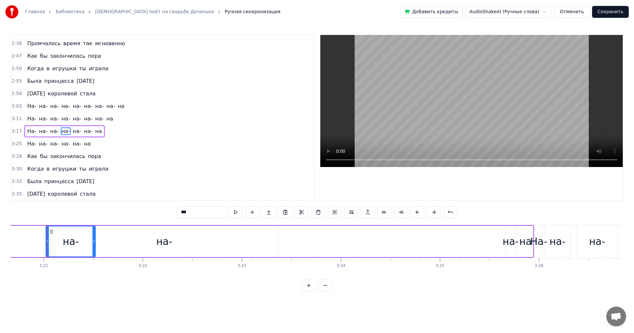
drag, startPoint x: 502, startPoint y: 244, endPoint x: 94, endPoint y: 229, distance: 407.8
drag, startPoint x: 47, startPoint y: 241, endPoint x: 3, endPoint y: 246, distance: 44.5
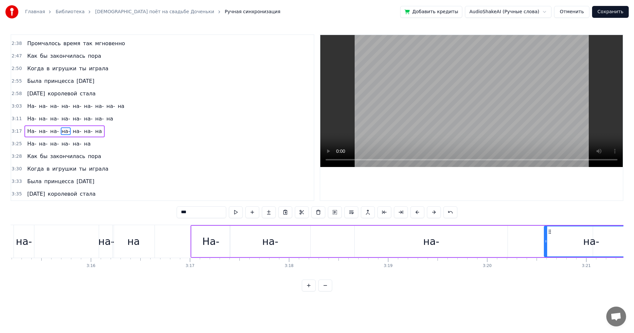
scroll to position [0, 19213]
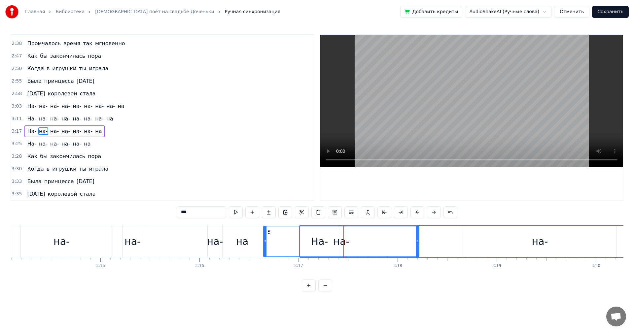
drag, startPoint x: 341, startPoint y: 244, endPoint x: 266, endPoint y: 245, distance: 74.9
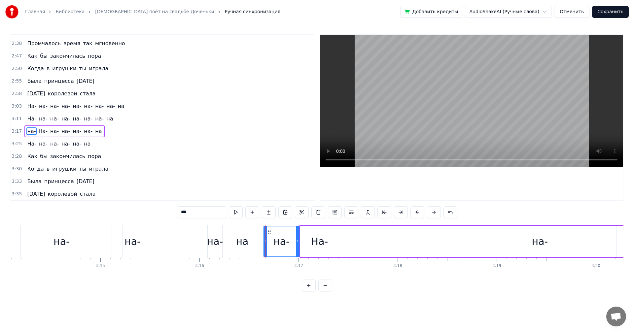
drag, startPoint x: 417, startPoint y: 247, endPoint x: 298, endPoint y: 245, distance: 119.8
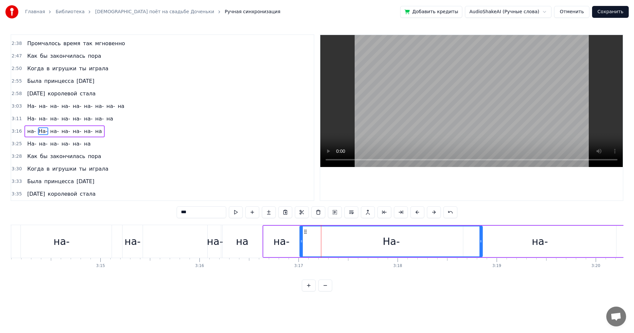
drag, startPoint x: 337, startPoint y: 245, endPoint x: 486, endPoint y: 242, distance: 148.8
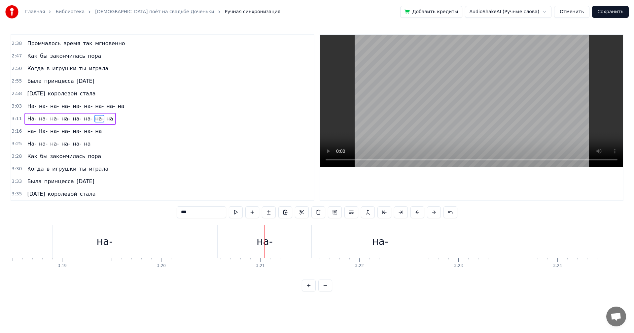
scroll to position [0, 19635]
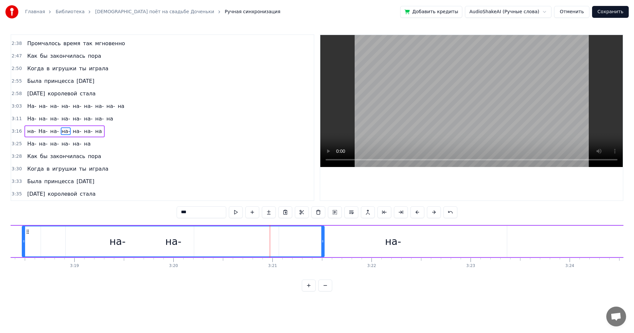
drag, startPoint x: 233, startPoint y: 242, endPoint x: 24, endPoint y: 248, distance: 208.3
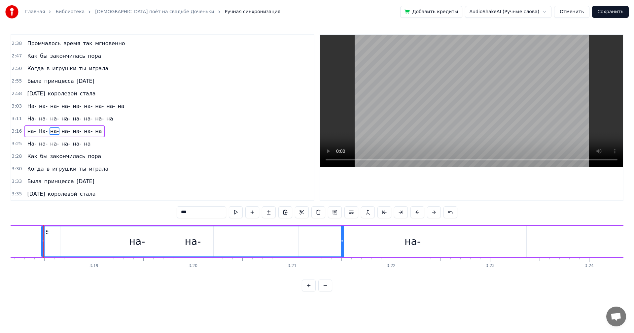
scroll to position [0, 19615]
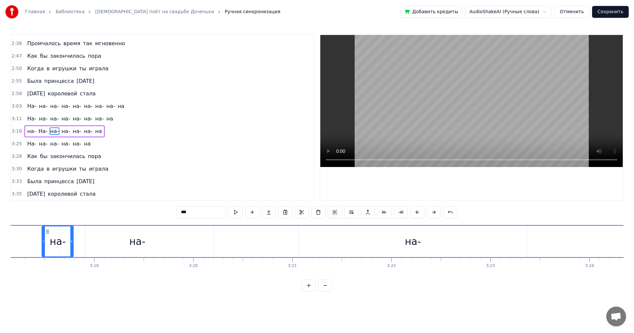
drag, startPoint x: 342, startPoint y: 241, endPoint x: 72, endPoint y: 245, distance: 270.6
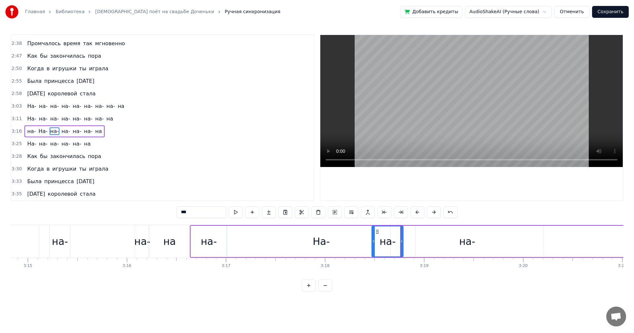
scroll to position [0, 19274]
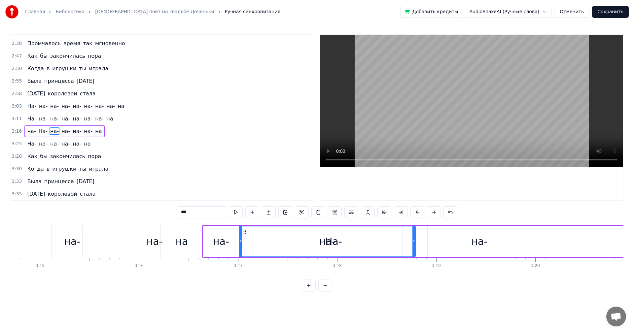
drag, startPoint x: 385, startPoint y: 243, endPoint x: 240, endPoint y: 248, distance: 145.0
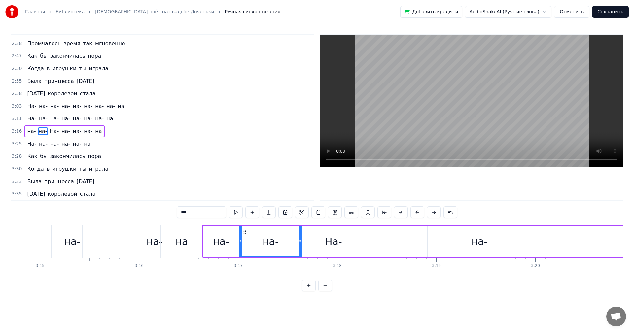
drag, startPoint x: 413, startPoint y: 245, endPoint x: 300, endPoint y: 246, distance: 113.5
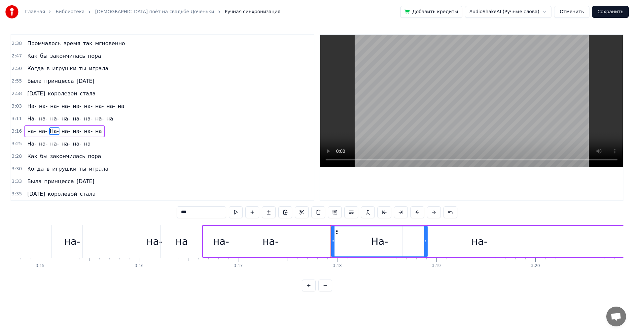
drag, startPoint x: 240, startPoint y: 243, endPoint x: 332, endPoint y: 248, distance: 92.2
type input "***"
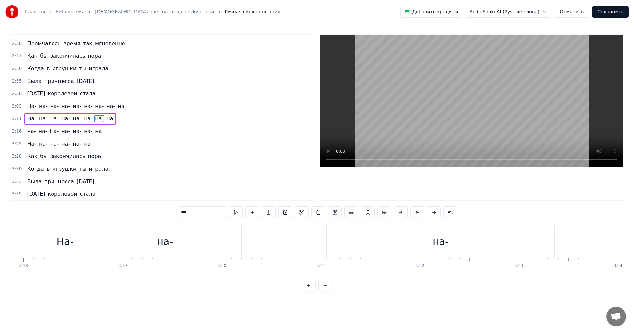
scroll to position [0, 19611]
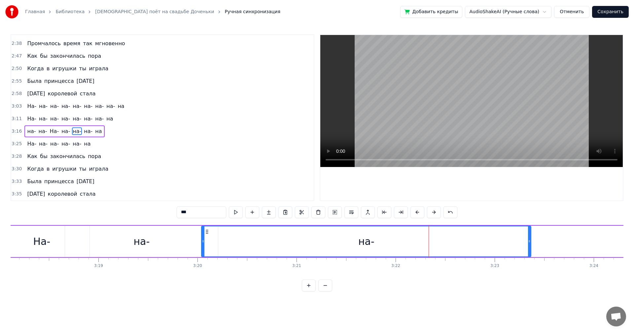
drag, startPoint x: 305, startPoint y: 242, endPoint x: 203, endPoint y: 248, distance: 101.8
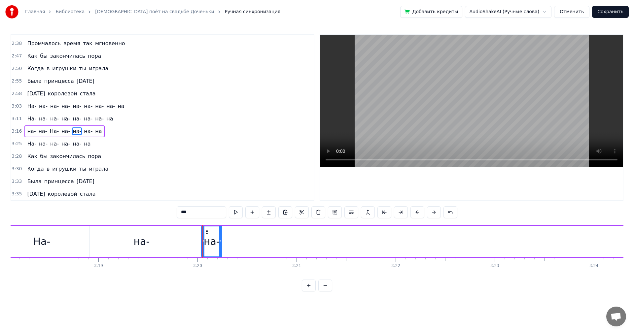
drag, startPoint x: 529, startPoint y: 243, endPoint x: 218, endPoint y: 249, distance: 311.2
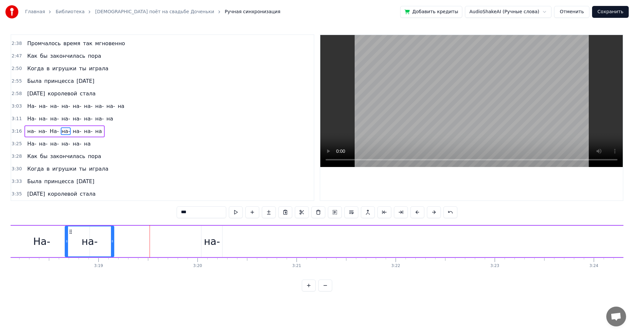
drag, startPoint x: 215, startPoint y: 241, endPoint x: 112, endPoint y: 244, distance: 104.0
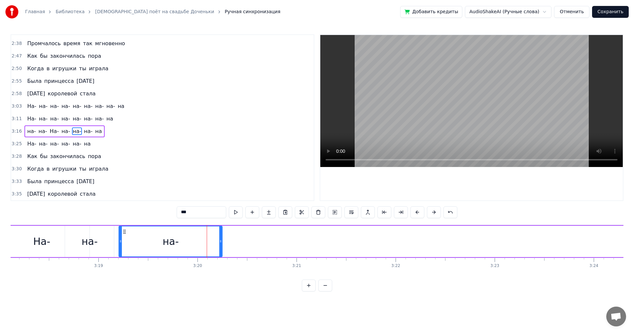
drag, startPoint x: 202, startPoint y: 241, endPoint x: 119, endPoint y: 248, distance: 82.8
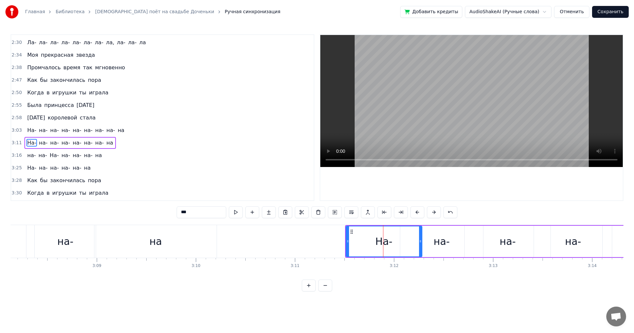
scroll to position [361, 0]
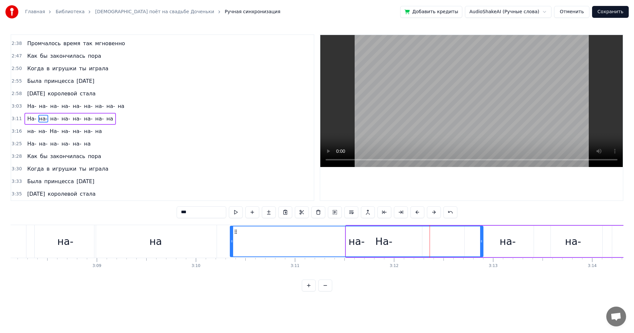
drag, startPoint x: 401, startPoint y: 244, endPoint x: 231, endPoint y: 246, distance: 169.9
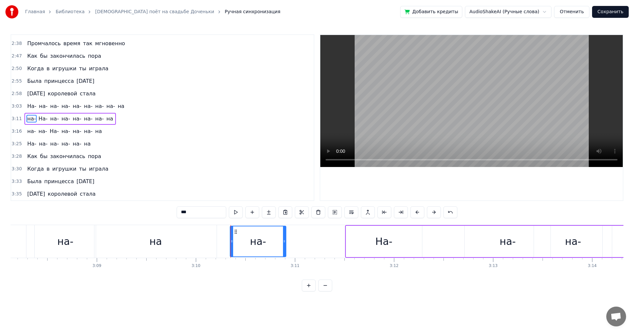
drag, startPoint x: 481, startPoint y: 240, endPoint x: 267, endPoint y: 243, distance: 214.8
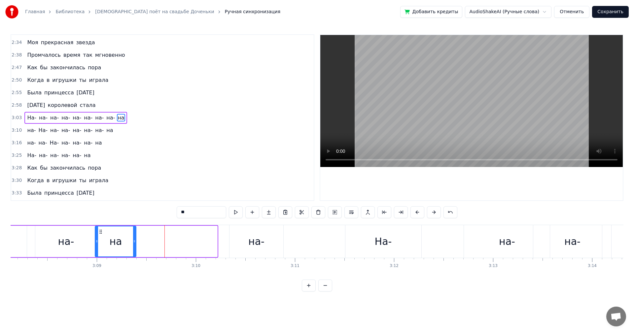
drag, startPoint x: 214, startPoint y: 241, endPoint x: 132, endPoint y: 240, distance: 82.8
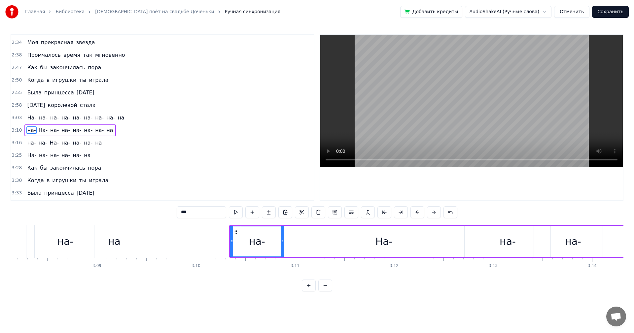
scroll to position [361, 0]
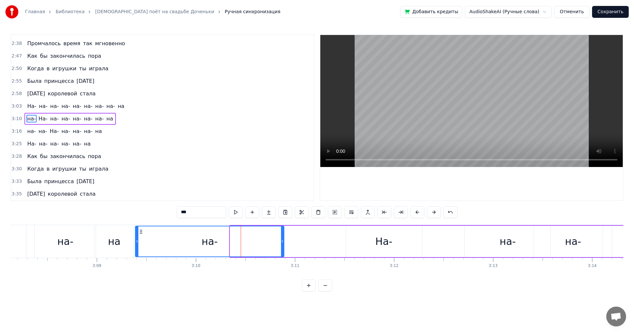
drag, startPoint x: 230, startPoint y: 243, endPoint x: 221, endPoint y: 248, distance: 10.5
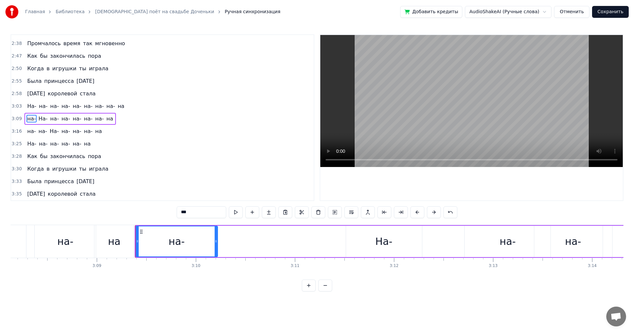
drag, startPoint x: 282, startPoint y: 243, endPoint x: 216, endPoint y: 254, distance: 67.2
drag, startPoint x: 215, startPoint y: 239, endPoint x: 172, endPoint y: 244, distance: 43.2
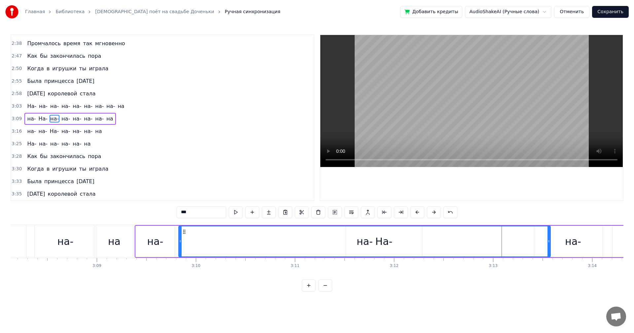
drag, startPoint x: 465, startPoint y: 242, endPoint x: 180, endPoint y: 258, distance: 286.2
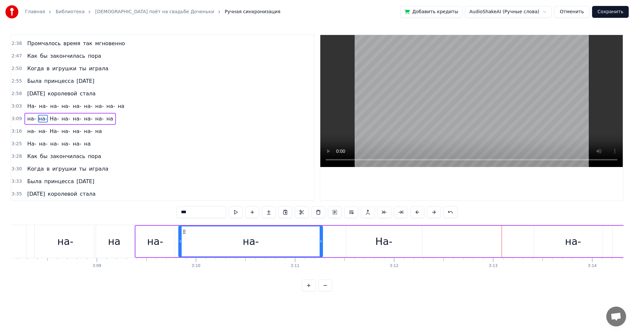
drag, startPoint x: 548, startPoint y: 239, endPoint x: 320, endPoint y: 246, distance: 227.8
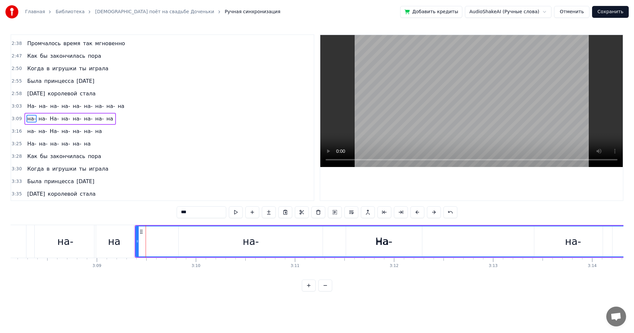
drag, startPoint x: 173, startPoint y: 243, endPoint x: 603, endPoint y: 240, distance: 430.0
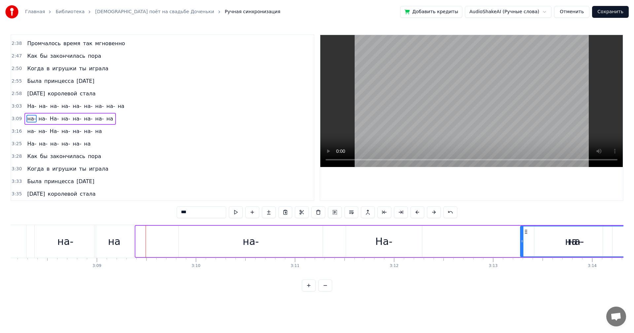
drag, startPoint x: 151, startPoint y: 244, endPoint x: 521, endPoint y: 238, distance: 370.6
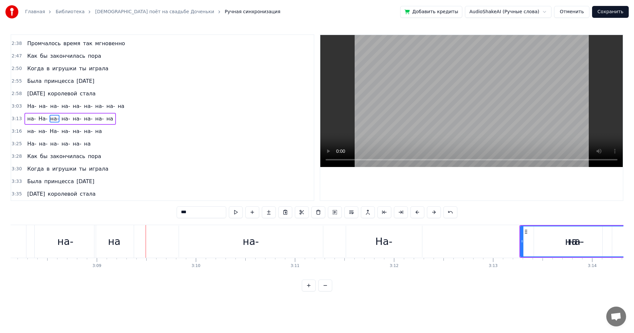
drag, startPoint x: 229, startPoint y: 245, endPoint x: 220, endPoint y: 245, distance: 8.6
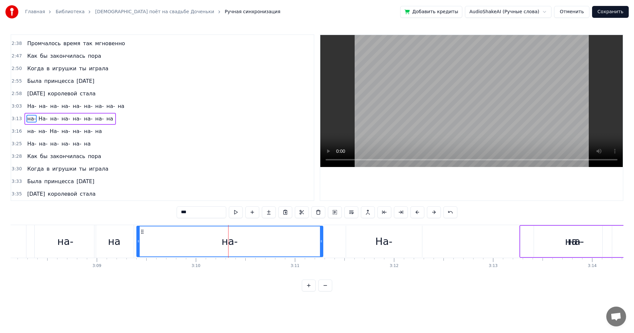
drag, startPoint x: 181, startPoint y: 244, endPoint x: 132, endPoint y: 247, distance: 48.6
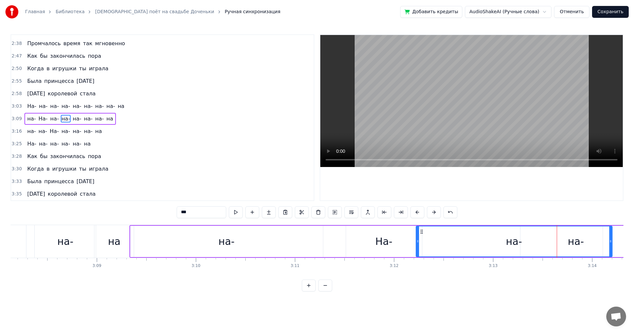
drag, startPoint x: 535, startPoint y: 242, endPoint x: 423, endPoint y: 241, distance: 112.2
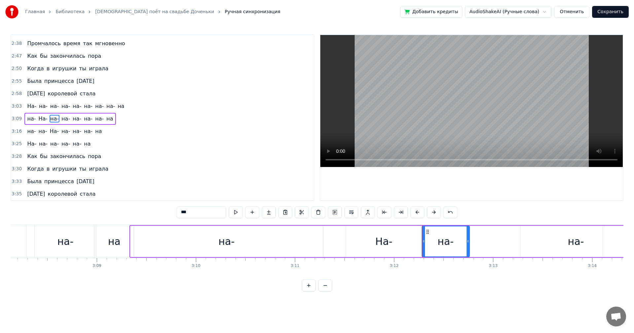
drag, startPoint x: 610, startPoint y: 240, endPoint x: 525, endPoint y: 242, distance: 84.8
drag, startPoint x: 558, startPoint y: 240, endPoint x: 554, endPoint y: 240, distance: 4.6
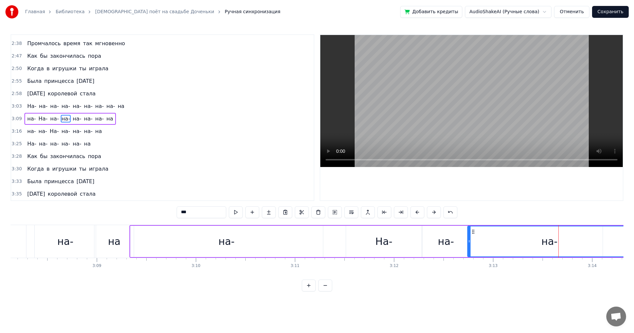
drag, startPoint x: 521, startPoint y: 242, endPoint x: 469, endPoint y: 242, distance: 52.8
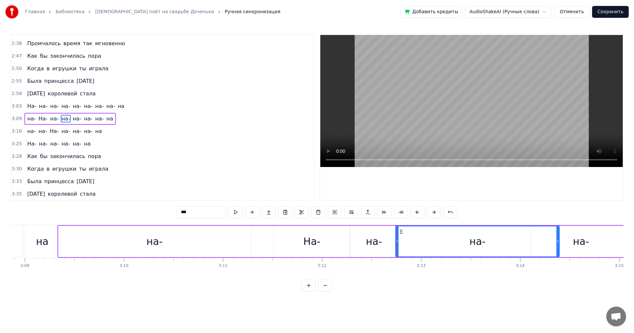
scroll to position [0, 18695]
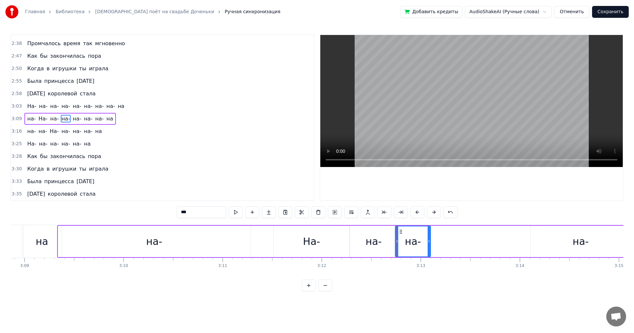
drag, startPoint x: 557, startPoint y: 247, endPoint x: 428, endPoint y: 242, distance: 128.5
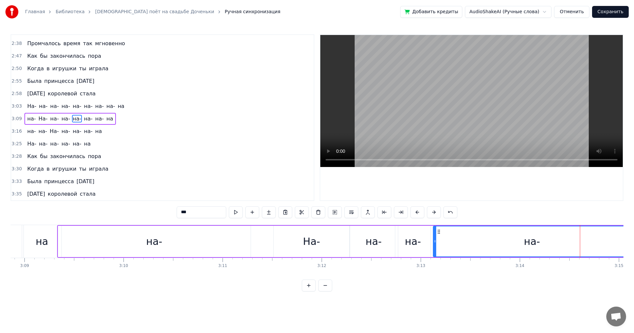
drag, startPoint x: 532, startPoint y: 242, endPoint x: 435, endPoint y: 246, distance: 97.4
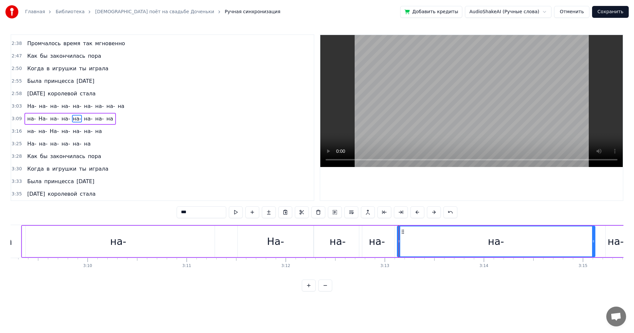
scroll to position [0, 18755]
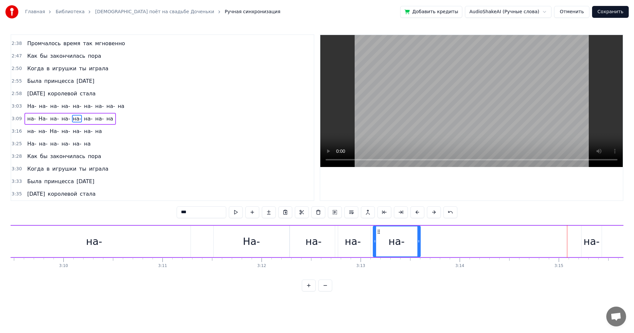
drag, startPoint x: 568, startPoint y: 245, endPoint x: 417, endPoint y: 250, distance: 150.6
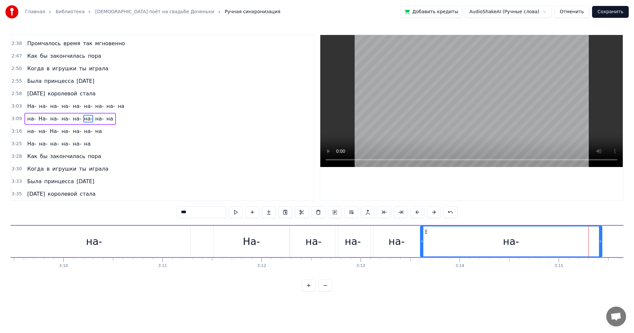
drag, startPoint x: 582, startPoint y: 243, endPoint x: 433, endPoint y: 249, distance: 150.0
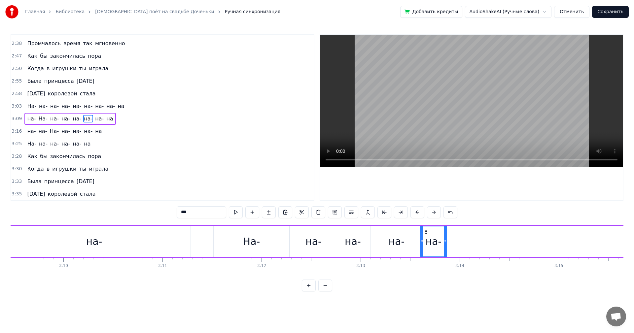
drag, startPoint x: 599, startPoint y: 247, endPoint x: 444, endPoint y: 252, distance: 154.8
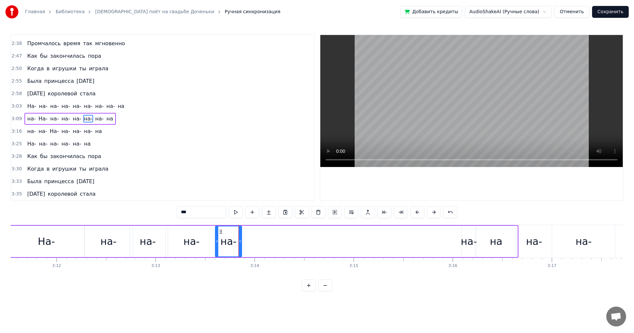
scroll to position [0, 18972]
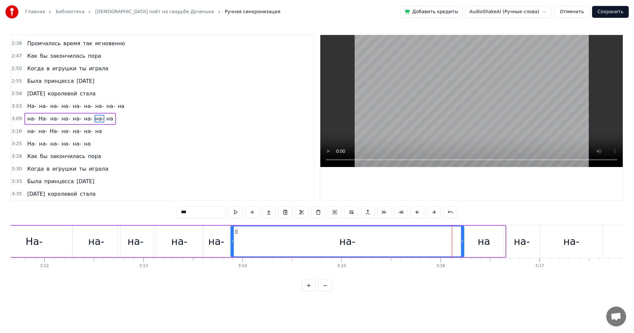
drag, startPoint x: 450, startPoint y: 245, endPoint x: 237, endPoint y: 260, distance: 213.1
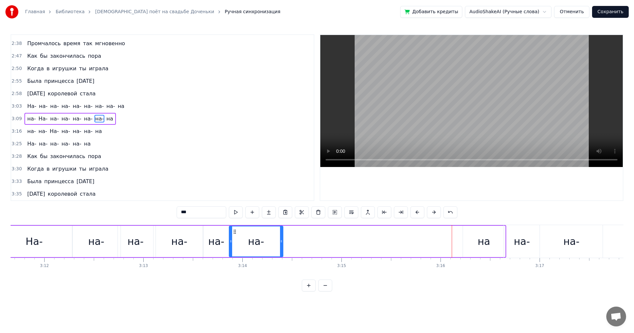
drag, startPoint x: 462, startPoint y: 243, endPoint x: 282, endPoint y: 259, distance: 180.2
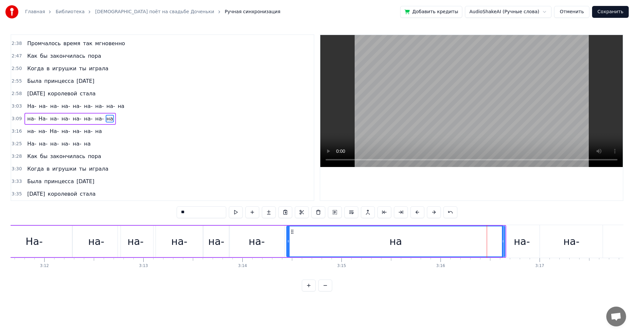
drag, startPoint x: 464, startPoint y: 241, endPoint x: 288, endPoint y: 250, distance: 176.4
type input "***"
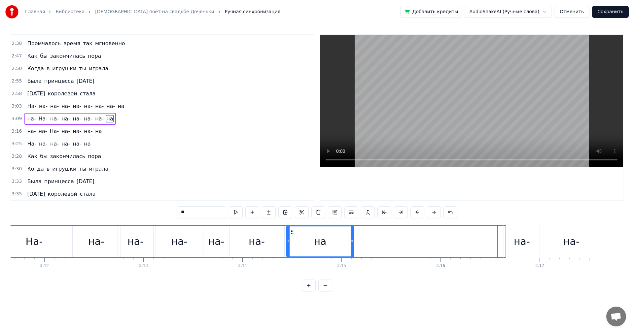
drag, startPoint x: 502, startPoint y: 243, endPoint x: 351, endPoint y: 251, distance: 151.3
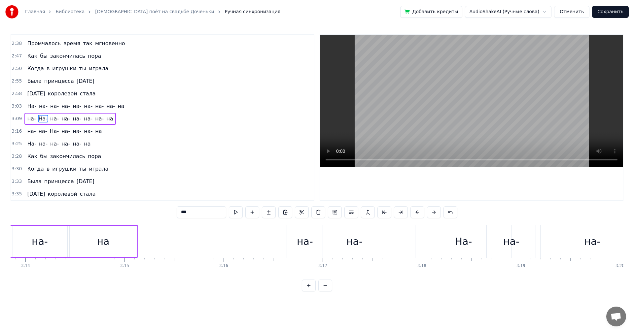
scroll to position [0, 19165]
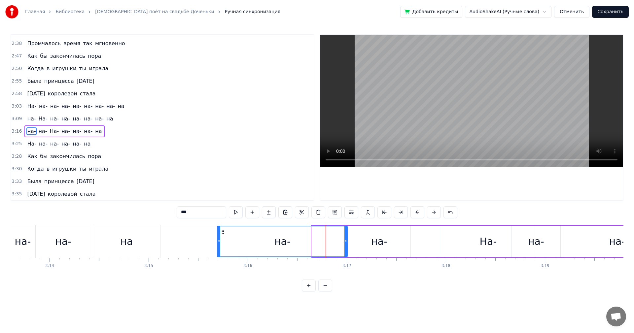
drag, startPoint x: 312, startPoint y: 243, endPoint x: 218, endPoint y: 245, distance: 94.4
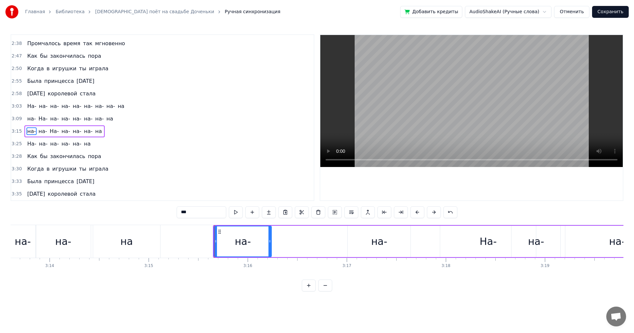
drag, startPoint x: 347, startPoint y: 243, endPoint x: 268, endPoint y: 242, distance: 78.9
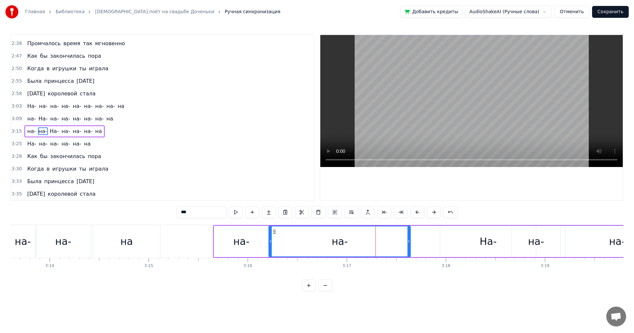
drag, startPoint x: 349, startPoint y: 242, endPoint x: 280, endPoint y: 245, distance: 69.3
drag, startPoint x: 408, startPoint y: 243, endPoint x: 321, endPoint y: 245, distance: 87.1
type input "***"
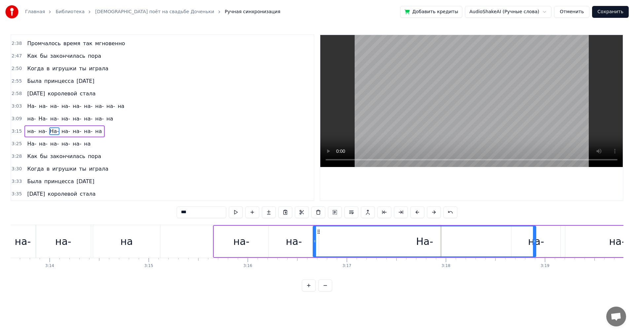
drag, startPoint x: 441, startPoint y: 243, endPoint x: 318, endPoint y: 246, distance: 122.8
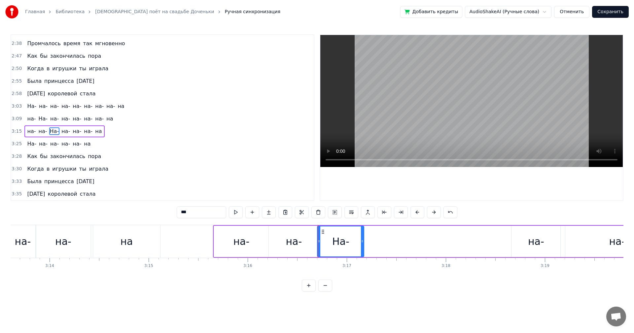
drag, startPoint x: 535, startPoint y: 241, endPoint x: 367, endPoint y: 242, distance: 168.0
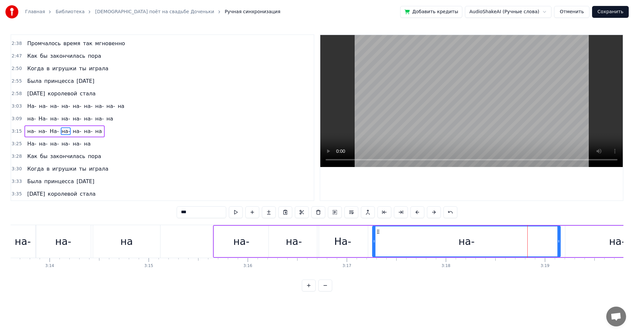
drag, startPoint x: 513, startPoint y: 241, endPoint x: 375, endPoint y: 242, distance: 138.9
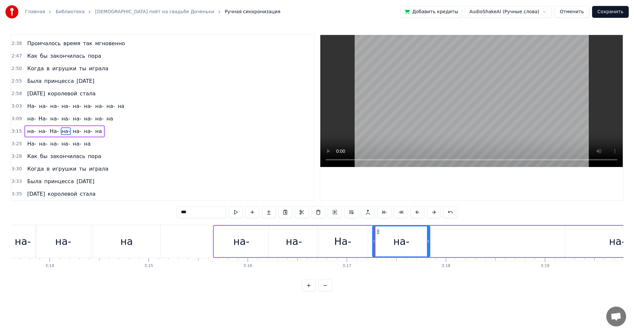
drag, startPoint x: 558, startPoint y: 240, endPoint x: 437, endPoint y: 240, distance: 121.1
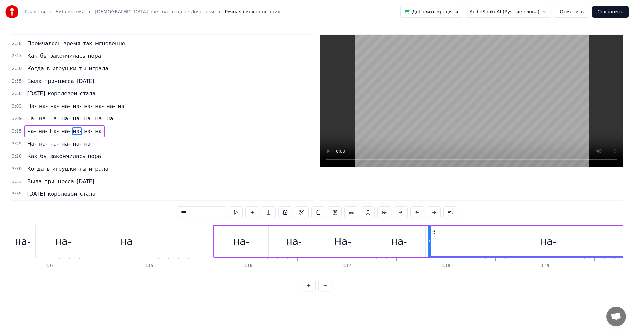
drag, startPoint x: 566, startPoint y: 240, endPoint x: 429, endPoint y: 241, distance: 137.3
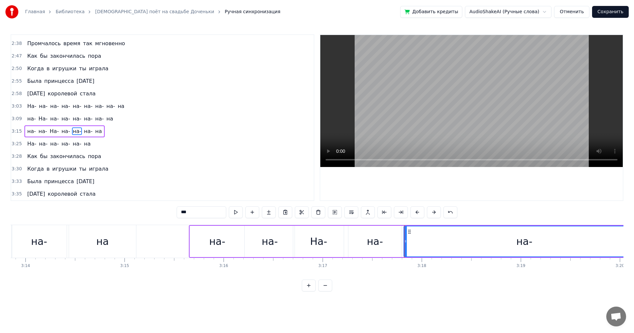
scroll to position [0, 19274]
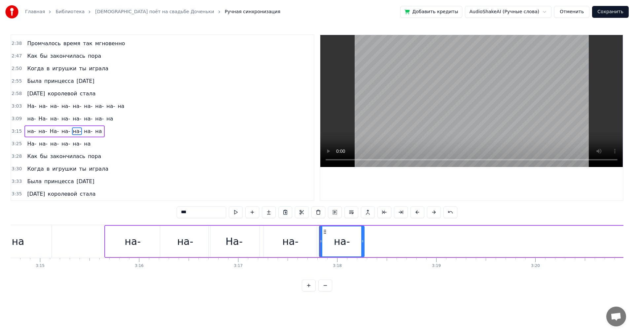
drag, startPoint x: 557, startPoint y: 244, endPoint x: 361, endPoint y: 244, distance: 195.7
drag, startPoint x: 117, startPoint y: 236, endPoint x: 169, endPoint y: 203, distance: 60.9
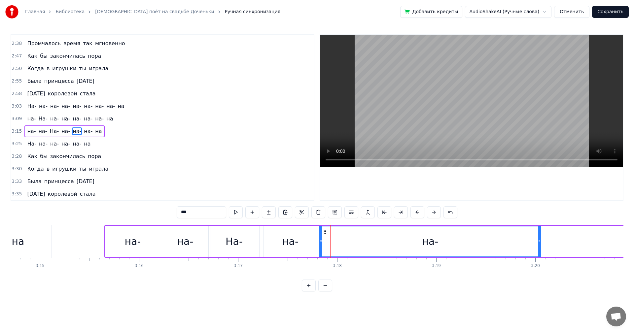
drag, startPoint x: 362, startPoint y: 243, endPoint x: 538, endPoint y: 245, distance: 175.6
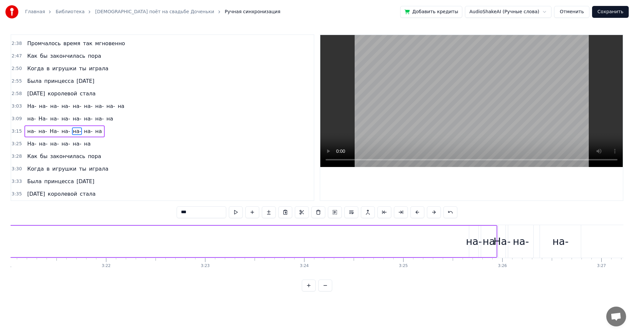
scroll to position [0, 19888]
drag, startPoint x: 576, startPoint y: 280, endPoint x: 571, endPoint y: 278, distance: 5.1
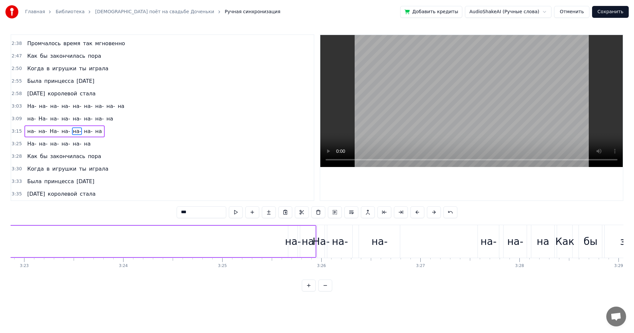
scroll to position [0, 20105]
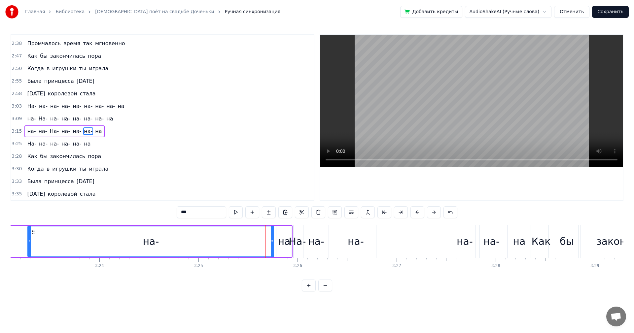
drag, startPoint x: 265, startPoint y: 244, endPoint x: 71, endPoint y: 247, distance: 193.7
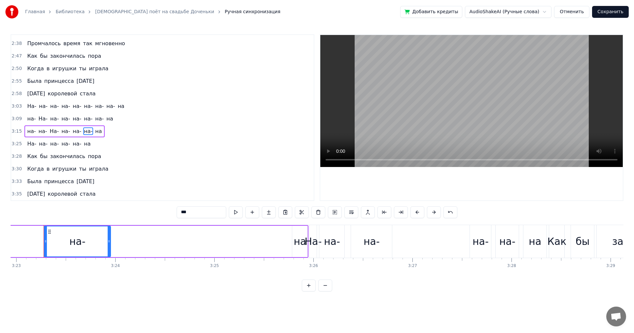
drag, startPoint x: 289, startPoint y: 244, endPoint x: 110, endPoint y: 240, distance: 178.9
type input "**"
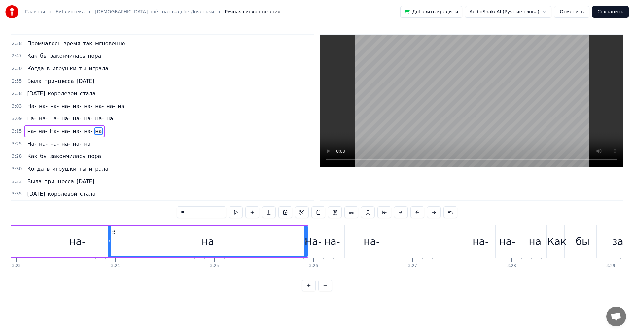
drag, startPoint x: 294, startPoint y: 244, endPoint x: 113, endPoint y: 246, distance: 181.5
drag, startPoint x: 305, startPoint y: 241, endPoint x: 300, endPoint y: 241, distance: 5.6
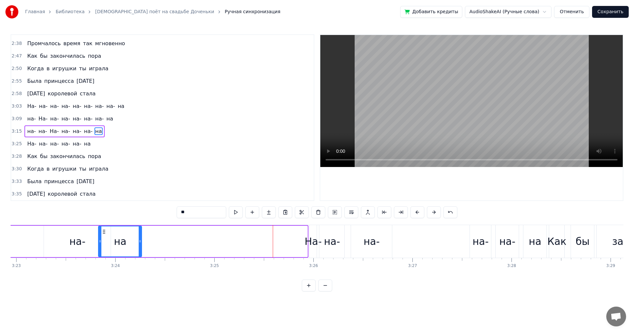
drag, startPoint x: 305, startPoint y: 240, endPoint x: 137, endPoint y: 241, distance: 168.0
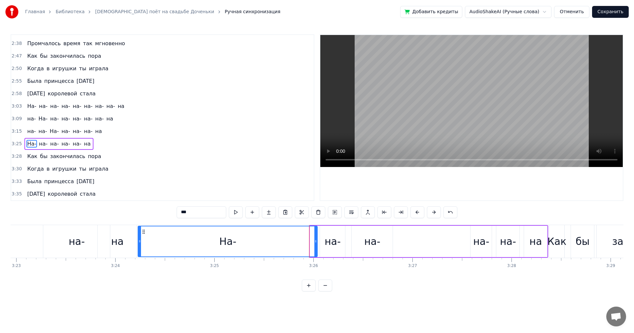
drag, startPoint x: 311, startPoint y: 244, endPoint x: 140, endPoint y: 242, distance: 171.9
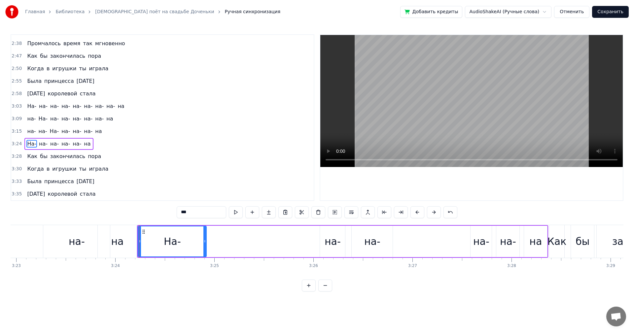
drag, startPoint x: 314, startPoint y: 241, endPoint x: 205, endPoint y: 242, distance: 109.9
type input "*"
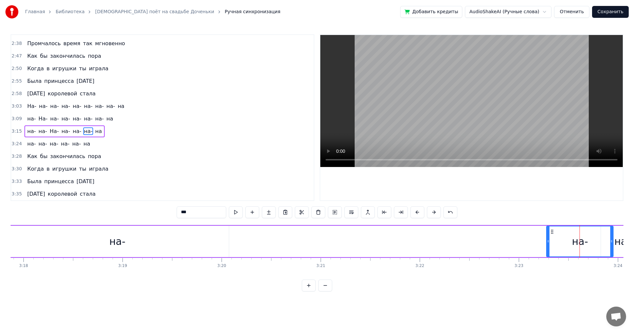
scroll to position [0, 19563]
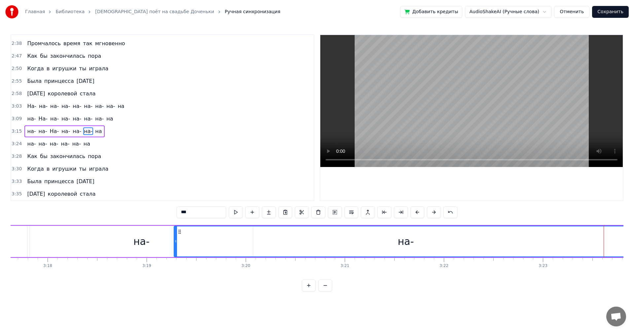
drag, startPoint x: 571, startPoint y: 243, endPoint x: 175, endPoint y: 253, distance: 396.4
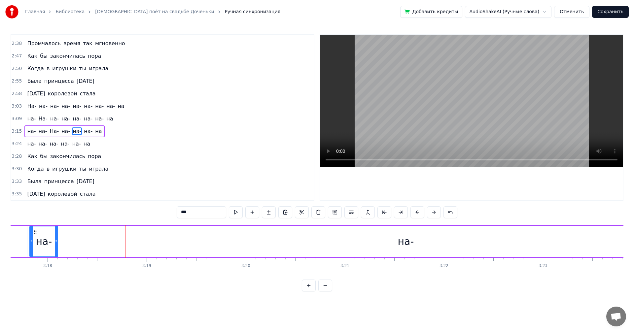
drag, startPoint x: 251, startPoint y: 241, endPoint x: 60, endPoint y: 238, distance: 191.1
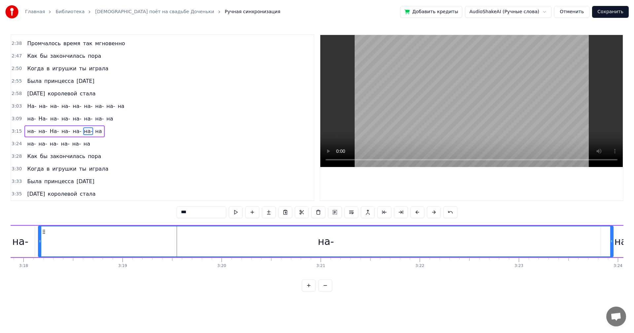
drag, startPoint x: 151, startPoint y: 242, endPoint x: 40, endPoint y: 242, distance: 111.5
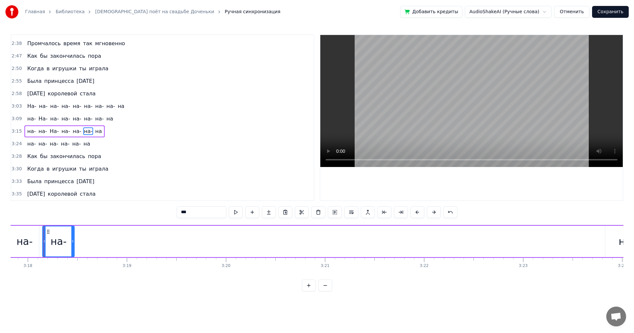
drag, startPoint x: 616, startPoint y: 242, endPoint x: 75, endPoint y: 254, distance: 541.3
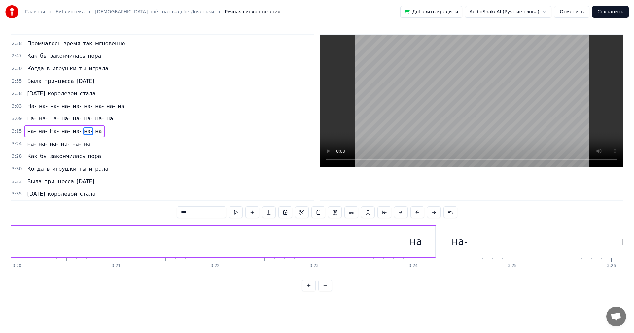
scroll to position [0, 19804]
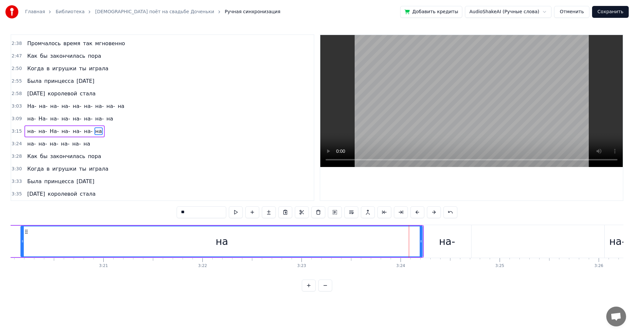
drag, startPoint x: 385, startPoint y: 245, endPoint x: 22, endPoint y: 245, distance: 362.6
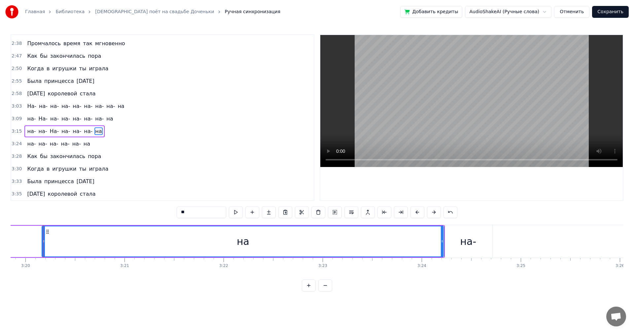
scroll to position [0, 19782]
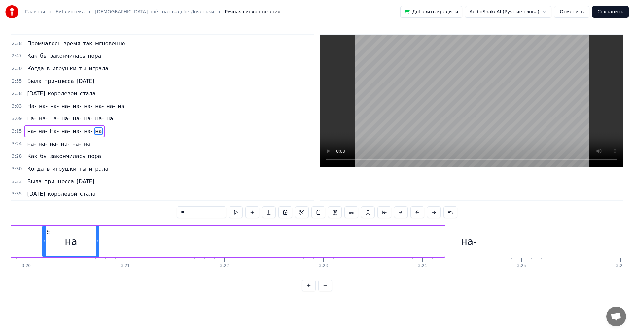
drag, startPoint x: 443, startPoint y: 242, endPoint x: 93, endPoint y: 242, distance: 350.1
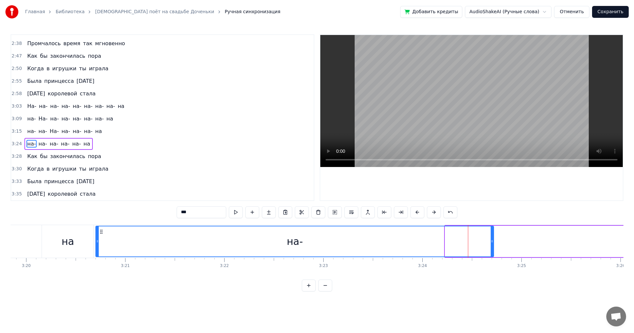
drag, startPoint x: 447, startPoint y: 245, endPoint x: 193, endPoint y: 241, distance: 254.1
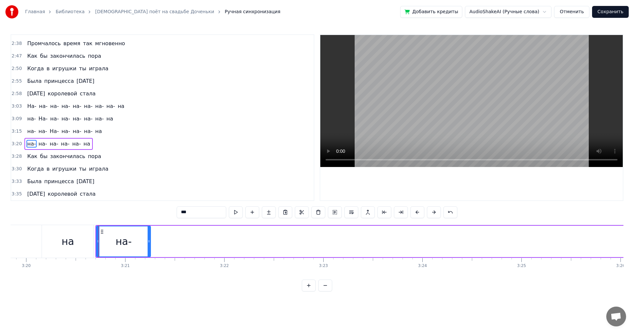
drag, startPoint x: 493, startPoint y: 249, endPoint x: 150, endPoint y: 244, distance: 342.9
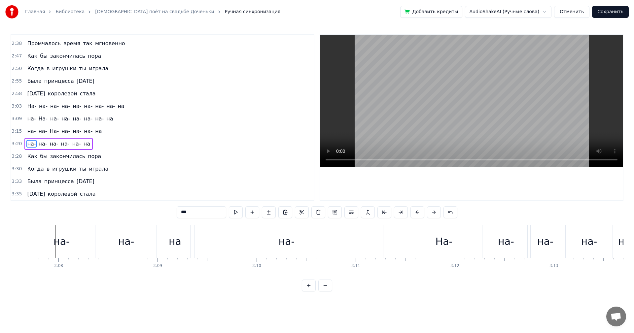
scroll to position [0, 18695]
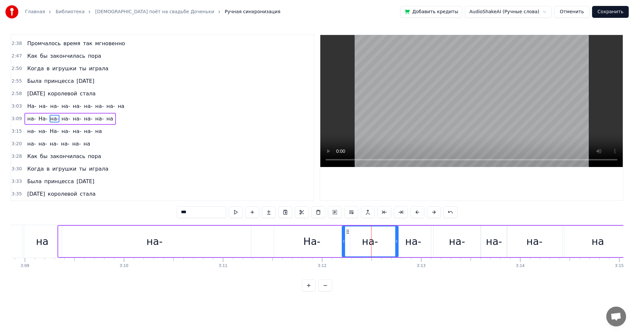
drag, startPoint x: 351, startPoint y: 243, endPoint x: 399, endPoint y: 244, distance: 47.5
drag, startPoint x: 396, startPoint y: 245, endPoint x: 372, endPoint y: 245, distance: 24.8
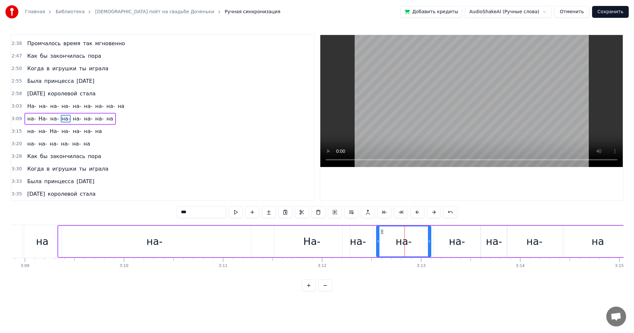
drag, startPoint x: 396, startPoint y: 244, endPoint x: 377, endPoint y: 247, distance: 19.4
drag, startPoint x: 428, startPoint y: 243, endPoint x: 409, endPoint y: 244, distance: 19.2
drag, startPoint x: 447, startPoint y: 246, endPoint x: 442, endPoint y: 247, distance: 4.7
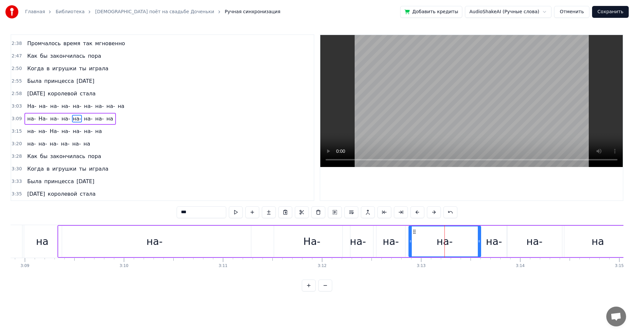
drag, startPoint x: 434, startPoint y: 244, endPoint x: 409, endPoint y: 244, distance: 24.7
drag, startPoint x: 478, startPoint y: 244, endPoint x: 431, endPoint y: 243, distance: 47.2
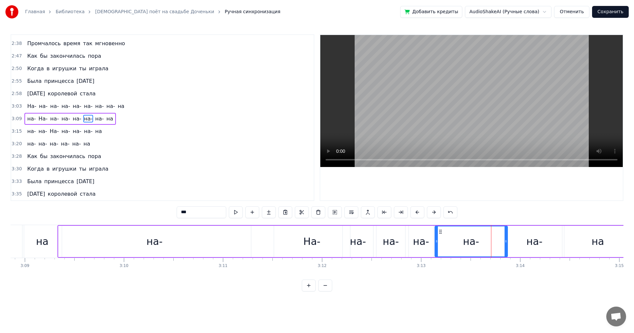
drag, startPoint x: 482, startPoint y: 244, endPoint x: 438, endPoint y: 245, distance: 44.2
drag, startPoint x: 505, startPoint y: 241, endPoint x: 459, endPoint y: 245, distance: 45.7
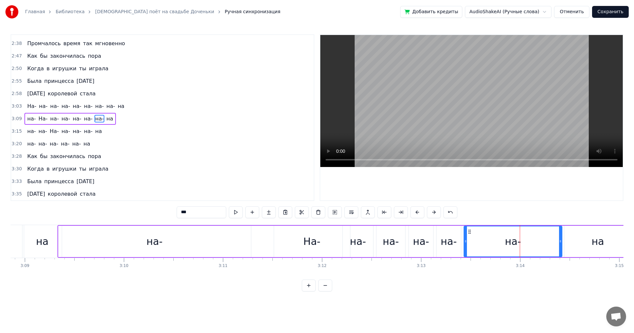
drag, startPoint x: 507, startPoint y: 244, endPoint x: 464, endPoint y: 245, distance: 42.9
drag, startPoint x: 560, startPoint y: 245, endPoint x: 493, endPoint y: 248, distance: 67.4
drag, startPoint x: 591, startPoint y: 249, endPoint x: 586, endPoint y: 249, distance: 4.9
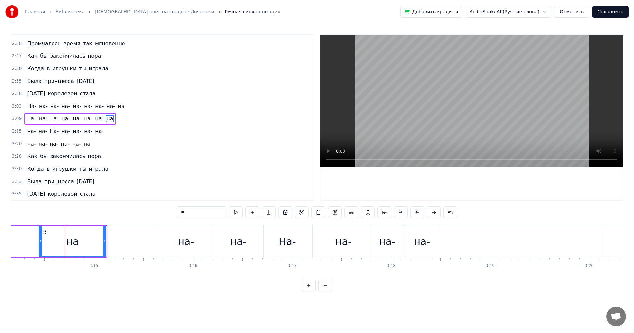
scroll to position [0, 19241]
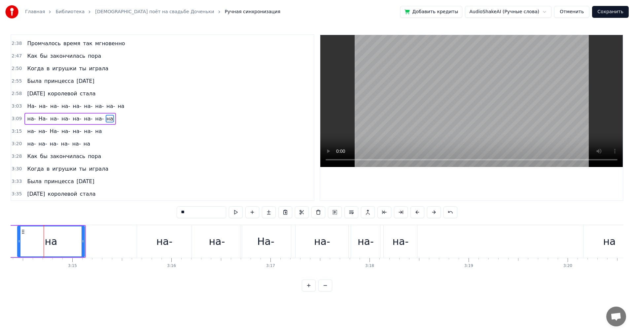
drag, startPoint x: 556, startPoint y: 279, endPoint x: 547, endPoint y: 277, distance: 9.1
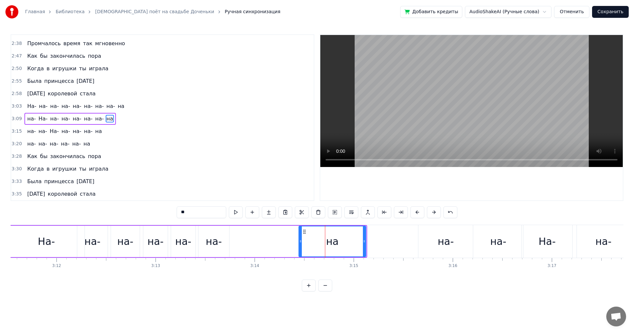
scroll to position [0, 18936]
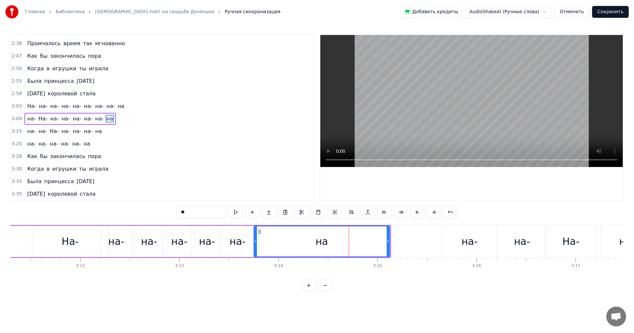
drag, startPoint x: 324, startPoint y: 242, endPoint x: 256, endPoint y: 239, distance: 68.4
drag, startPoint x: 81, startPoint y: 241, endPoint x: 131, endPoint y: 228, distance: 52.4
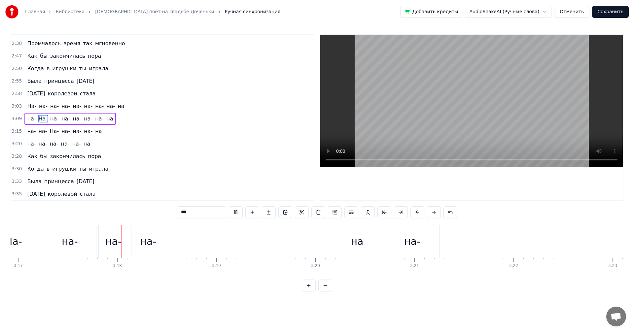
scroll to position [0, 19494]
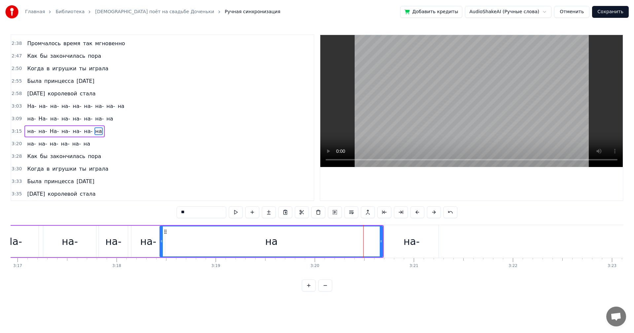
drag, startPoint x: 334, startPoint y: 242, endPoint x: 162, endPoint y: 244, distance: 171.3
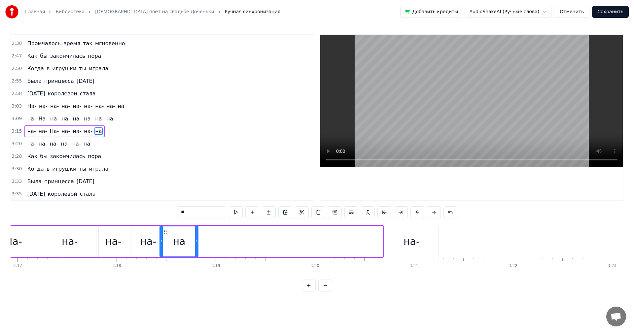
drag, startPoint x: 381, startPoint y: 241, endPoint x: 191, endPoint y: 245, distance: 190.1
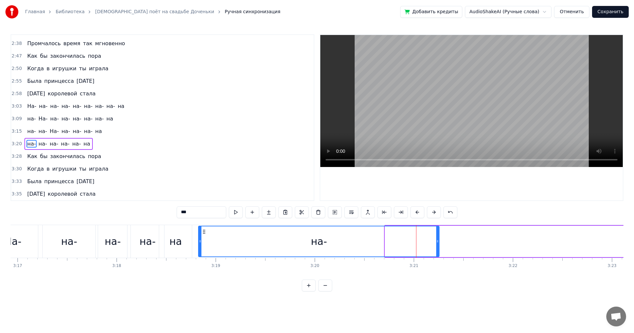
drag, startPoint x: 386, startPoint y: 241, endPoint x: 196, endPoint y: 241, distance: 190.1
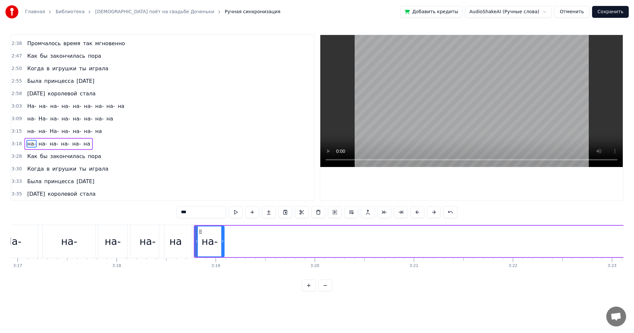
drag, startPoint x: 438, startPoint y: 241, endPoint x: 247, endPoint y: 240, distance: 190.4
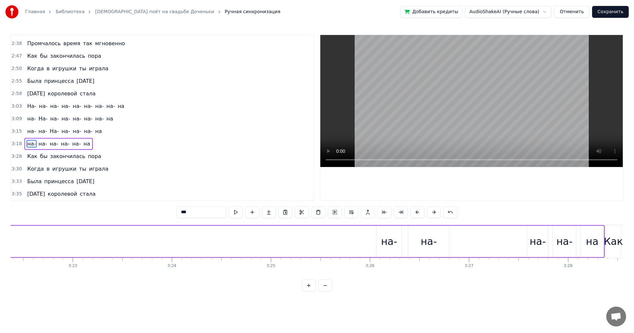
scroll to position [0, 20141]
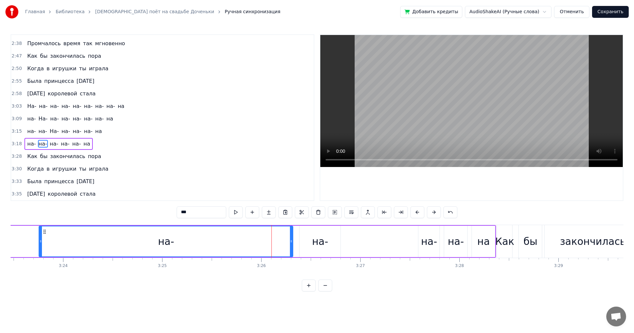
drag, startPoint x: 269, startPoint y: 242, endPoint x: 7, endPoint y: 239, distance: 262.7
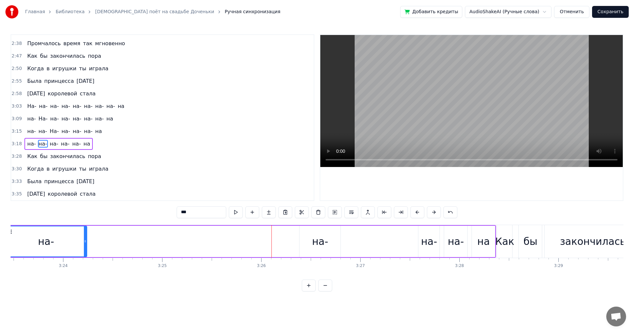
drag, startPoint x: 291, startPoint y: 244, endPoint x: 90, endPoint y: 242, distance: 201.3
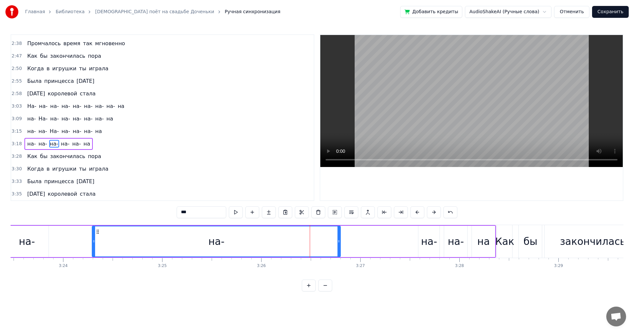
drag, startPoint x: 301, startPoint y: 242, endPoint x: 83, endPoint y: 247, distance: 217.8
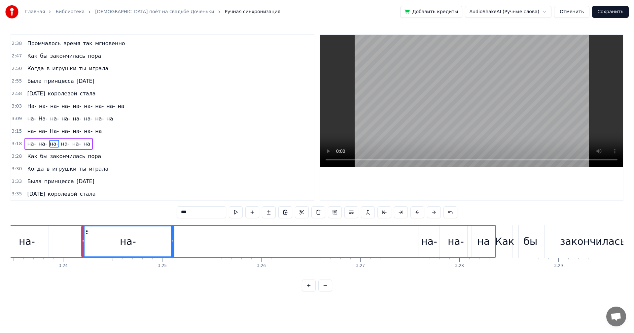
drag, startPoint x: 338, startPoint y: 241, endPoint x: 160, endPoint y: 240, distance: 177.9
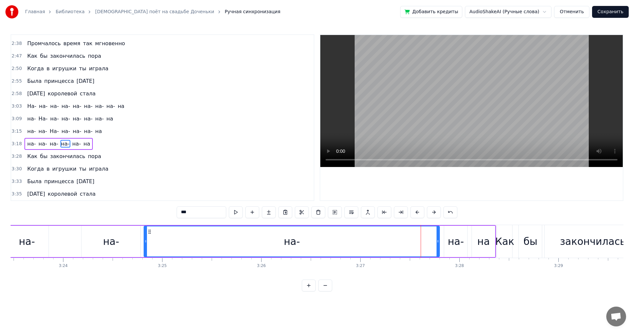
drag, startPoint x: 419, startPoint y: 239, endPoint x: 145, endPoint y: 235, distance: 274.2
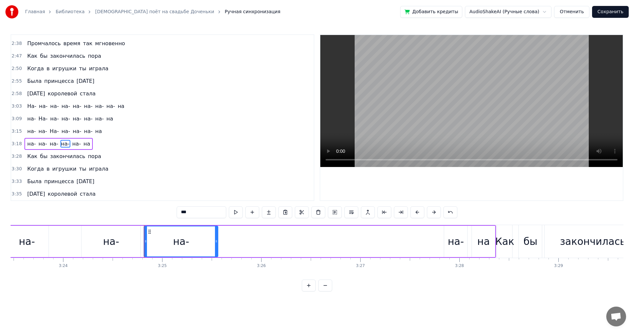
drag, startPoint x: 439, startPoint y: 237, endPoint x: 219, endPoint y: 237, distance: 219.8
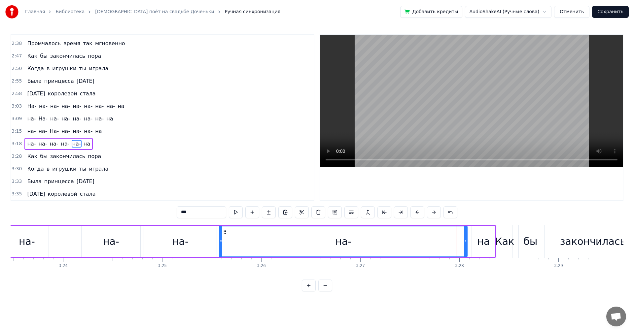
drag, startPoint x: 445, startPoint y: 240, endPoint x: 209, endPoint y: 243, distance: 236.3
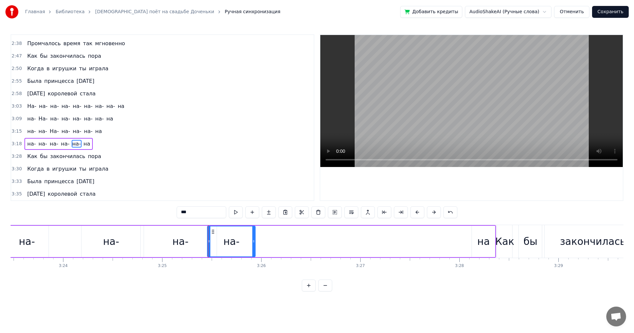
drag, startPoint x: 466, startPoint y: 240, endPoint x: 246, endPoint y: 248, distance: 219.2
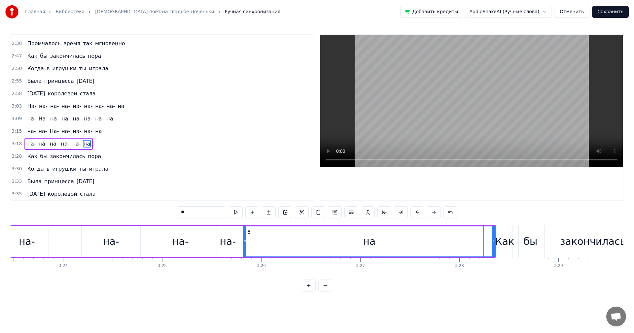
drag, startPoint x: 474, startPoint y: 242, endPoint x: 246, endPoint y: 245, distance: 228.4
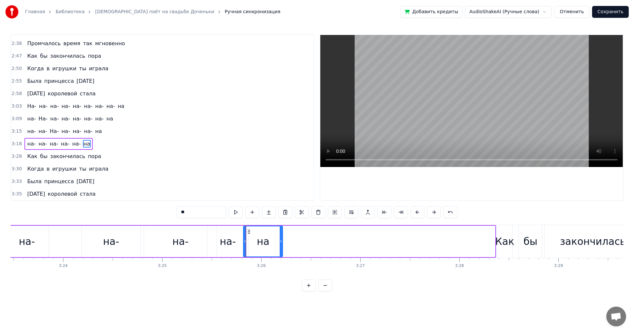
drag, startPoint x: 494, startPoint y: 244, endPoint x: 277, endPoint y: 245, distance: 216.5
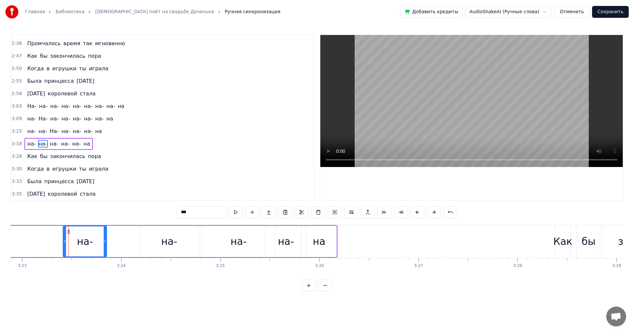
scroll to position [0, 20108]
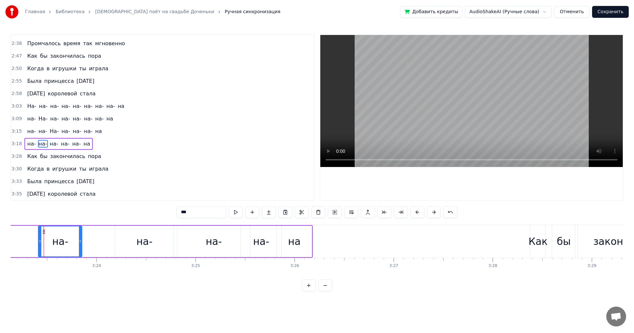
drag, startPoint x: 579, startPoint y: 279, endPoint x: 572, endPoint y: 280, distance: 6.3
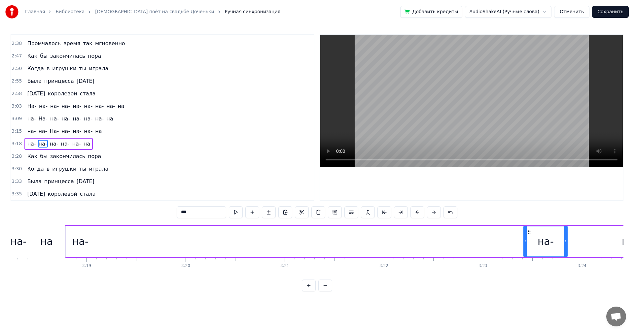
scroll to position [0, 19599]
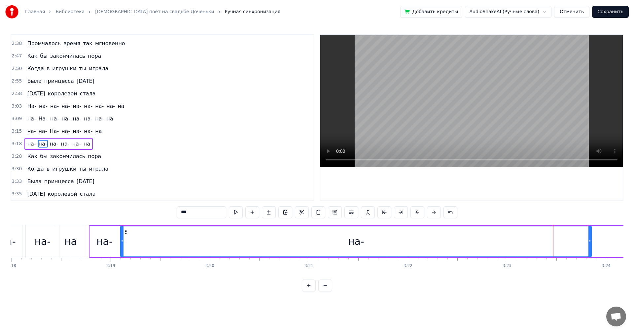
drag, startPoint x: 548, startPoint y: 245, endPoint x: 121, endPoint y: 244, distance: 427.3
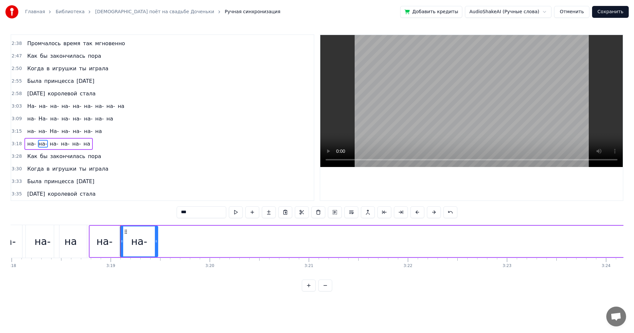
drag, startPoint x: 589, startPoint y: 240, endPoint x: 156, endPoint y: 238, distance: 432.9
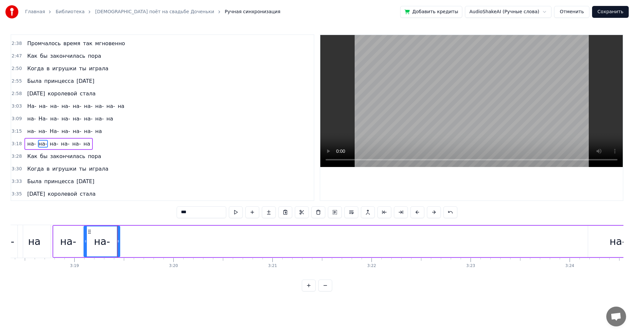
scroll to position [0, 19683]
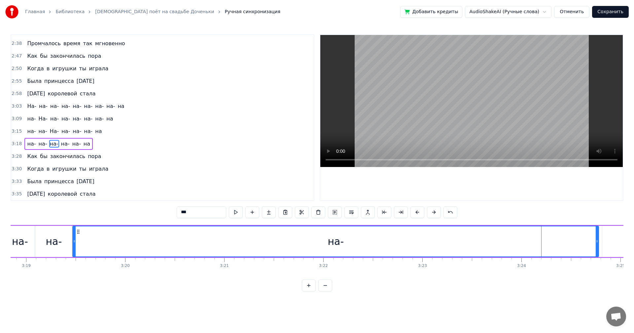
drag, startPoint x: 542, startPoint y: 248, endPoint x: 76, endPoint y: 255, distance: 467.0
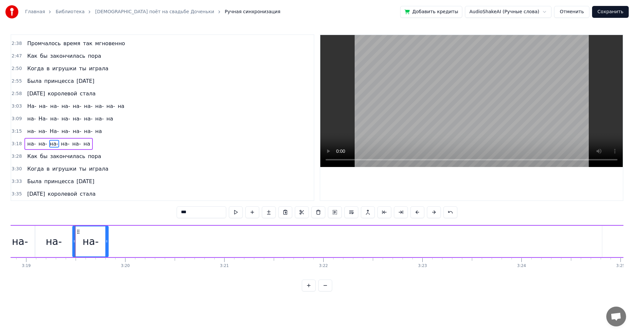
drag, startPoint x: 597, startPoint y: 239, endPoint x: 105, endPoint y: 238, distance: 492.3
drag, startPoint x: 569, startPoint y: 279, endPoint x: 566, endPoint y: 278, distance: 3.7
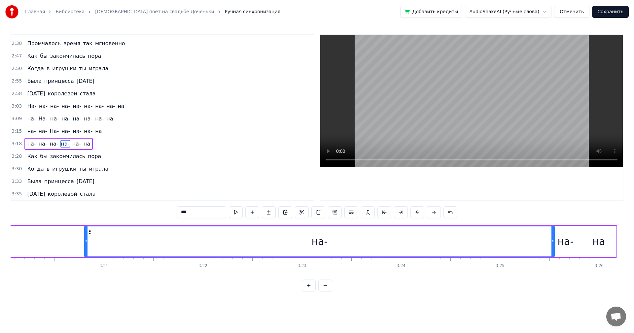
drag, startPoint x: 483, startPoint y: 242, endPoint x: 303, endPoint y: 245, distance: 179.9
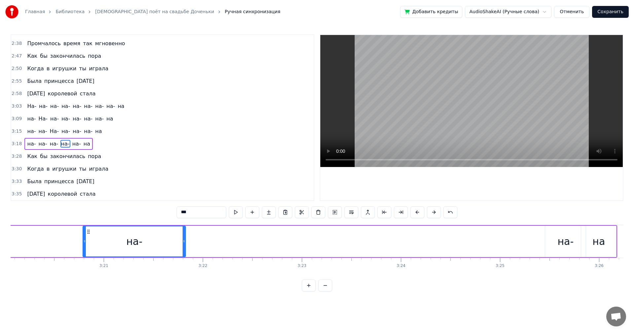
drag, startPoint x: 553, startPoint y: 250, endPoint x: 178, endPoint y: 247, distance: 374.8
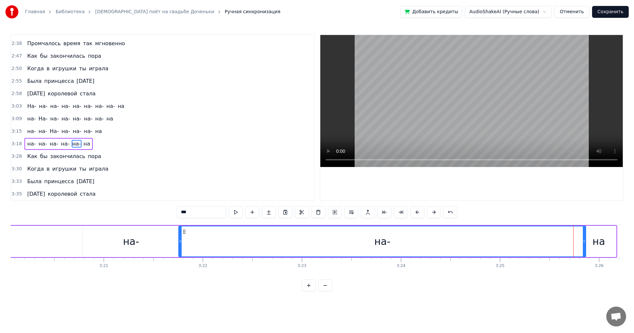
drag, startPoint x: 547, startPoint y: 241, endPoint x: 327, endPoint y: 240, distance: 220.1
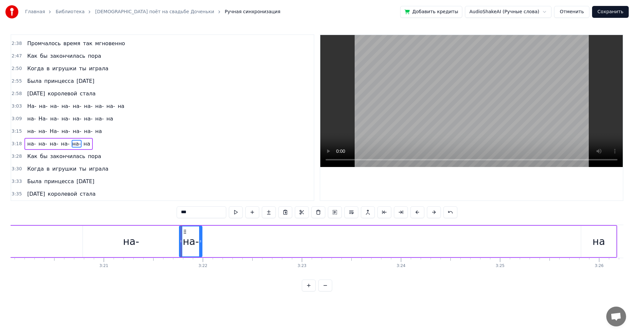
drag, startPoint x: 584, startPoint y: 240, endPoint x: 273, endPoint y: 236, distance: 311.5
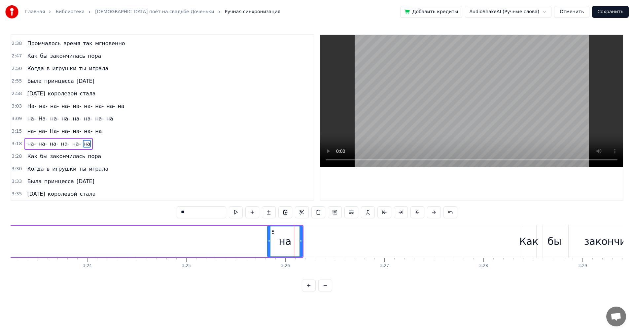
scroll to position [0, 20069]
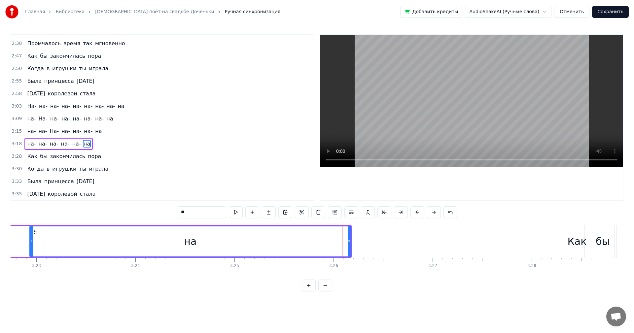
drag, startPoint x: 316, startPoint y: 240, endPoint x: 22, endPoint y: 250, distance: 294.2
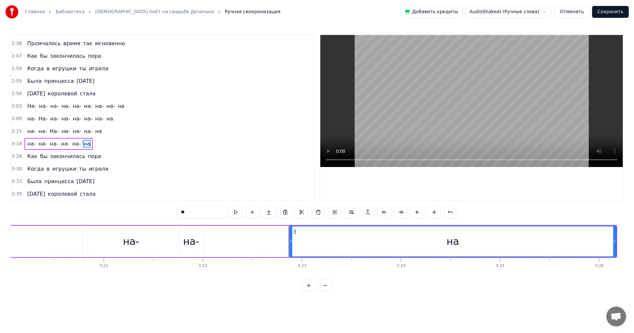
scroll to position [0, 19828]
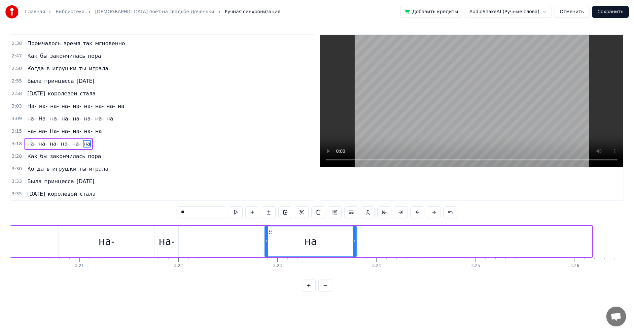
drag, startPoint x: 590, startPoint y: 244, endPoint x: 337, endPoint y: 249, distance: 253.1
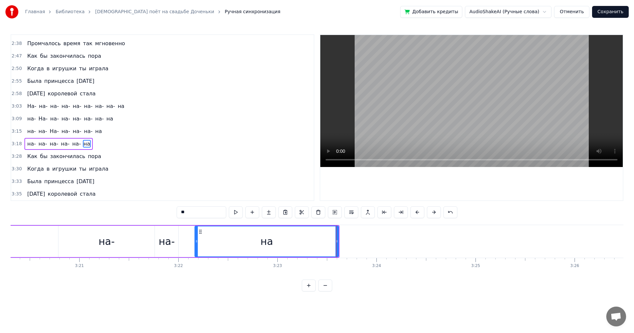
drag, startPoint x: 267, startPoint y: 243, endPoint x: 188, endPoint y: 247, distance: 79.0
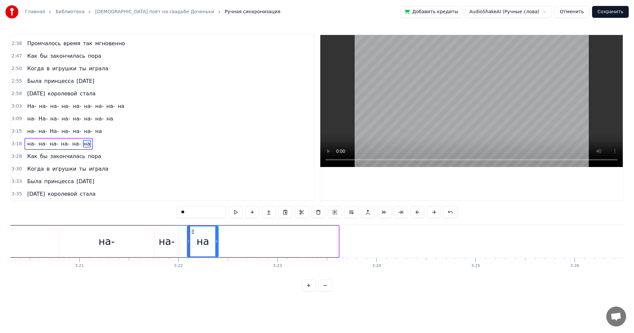
drag, startPoint x: 336, startPoint y: 243, endPoint x: 216, endPoint y: 246, distance: 120.2
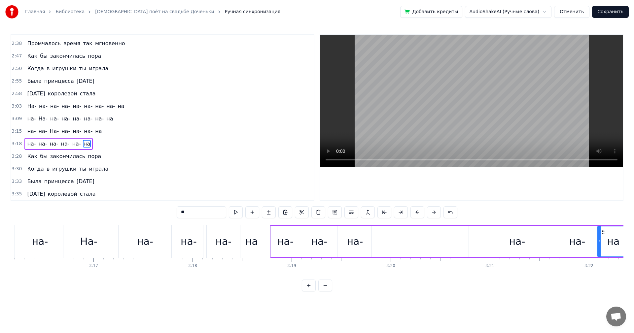
scroll to position [0, 19370]
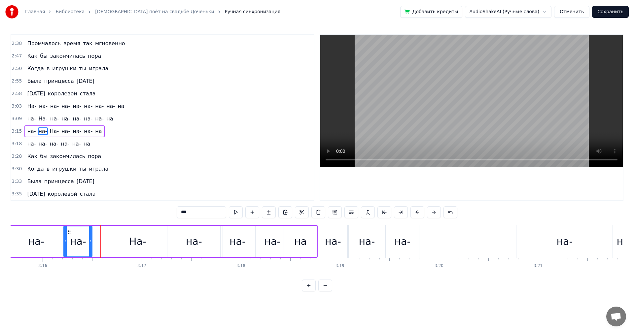
drag, startPoint x: 113, startPoint y: 241, endPoint x: 91, endPoint y: 242, distance: 21.5
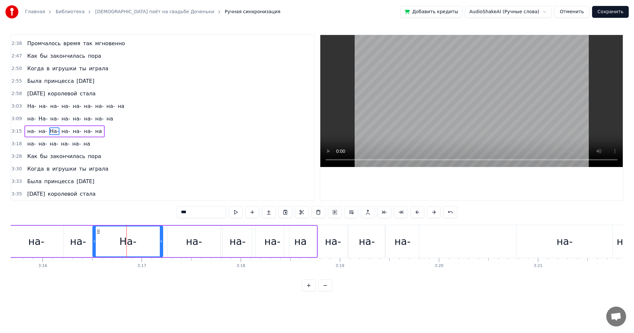
drag, startPoint x: 113, startPoint y: 241, endPoint x: 94, endPoint y: 246, distance: 20.2
drag, startPoint x: 160, startPoint y: 246, endPoint x: 114, endPoint y: 246, distance: 45.5
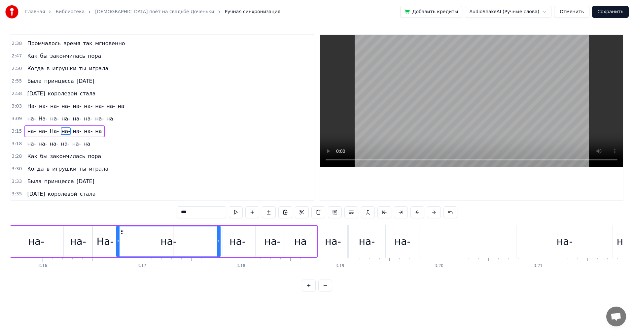
drag, startPoint x: 168, startPoint y: 244, endPoint x: 118, endPoint y: 248, distance: 50.4
drag, startPoint x: 218, startPoint y: 240, endPoint x: 143, endPoint y: 244, distance: 75.4
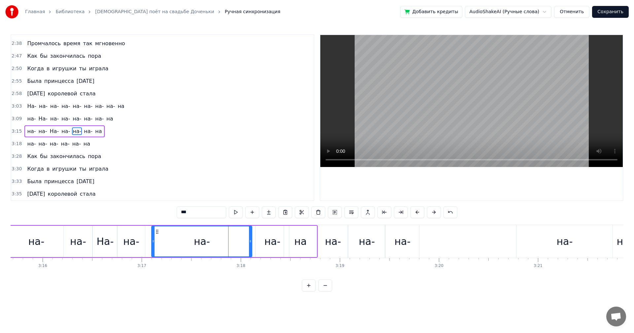
drag, startPoint x: 224, startPoint y: 244, endPoint x: 148, endPoint y: 249, distance: 75.8
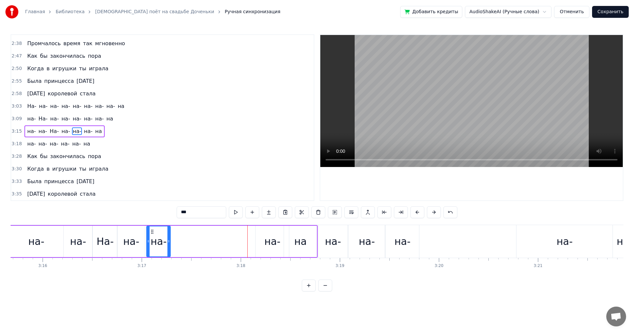
drag, startPoint x: 249, startPoint y: 242, endPoint x: 187, endPoint y: 246, distance: 62.6
drag, startPoint x: 263, startPoint y: 244, endPoint x: 259, endPoint y: 244, distance: 3.6
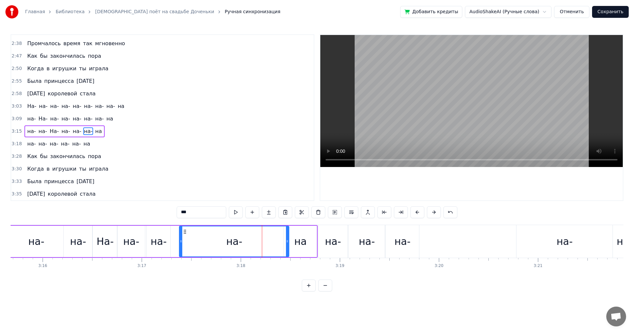
drag, startPoint x: 257, startPoint y: 243, endPoint x: 180, endPoint y: 248, distance: 77.4
drag, startPoint x: 287, startPoint y: 245, endPoint x: 224, endPoint y: 250, distance: 63.2
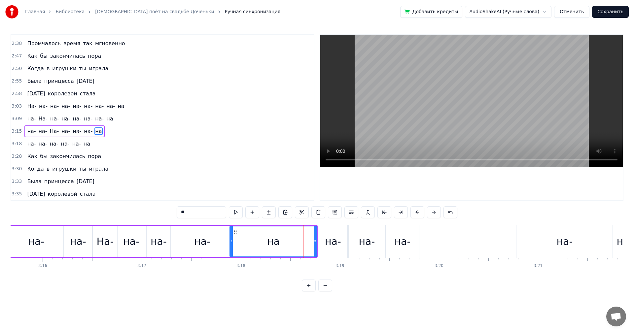
drag, startPoint x: 284, startPoint y: 245, endPoint x: 230, endPoint y: 245, distance: 54.1
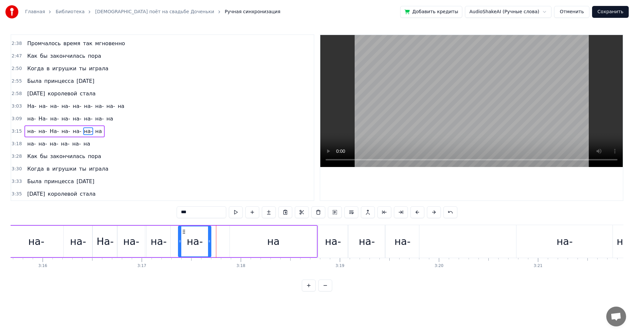
drag, startPoint x: 223, startPoint y: 244, endPoint x: 211, endPoint y: 246, distance: 12.4
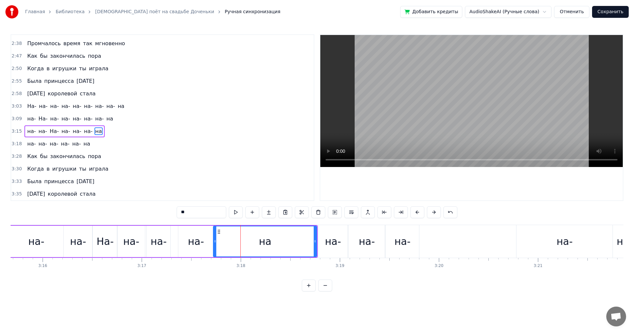
drag, startPoint x: 231, startPoint y: 246, endPoint x: 214, endPoint y: 250, distance: 17.1
drag, startPoint x: 314, startPoint y: 245, endPoint x: 242, endPoint y: 253, distance: 72.0
drag, startPoint x: 50, startPoint y: 245, endPoint x: 80, endPoint y: 228, distance: 34.3
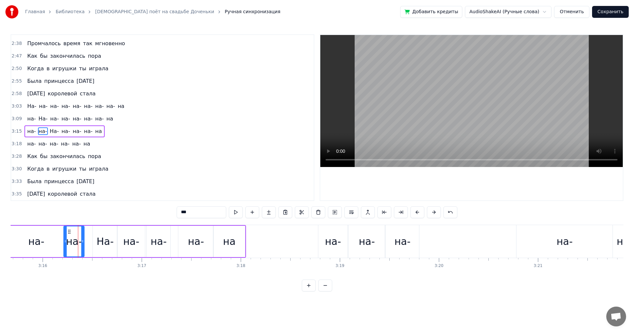
drag, startPoint x: 90, startPoint y: 244, endPoint x: 82, endPoint y: 246, distance: 8.3
drag, startPoint x: 94, startPoint y: 245, endPoint x: 85, endPoint y: 248, distance: 8.6
drag, startPoint x: 114, startPoint y: 242, endPoint x: 106, endPoint y: 245, distance: 9.4
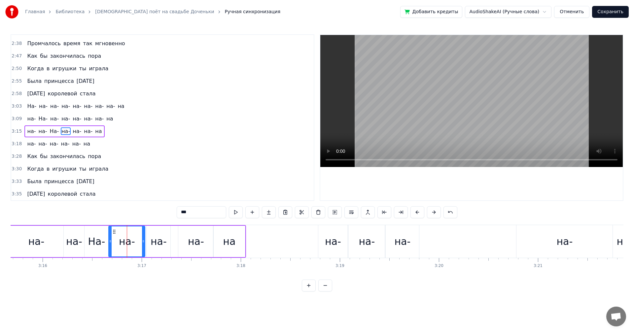
drag, startPoint x: 119, startPoint y: 245, endPoint x: 111, endPoint y: 250, distance: 9.7
drag, startPoint x: 142, startPoint y: 242, endPoint x: 123, endPoint y: 248, distance: 19.5
drag, startPoint x: 148, startPoint y: 242, endPoint x: 128, endPoint y: 246, distance: 21.0
drag, startPoint x: 169, startPoint y: 242, endPoint x: 149, endPoint y: 250, distance: 21.0
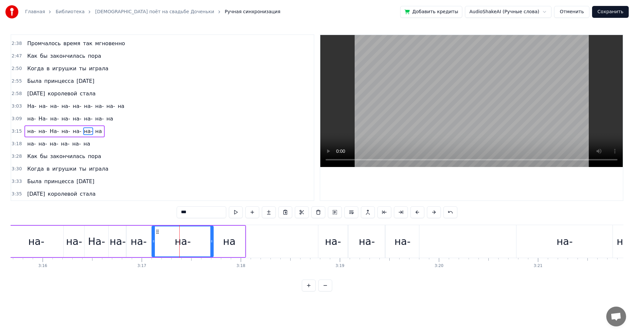
drag, startPoint x: 179, startPoint y: 245, endPoint x: 155, endPoint y: 250, distance: 24.5
drag, startPoint x: 210, startPoint y: 244, endPoint x: 178, endPoint y: 251, distance: 33.1
type input "**"
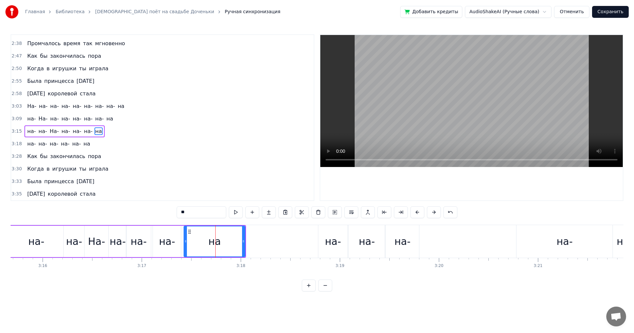
drag, startPoint x: 214, startPoint y: 241, endPoint x: 185, endPoint y: 246, distance: 29.8
drag, startPoint x: 243, startPoint y: 241, endPoint x: 208, endPoint y: 240, distance: 34.7
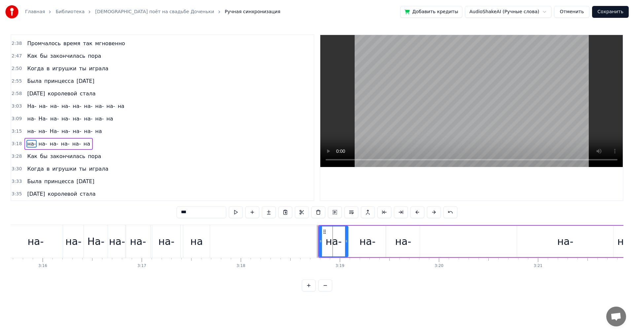
drag, startPoint x: 45, startPoint y: 248, endPoint x: 109, endPoint y: 232, distance: 66.1
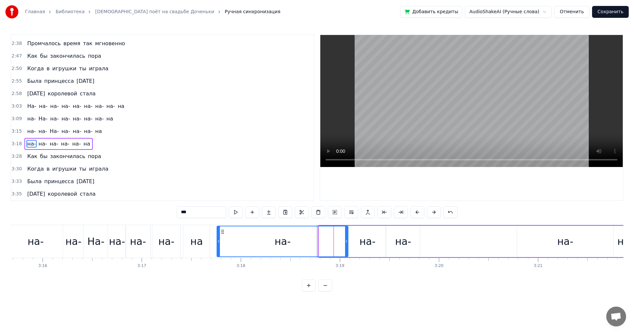
drag, startPoint x: 320, startPoint y: 241, endPoint x: 218, endPoint y: 251, distance: 102.8
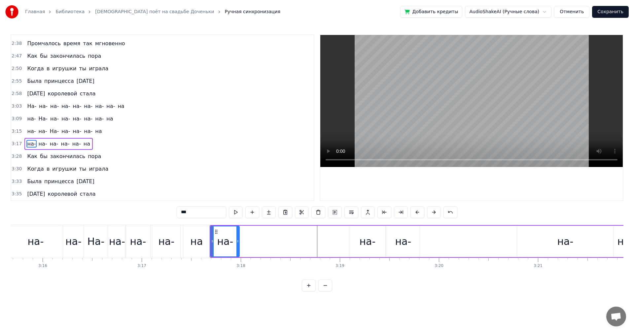
drag, startPoint x: 345, startPoint y: 242, endPoint x: 234, endPoint y: 252, distance: 111.7
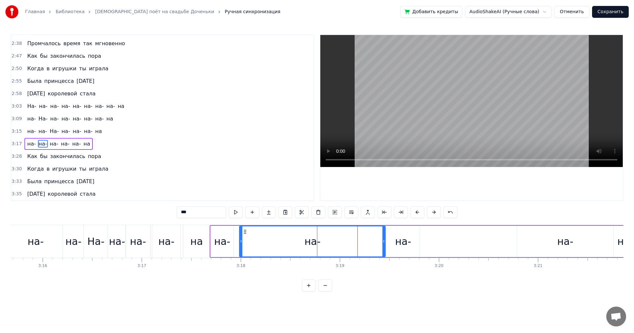
drag, startPoint x: 349, startPoint y: 246, endPoint x: 242, endPoint y: 253, distance: 106.8
drag, startPoint x: 383, startPoint y: 249, endPoint x: 278, endPoint y: 254, distance: 105.4
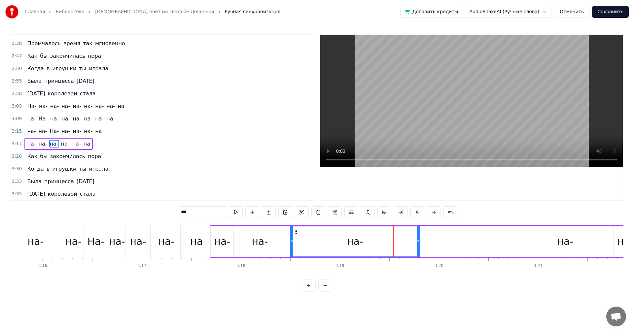
drag, startPoint x: 386, startPoint y: 249, endPoint x: 290, endPoint y: 256, distance: 96.3
drag, startPoint x: 417, startPoint y: 242, endPoint x: 286, endPoint y: 248, distance: 130.8
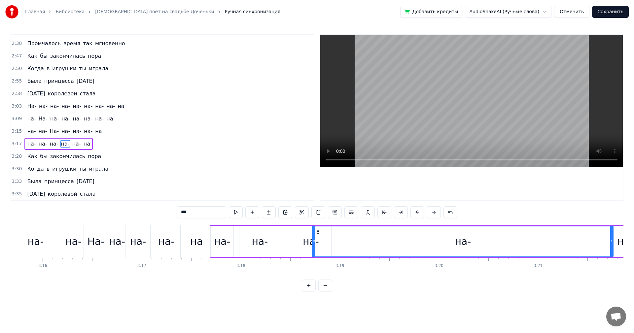
drag, startPoint x: 519, startPoint y: 245, endPoint x: 325, endPoint y: 254, distance: 194.2
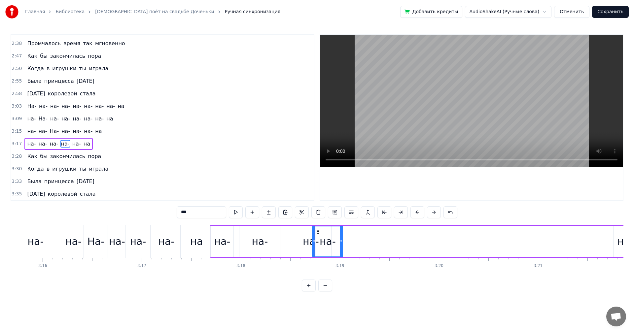
drag, startPoint x: 611, startPoint y: 243, endPoint x: 356, endPoint y: 259, distance: 255.6
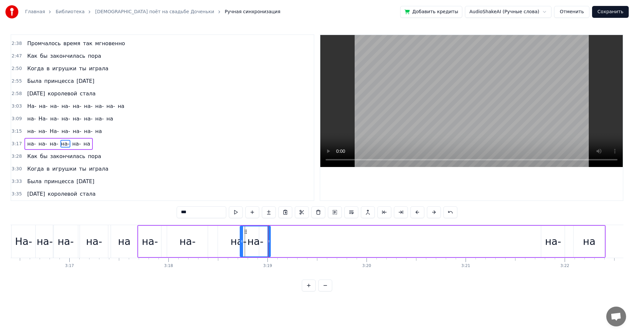
scroll to position [0, 19418]
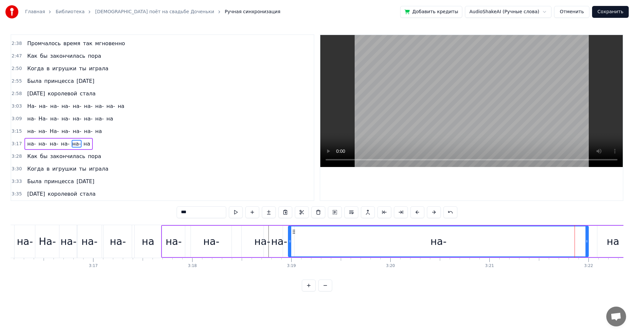
drag, startPoint x: 567, startPoint y: 247, endPoint x: 291, endPoint y: 251, distance: 276.5
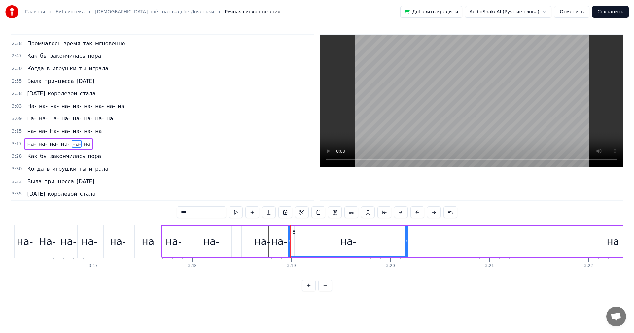
drag, startPoint x: 585, startPoint y: 243, endPoint x: 405, endPoint y: 248, distance: 180.9
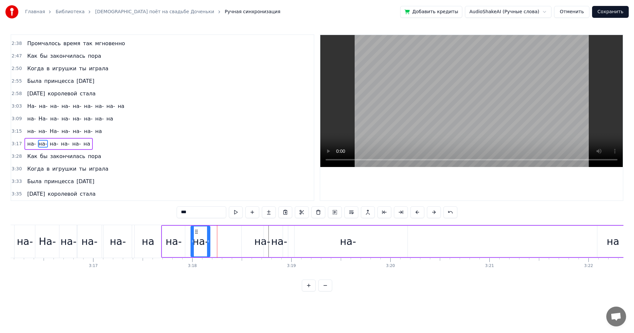
drag, startPoint x: 230, startPoint y: 244, endPoint x: 220, endPoint y: 246, distance: 9.5
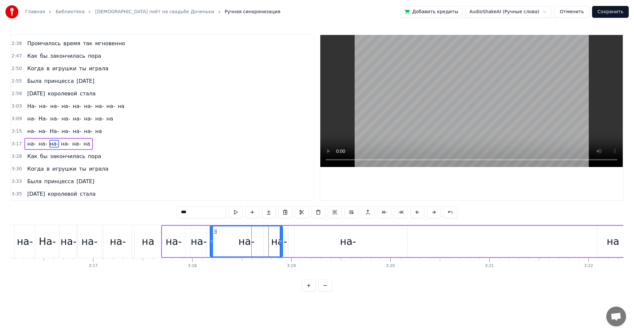
drag, startPoint x: 242, startPoint y: 244, endPoint x: 208, endPoint y: 252, distance: 35.0
drag, startPoint x: 280, startPoint y: 247, endPoint x: 231, endPoint y: 253, distance: 50.1
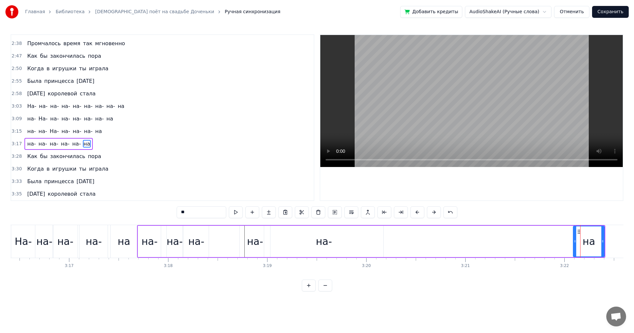
scroll to position [0, 19467]
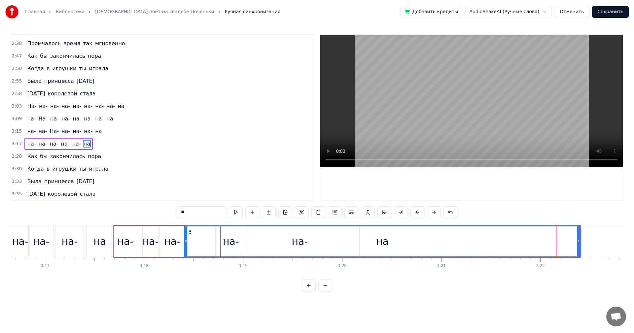
drag, startPoint x: 550, startPoint y: 250, endPoint x: 185, endPoint y: 248, distance: 364.6
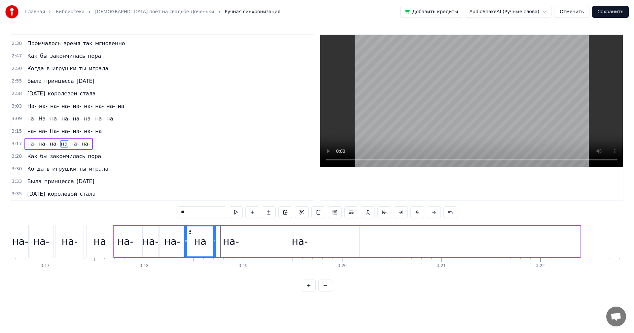
drag, startPoint x: 577, startPoint y: 245, endPoint x: 213, endPoint y: 246, distance: 364.0
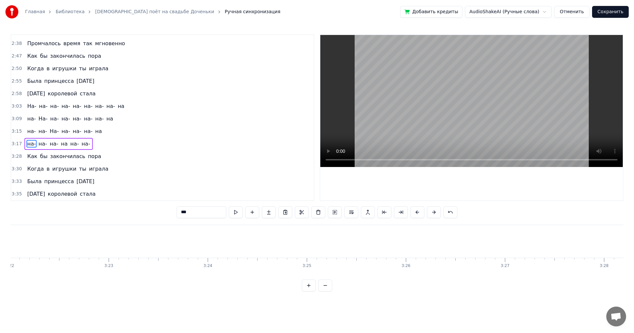
scroll to position [0, 20250]
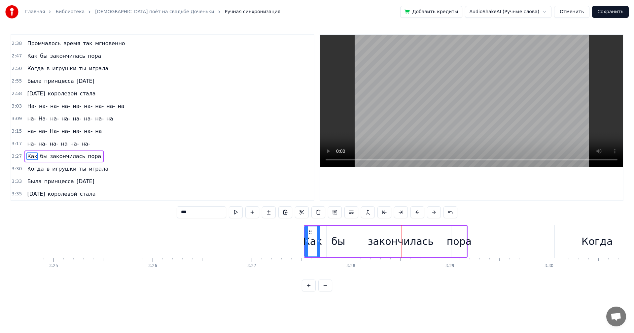
drag, startPoint x: 418, startPoint y: 215, endPoint x: 417, endPoint y: 208, distance: 6.9
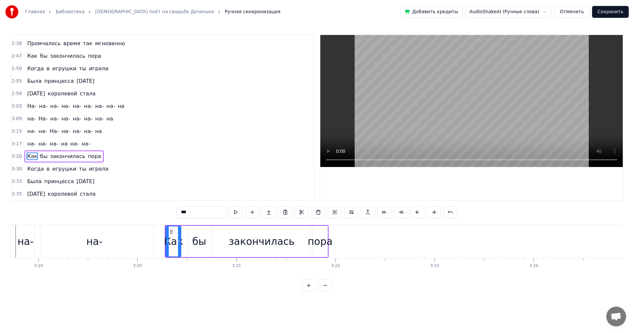
scroll to position [0, 19623]
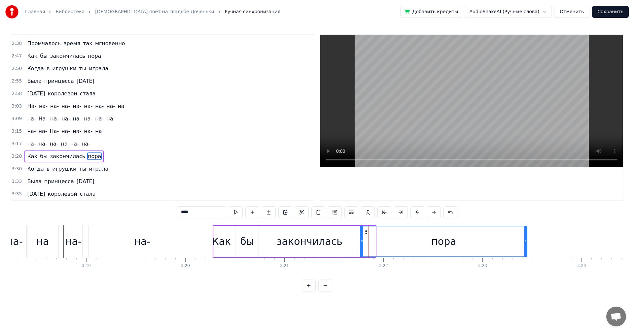
drag, startPoint x: 374, startPoint y: 242, endPoint x: 525, endPoint y: 238, distance: 151.5
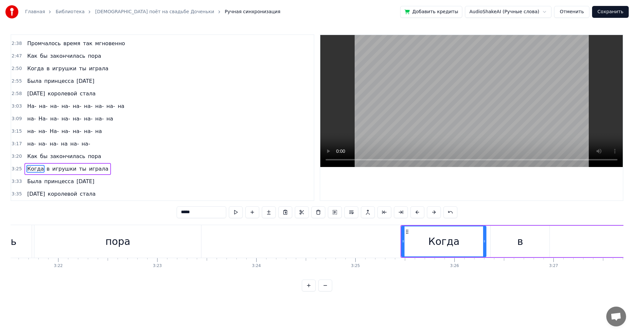
scroll to position [0, 19912]
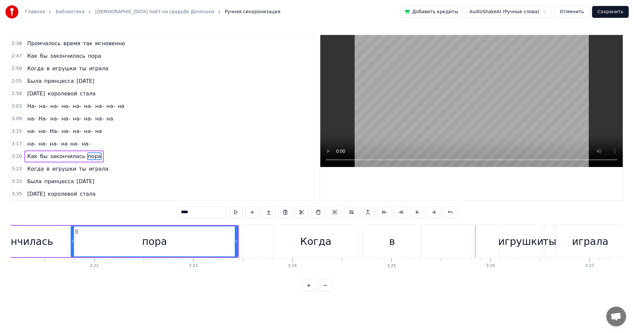
type input "*******"
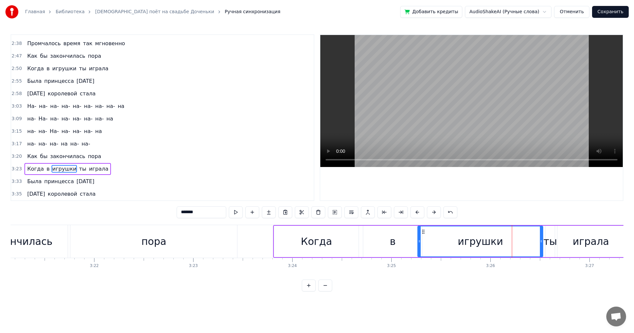
drag, startPoint x: 500, startPoint y: 241, endPoint x: 418, endPoint y: 247, distance: 82.4
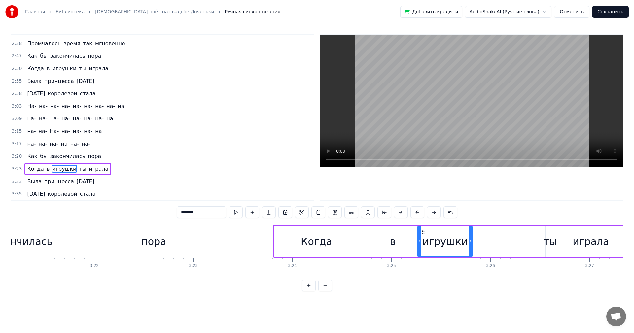
drag, startPoint x: 541, startPoint y: 236, endPoint x: 472, endPoint y: 242, distance: 69.6
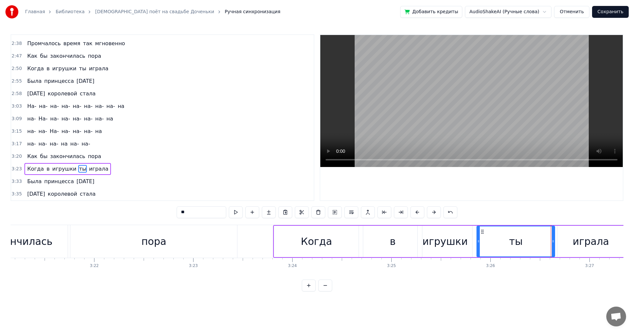
drag, startPoint x: 546, startPoint y: 241, endPoint x: 478, endPoint y: 245, distance: 68.7
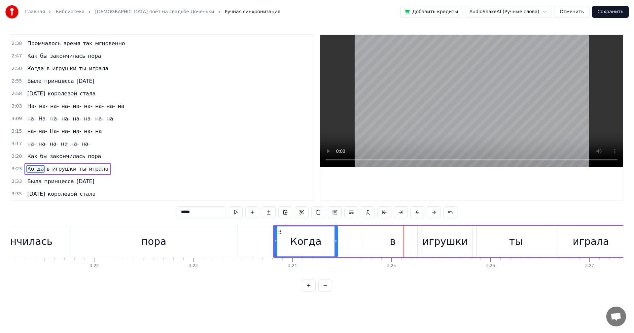
drag, startPoint x: 357, startPoint y: 235, endPoint x: 336, endPoint y: 243, distance: 22.3
drag, startPoint x: 399, startPoint y: 242, endPoint x: 380, endPoint y: 242, distance: 18.8
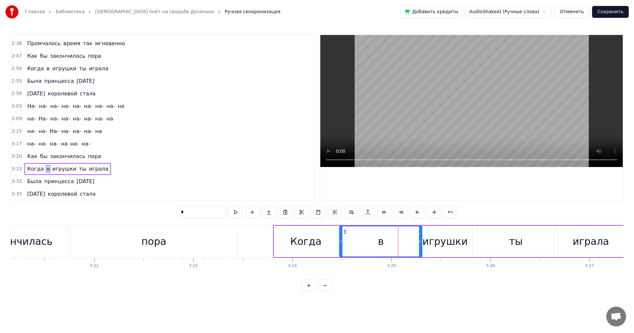
drag, startPoint x: 365, startPoint y: 240, endPoint x: 341, endPoint y: 246, distance: 24.5
drag, startPoint x: 419, startPoint y: 241, endPoint x: 370, endPoint y: 245, distance: 50.0
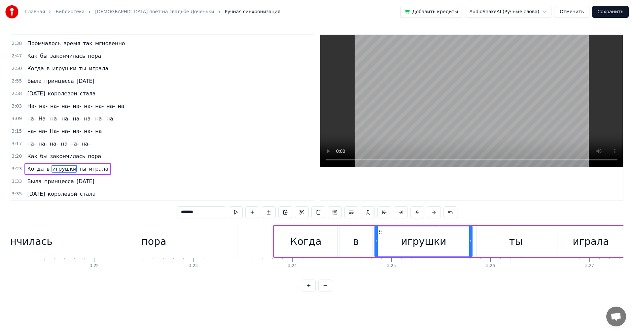
drag, startPoint x: 419, startPoint y: 243, endPoint x: 376, endPoint y: 246, distance: 43.0
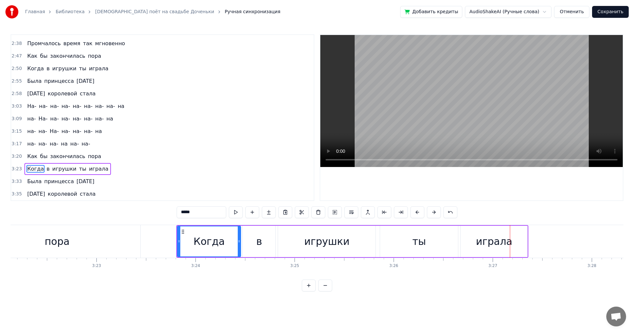
scroll to position [0, 19961]
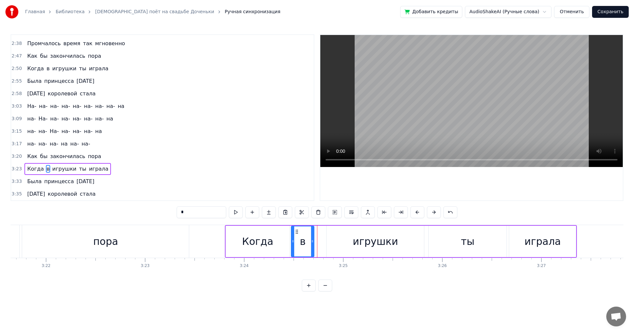
drag, startPoint x: 321, startPoint y: 242, endPoint x: 311, endPoint y: 244, distance: 9.4
drag, startPoint x: 333, startPoint y: 243, endPoint x: 330, endPoint y: 244, distance: 3.6
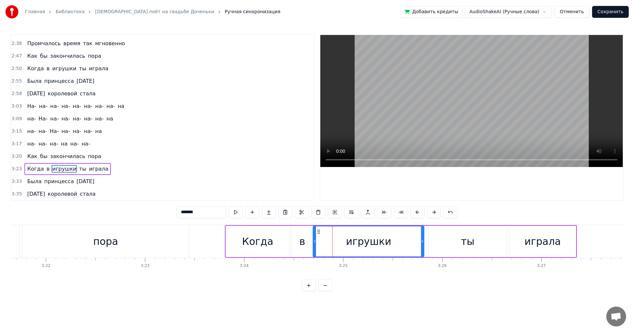
drag, startPoint x: 328, startPoint y: 244, endPoint x: 315, endPoint y: 246, distance: 13.7
drag, startPoint x: 423, startPoint y: 241, endPoint x: 368, endPoint y: 245, distance: 54.7
drag, startPoint x: 447, startPoint y: 243, endPoint x: 439, endPoint y: 243, distance: 8.6
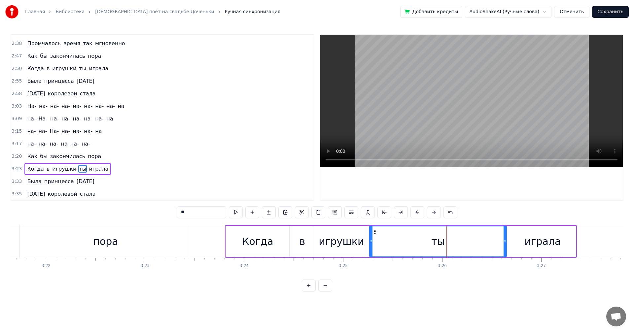
drag, startPoint x: 430, startPoint y: 243, endPoint x: 371, endPoint y: 246, distance: 59.1
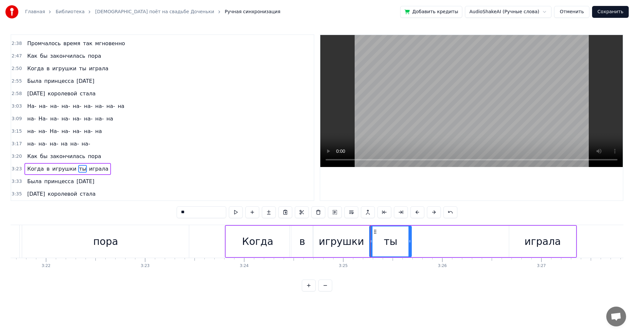
drag, startPoint x: 505, startPoint y: 242, endPoint x: 407, endPoint y: 245, distance: 98.4
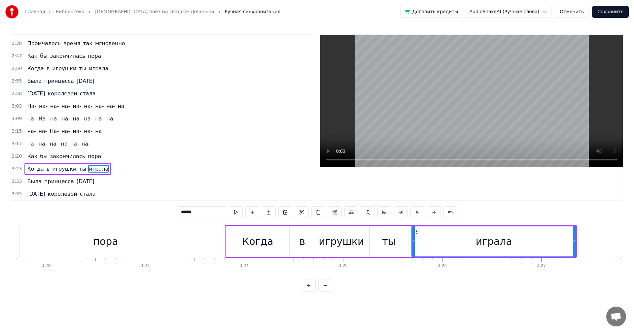
drag, startPoint x: 511, startPoint y: 244, endPoint x: 412, endPoint y: 245, distance: 99.0
drag, startPoint x: 573, startPoint y: 242, endPoint x: 608, endPoint y: 253, distance: 37.3
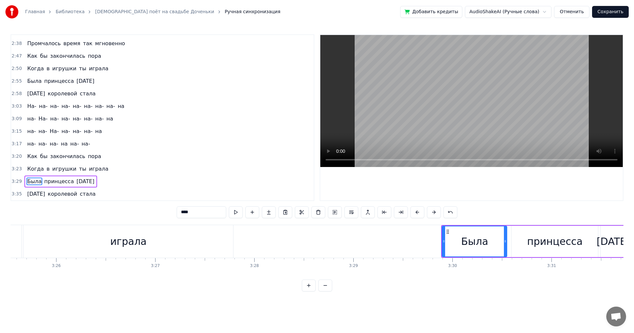
scroll to position [0, 20310]
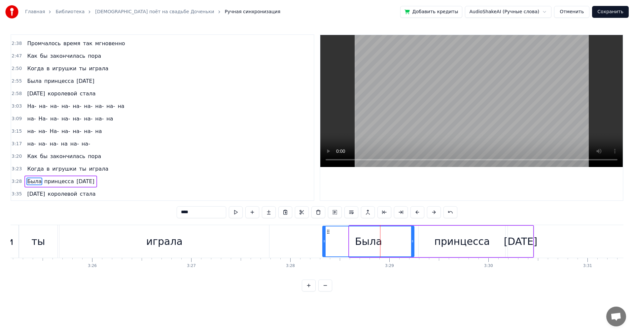
drag, startPoint x: 350, startPoint y: 240, endPoint x: 323, endPoint y: 244, distance: 27.0
drag, startPoint x: 185, startPoint y: 250, endPoint x: 187, endPoint y: 246, distance: 4.0
drag, startPoint x: 413, startPoint y: 240, endPoint x: 378, endPoint y: 242, distance: 34.4
drag, startPoint x: 420, startPoint y: 242, endPoint x: 413, endPoint y: 244, distance: 7.4
type input "*********"
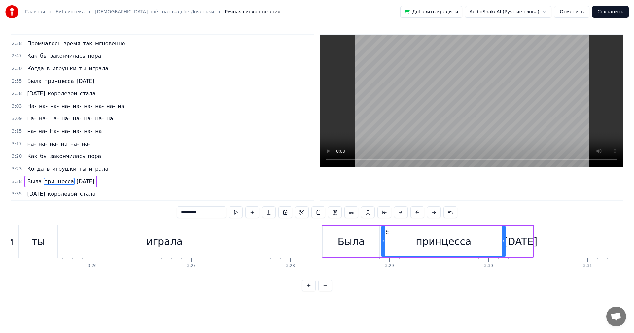
drag, startPoint x: 420, startPoint y: 242, endPoint x: 381, endPoint y: 245, distance: 39.1
drag, startPoint x: 504, startPoint y: 239, endPoint x: 466, endPoint y: 245, distance: 38.4
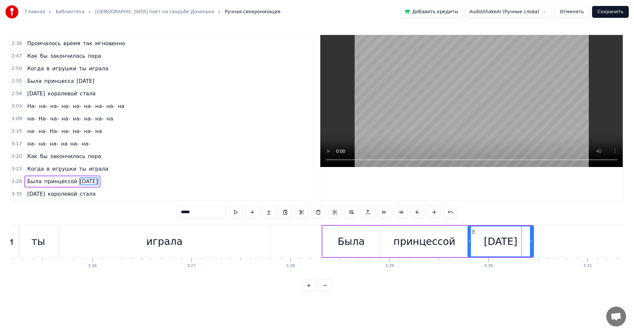
drag, startPoint x: 510, startPoint y: 244, endPoint x: 470, endPoint y: 248, distance: 40.2
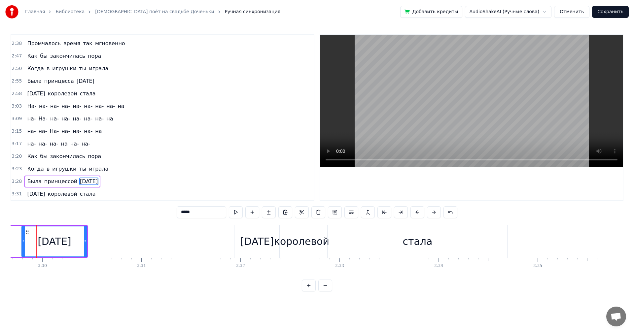
scroll to position [0, 20749]
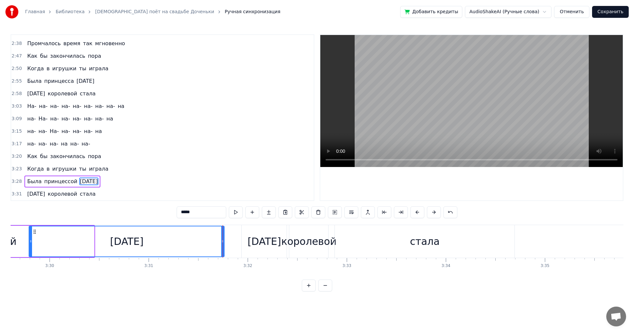
drag, startPoint x: 93, startPoint y: 243, endPoint x: 223, endPoint y: 240, distance: 130.1
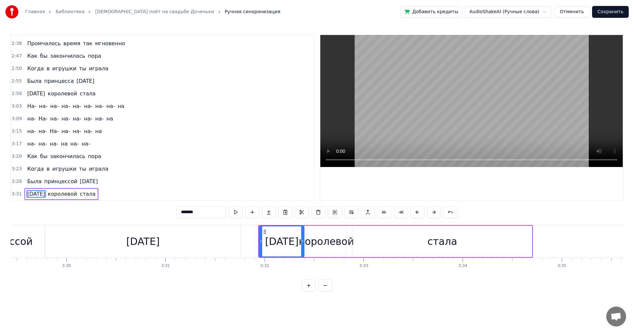
scroll to position [0, 20720]
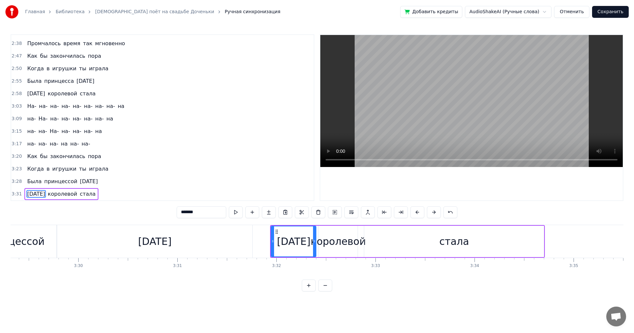
type input "*********"
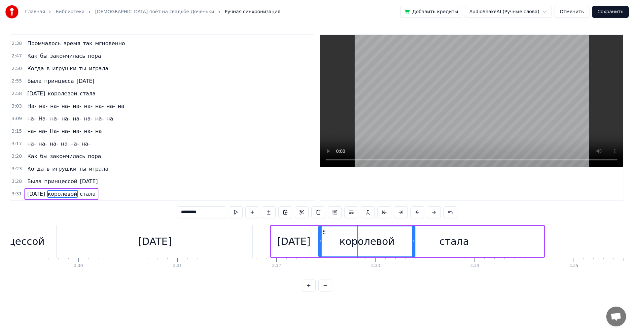
drag, startPoint x: 355, startPoint y: 242, endPoint x: 413, endPoint y: 243, distance: 57.4
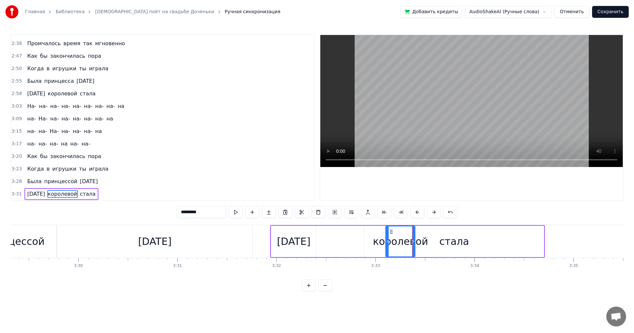
drag, startPoint x: 321, startPoint y: 242, endPoint x: 387, endPoint y: 239, distance: 65.4
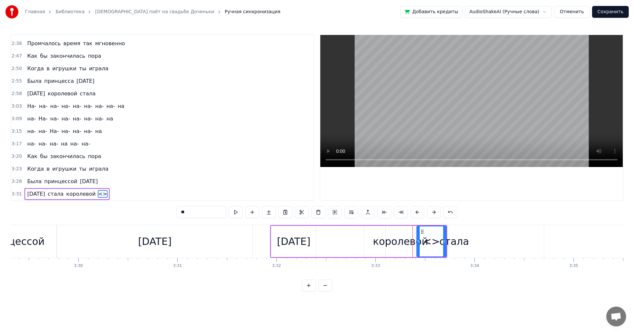
type input "*"
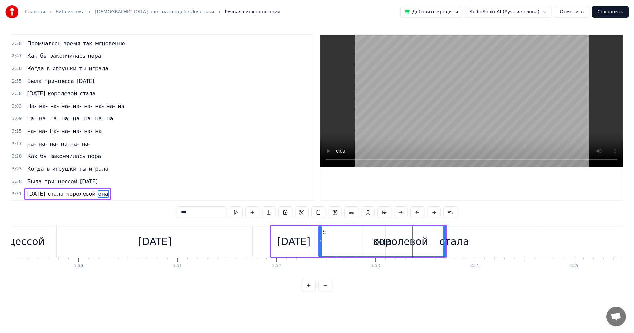
drag, startPoint x: 418, startPoint y: 243, endPoint x: 320, endPoint y: 251, distance: 98.3
drag, startPoint x: 444, startPoint y: 241, endPoint x: 374, endPoint y: 248, distance: 71.0
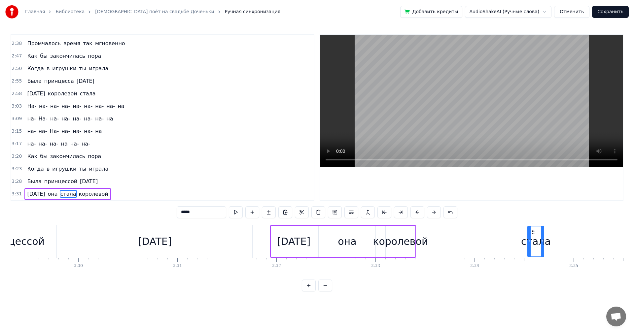
drag, startPoint x: 365, startPoint y: 245, endPoint x: 511, endPoint y: 246, distance: 146.2
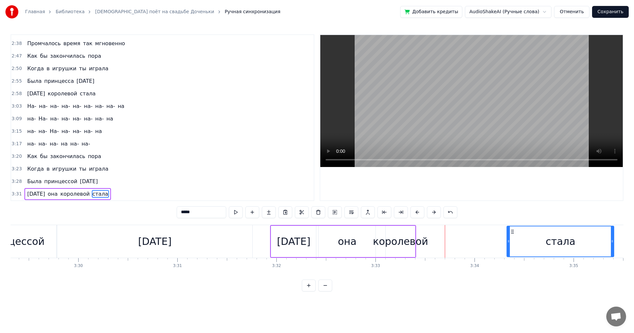
drag, startPoint x: 545, startPoint y: 243, endPoint x: 609, endPoint y: 239, distance: 64.5
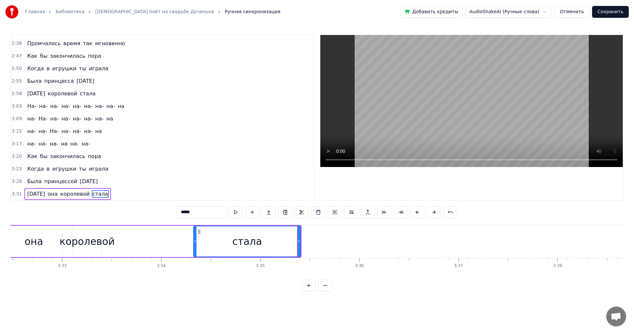
scroll to position [0, 20973]
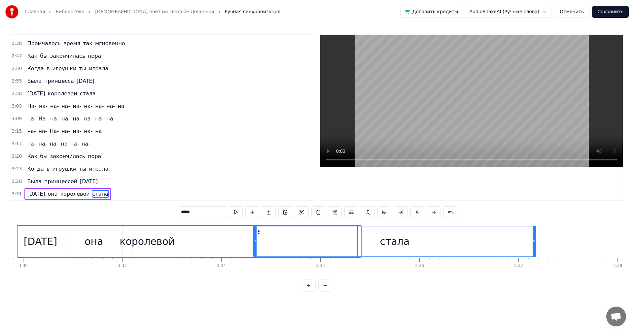
drag, startPoint x: 360, startPoint y: 247, endPoint x: 531, endPoint y: 244, distance: 170.6
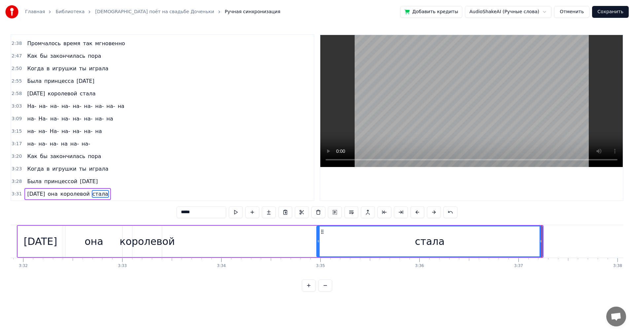
drag, startPoint x: 276, startPoint y: 242, endPoint x: 319, endPoint y: 249, distance: 43.5
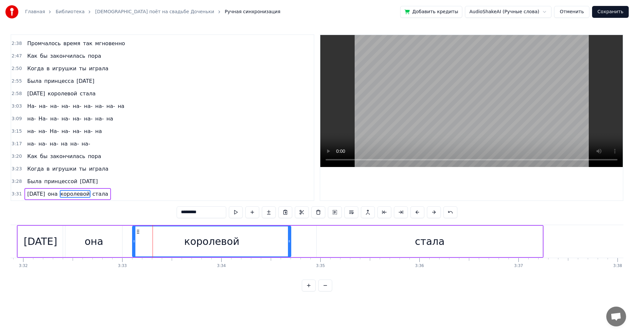
drag, startPoint x: 160, startPoint y: 245, endPoint x: 289, endPoint y: 238, distance: 129.2
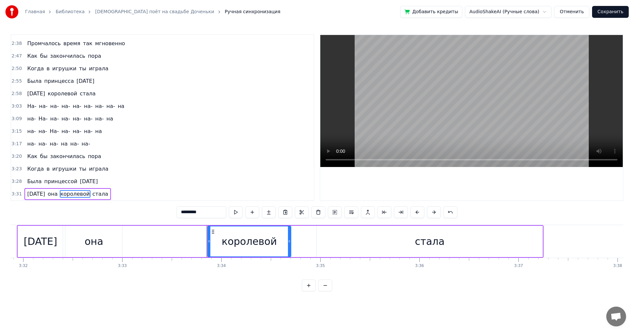
drag, startPoint x: 134, startPoint y: 244, endPoint x: 209, endPoint y: 241, distance: 74.3
drag, startPoint x: 291, startPoint y: 240, endPoint x: 363, endPoint y: 240, distance: 71.9
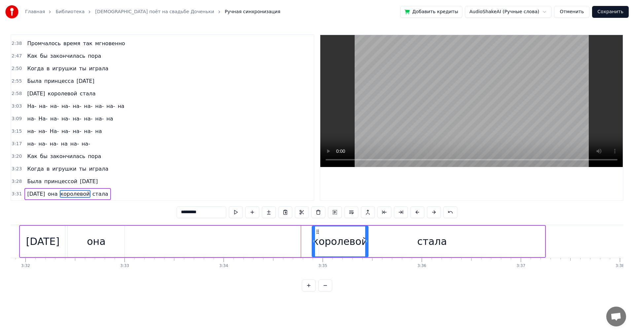
drag, startPoint x: 212, startPoint y: 241, endPoint x: 314, endPoint y: 242, distance: 102.3
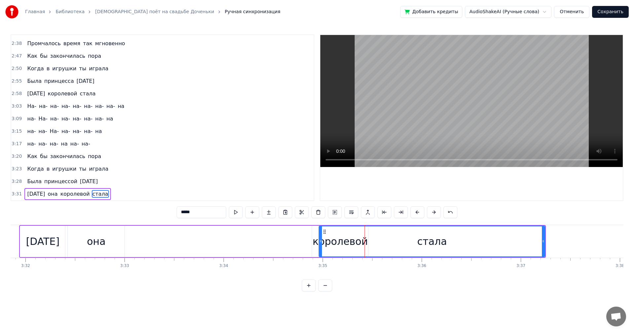
drag, startPoint x: 335, startPoint y: 245, endPoint x: 343, endPoint y: 245, distance: 8.2
drag, startPoint x: 543, startPoint y: 243, endPoint x: 590, endPoint y: 243, distance: 46.5
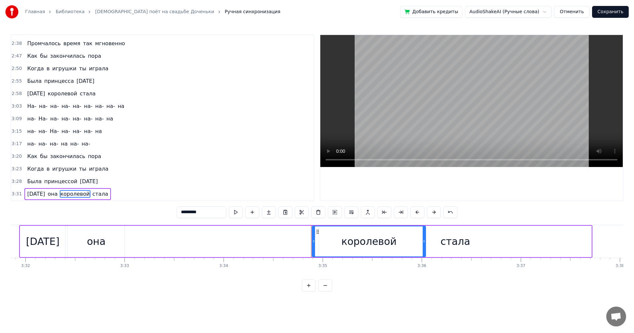
drag, startPoint x: 366, startPoint y: 240, endPoint x: 405, endPoint y: 242, distance: 38.7
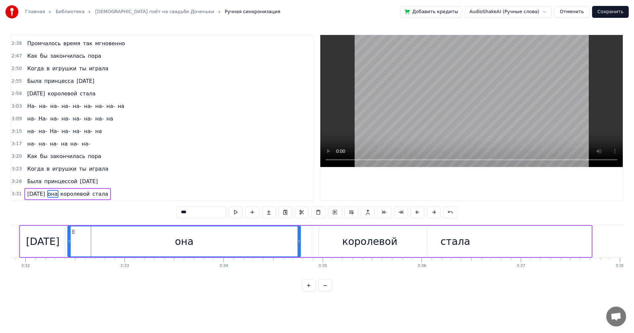
drag, startPoint x: 125, startPoint y: 239, endPoint x: 274, endPoint y: 245, distance: 148.9
drag, startPoint x: 69, startPoint y: 242, endPoint x: 114, endPoint y: 239, distance: 45.6
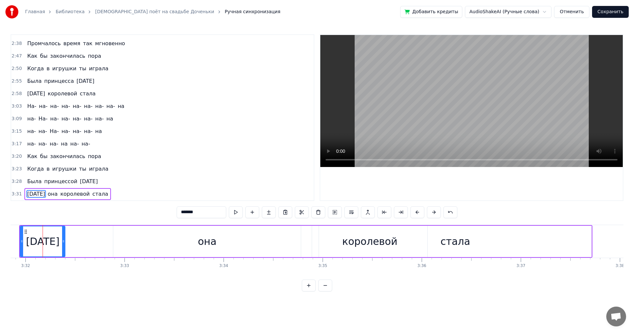
scroll to position [0, 20970]
drag, startPoint x: 64, startPoint y: 241, endPoint x: 103, endPoint y: 239, distance: 39.3
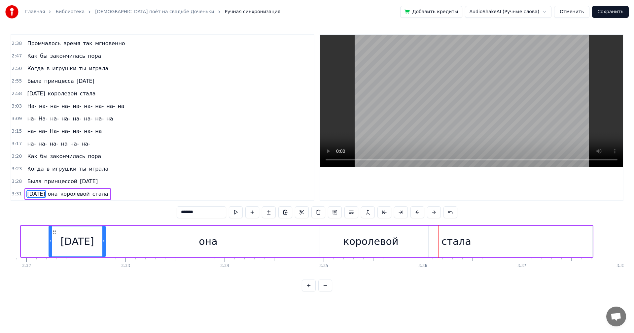
drag, startPoint x: 22, startPoint y: 245, endPoint x: 49, endPoint y: 244, distance: 27.7
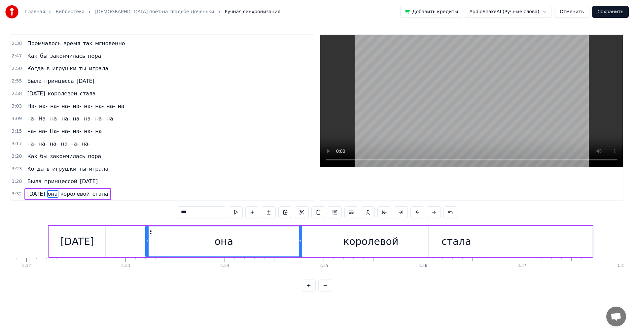
drag, startPoint x: 116, startPoint y: 245, endPoint x: 147, endPoint y: 245, distance: 31.4
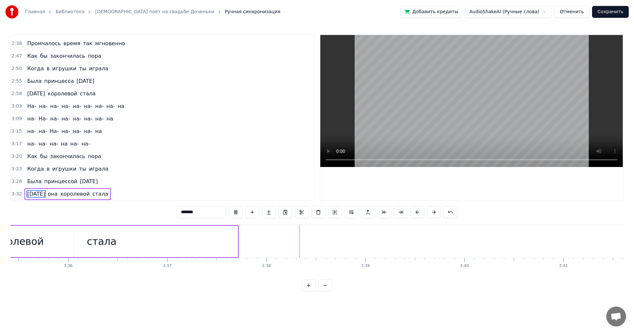
scroll to position [0, 21347]
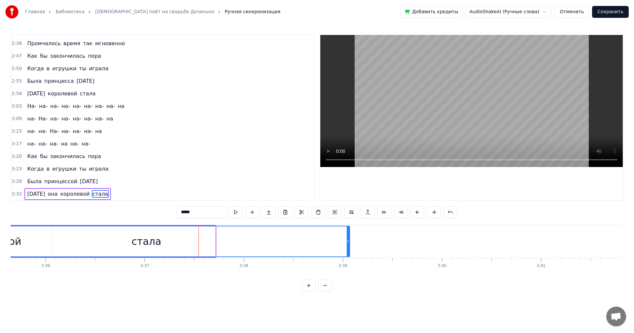
drag, startPoint x: 213, startPoint y: 242, endPoint x: 347, endPoint y: 240, distance: 133.7
type input "*******"
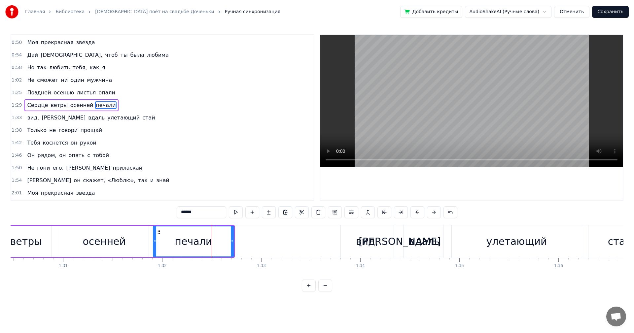
scroll to position [86, 0]
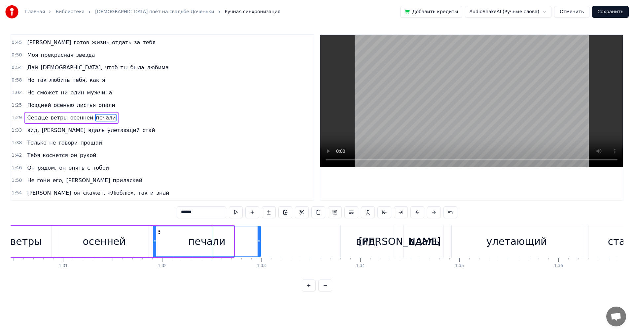
drag, startPoint x: 233, startPoint y: 240, endPoint x: 260, endPoint y: 240, distance: 26.7
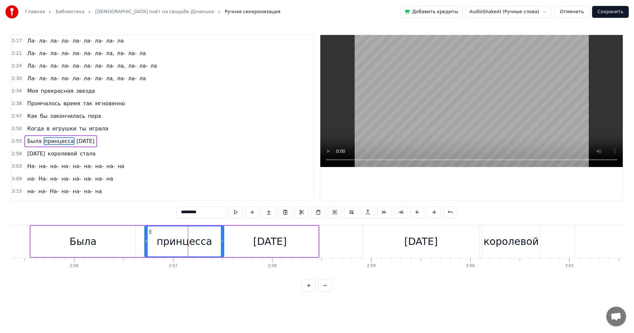
scroll to position [325, 0]
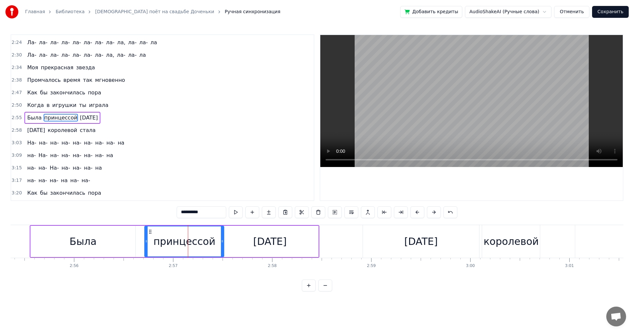
type input "****"
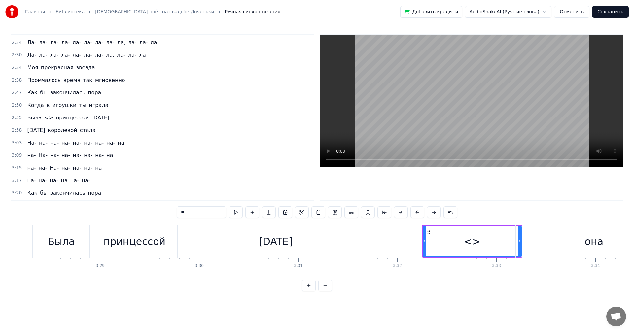
scroll to position [374, 0]
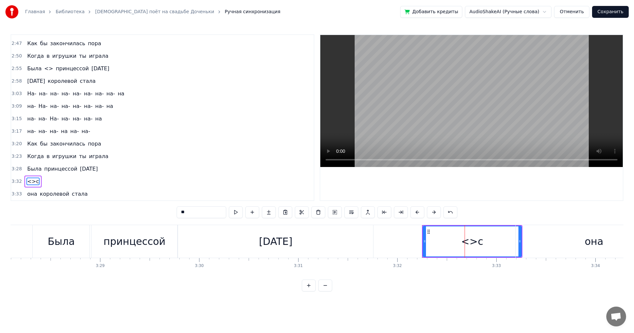
type input "*"
type input "**"
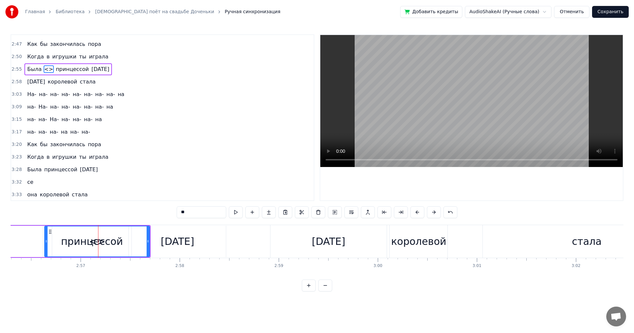
scroll to position [325, 0]
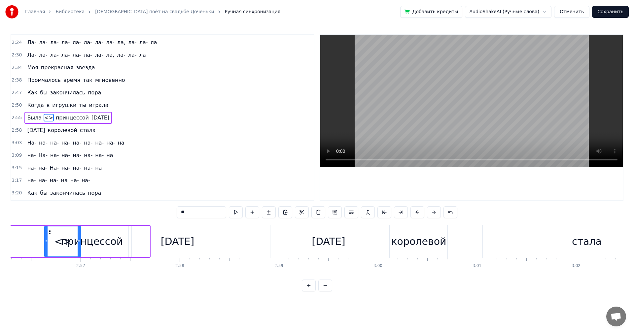
drag, startPoint x: 148, startPoint y: 245, endPoint x: 79, endPoint y: 248, distance: 69.1
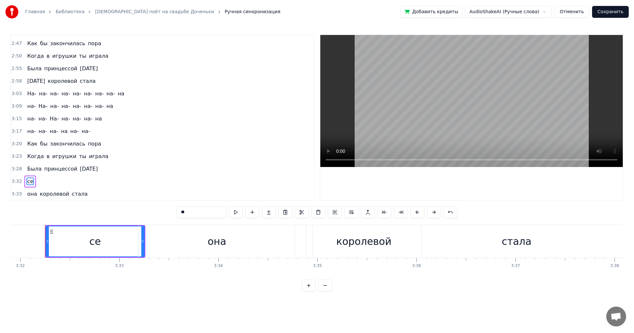
scroll to position [0, 20977]
type input "*"
drag, startPoint x: 46, startPoint y: 245, endPoint x: 26, endPoint y: 246, distance: 19.8
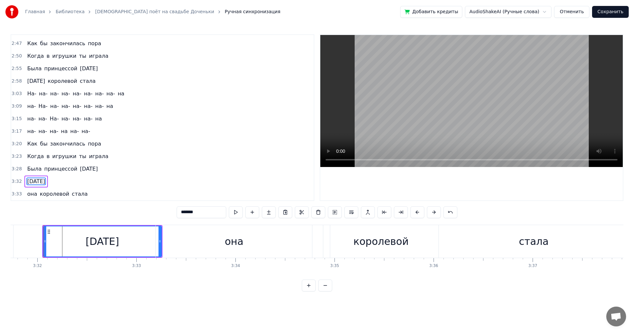
drag, startPoint x: 36, startPoint y: 182, endPoint x: 29, endPoint y: 211, distance: 28.9
drag, startPoint x: 33, startPoint y: 169, endPoint x: 49, endPoint y: 169, distance: 15.8
type input "****"
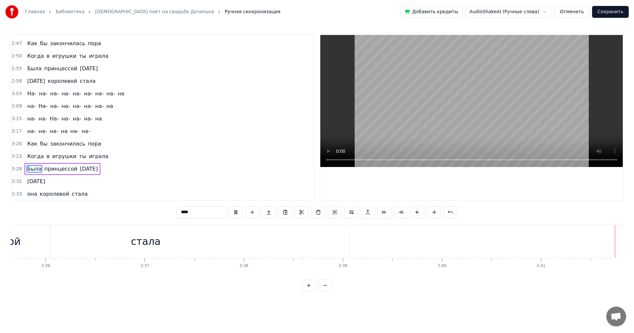
scroll to position [0, 21347]
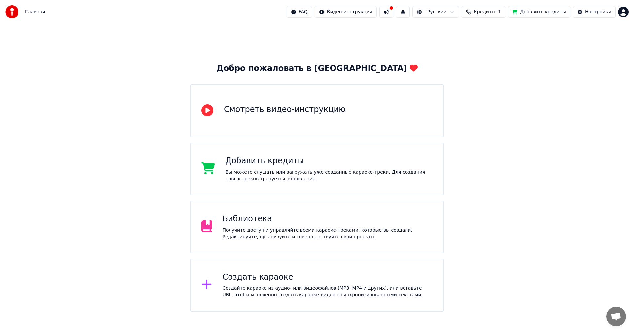
click at [249, 225] on div "Библиотека Получите доступ и управляйте всеми караоке-треками, которые вы созда…" at bounding box center [327, 227] width 210 height 26
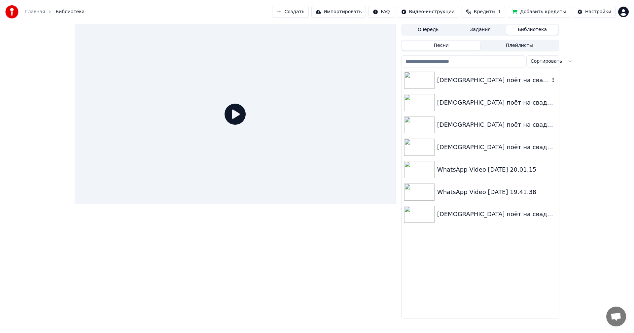
click at [446, 84] on div "[DEMOGRAPHIC_DATA] поёт на свадьбе Доченьки" at bounding box center [493, 80] width 113 height 9
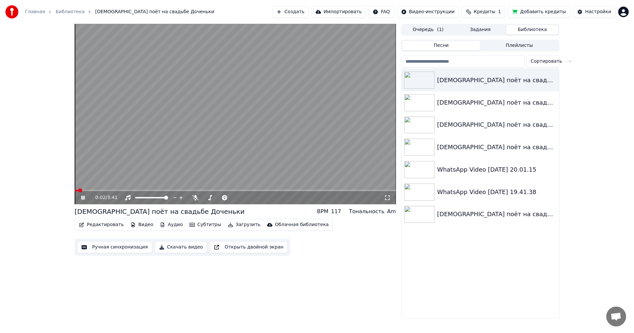
click at [80, 197] on icon at bounding box center [88, 197] width 16 height 5
click at [370, 192] on div "0:02 / 3:41" at bounding box center [235, 197] width 321 height 13
click at [369, 190] on span at bounding box center [235, 190] width 321 height 1
click at [340, 161] on video at bounding box center [235, 114] width 321 height 180
click at [341, 161] on video at bounding box center [235, 114] width 321 height 180
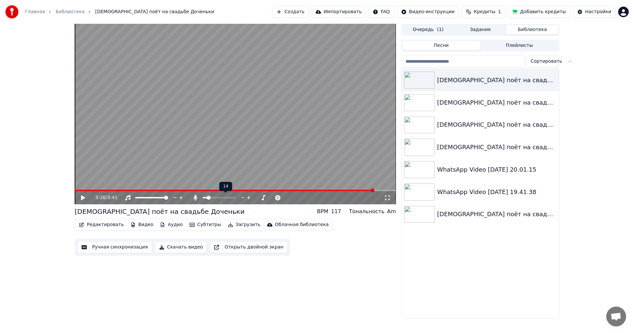
click at [207, 198] on span at bounding box center [209, 198] width 4 height 4
click at [87, 196] on icon at bounding box center [88, 197] width 16 height 5
click at [203, 199] on span at bounding box center [205, 198] width 4 height 4
click at [209, 199] on span at bounding box center [210, 198] width 4 height 4
click at [363, 190] on span at bounding box center [219, 190] width 288 height 1
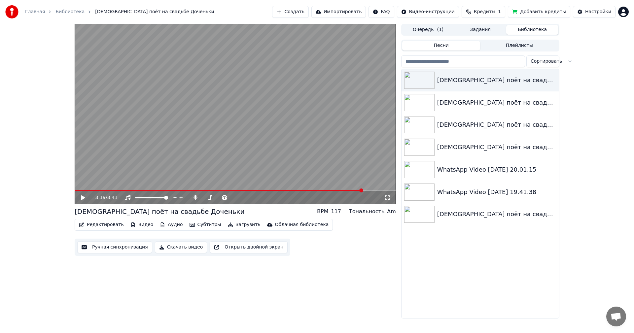
click at [86, 197] on icon at bounding box center [88, 197] width 16 height 5
click at [208, 198] on span at bounding box center [209, 198] width 4 height 4
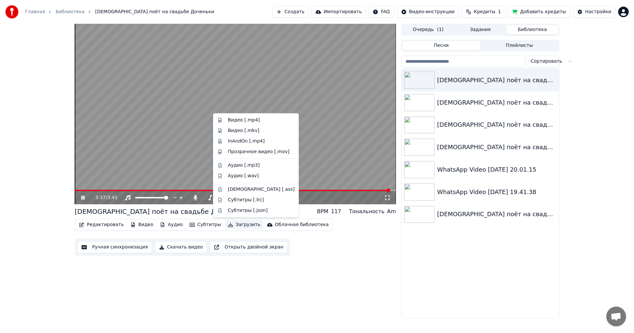
click at [235, 224] on button "Загрузить" at bounding box center [244, 224] width 38 height 9
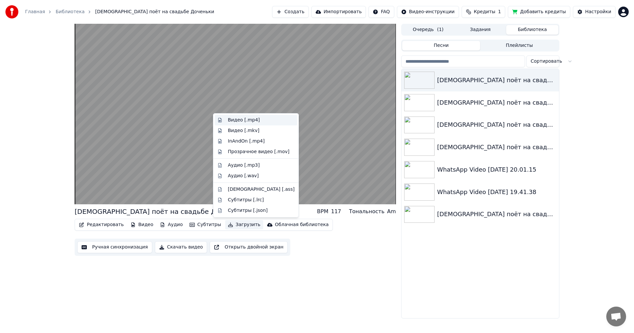
click at [265, 120] on div "Видео [.mp4]" at bounding box center [261, 120] width 67 height 7
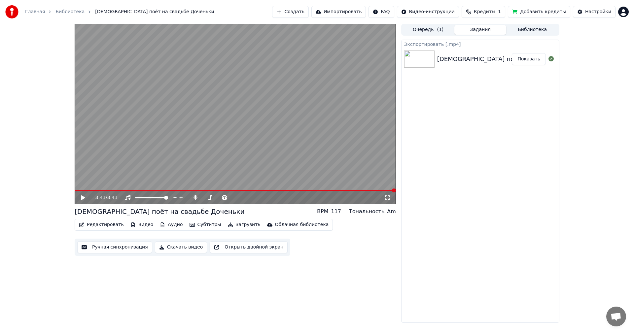
click at [536, 59] on button "Показать" at bounding box center [528, 59] width 34 height 12
